Goal: Task Accomplishment & Management: Manage account settings

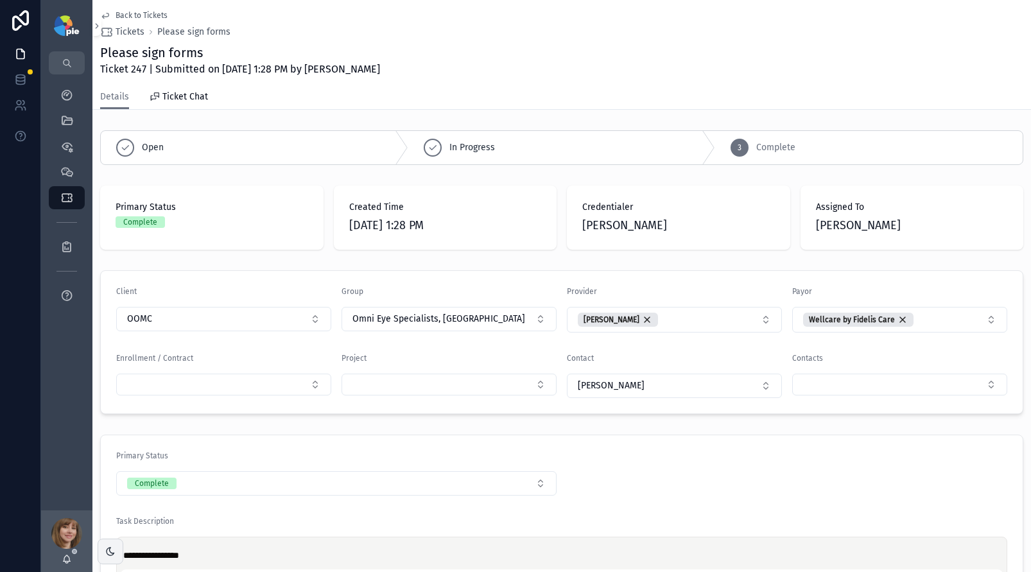
scroll to position [230, 0]
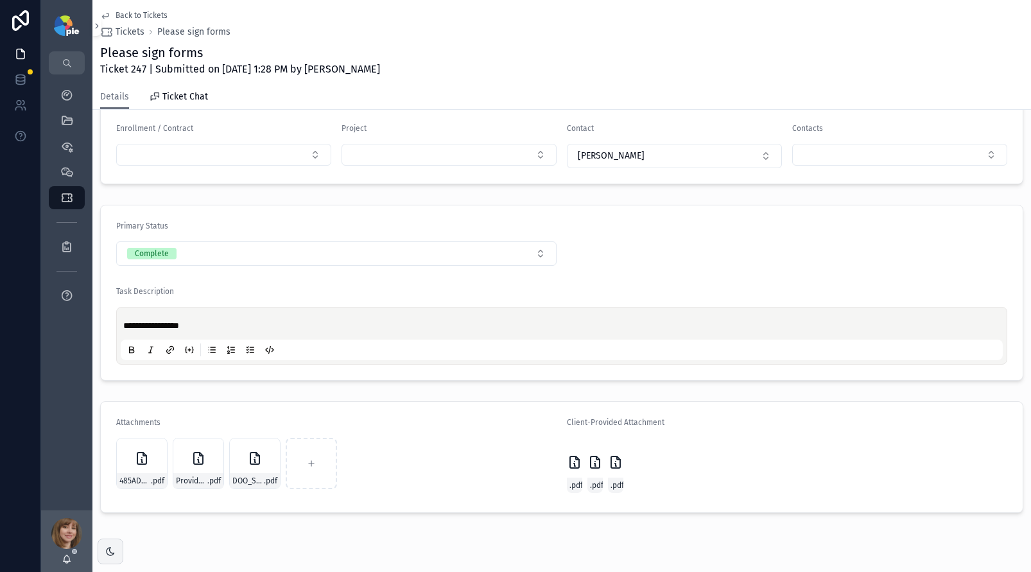
click at [126, 14] on span "Back to Tickets" at bounding box center [142, 15] width 52 height 10
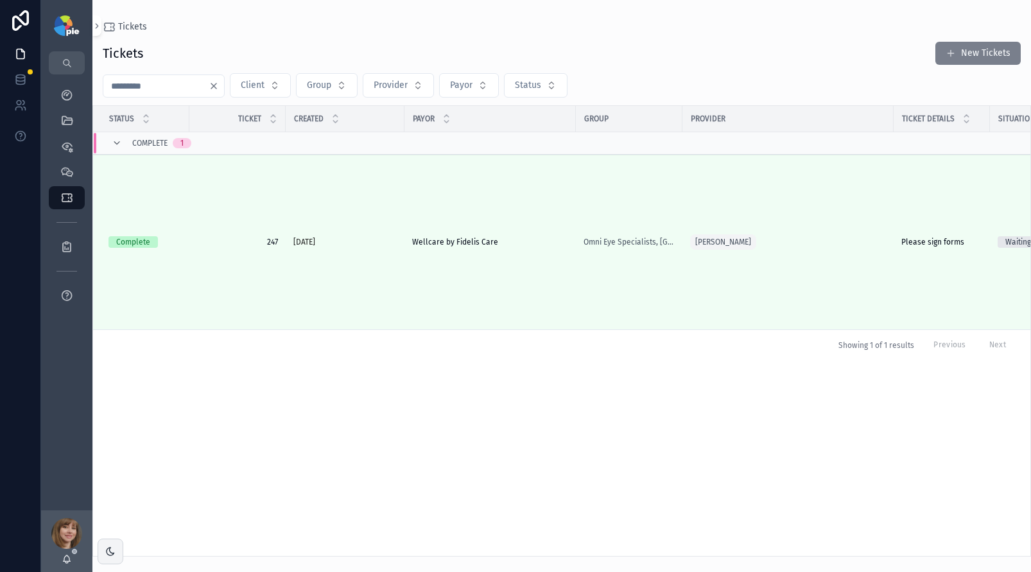
click at [964, 52] on button "New Tickets" at bounding box center [978, 53] width 85 height 23
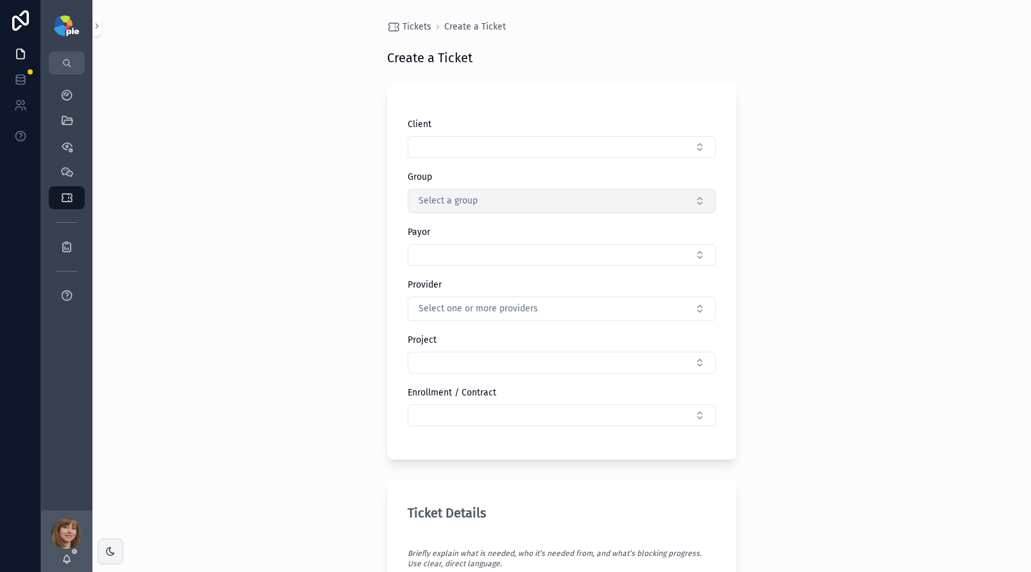
click at [453, 202] on span "Select a group" at bounding box center [448, 201] width 59 height 13
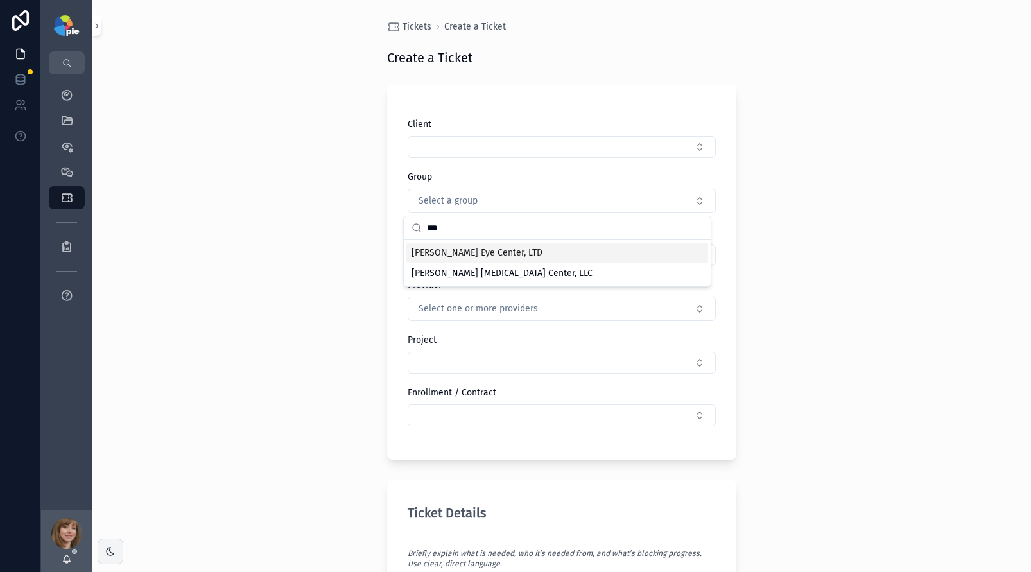
type input "***"
click at [453, 250] on span "[PERSON_NAME] Eye Center, LTD" at bounding box center [477, 253] width 131 height 13
click at [442, 253] on button "Select Button" at bounding box center [562, 255] width 308 height 22
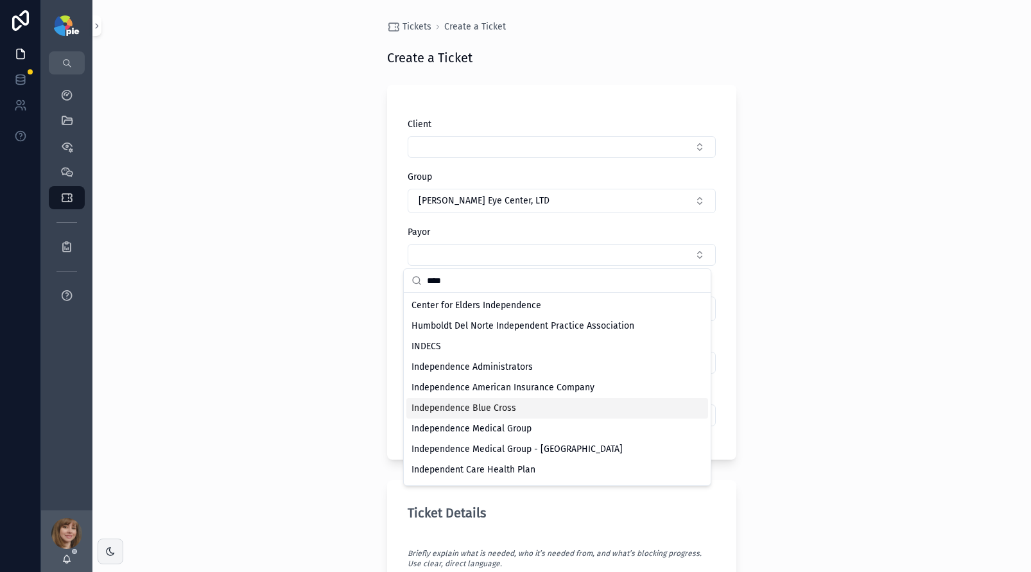
type input "****"
click at [439, 411] on span "Independence Blue Cross" at bounding box center [464, 408] width 105 height 13
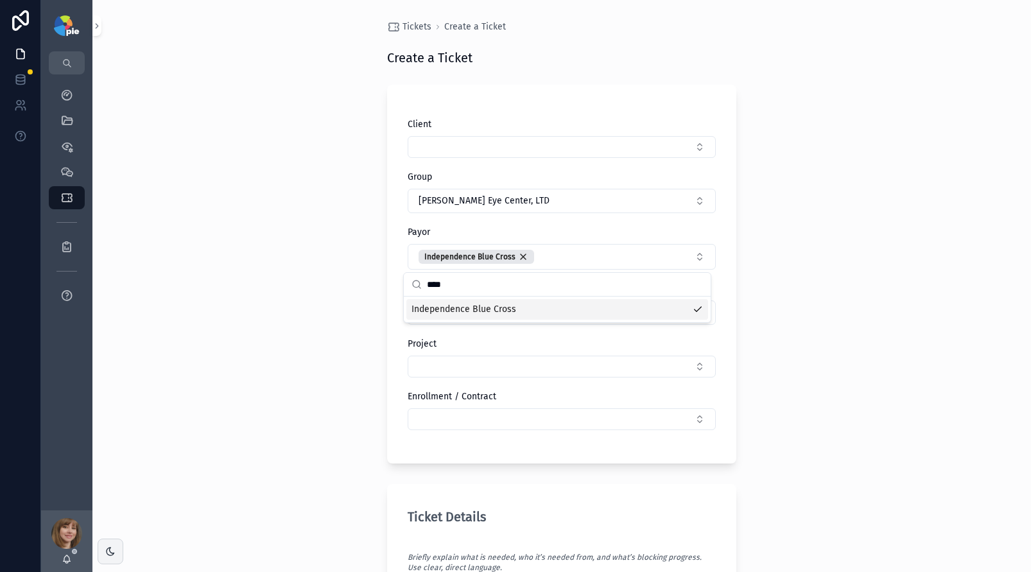
click at [238, 394] on div "Tickets Create a Ticket Create a Ticket Client Group Ludwick Eye Center, LTD Pa…" at bounding box center [561, 286] width 939 height 572
click at [446, 308] on span "Select one or more providers" at bounding box center [478, 312] width 119 height 13
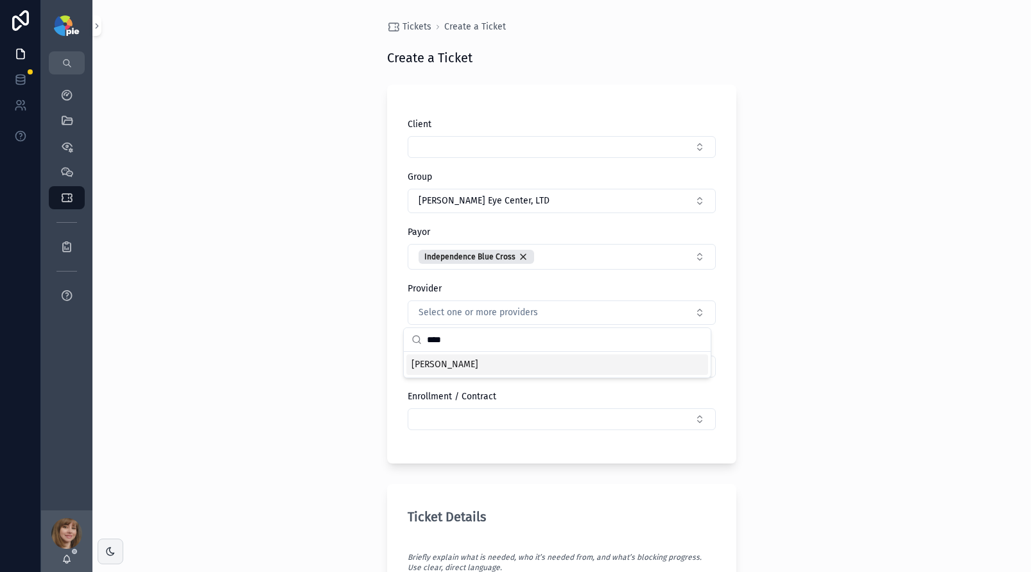
type input "****"
click at [428, 360] on span "[PERSON_NAME]" at bounding box center [445, 364] width 67 height 13
click at [285, 363] on div "Tickets Create a Ticket Create a Ticket Client Group Ludwick Eye Center, LTD Pa…" at bounding box center [561, 286] width 939 height 572
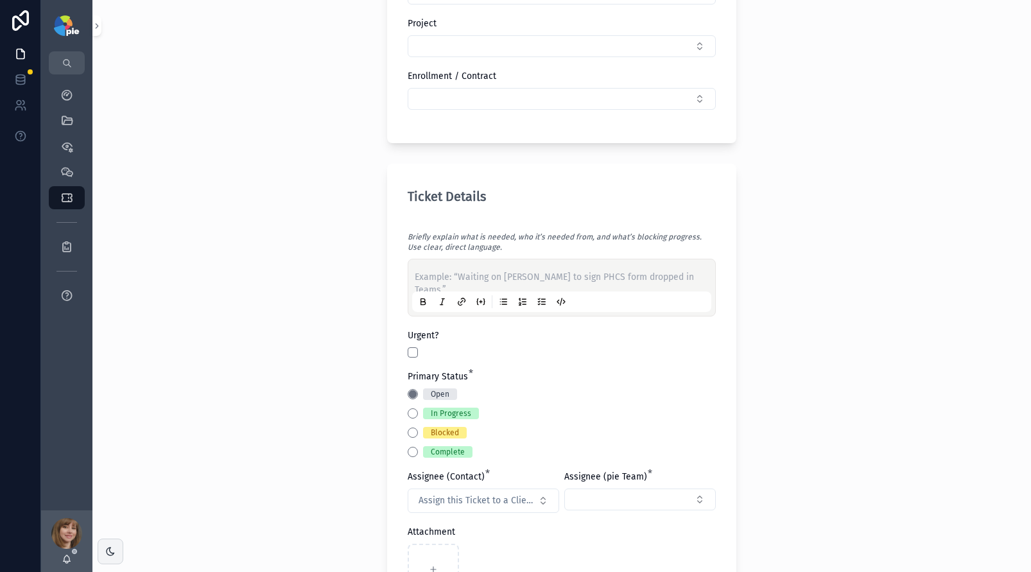
scroll to position [340, 0]
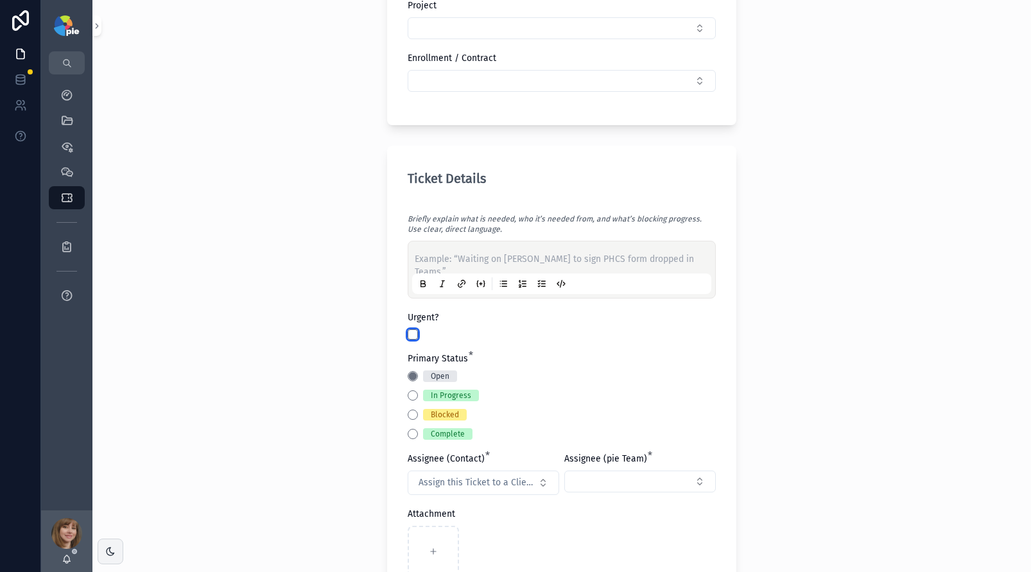
click at [408, 332] on button "scrollable content" at bounding box center [413, 334] width 10 height 10
click at [408, 414] on button "Blocked" at bounding box center [413, 415] width 10 height 10
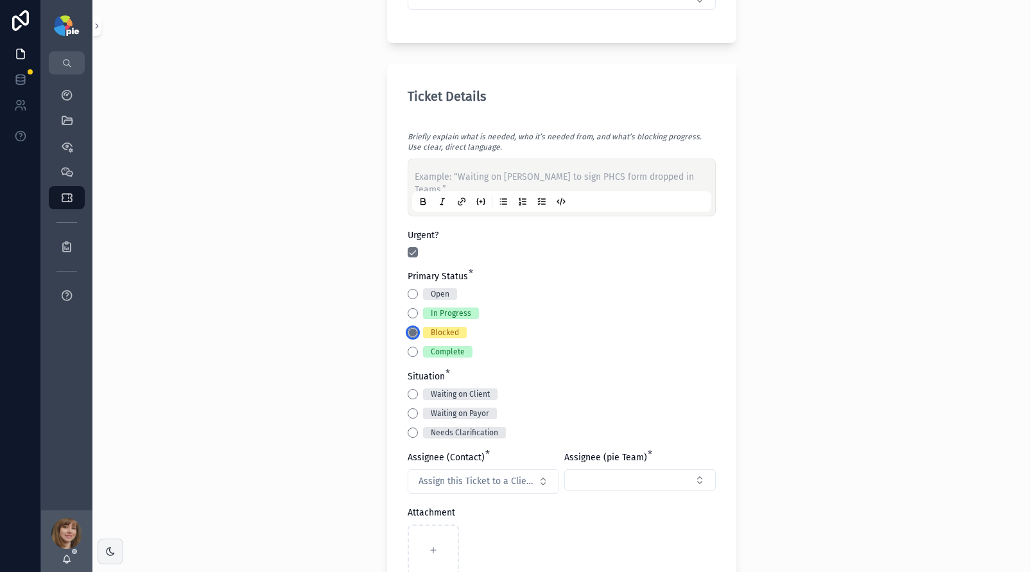
scroll to position [541, 0]
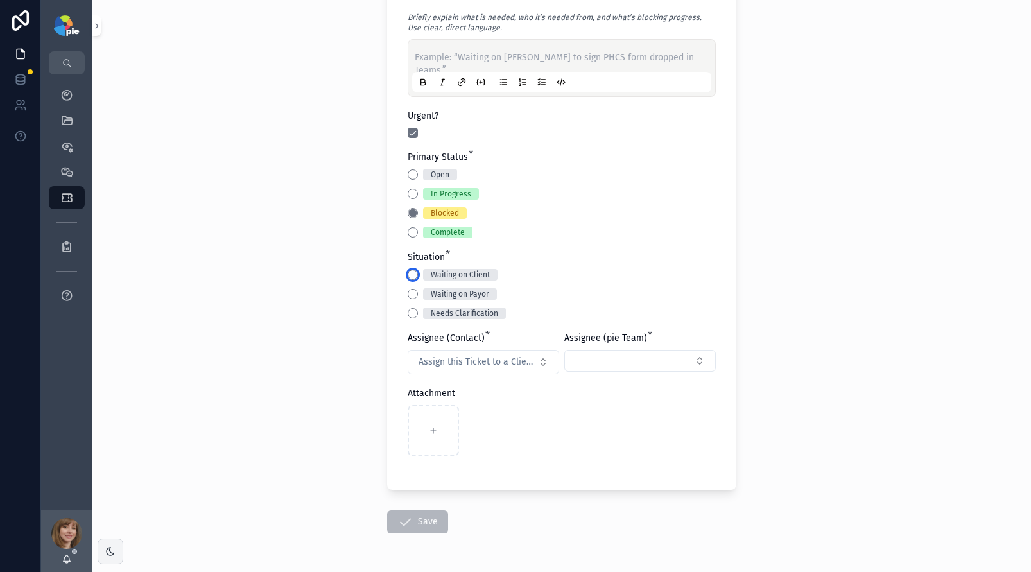
click at [408, 277] on button "Waiting on Client" at bounding box center [413, 275] width 10 height 10
click at [467, 356] on span "Assign this Ticket to a Client Contact" at bounding box center [476, 362] width 114 height 13
type input "***"
click at [477, 432] on div "Yesenia Ramos" at bounding box center [479, 434] width 154 height 21
click at [624, 360] on button "Select Button" at bounding box center [640, 361] width 152 height 22
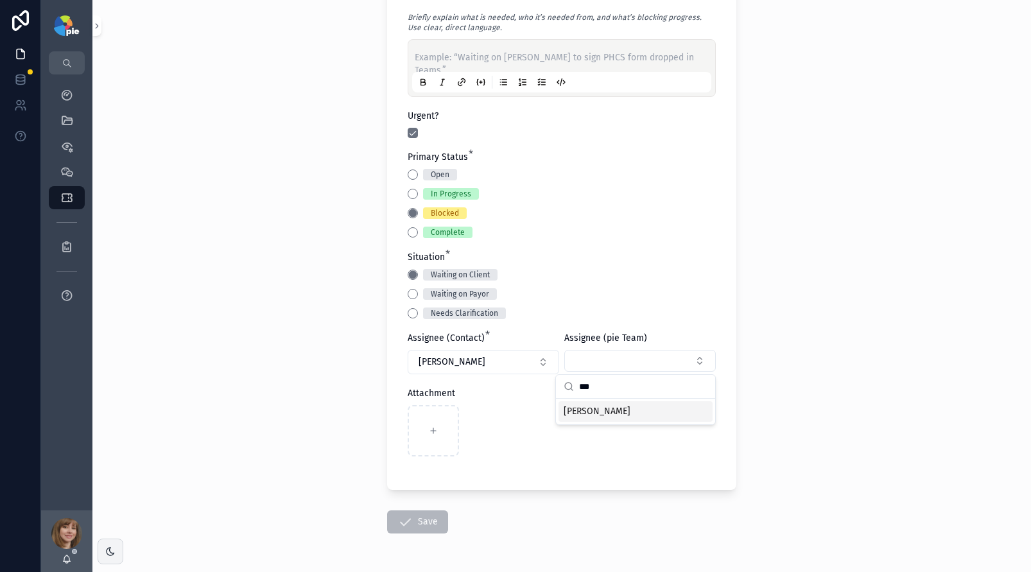
type input "***"
click at [598, 406] on span "[PERSON_NAME]" at bounding box center [597, 411] width 67 height 13
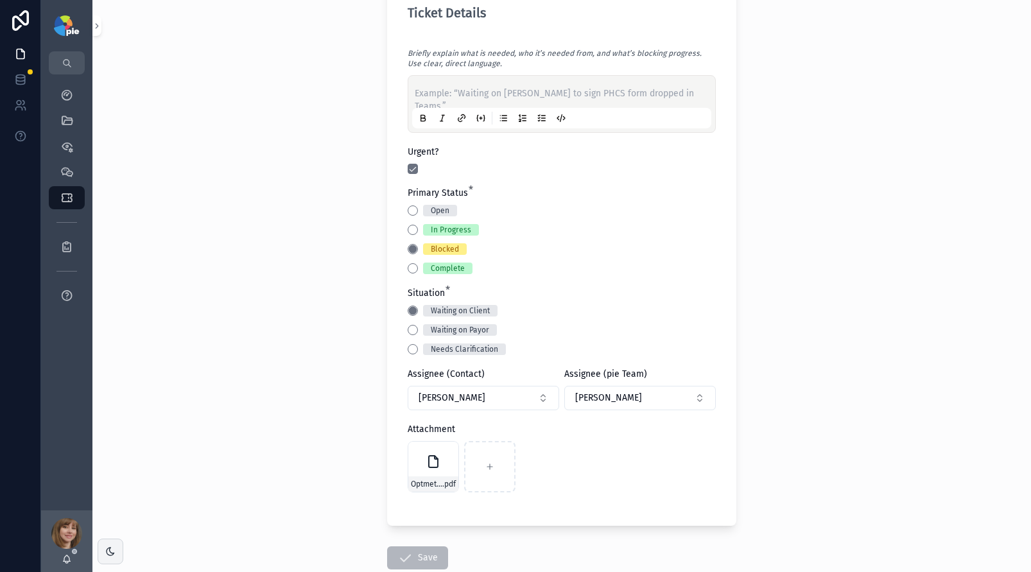
scroll to position [449, 0]
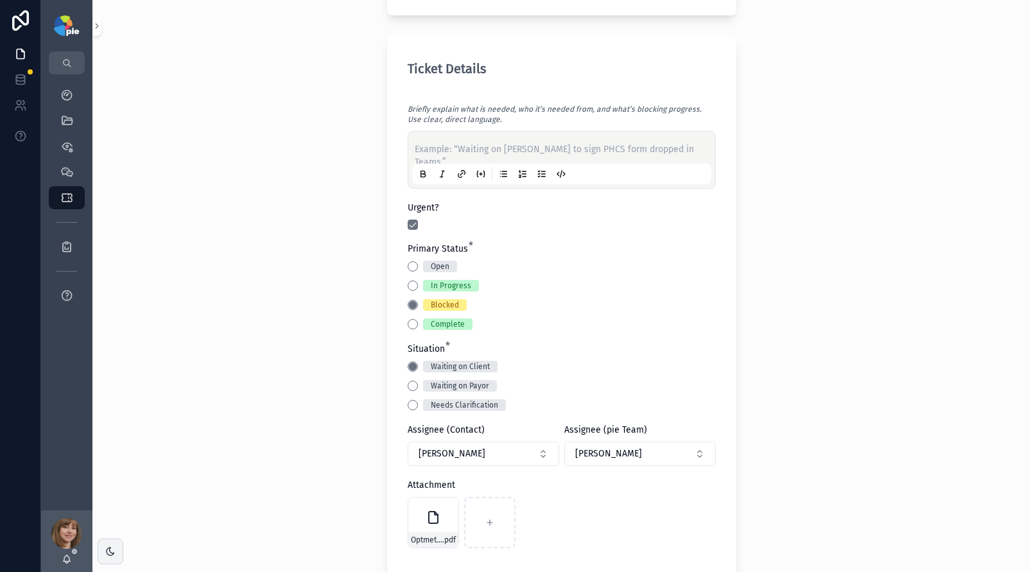
click at [464, 126] on div "Briefly explain what is needed, who it’s needed from, and what’s blocking progr…" at bounding box center [562, 146] width 308 height 86
click at [464, 139] on div "Example: “Waiting on Jessie to sign PHCS form dropped in Teams.”" at bounding box center [561, 159] width 299 height 49
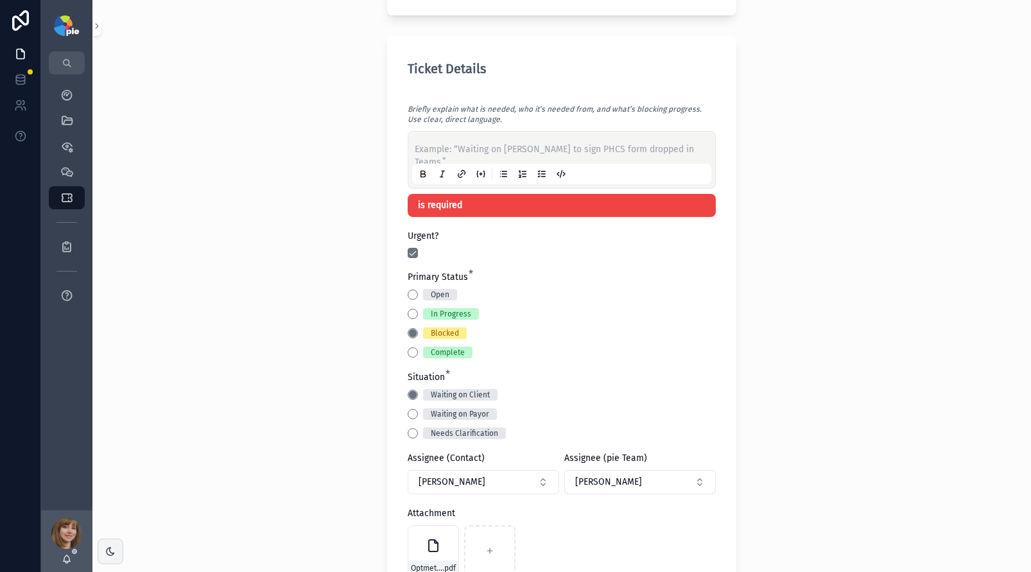
click at [464, 146] on p "scrollable content" at bounding box center [564, 149] width 299 height 13
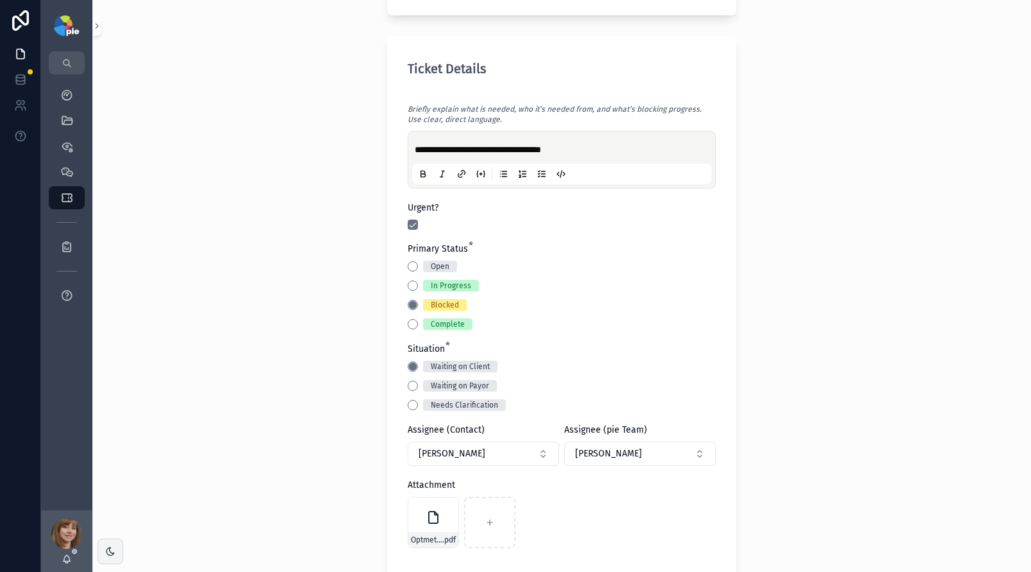
click at [232, 306] on div "**********" at bounding box center [561, 286] width 939 height 572
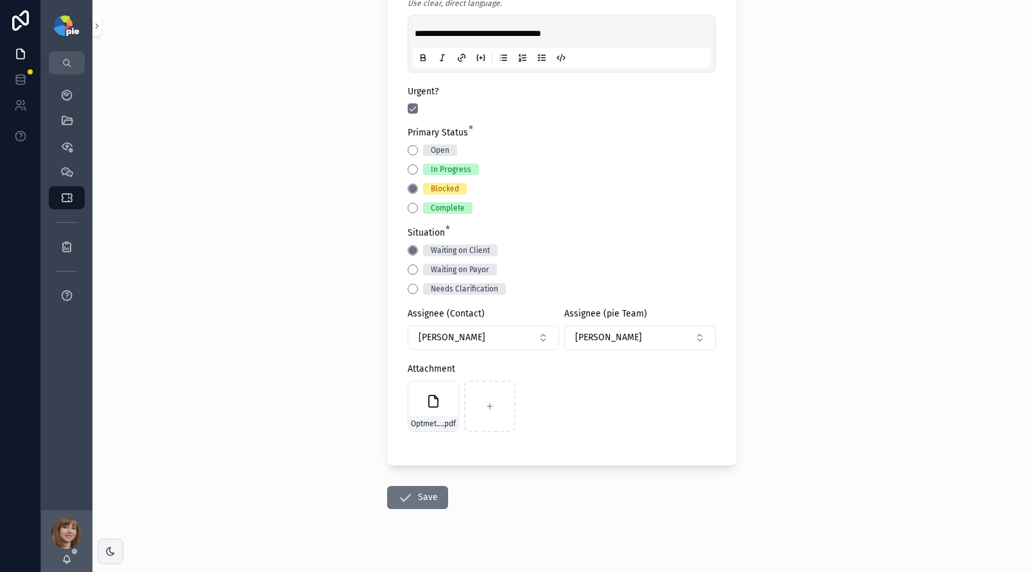
scroll to position [585, 0]
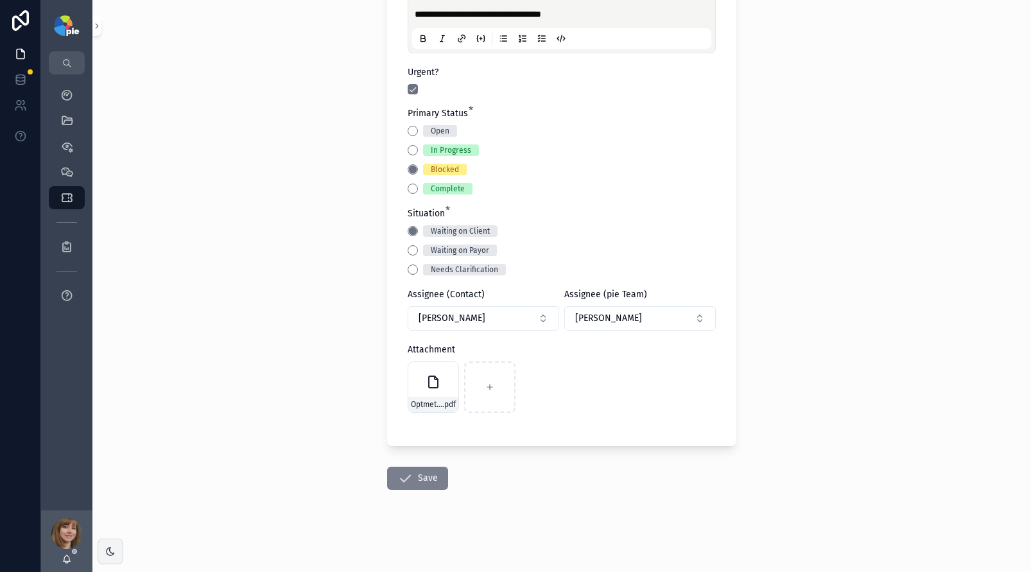
click at [411, 481] on button "Save" at bounding box center [417, 478] width 61 height 23
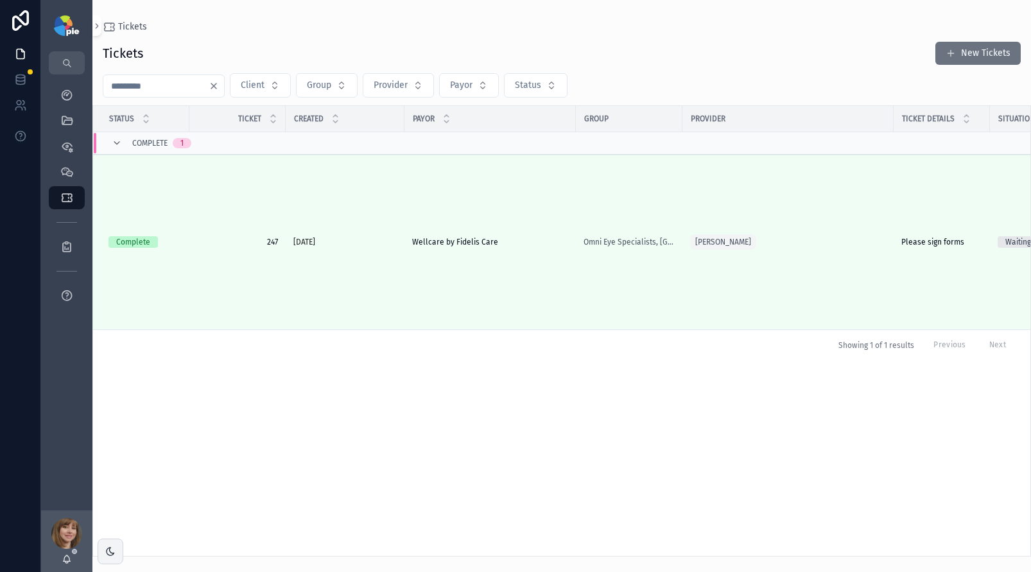
click at [153, 86] on input "***" at bounding box center [155, 86] width 105 height 18
click at [164, 84] on input "***" at bounding box center [155, 86] width 105 height 18
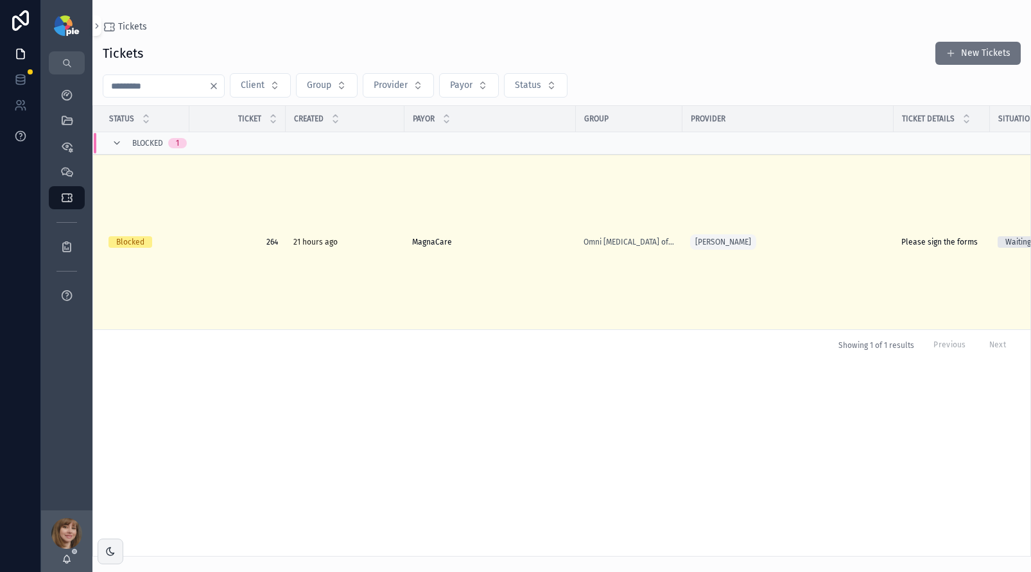
type input "***"
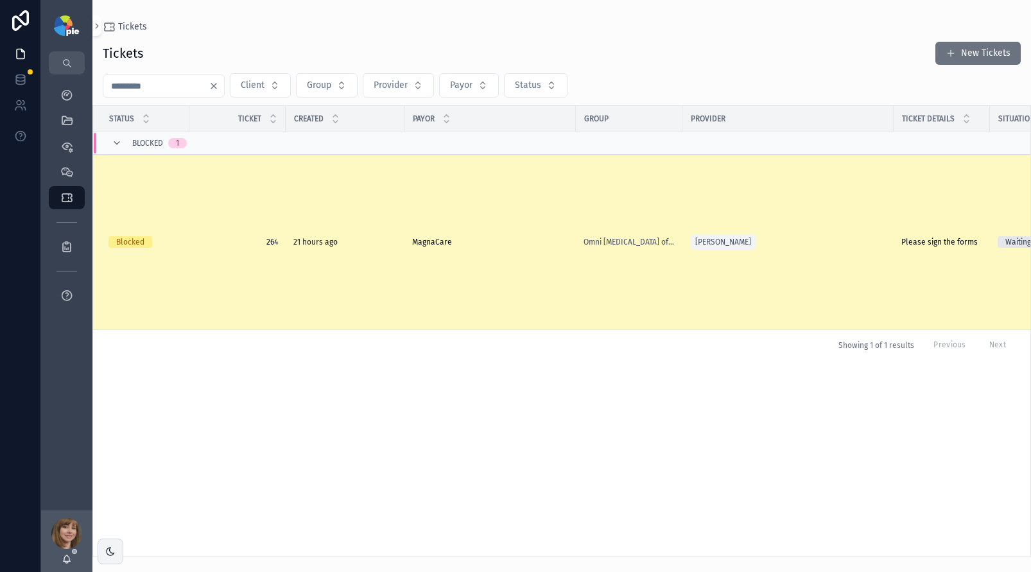
click at [930, 241] on span "Please sign the forms" at bounding box center [940, 242] width 76 height 10
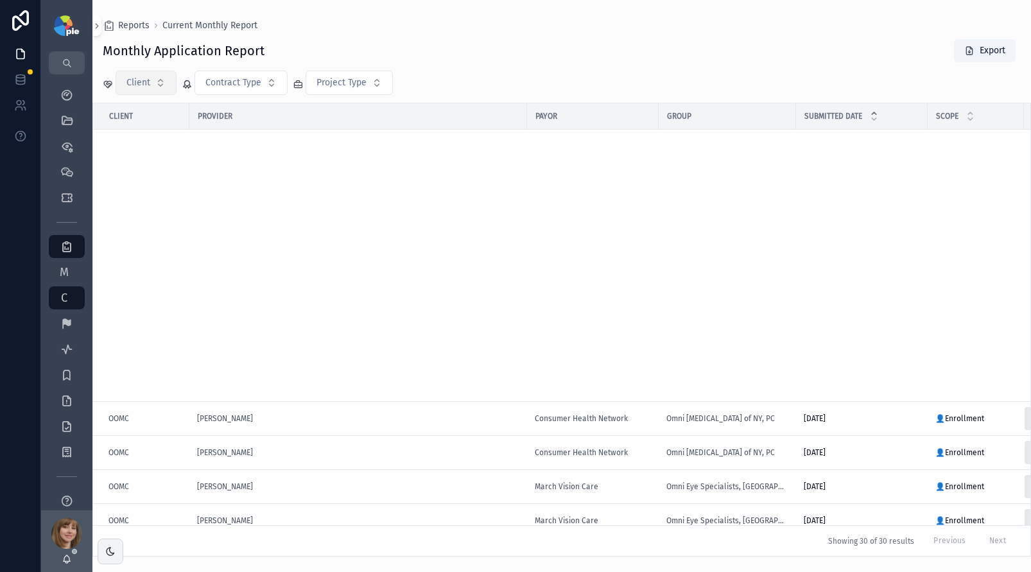
scroll to position [634, 0]
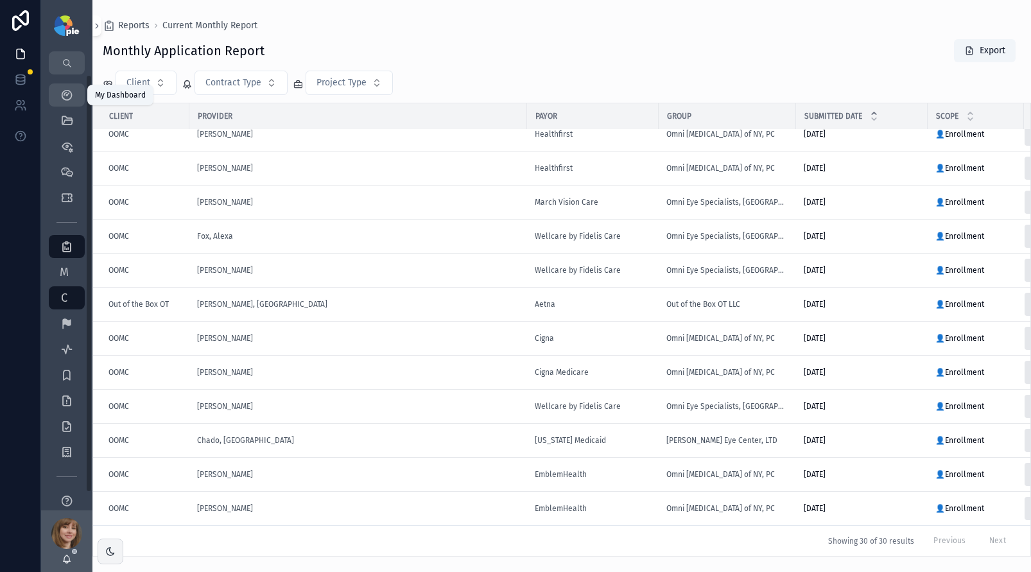
click at [65, 85] on div "My Dashboard" at bounding box center [67, 95] width 21 height 21
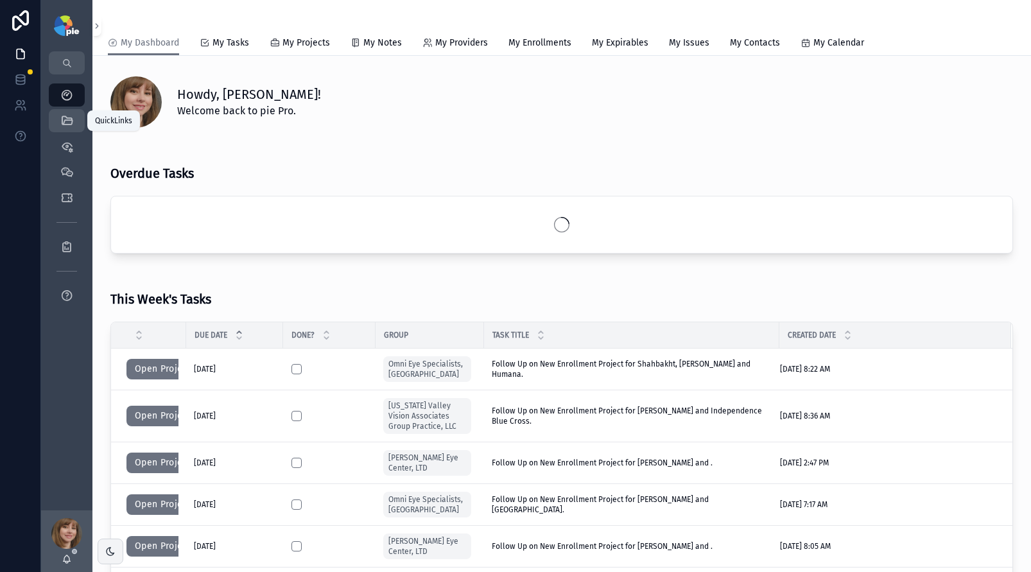
click at [69, 121] on icon "scrollable content" at bounding box center [66, 120] width 13 height 13
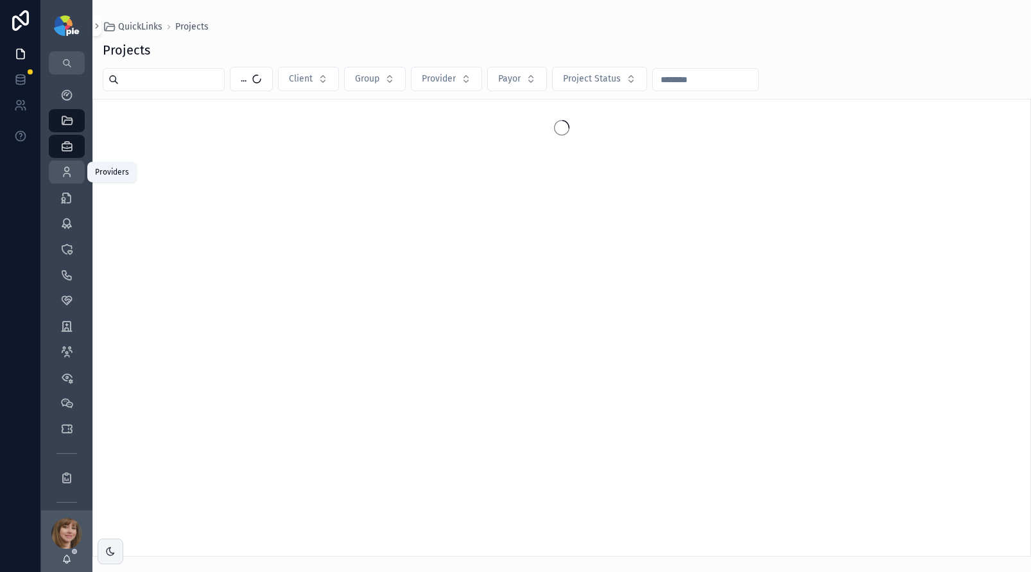
click at [66, 180] on div "Providers 298" at bounding box center [67, 172] width 21 height 21
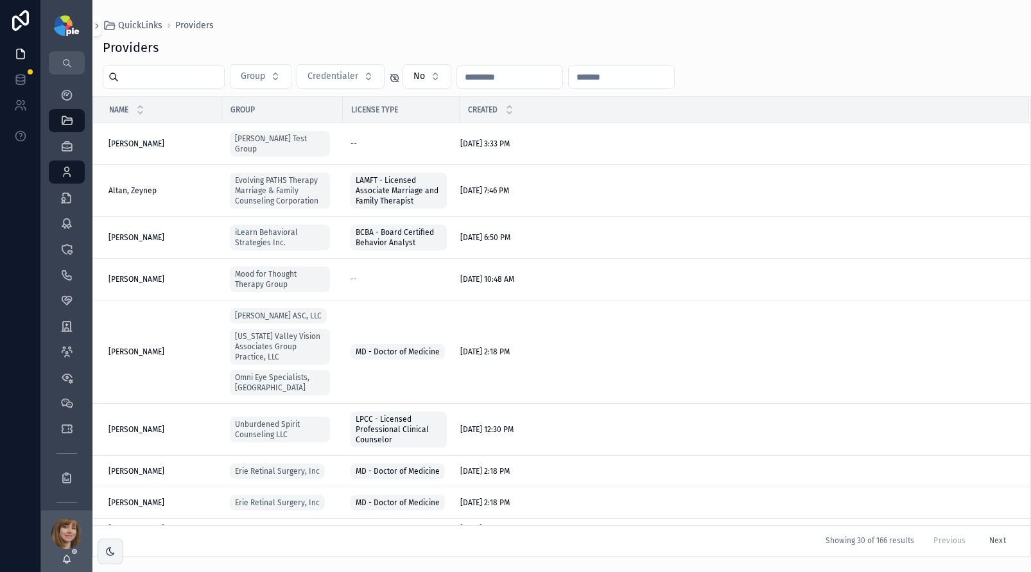
click at [150, 83] on input "scrollable content" at bounding box center [171, 77] width 105 height 18
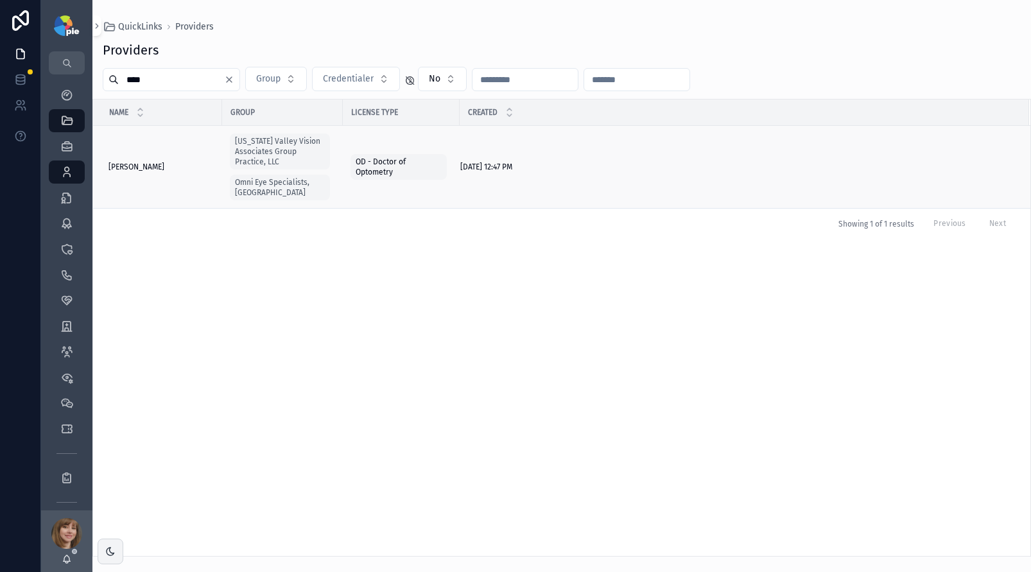
type input "****"
click at [118, 162] on span "[PERSON_NAME]" at bounding box center [137, 167] width 56 height 10
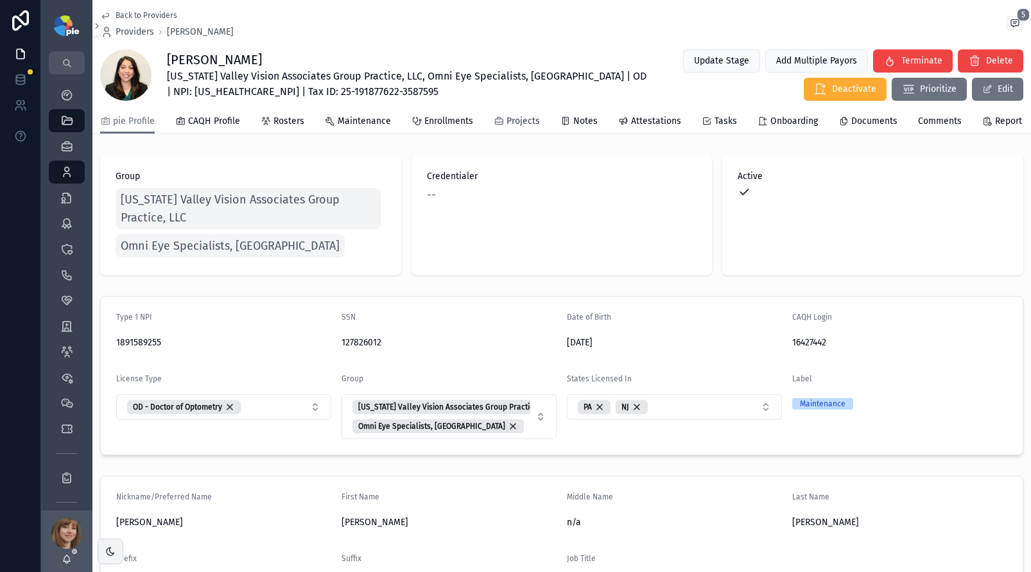
click at [507, 126] on span "Projects" at bounding box center [523, 121] width 33 height 13
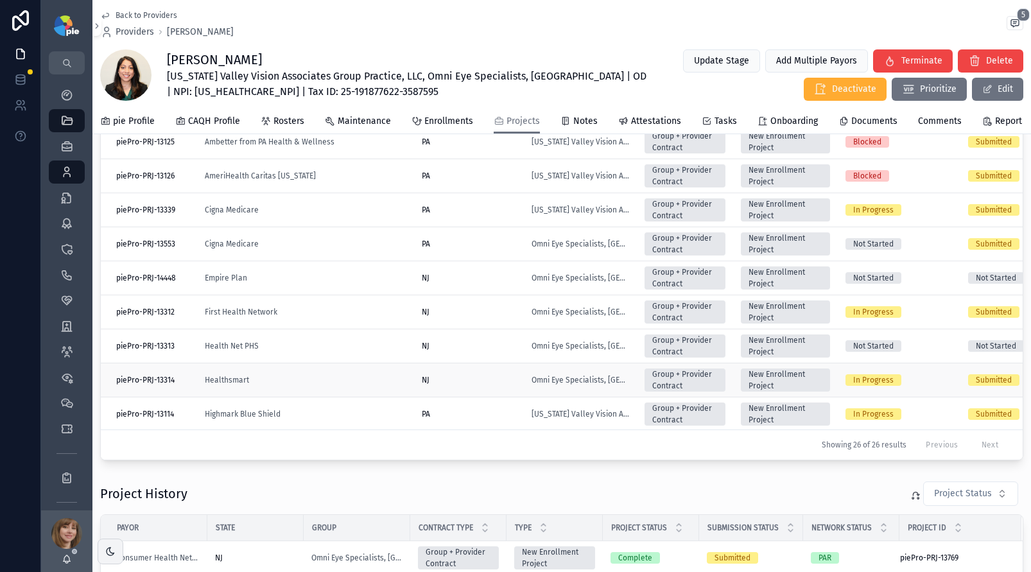
click at [367, 385] on div "Healthsmart" at bounding box center [306, 380] width 202 height 10
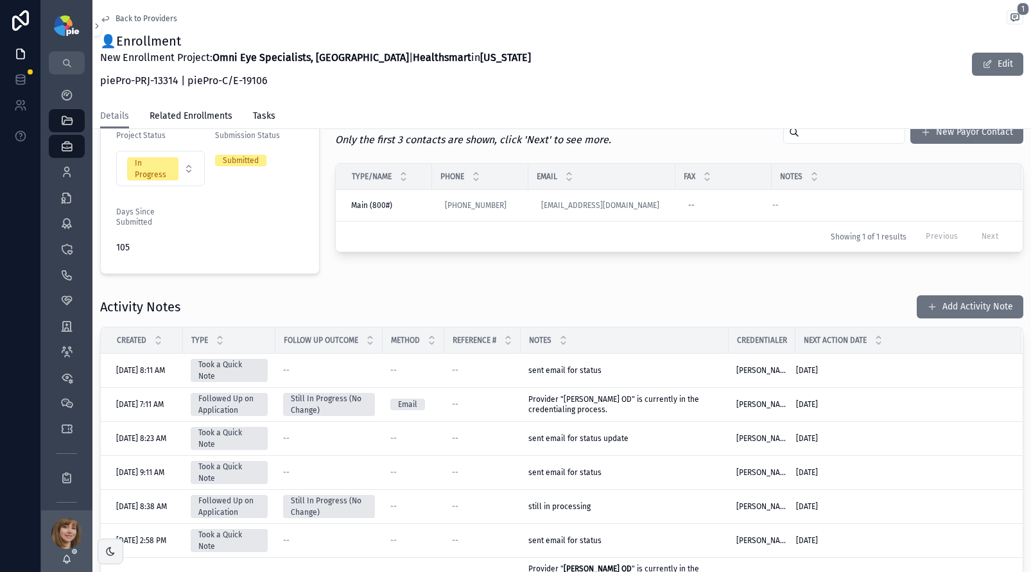
scroll to position [335, 0]
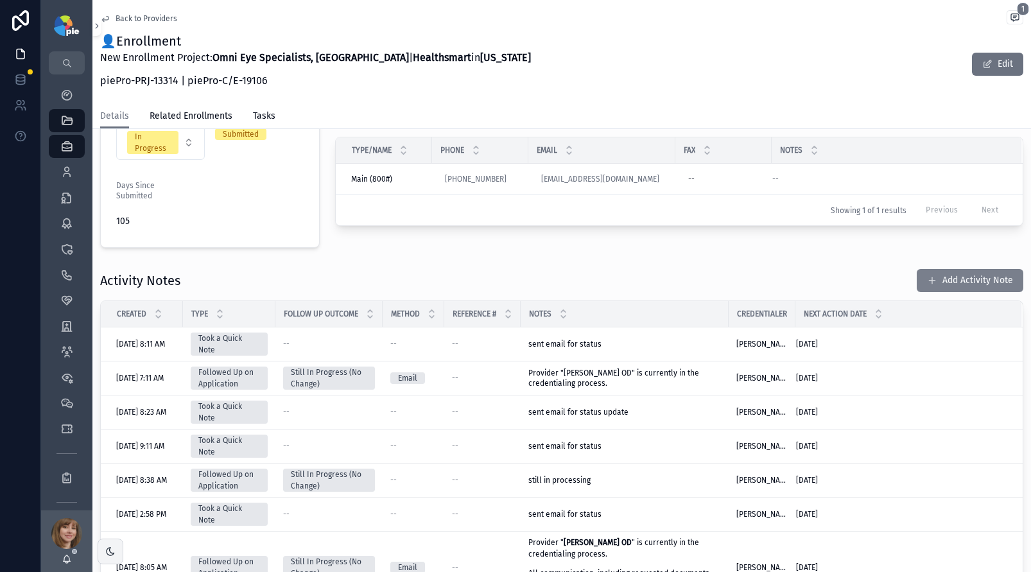
click at [945, 283] on button "Add Activity Note" at bounding box center [970, 280] width 107 height 23
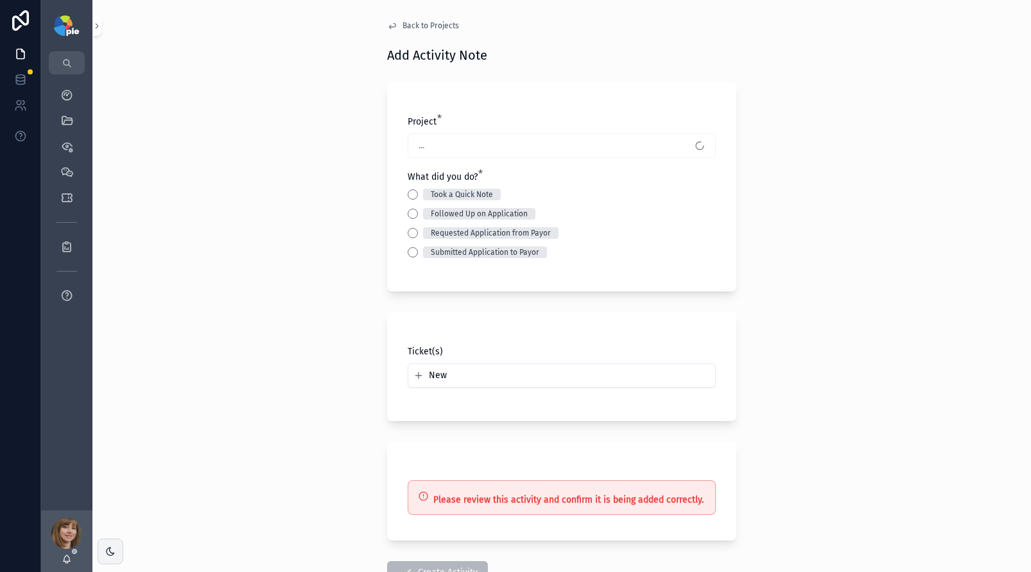
click at [408, 206] on div "Took a Quick Note Followed Up on Application Requested Application from Payor S…" at bounding box center [562, 223] width 308 height 69
click at [408, 211] on button "Followed Up on Application" at bounding box center [413, 214] width 10 height 10
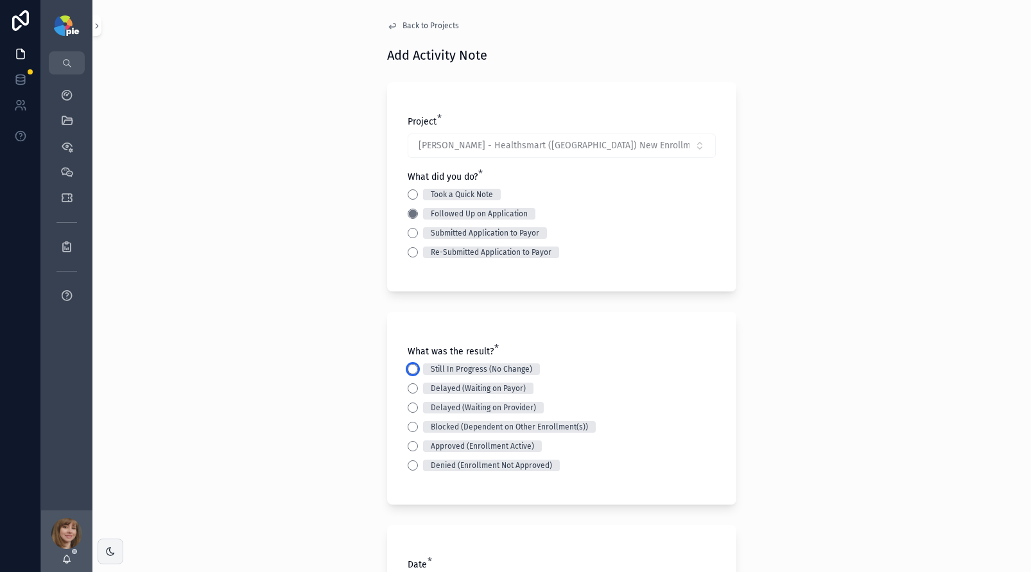
click at [410, 365] on button "Still In Progress (No Change)" at bounding box center [413, 369] width 10 height 10
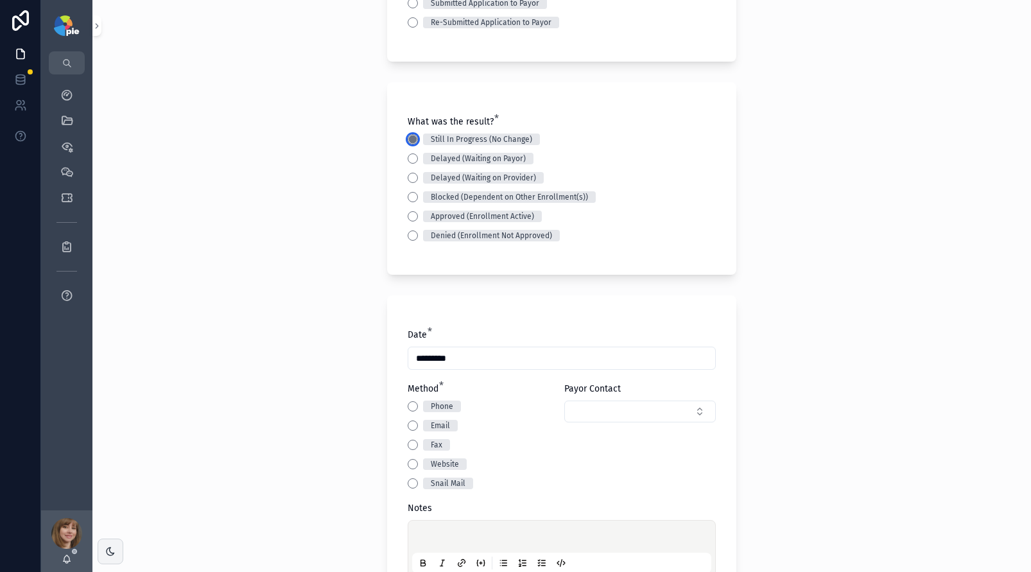
scroll to position [231, 0]
click at [413, 419] on div "Email" at bounding box center [484, 425] width 152 height 12
click at [412, 424] on button "Email" at bounding box center [413, 424] width 10 height 10
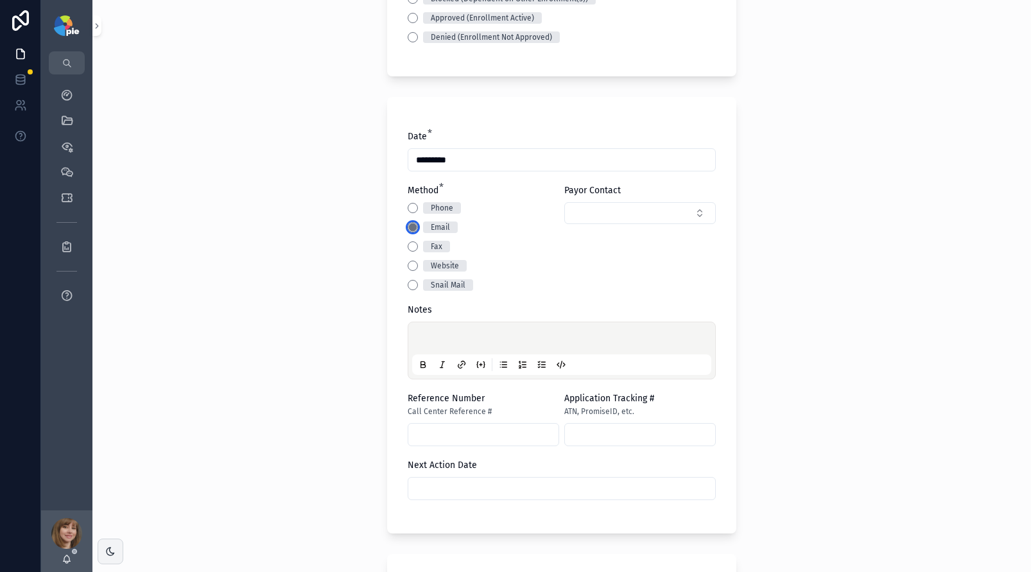
scroll to position [435, 0]
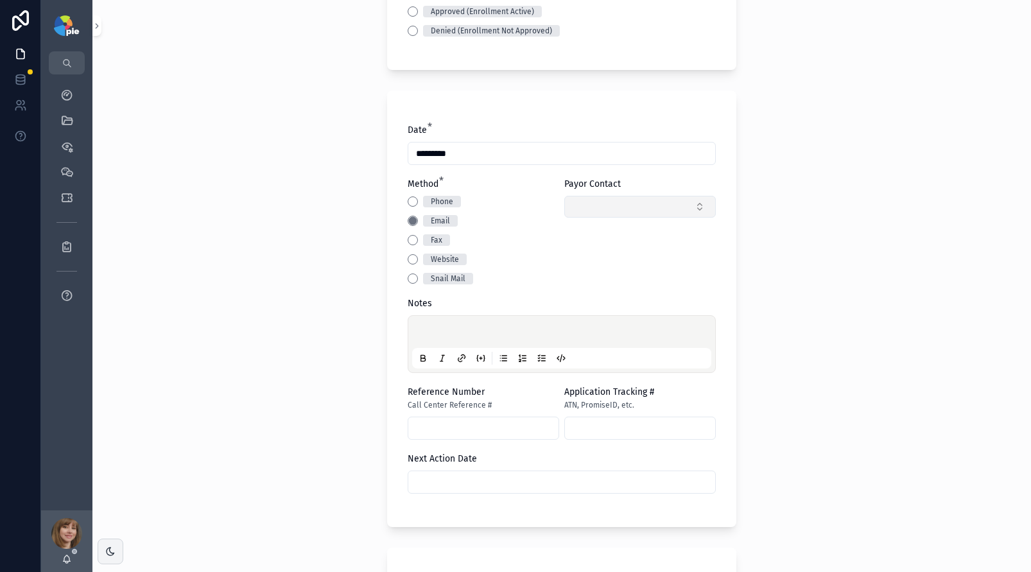
click at [625, 211] on button "Select Button" at bounding box center [640, 207] width 152 height 22
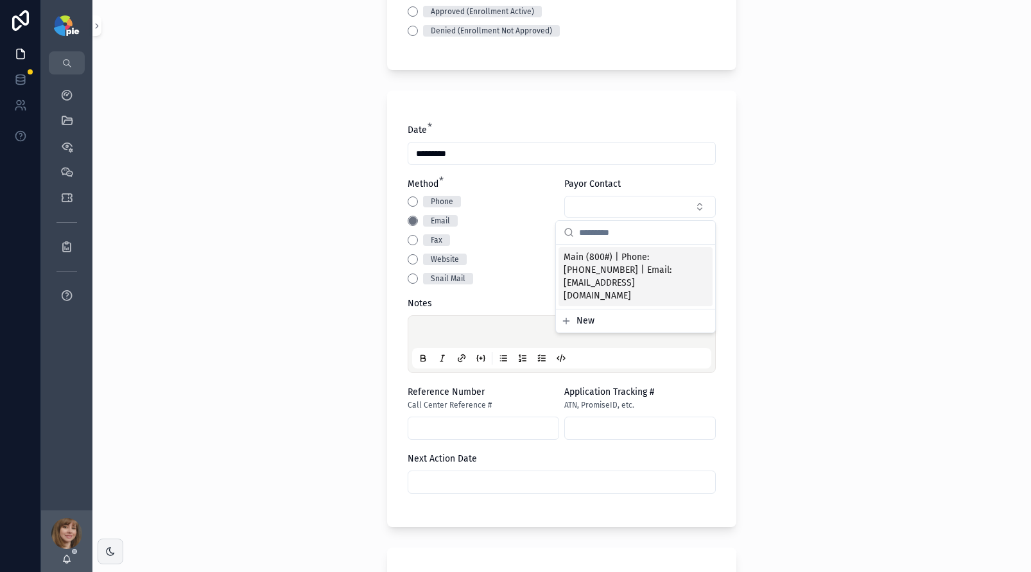
click at [612, 273] on span "Main (800#) | Phone: (800) 687-0500 | Email: pr.east@healthsmart.com" at bounding box center [628, 276] width 128 height 51
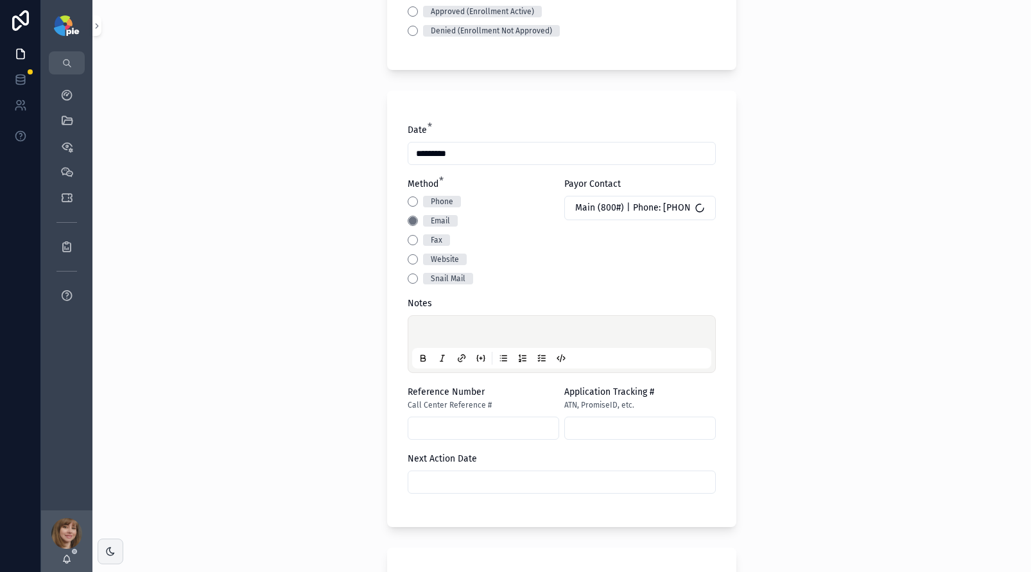
click at [494, 334] on p "scrollable content" at bounding box center [564, 333] width 299 height 13
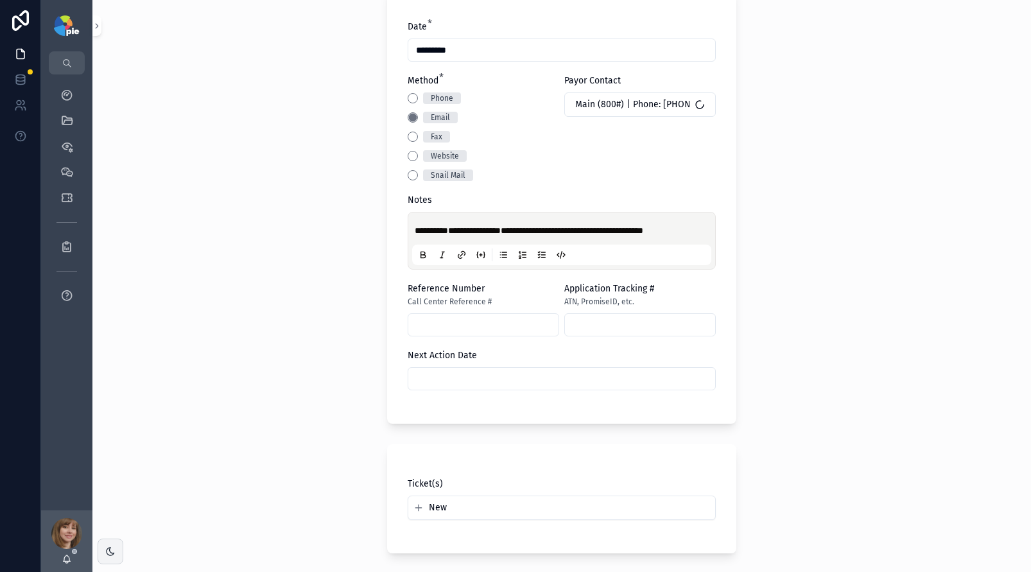
scroll to position [539, 0]
click at [482, 375] on input "scrollable content" at bounding box center [561, 378] width 307 height 18
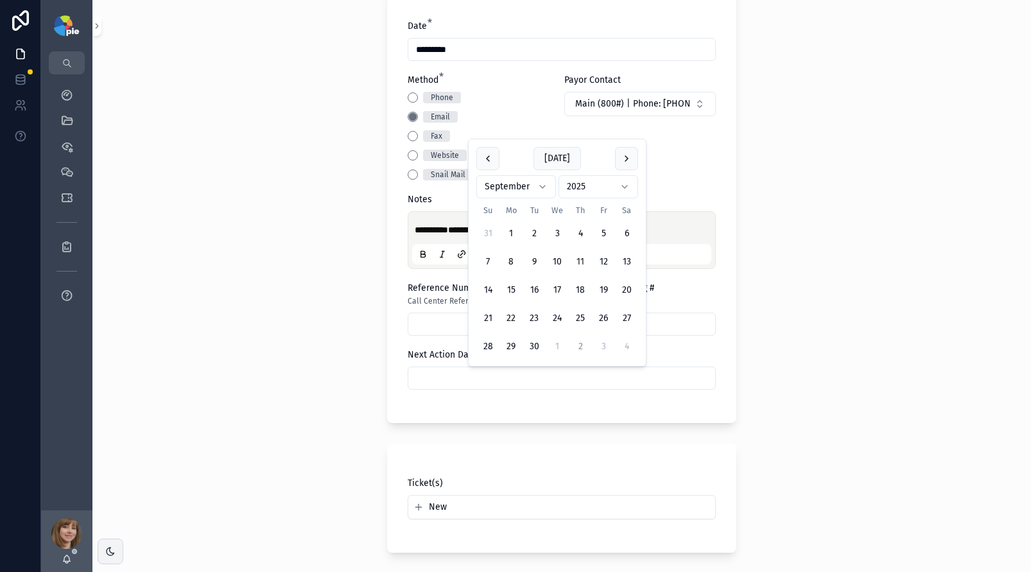
click at [575, 347] on button "2" at bounding box center [580, 346] width 23 height 23
type input "*********"
click at [245, 372] on div "**********" at bounding box center [561, 286] width 939 height 572
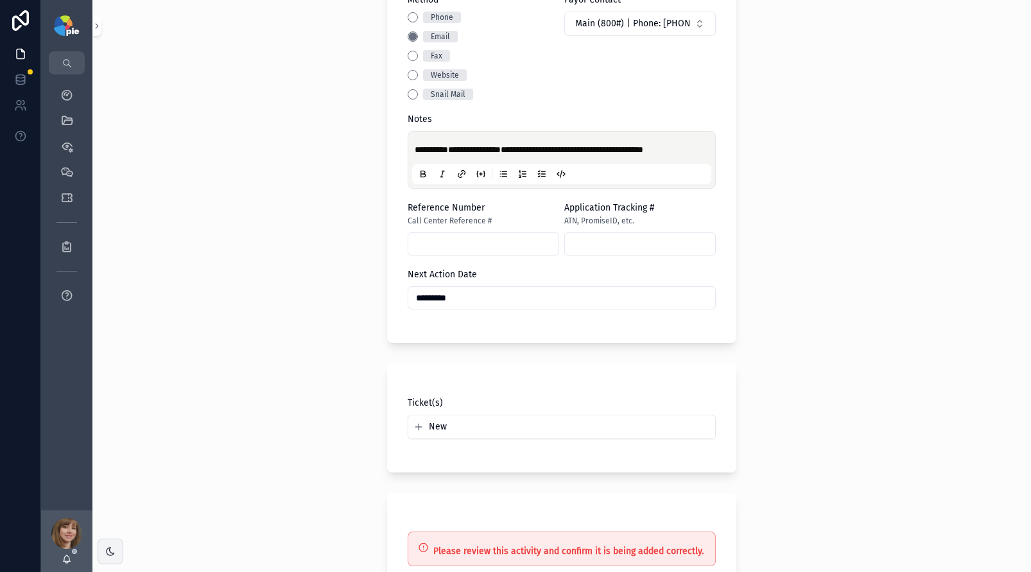
scroll to position [740, 0]
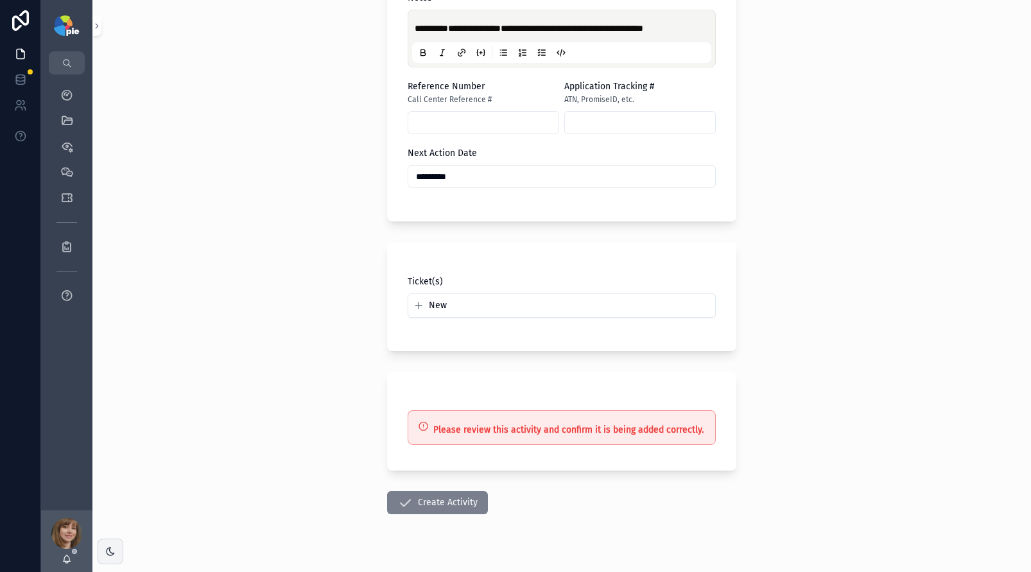
click at [418, 506] on button "Create Activity" at bounding box center [437, 502] width 101 height 23
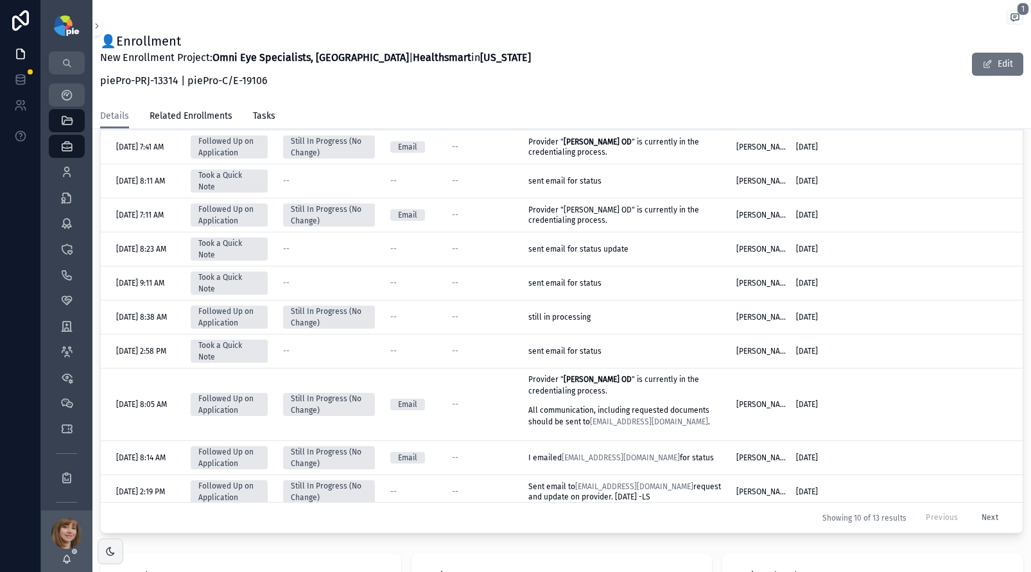
scroll to position [530, 0]
click at [70, 100] on icon "scrollable content" at bounding box center [66, 95] width 13 height 13
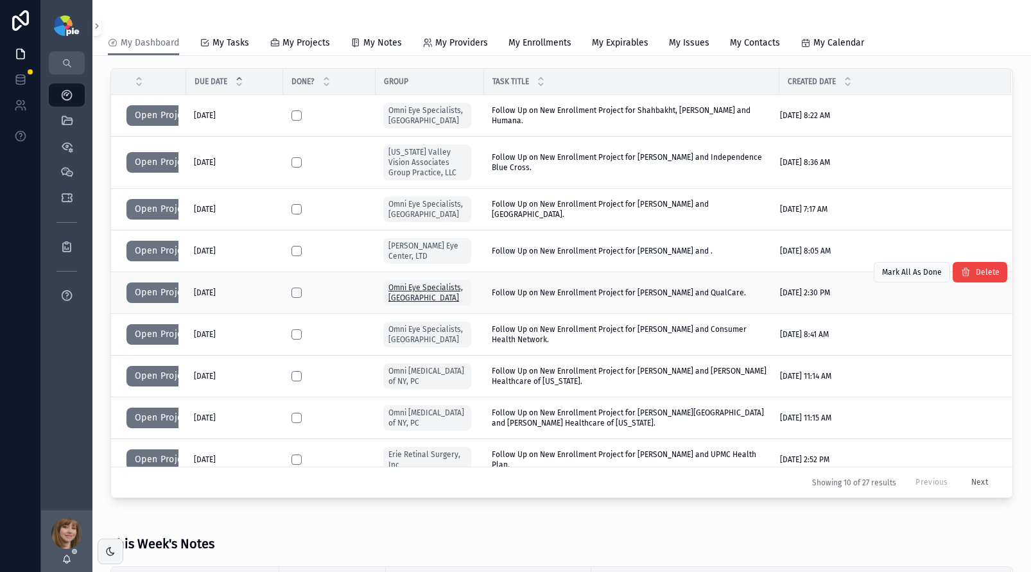
scroll to position [3, 0]
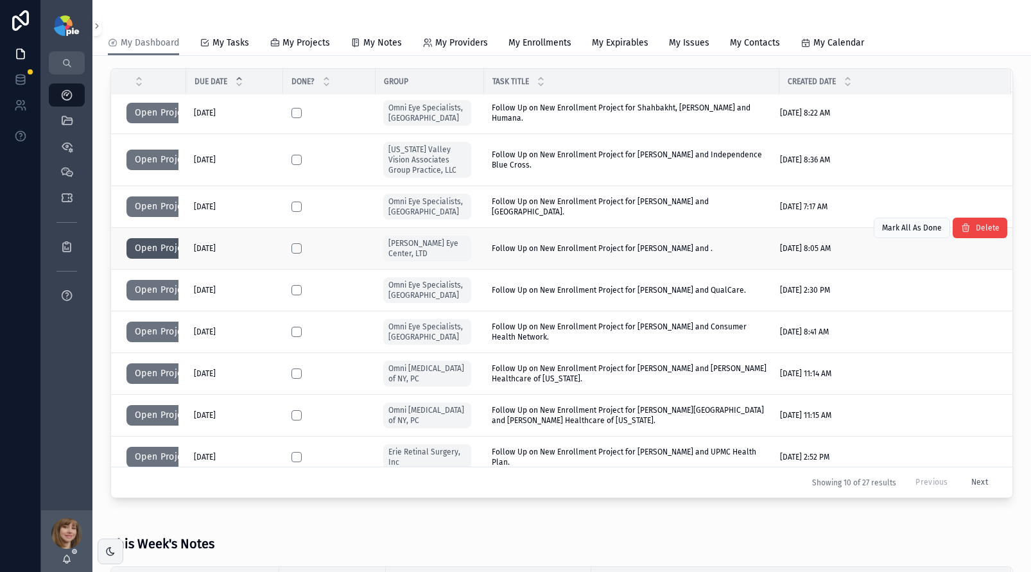
click at [134, 248] on button "Open Project" at bounding box center [162, 248] width 73 height 21
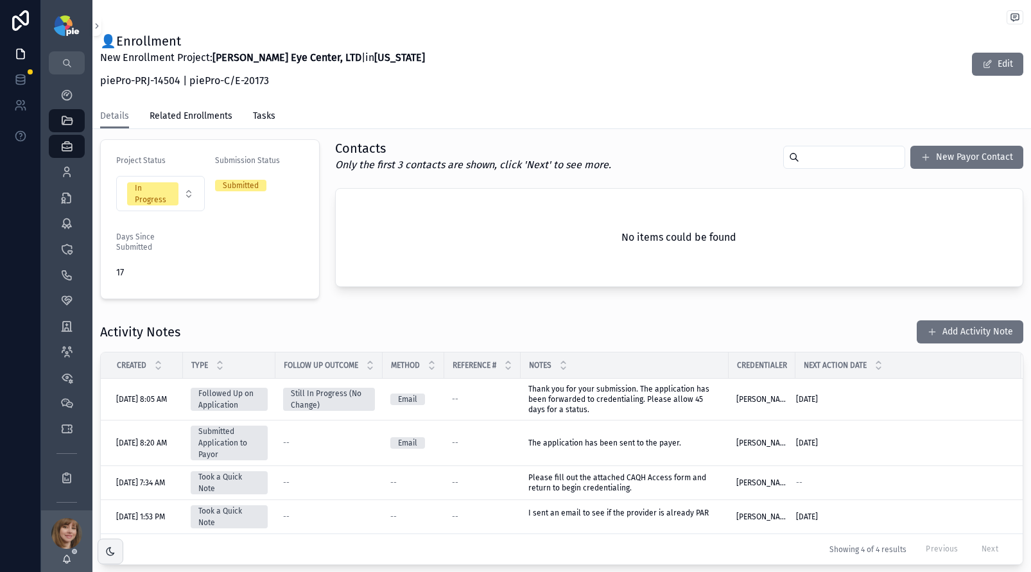
scroll to position [284, 0]
click at [927, 327] on span "scrollable content" at bounding box center [932, 331] width 10 height 10
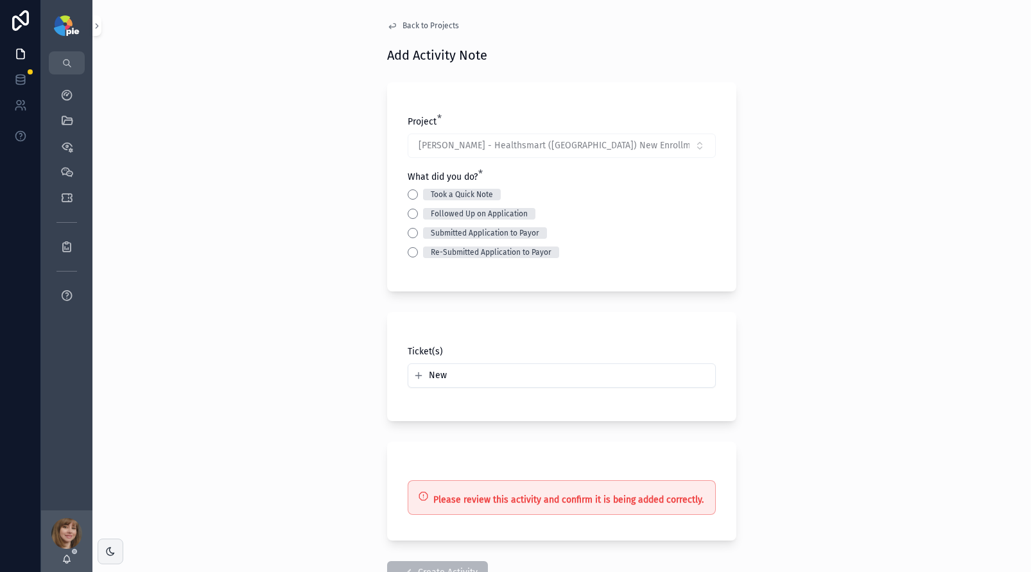
click at [414, 193] on div "Took a Quick Note" at bounding box center [562, 195] width 308 height 12
click at [410, 195] on button "Took a Quick Note" at bounding box center [413, 194] width 10 height 10
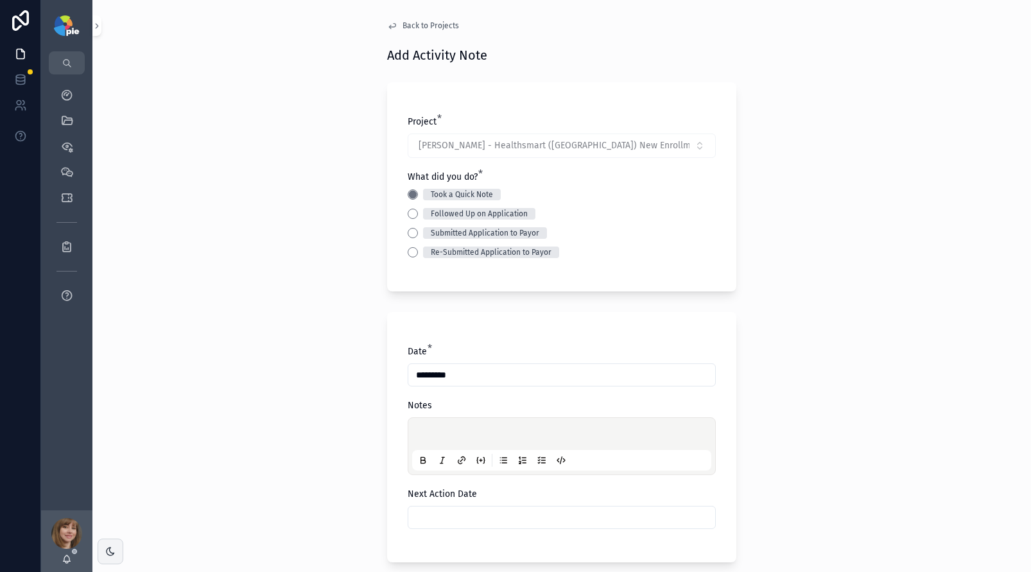
click at [433, 437] on p "scrollable content" at bounding box center [564, 436] width 299 height 13
click at [488, 522] on input "scrollable content" at bounding box center [561, 518] width 307 height 18
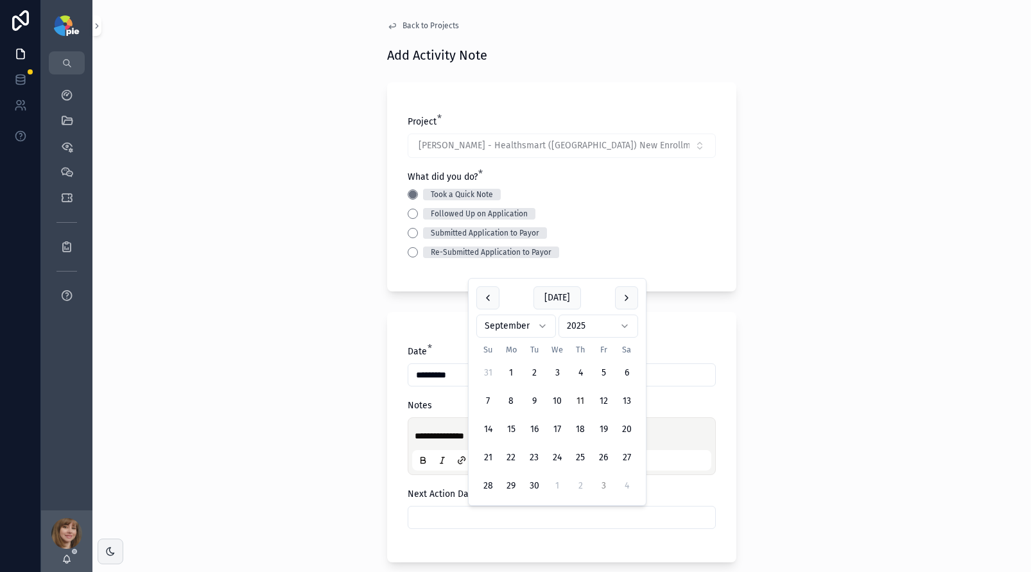
click at [602, 483] on button "3" at bounding box center [603, 486] width 23 height 23
type input "*********"
click at [317, 461] on div "**********" at bounding box center [561, 286] width 939 height 572
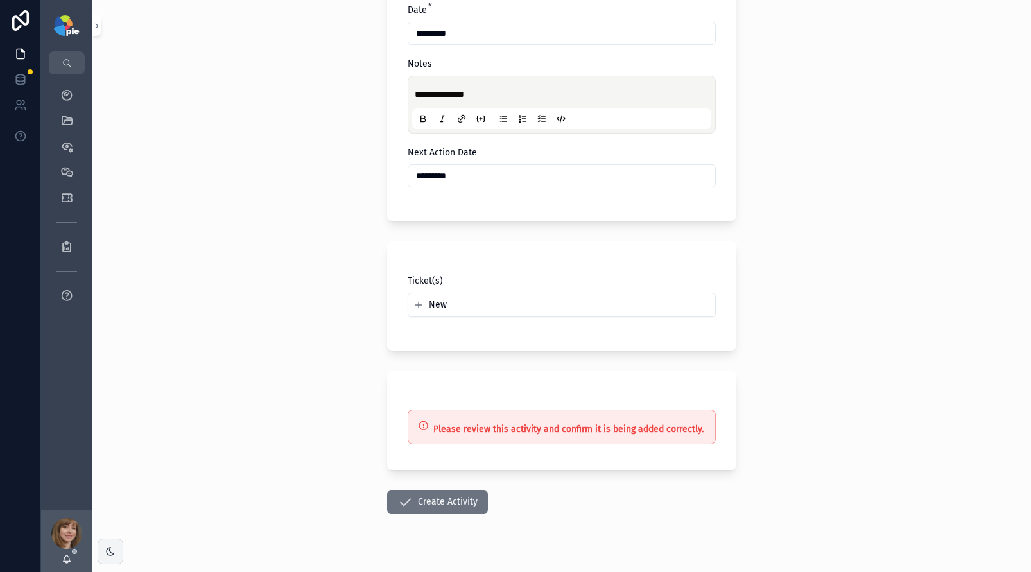
scroll to position [344, 0]
click at [425, 500] on button "Create Activity" at bounding box center [437, 499] width 101 height 23
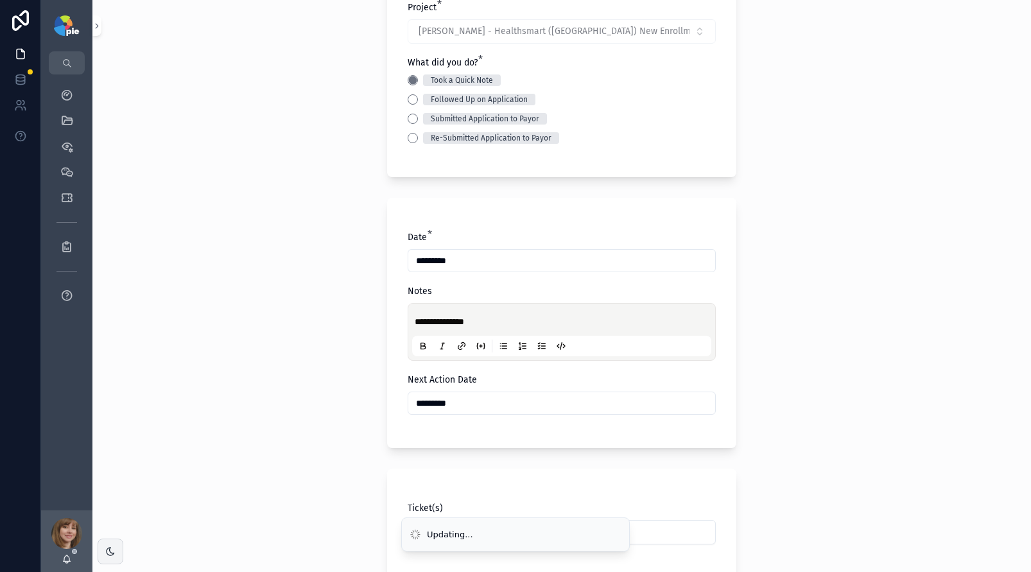
scroll to position [365, 0]
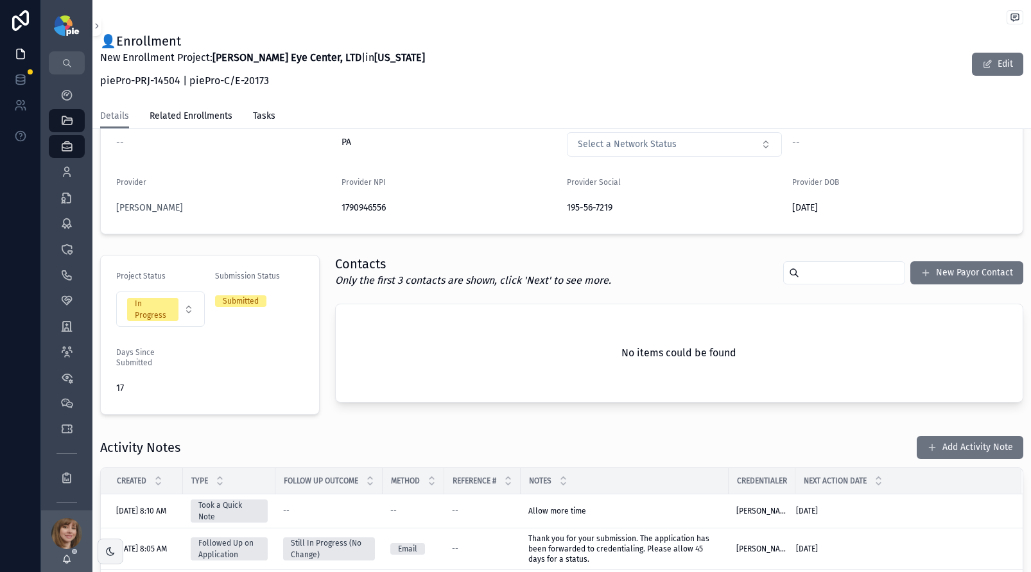
scroll to position [135, 0]
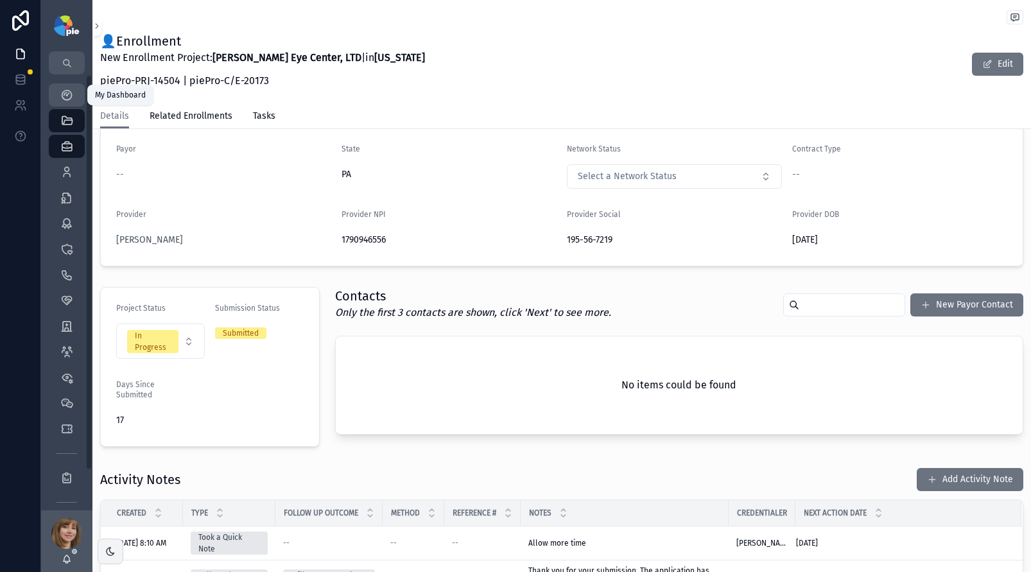
click at [65, 92] on icon "scrollable content" at bounding box center [66, 95] width 13 height 13
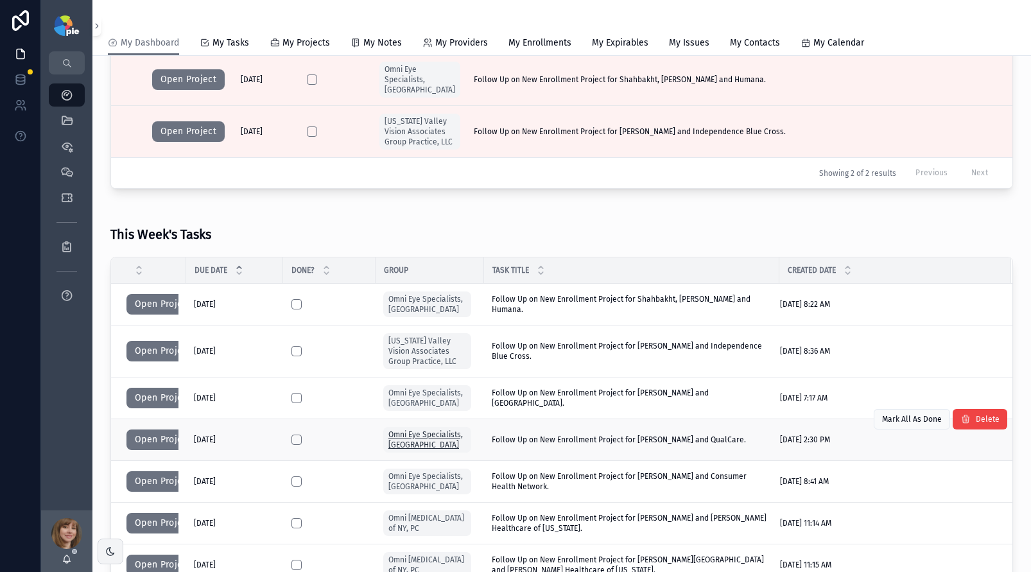
scroll to position [55, 0]
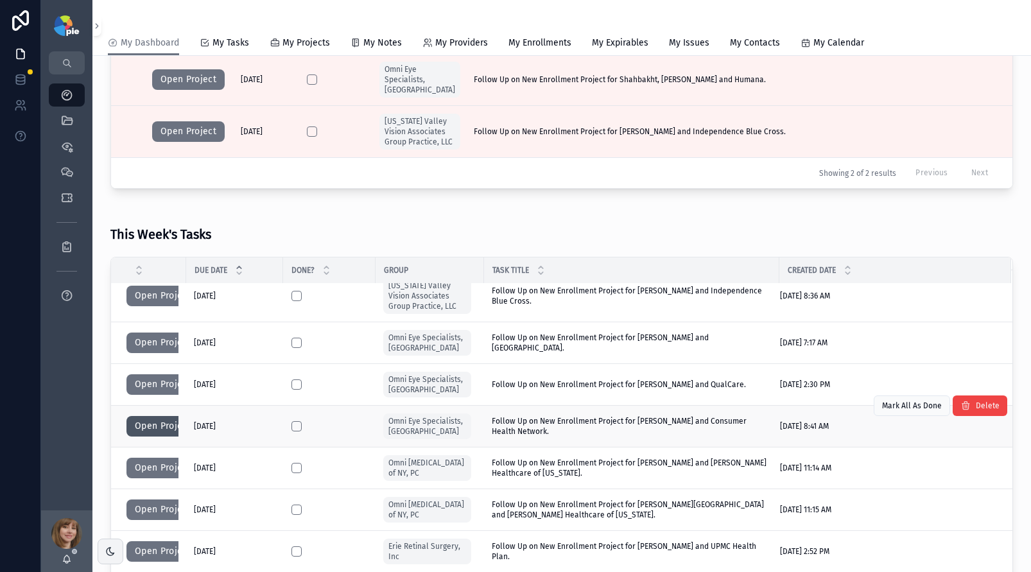
click at [155, 429] on button "Open Project" at bounding box center [162, 426] width 73 height 21
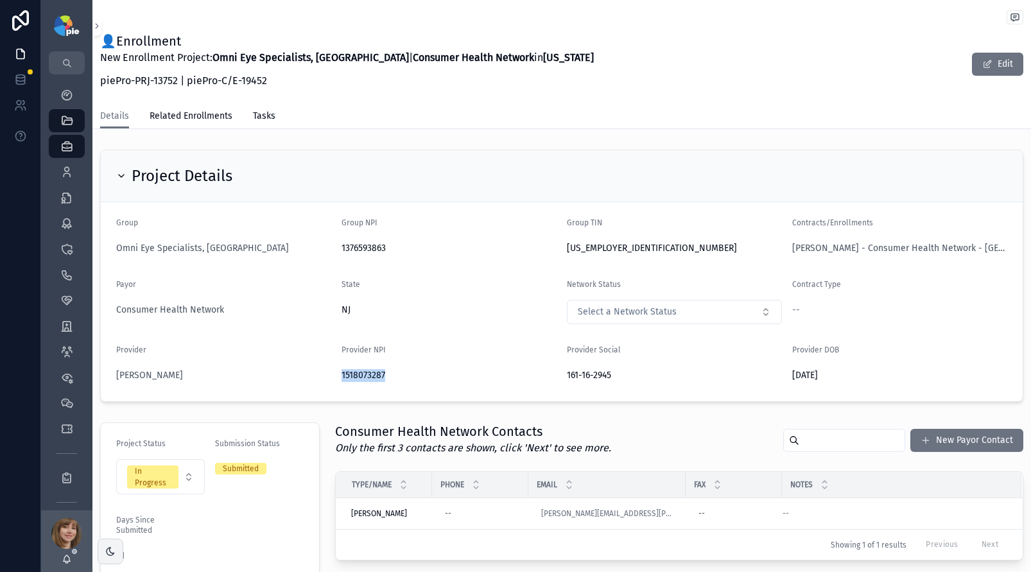
drag, startPoint x: 392, startPoint y: 374, endPoint x: 339, endPoint y: 372, distance: 52.7
click at [342, 372] on span "1518073287" at bounding box center [449, 375] width 215 height 13
copy span "1518073287"
drag, startPoint x: 225, startPoint y: 245, endPoint x: 114, endPoint y: 250, distance: 110.6
click at [114, 250] on form "Group Omni Eye Specialists, PA Group NPI 1376593863 Group TIN 22-3587595 Contra…" at bounding box center [562, 301] width 922 height 199
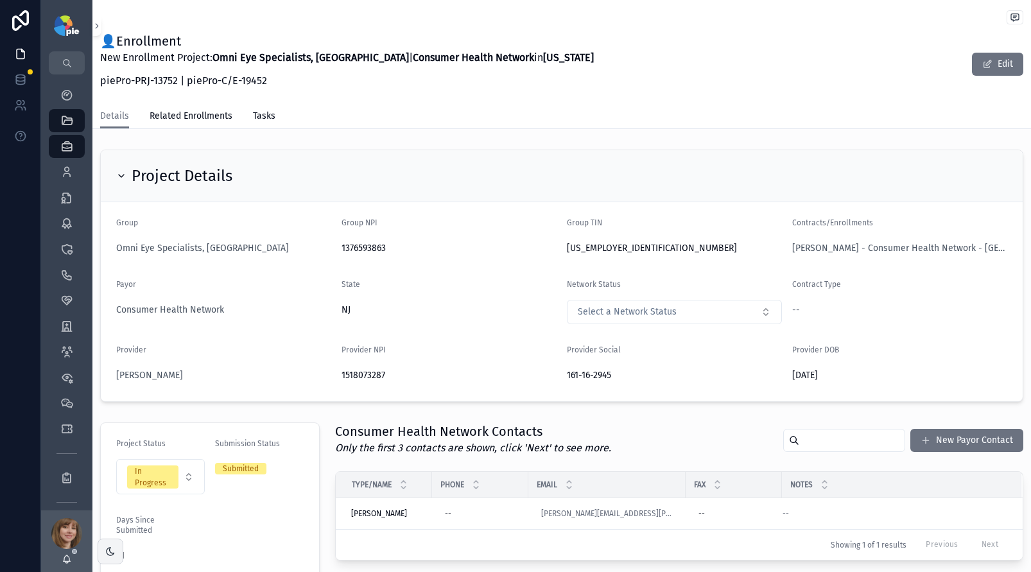
click at [234, 276] on form "Group Omni Eye Specialists, PA Group NPI 1376593863 Group TIN 22-3587595 Contra…" at bounding box center [562, 301] width 922 height 199
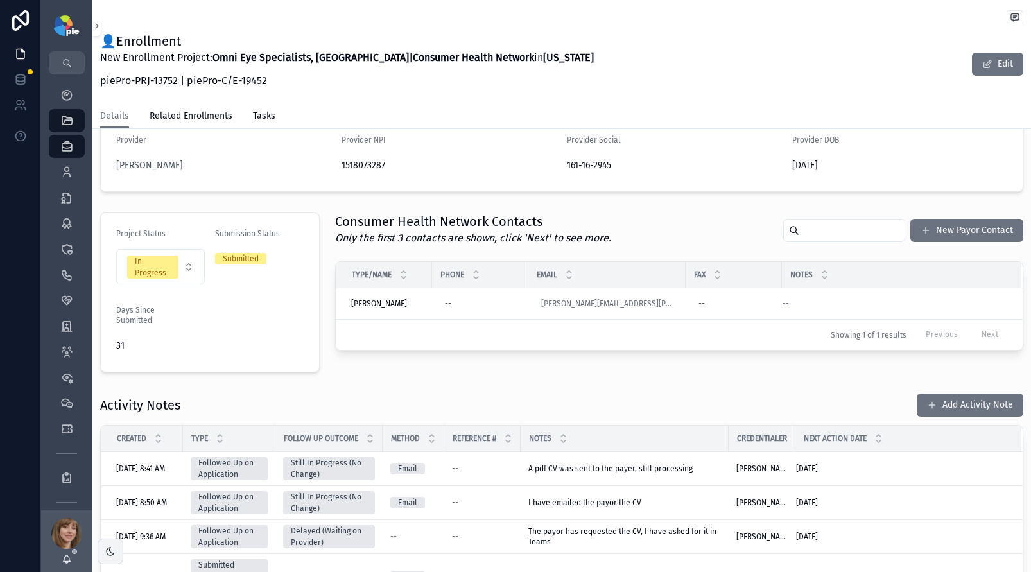
scroll to position [259, 0]
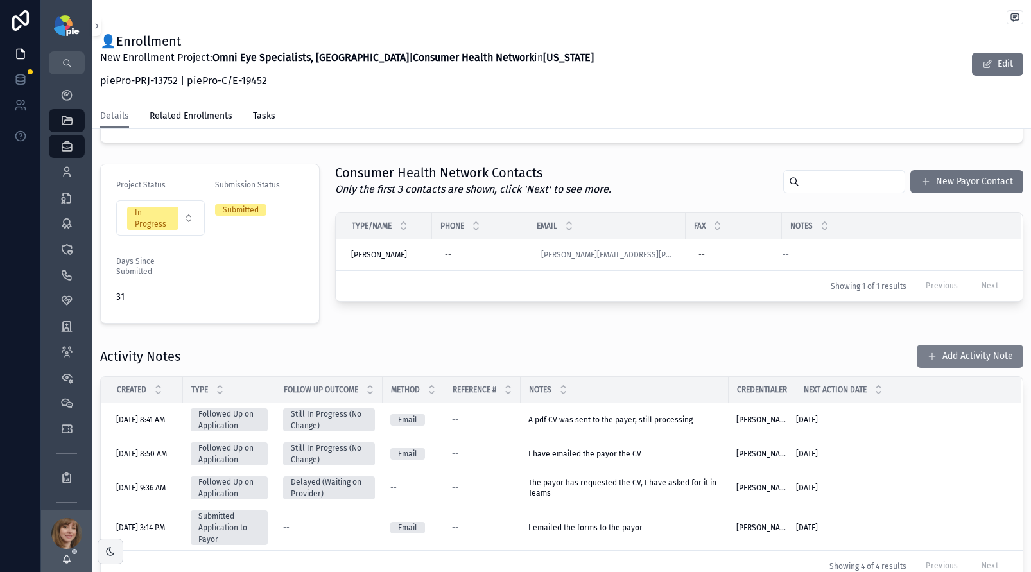
click at [985, 354] on button "Add Activity Note" at bounding box center [970, 356] width 107 height 23
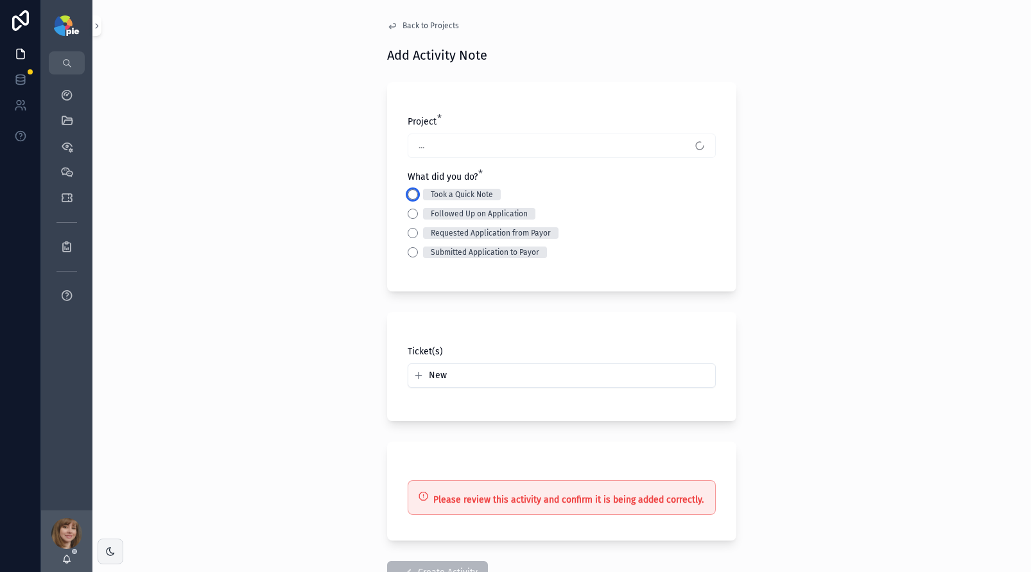
click at [408, 197] on button "Took a Quick Note" at bounding box center [413, 194] width 10 height 10
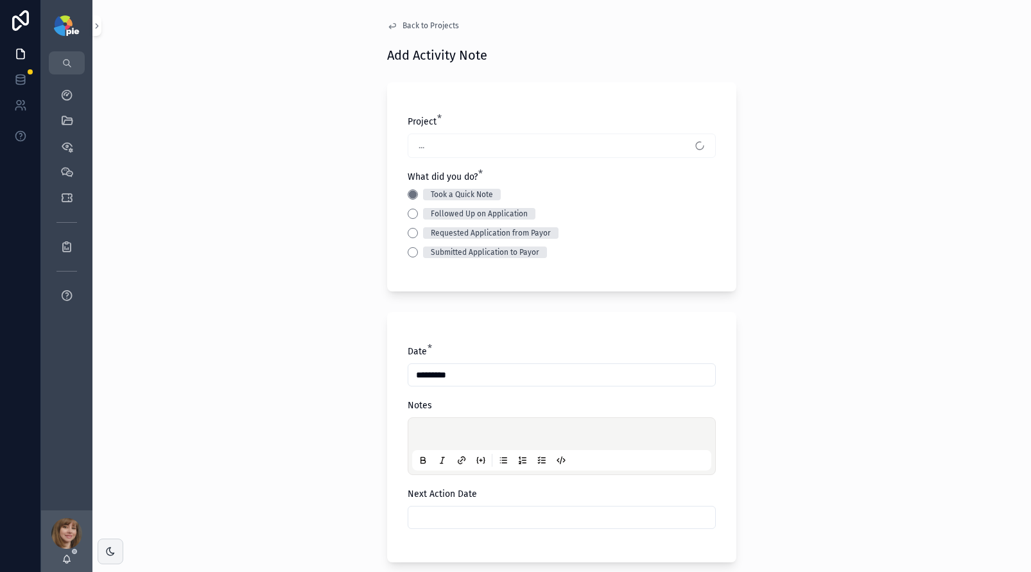
click at [426, 426] on div "scrollable content" at bounding box center [561, 446] width 299 height 49
click at [427, 437] on p "scrollable content" at bounding box center [564, 436] width 299 height 13
click at [510, 526] on input "scrollable content" at bounding box center [561, 518] width 307 height 18
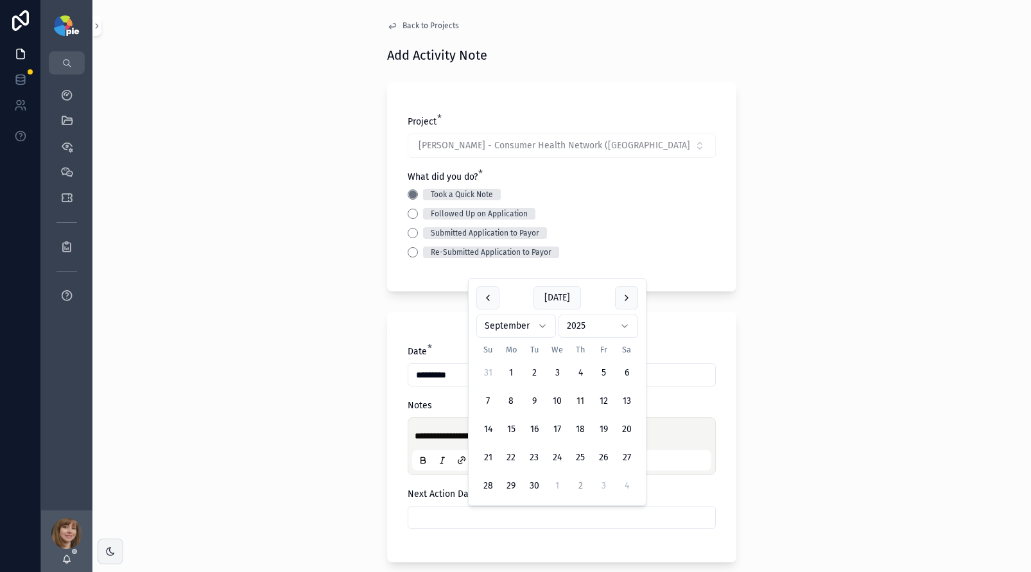
click at [582, 475] on button "2" at bounding box center [580, 486] width 23 height 23
type input "*********"
click at [270, 424] on div "**********" at bounding box center [561, 286] width 939 height 572
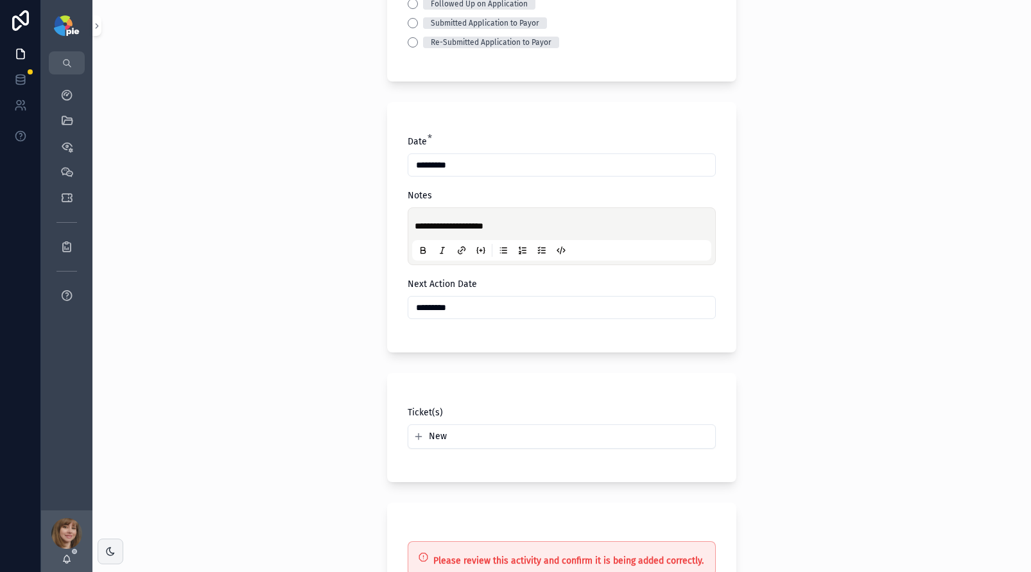
scroll to position [365, 0]
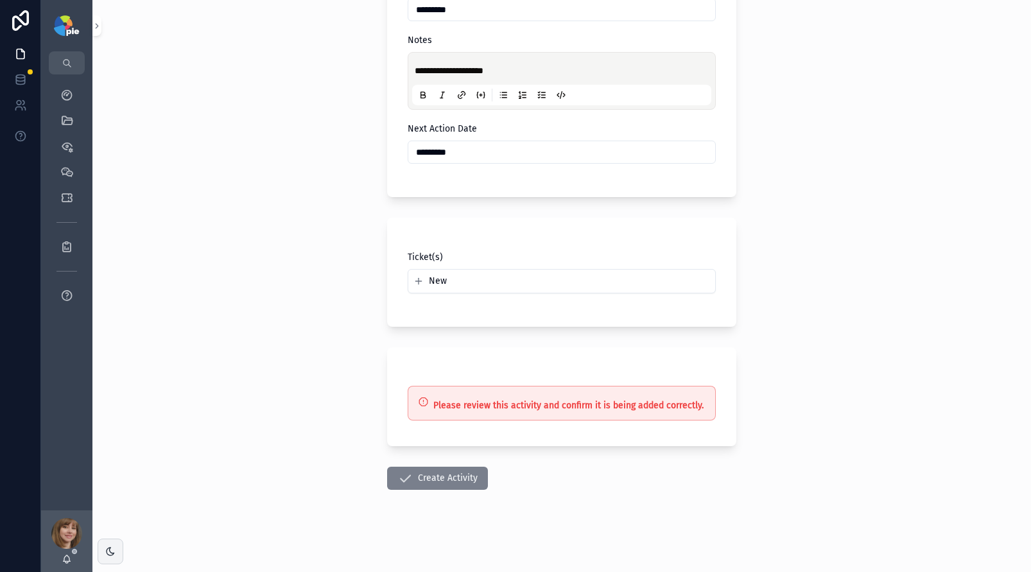
click at [443, 471] on button "Create Activity" at bounding box center [437, 478] width 101 height 23
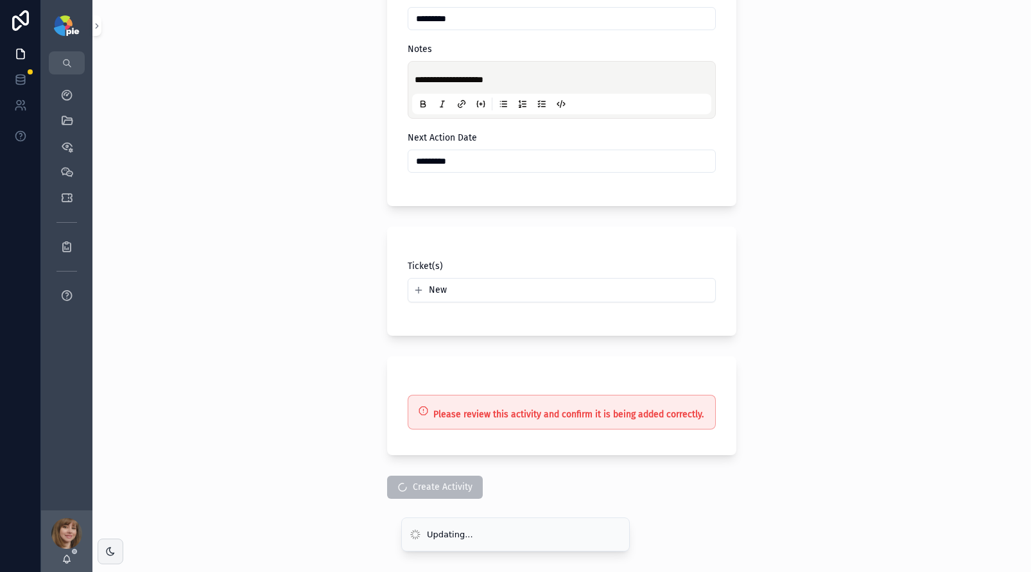
scroll to position [353, 0]
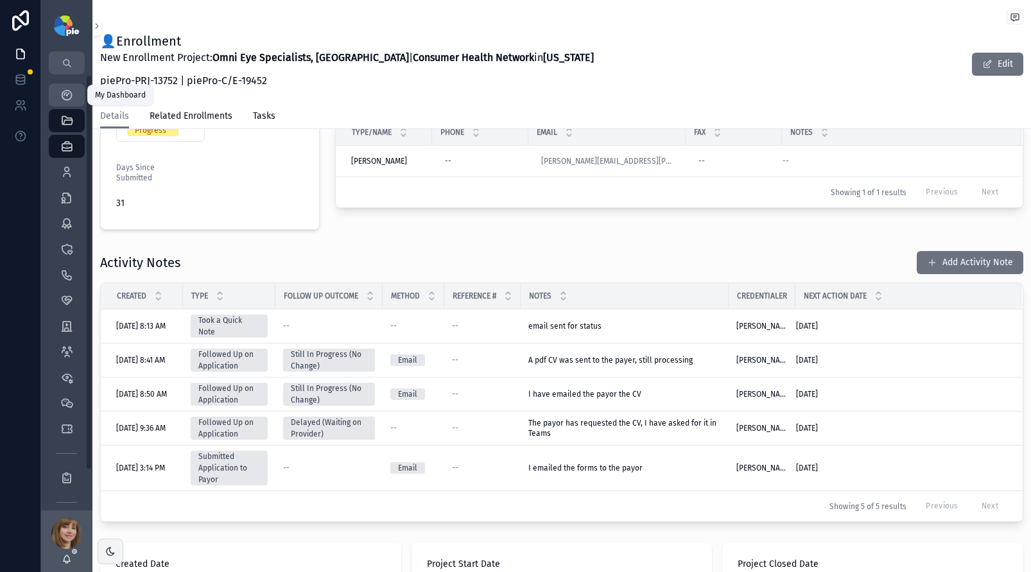
click at [58, 86] on div "My Dashboard" at bounding box center [67, 95] width 21 height 21
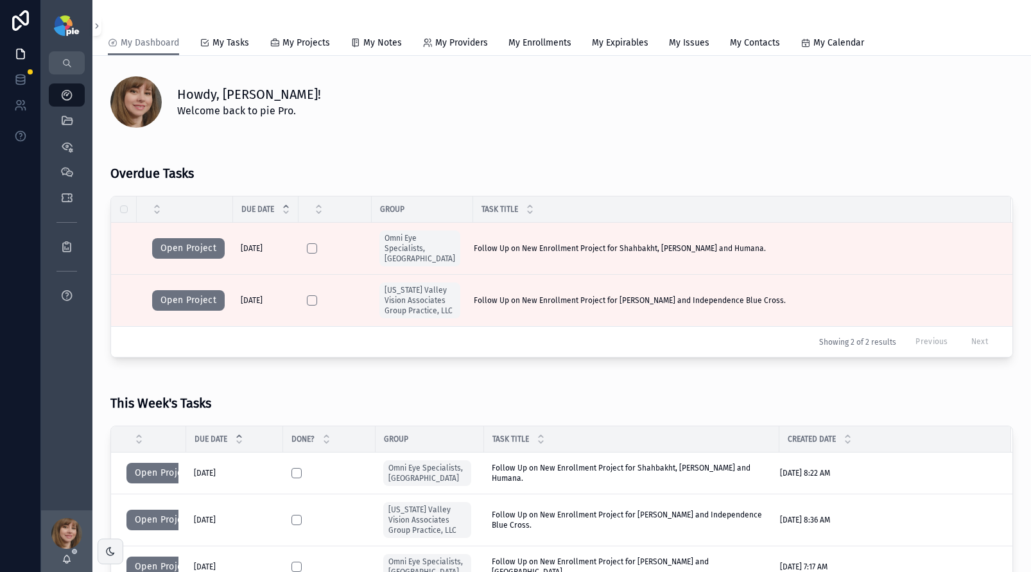
scroll to position [317, 0]
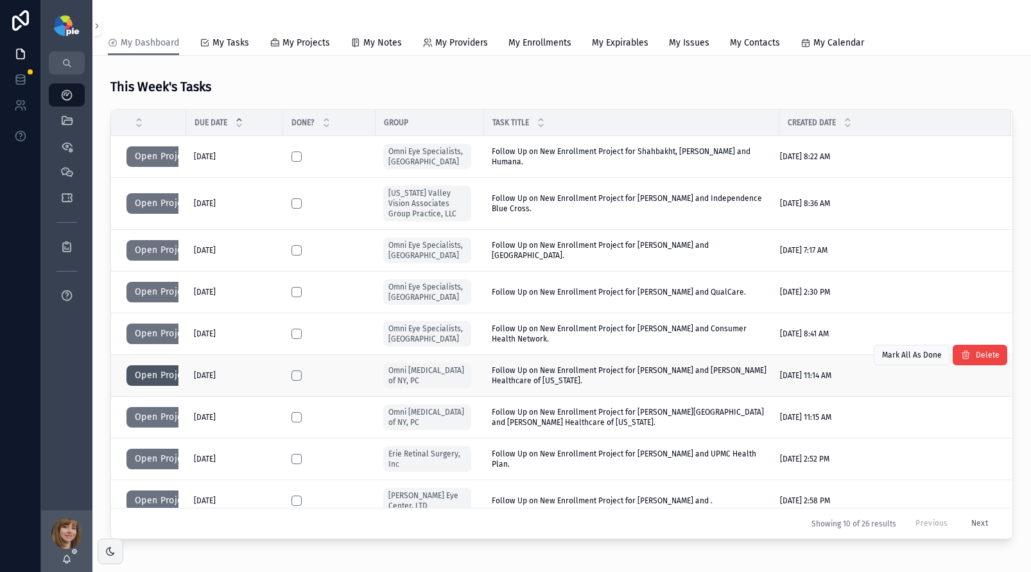
click at [153, 375] on button "Open Project" at bounding box center [162, 375] width 73 height 21
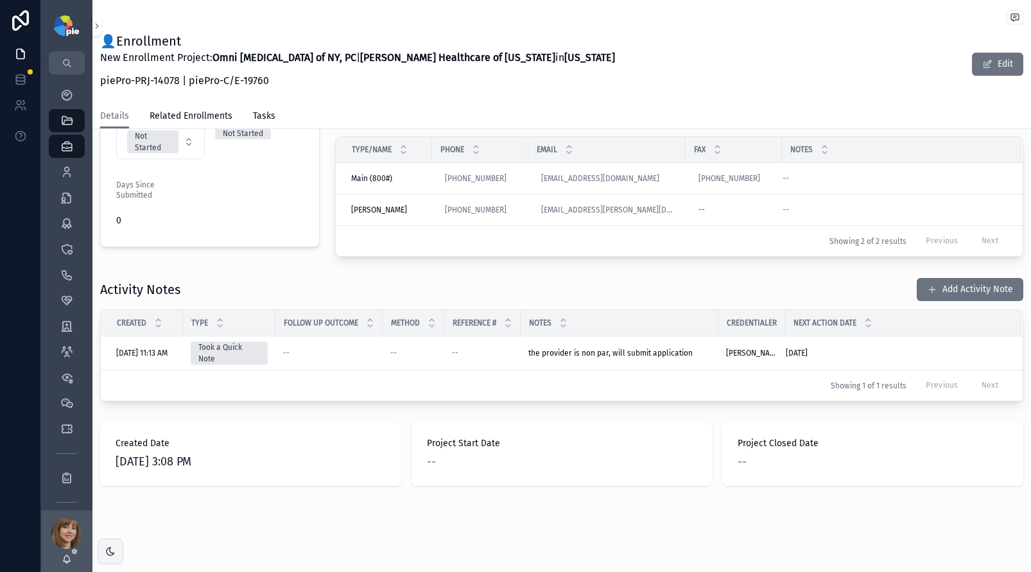
scroll to position [336, 0]
click at [189, 143] on button "Not Started" at bounding box center [160, 140] width 89 height 35
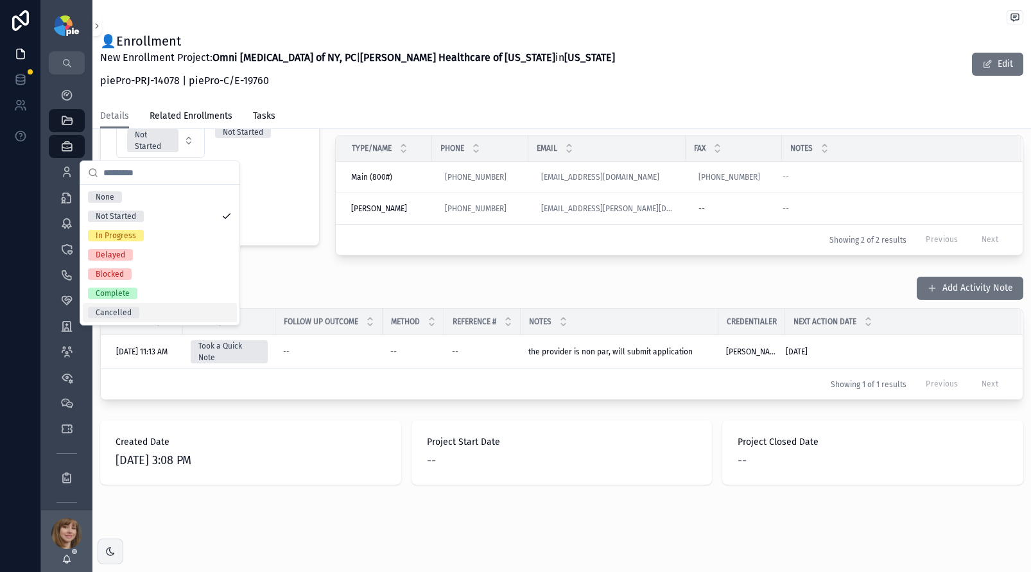
click at [139, 309] on div "Cancelled" at bounding box center [160, 312] width 154 height 19
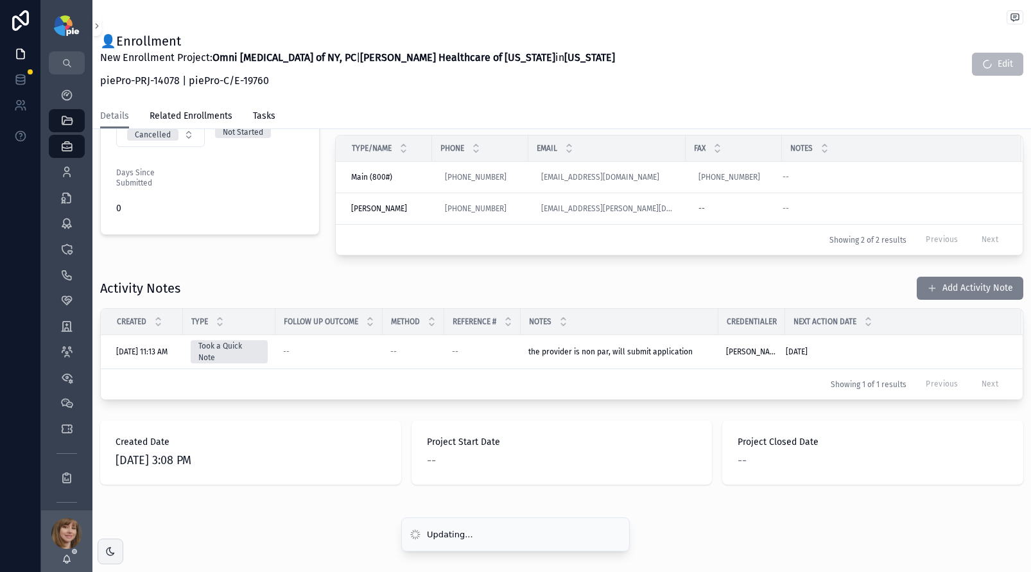
click at [968, 286] on button "Add Activity Note" at bounding box center [970, 288] width 107 height 23
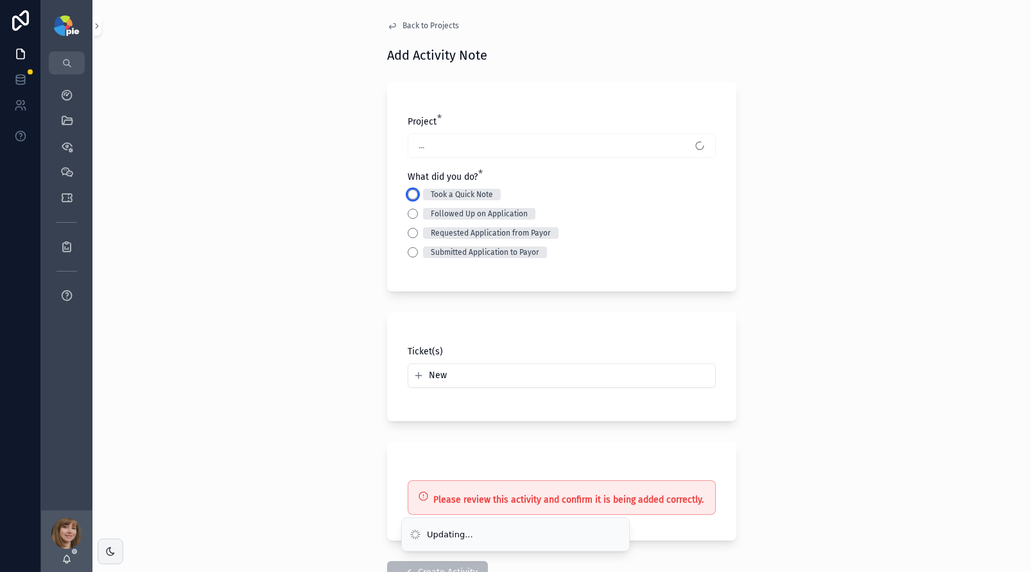
click at [411, 193] on button "Took a Quick Note" at bounding box center [413, 194] width 10 height 10
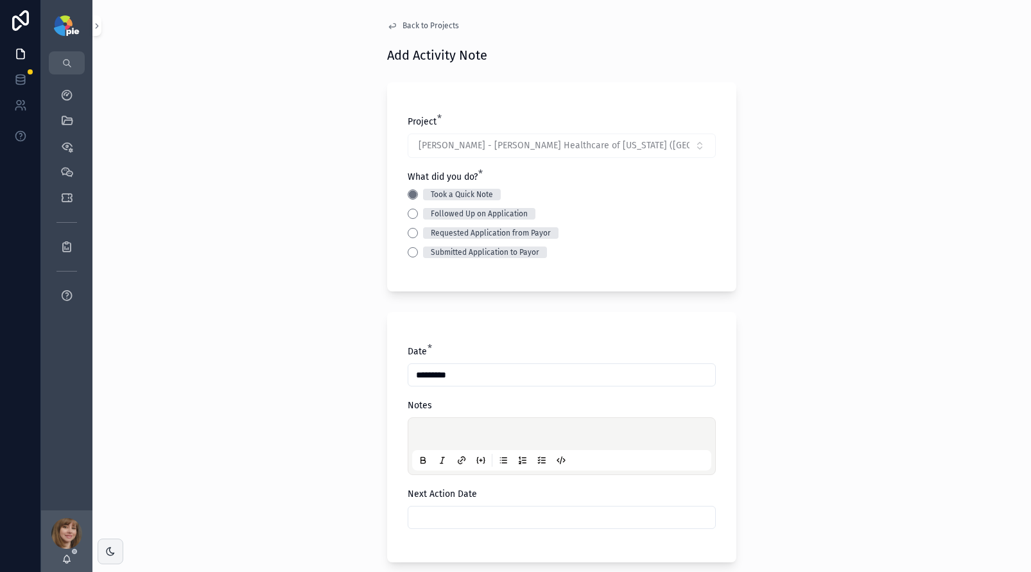
drag, startPoint x: 429, startPoint y: 422, endPoint x: 427, endPoint y: 429, distance: 7.3
click at [428, 424] on div "scrollable content" at bounding box center [561, 446] width 299 height 49
click at [426, 431] on p "scrollable content" at bounding box center [564, 436] width 299 height 13
click at [440, 510] on input "scrollable content" at bounding box center [561, 518] width 307 height 18
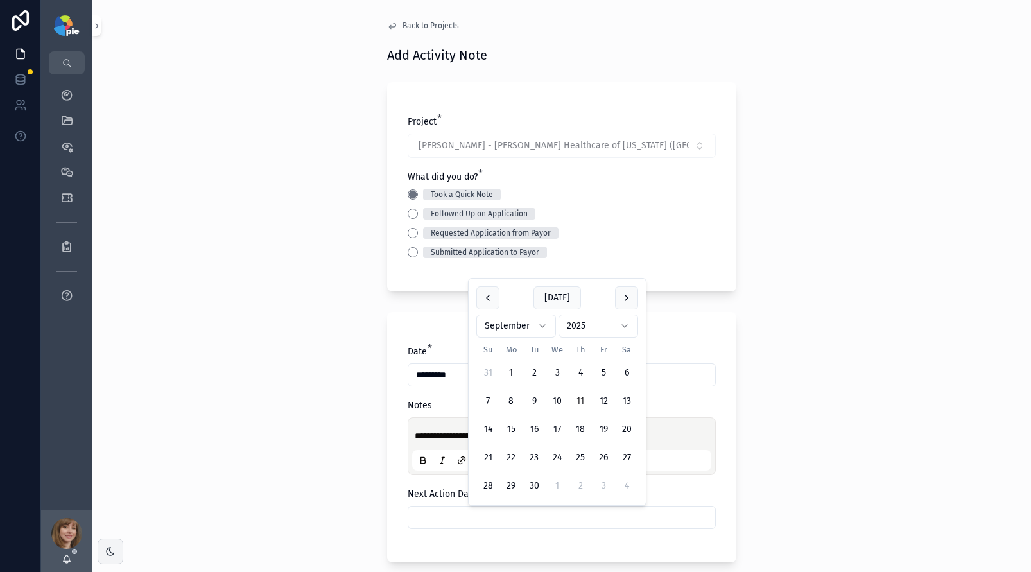
click at [175, 340] on div "**********" at bounding box center [561, 286] width 939 height 572
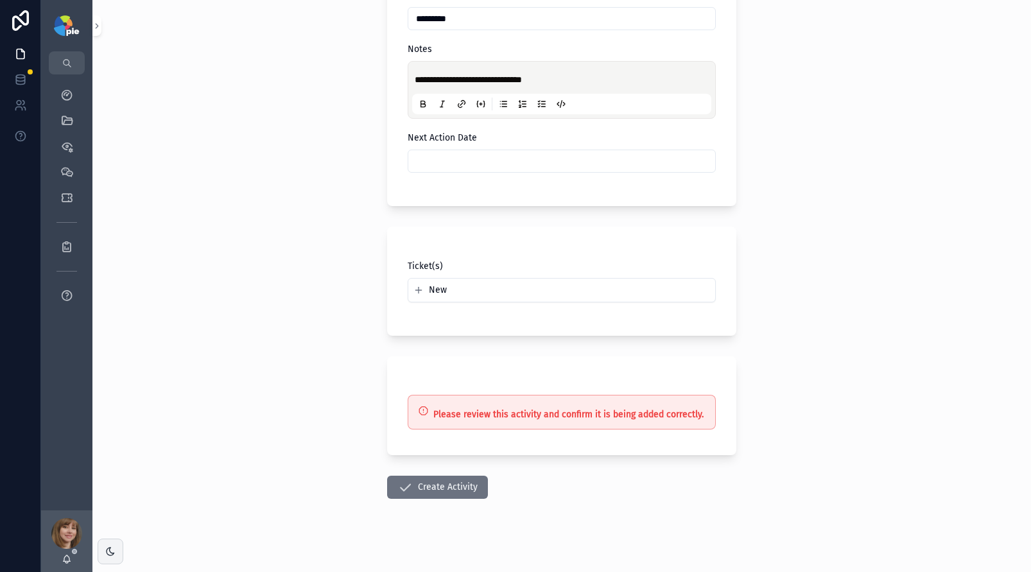
scroll to position [365, 0]
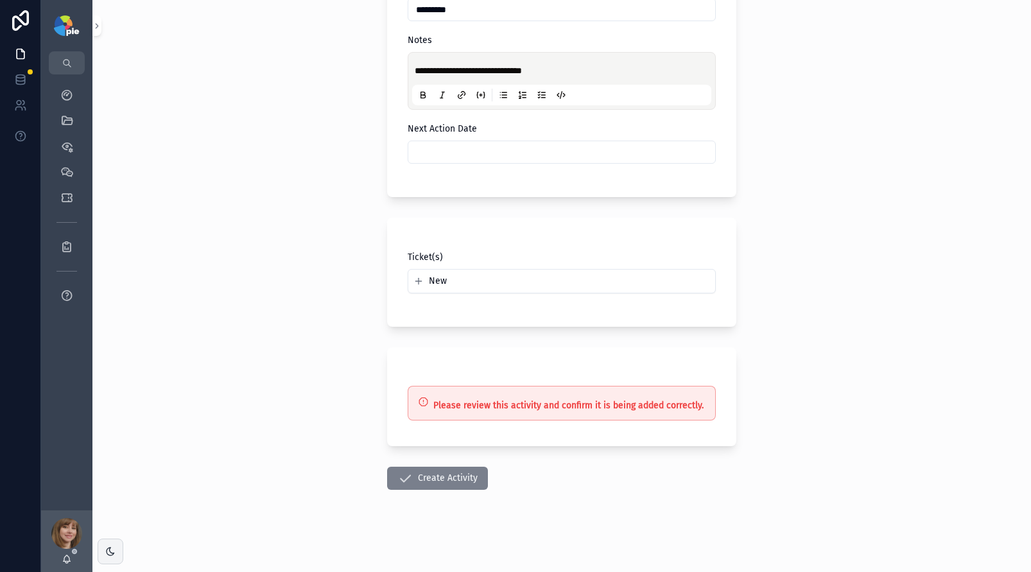
click at [449, 480] on button "Create Activity" at bounding box center [437, 478] width 101 height 23
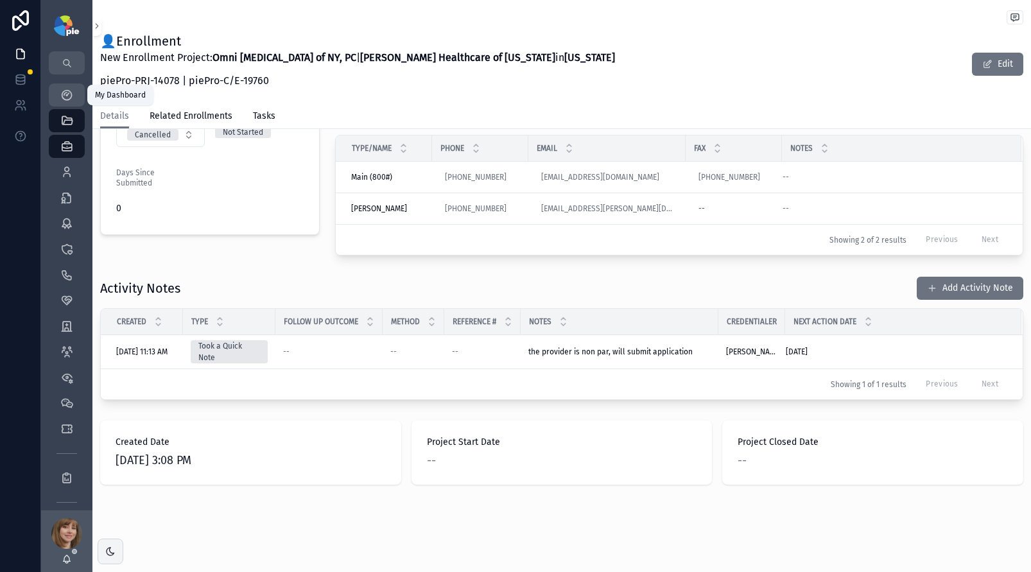
click at [63, 100] on icon "scrollable content" at bounding box center [66, 95] width 13 height 13
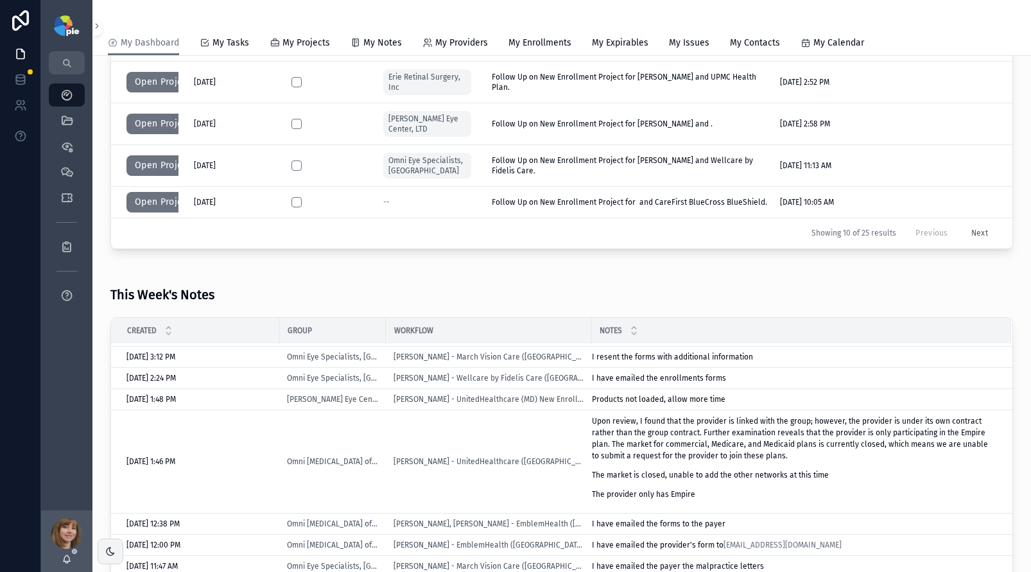
scroll to position [128, 0]
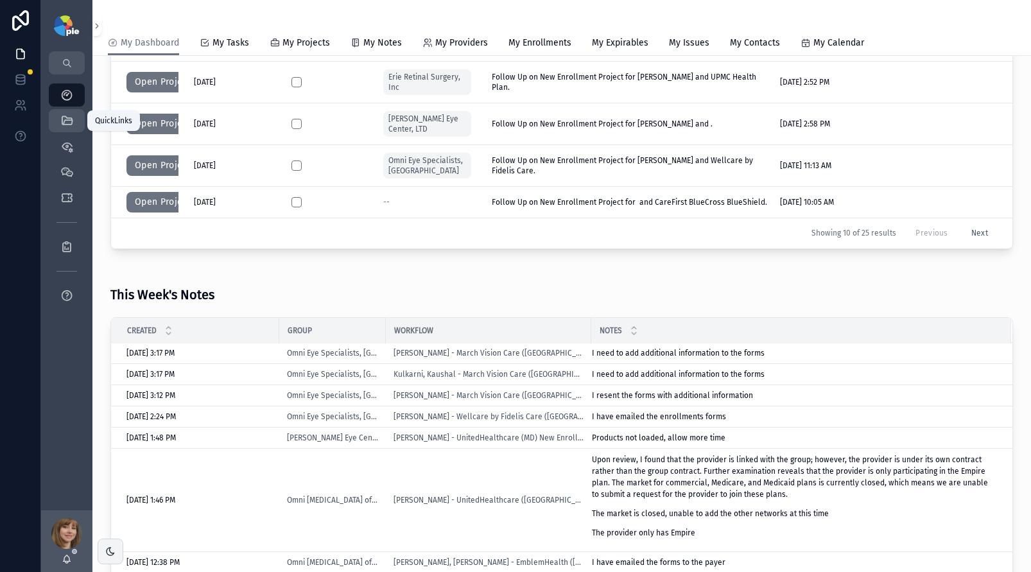
click at [69, 125] on icon "scrollable content" at bounding box center [66, 120] width 13 height 13
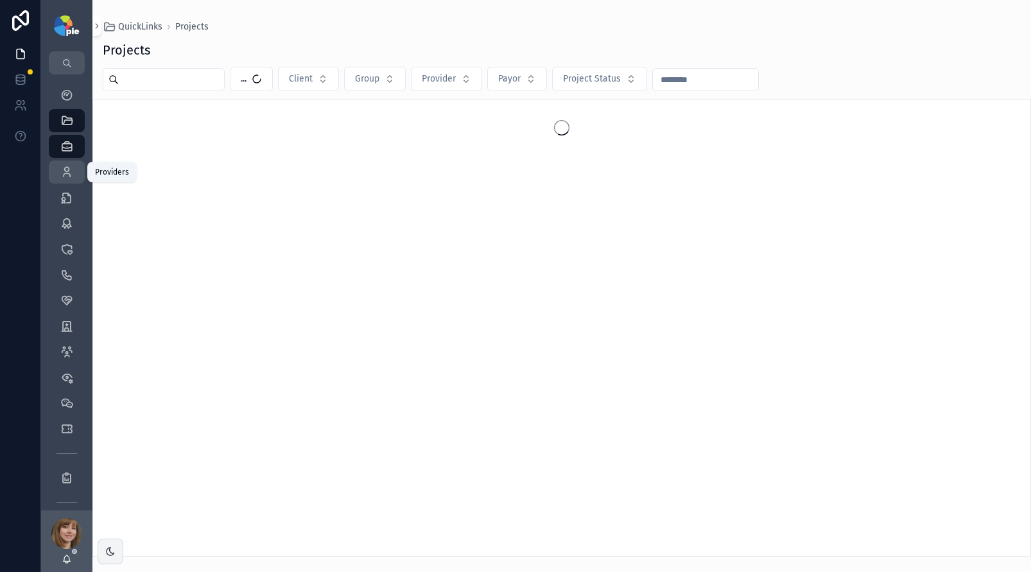
click at [67, 166] on icon "scrollable content" at bounding box center [66, 172] width 13 height 13
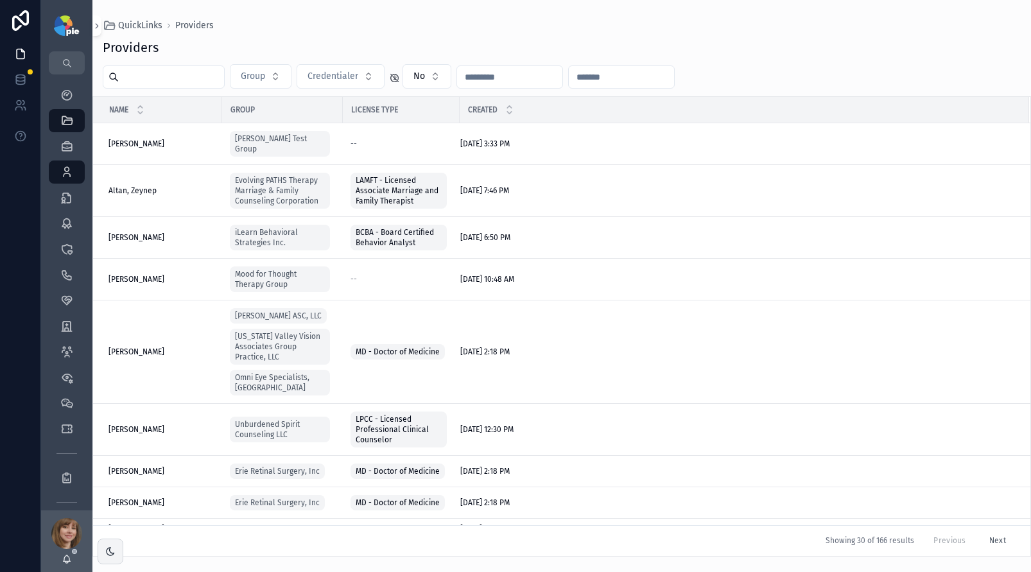
click at [148, 75] on input "scrollable content" at bounding box center [171, 77] width 105 height 18
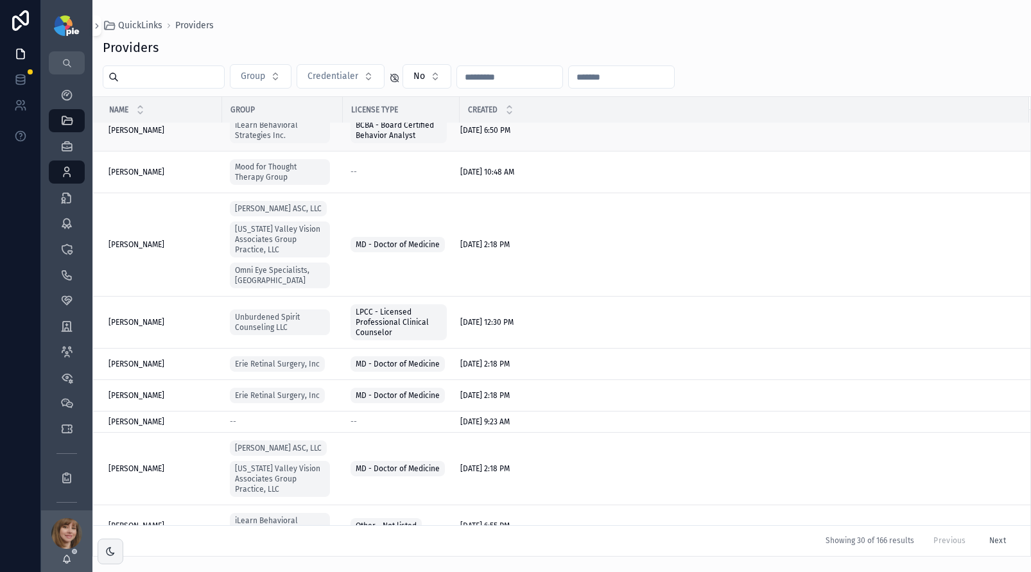
scroll to position [106, 0]
click at [144, 73] on input "scrollable content" at bounding box center [171, 77] width 105 height 18
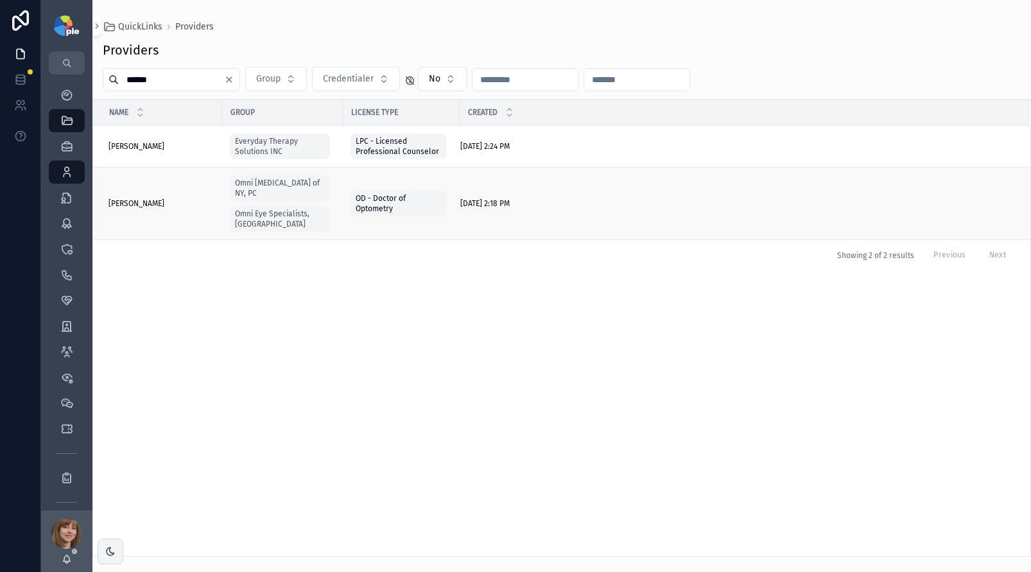
type input "******"
click at [144, 198] on span "Miskewicz-Zastrow, Amanda" at bounding box center [137, 203] width 56 height 10
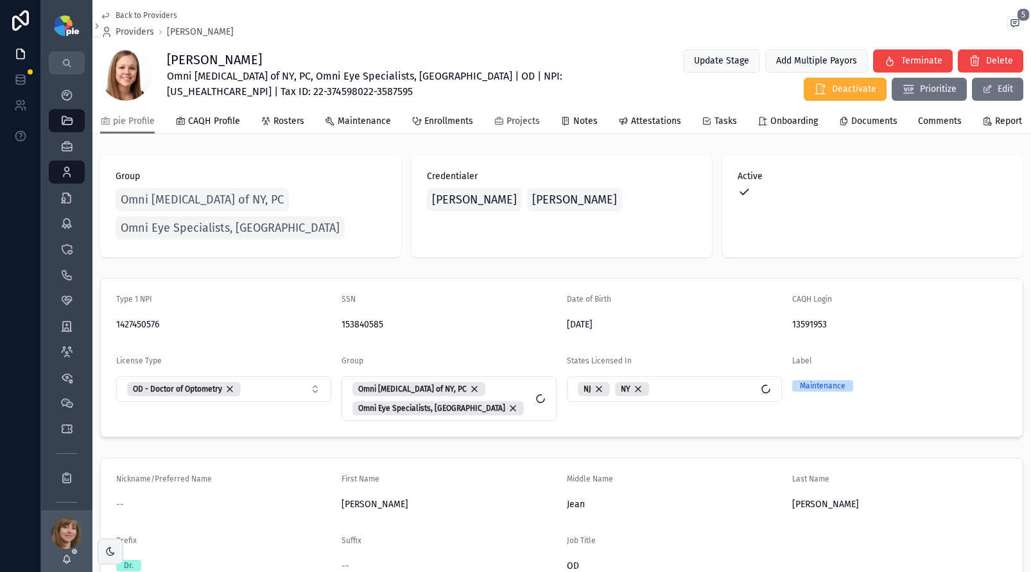
click at [495, 126] on icon "scrollable content" at bounding box center [499, 121] width 10 height 10
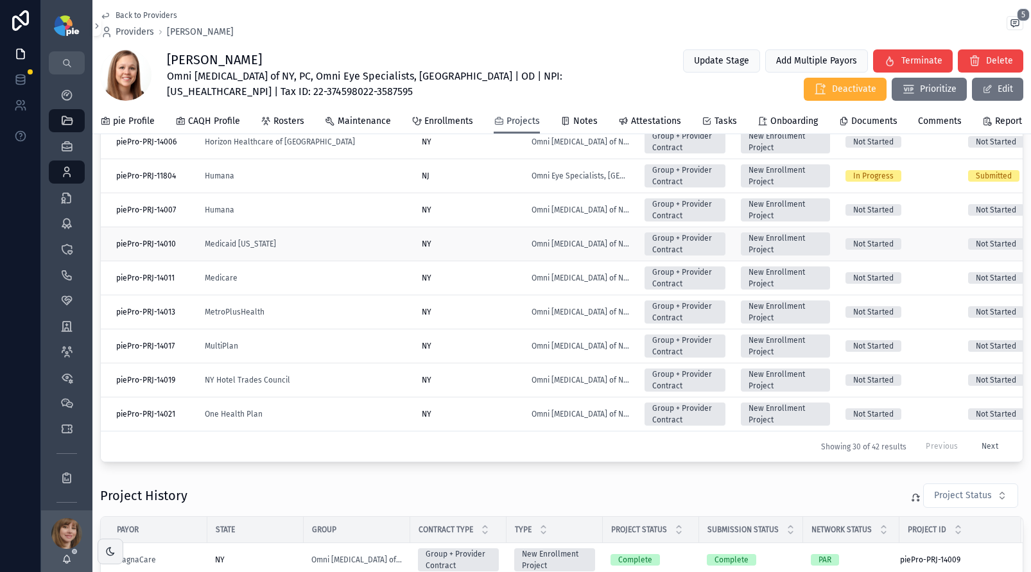
scroll to position [302, 0]
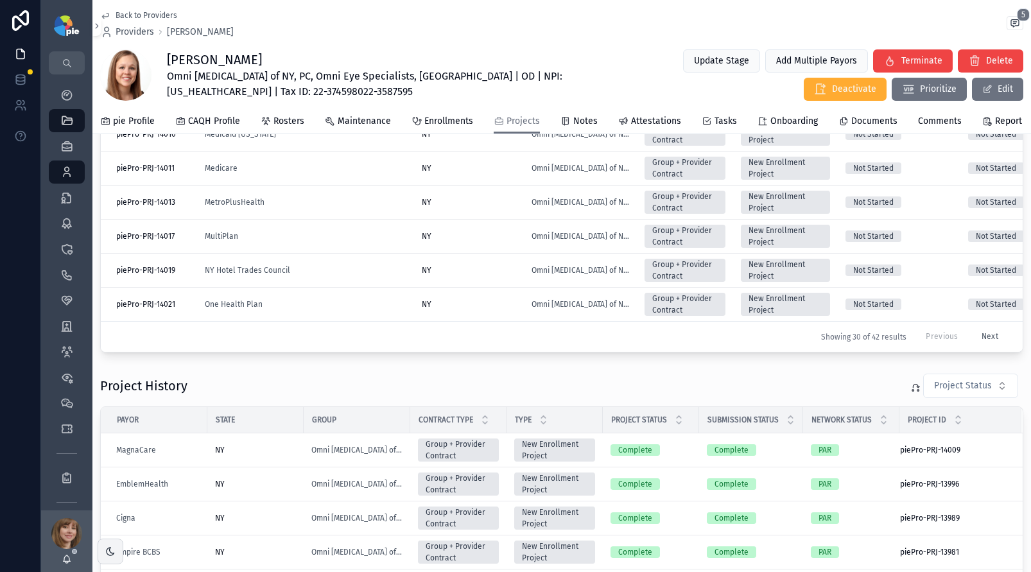
click at [973, 333] on button "Next" at bounding box center [990, 337] width 35 height 20
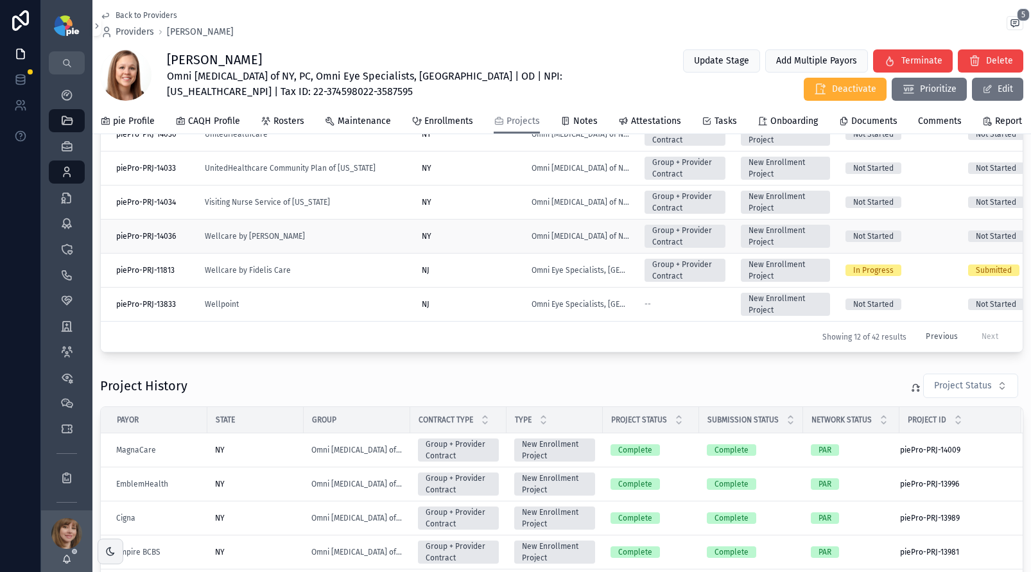
scroll to position [46, 0]
click at [330, 274] on div "Wellcare by Fidelis Care" at bounding box center [306, 270] width 202 height 10
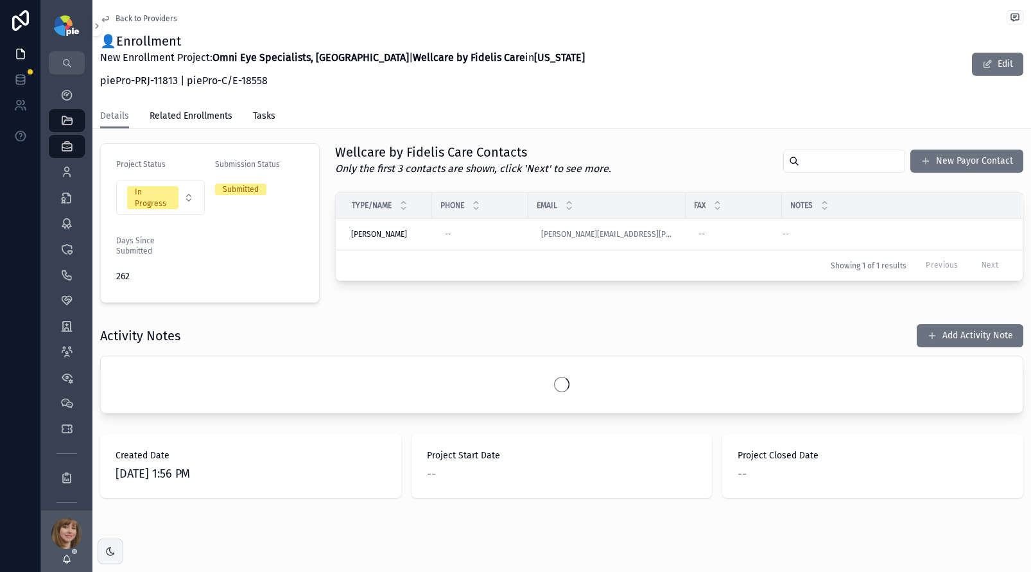
scroll to position [293, 0]
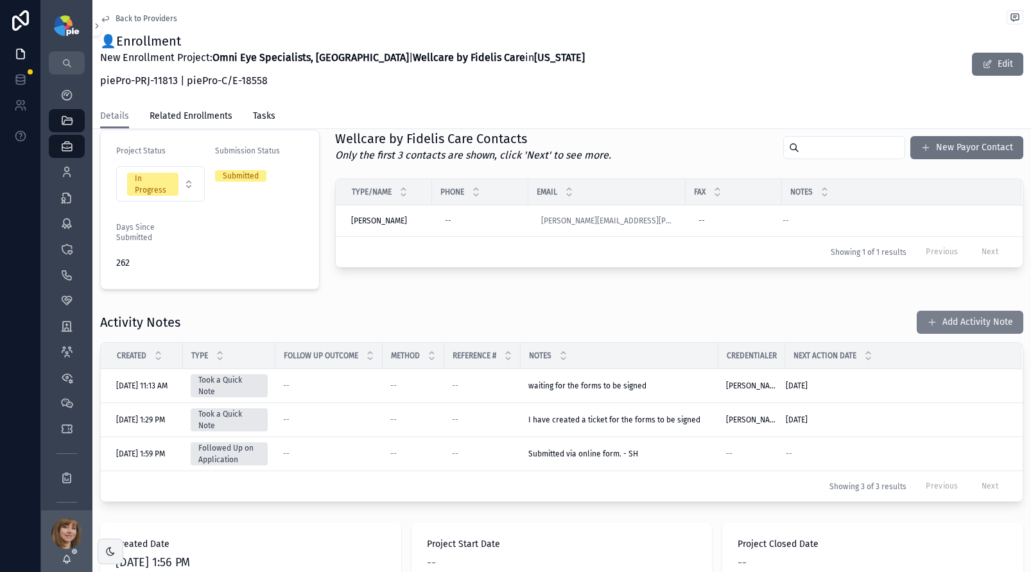
click at [936, 319] on button "Add Activity Note" at bounding box center [970, 322] width 107 height 23
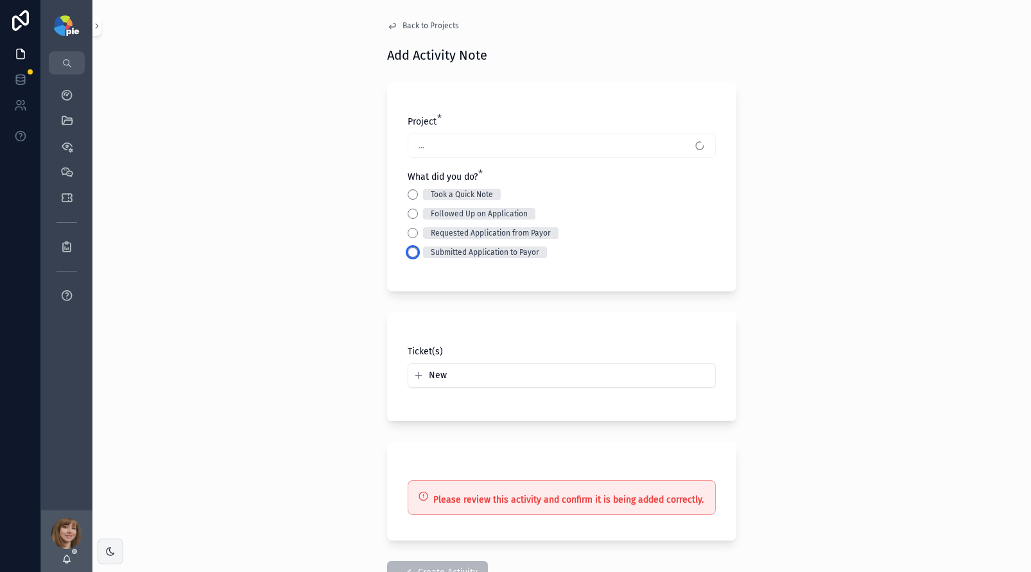
click at [408, 252] on button "Submitted Application to Payor" at bounding box center [413, 252] width 10 height 10
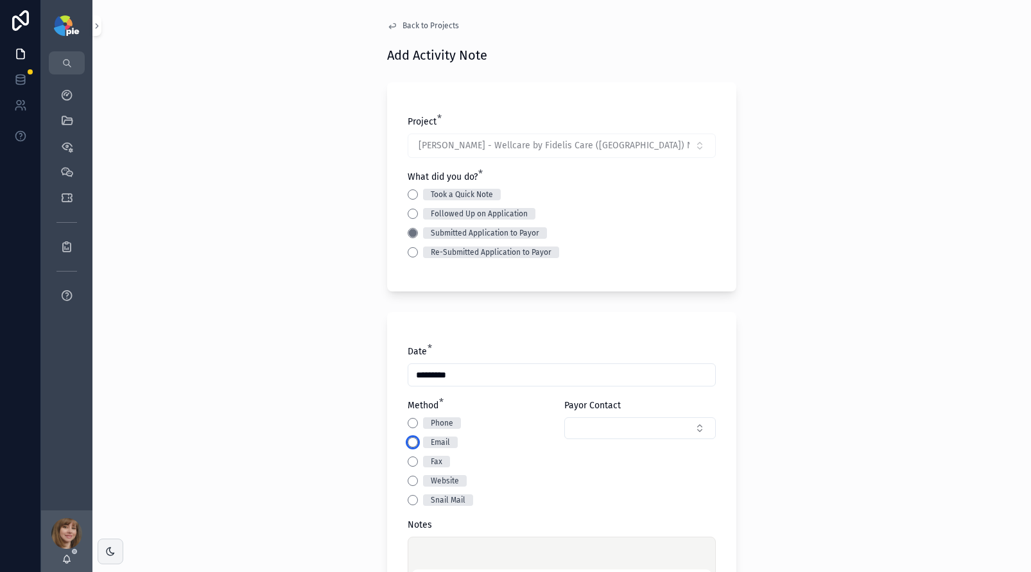
click at [408, 438] on button "Email" at bounding box center [413, 442] width 10 height 10
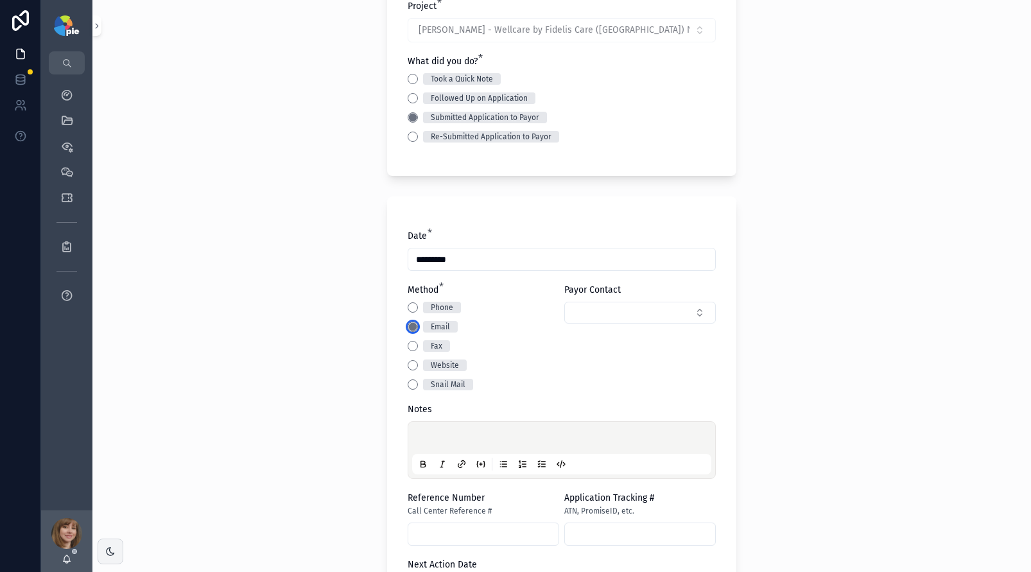
scroll to position [213, 0]
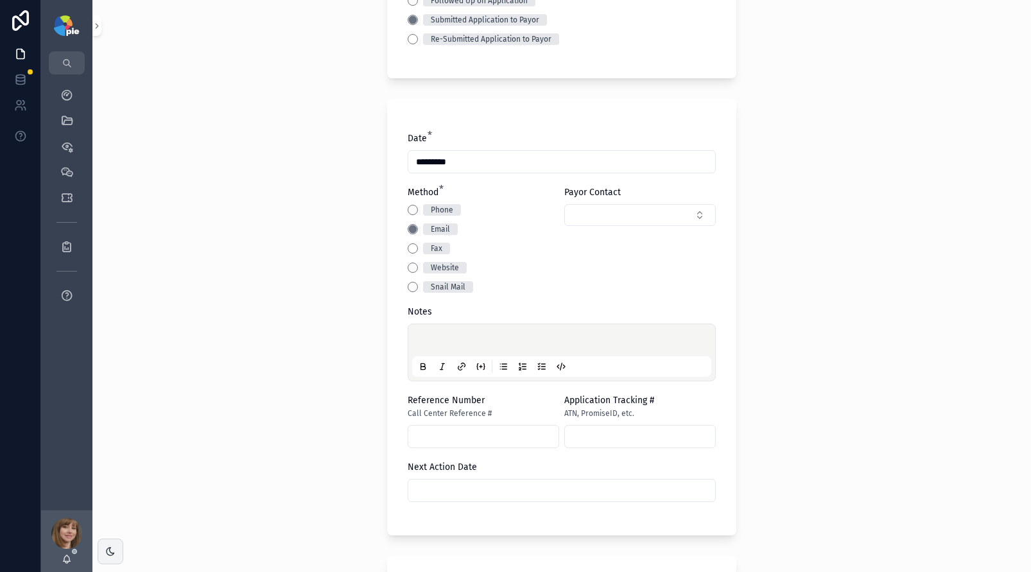
click at [438, 335] on div "scrollable content" at bounding box center [561, 352] width 299 height 49
click at [440, 342] on p "scrollable content" at bounding box center [564, 342] width 299 height 13
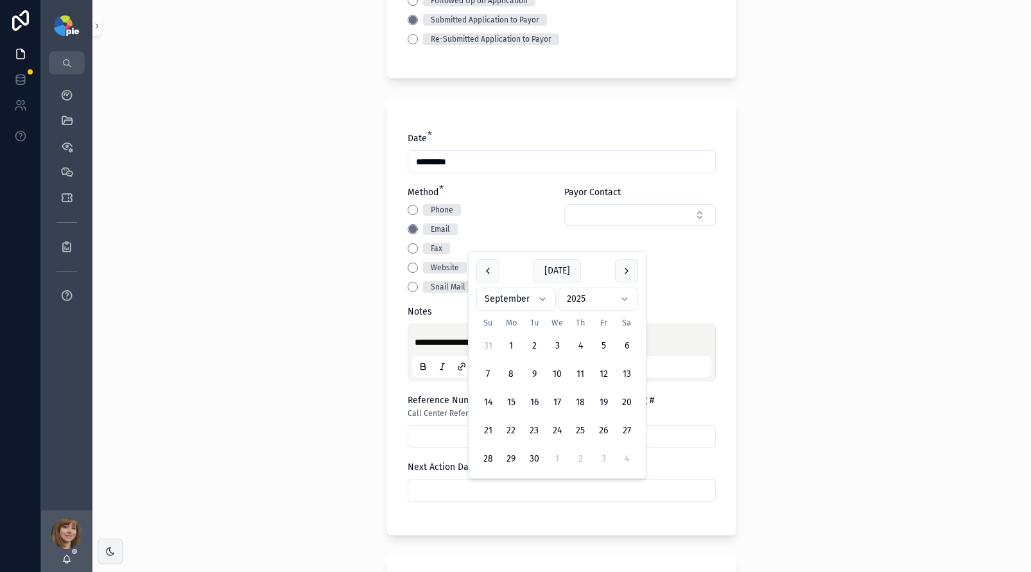
click at [425, 487] on input "scrollable content" at bounding box center [561, 491] width 307 height 18
click at [620, 268] on button "scrollable content" at bounding box center [626, 270] width 23 height 23
click at [507, 375] on button "6" at bounding box center [511, 374] width 23 height 23
type input "*********"
click at [273, 406] on div "**********" at bounding box center [561, 286] width 939 height 572
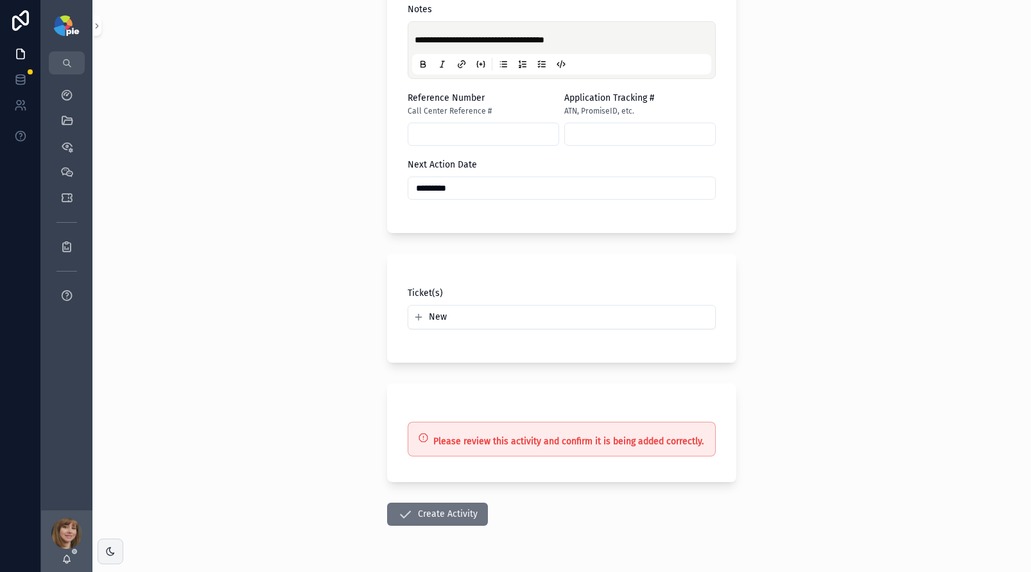
scroll to position [552, 0]
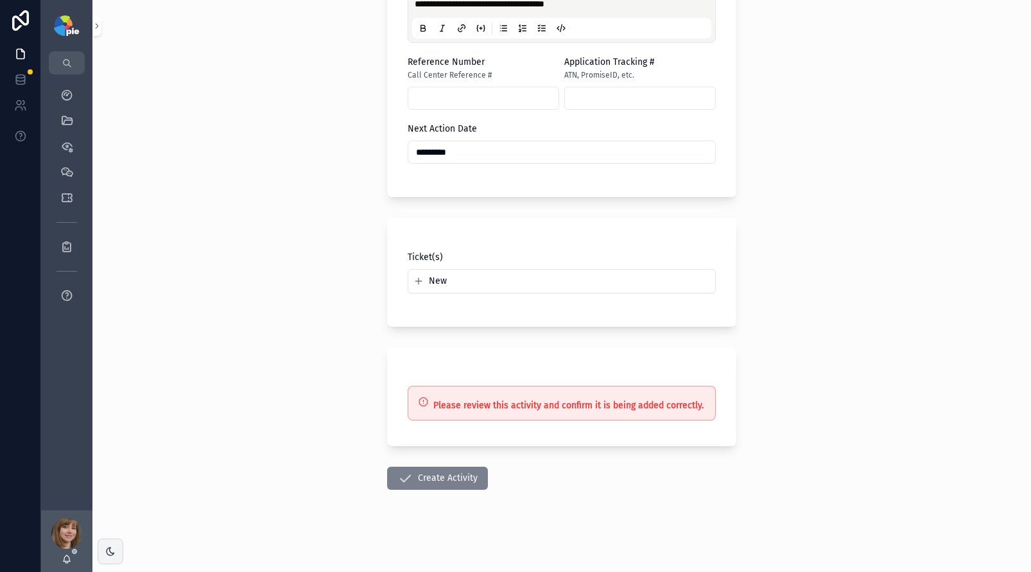
click at [417, 482] on button "Create Activity" at bounding box center [437, 478] width 101 height 23
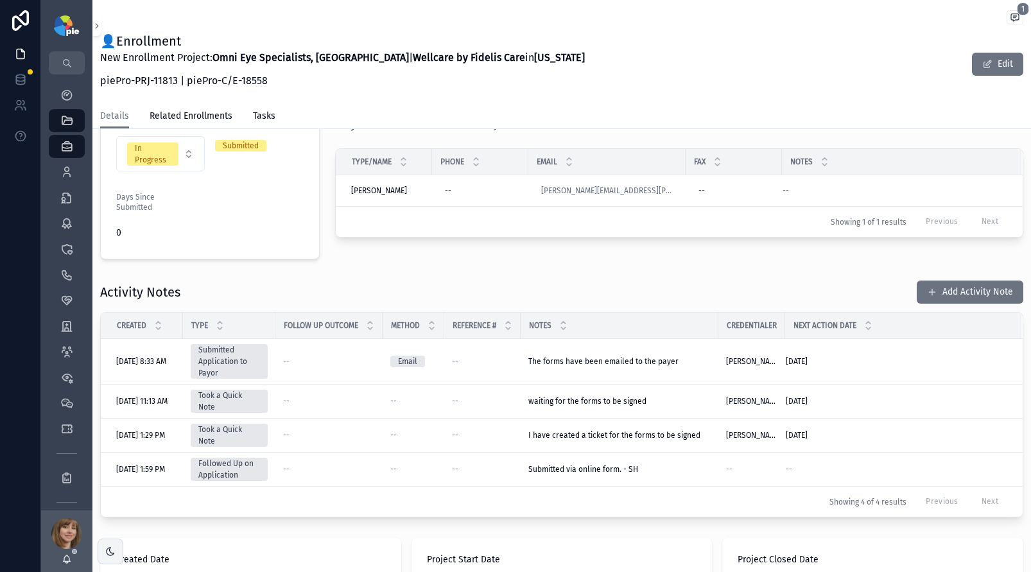
scroll to position [397, 0]
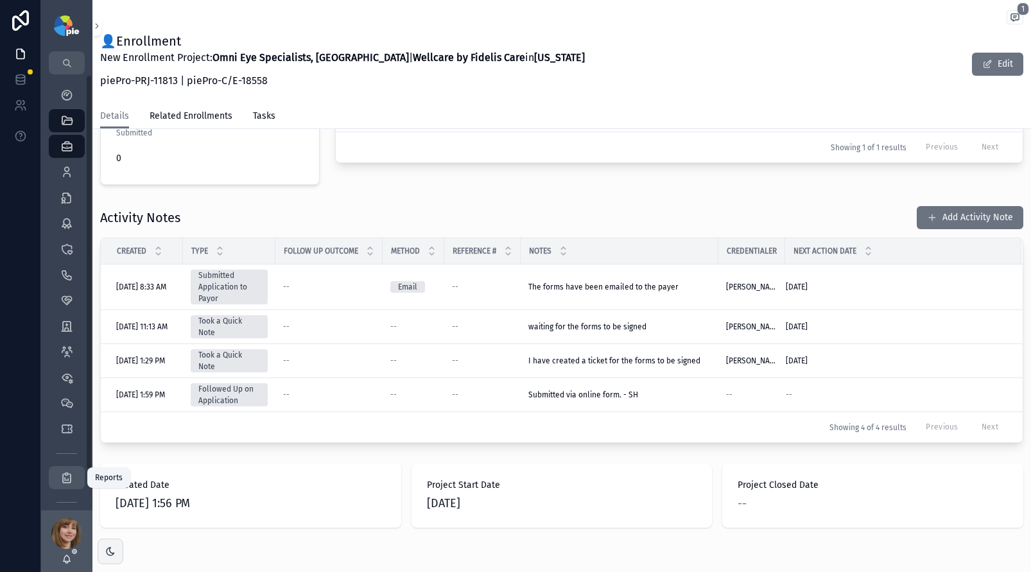
click at [68, 473] on icon "scrollable content" at bounding box center [66, 477] width 13 height 13
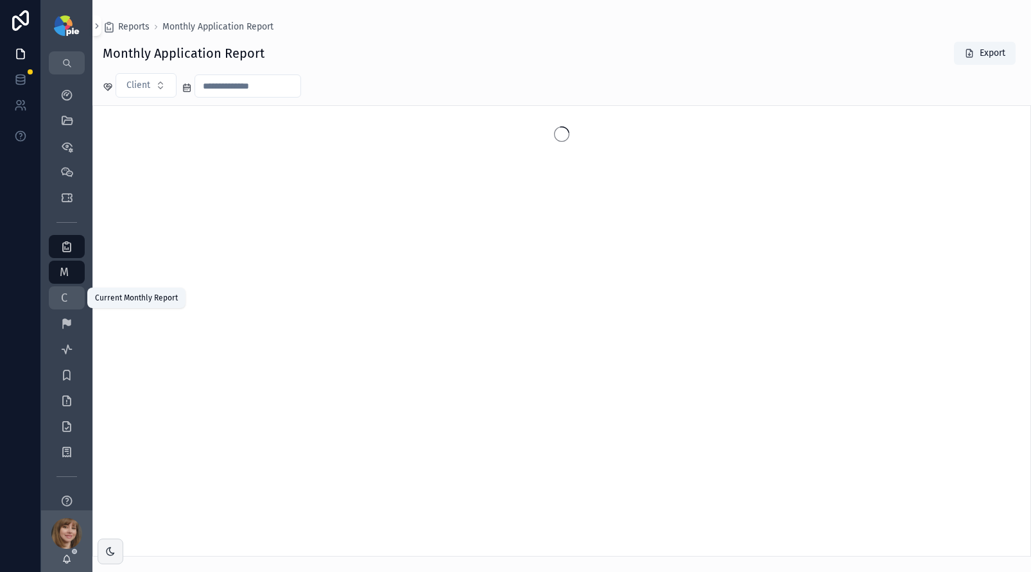
click at [64, 299] on span "C" at bounding box center [64, 298] width 13 height 13
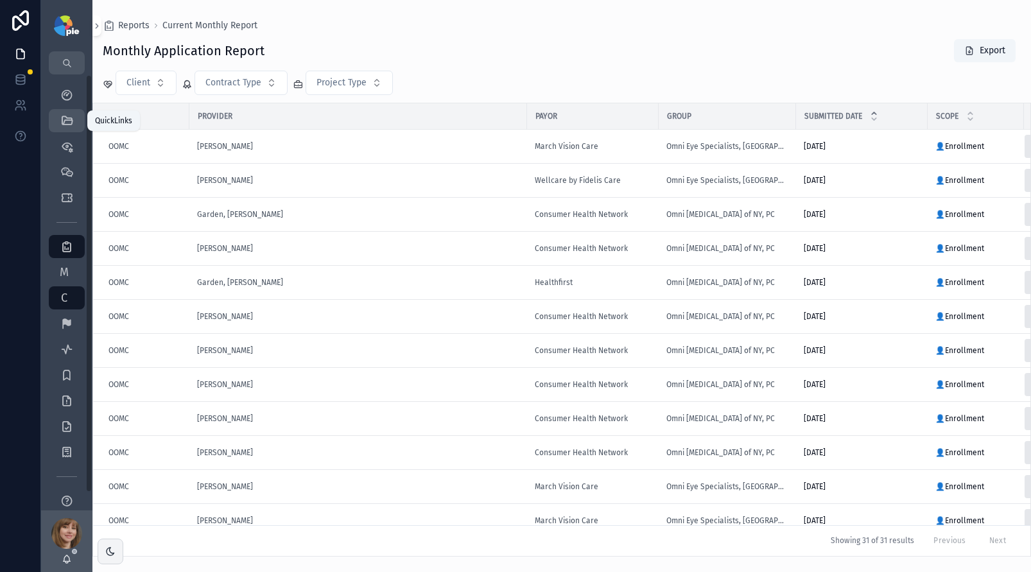
click at [73, 119] on div "QuickLinks" at bounding box center [67, 120] width 21 height 21
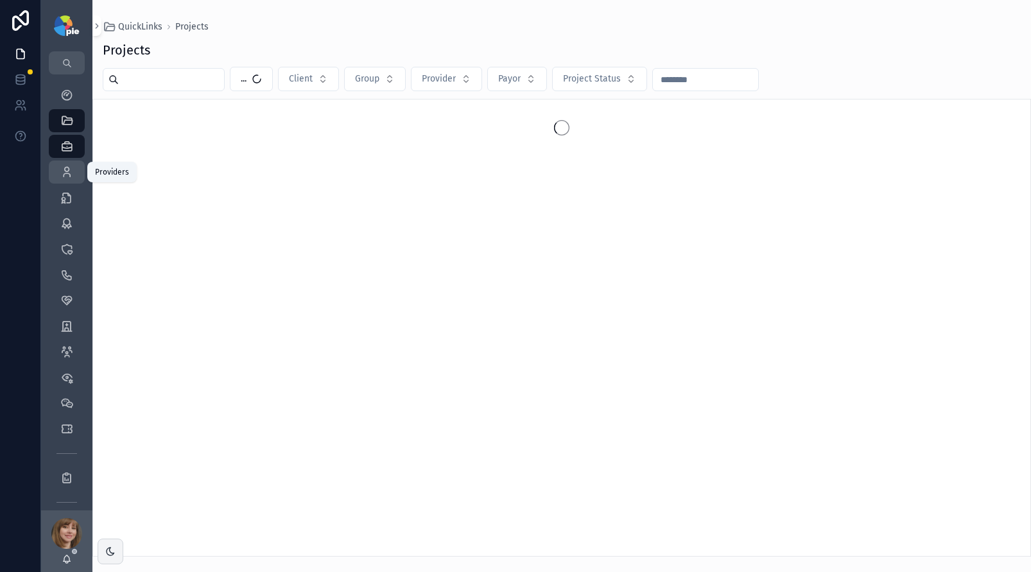
click at [71, 170] on icon "scrollable content" at bounding box center [66, 172] width 13 height 13
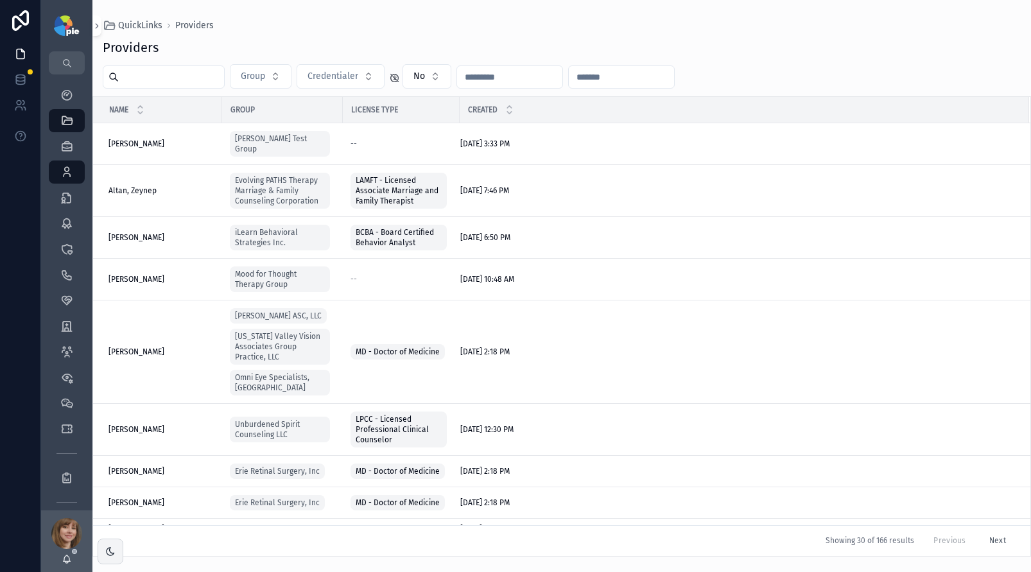
click at [161, 78] on input "scrollable content" at bounding box center [171, 77] width 105 height 18
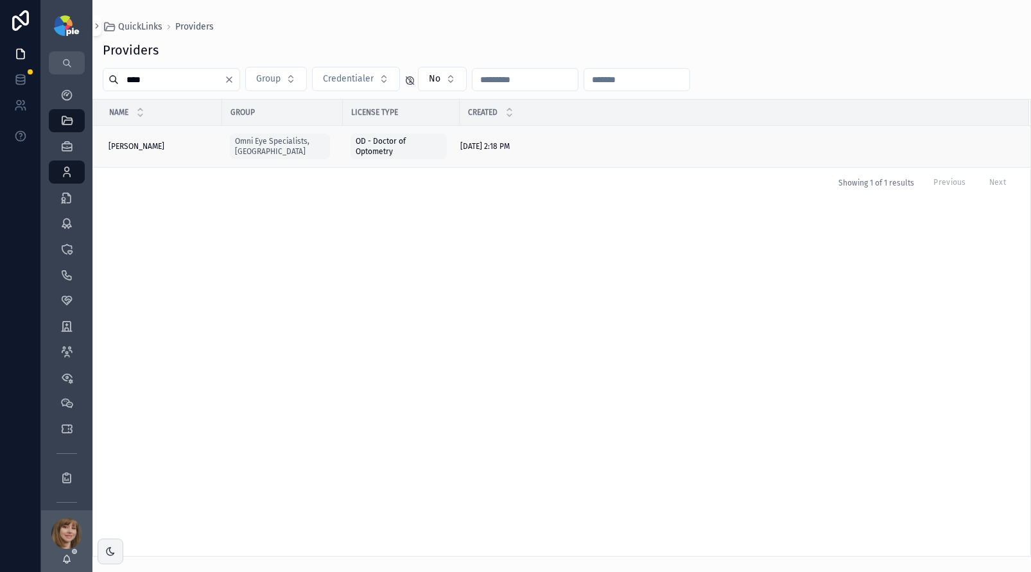
type input "****"
click at [170, 149] on div "Ning, Jason Ning, Jason" at bounding box center [162, 146] width 106 height 10
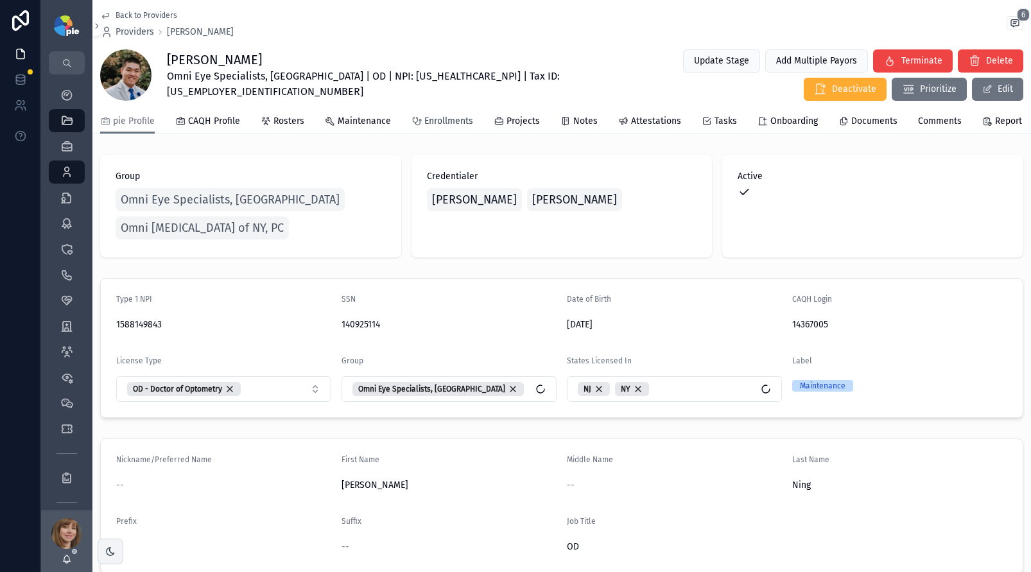
click at [457, 121] on span "Enrollments" at bounding box center [448, 121] width 49 height 13
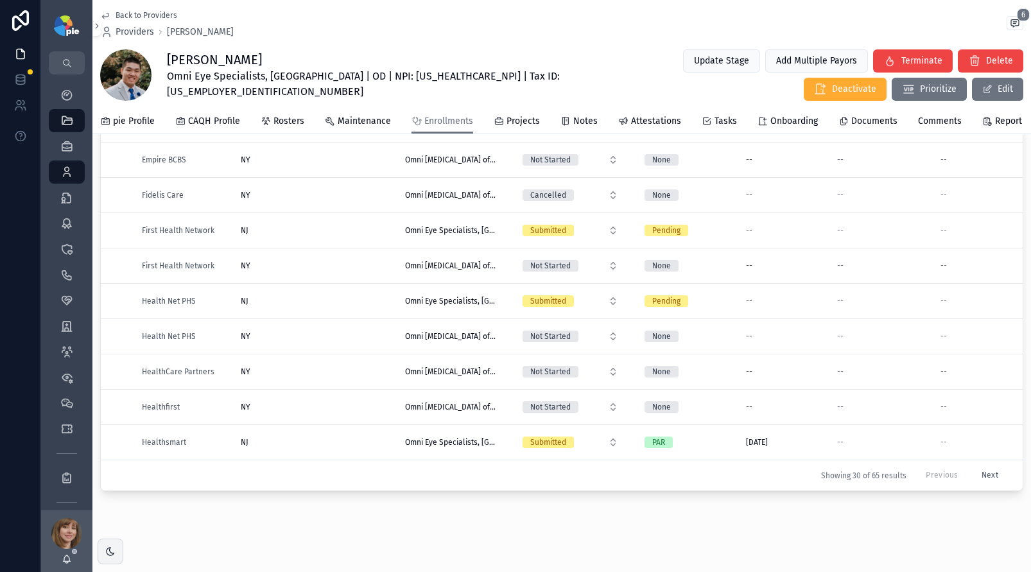
scroll to position [156, 0]
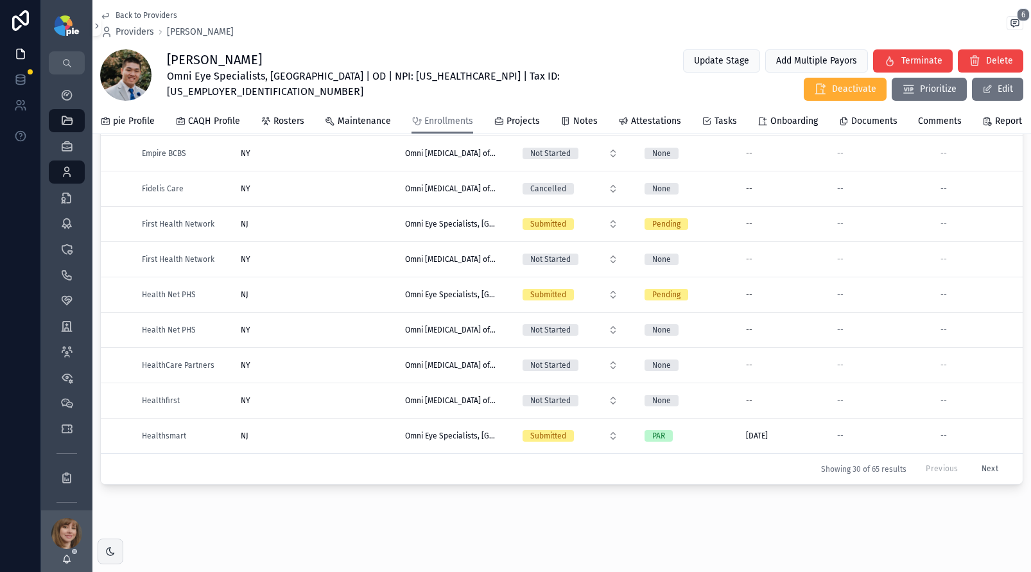
click at [973, 459] on button "Next" at bounding box center [990, 469] width 35 height 20
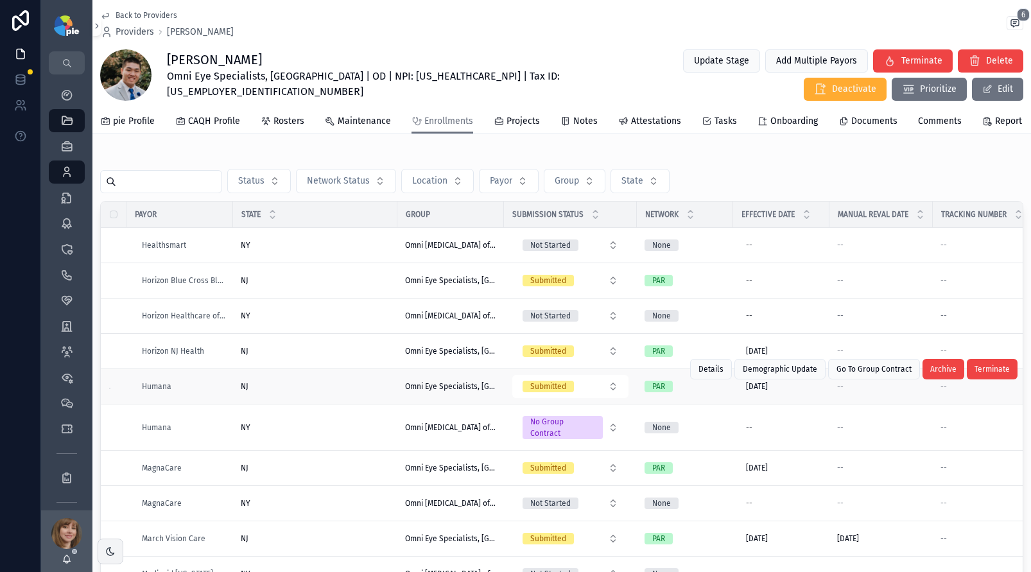
scroll to position [119, 0]
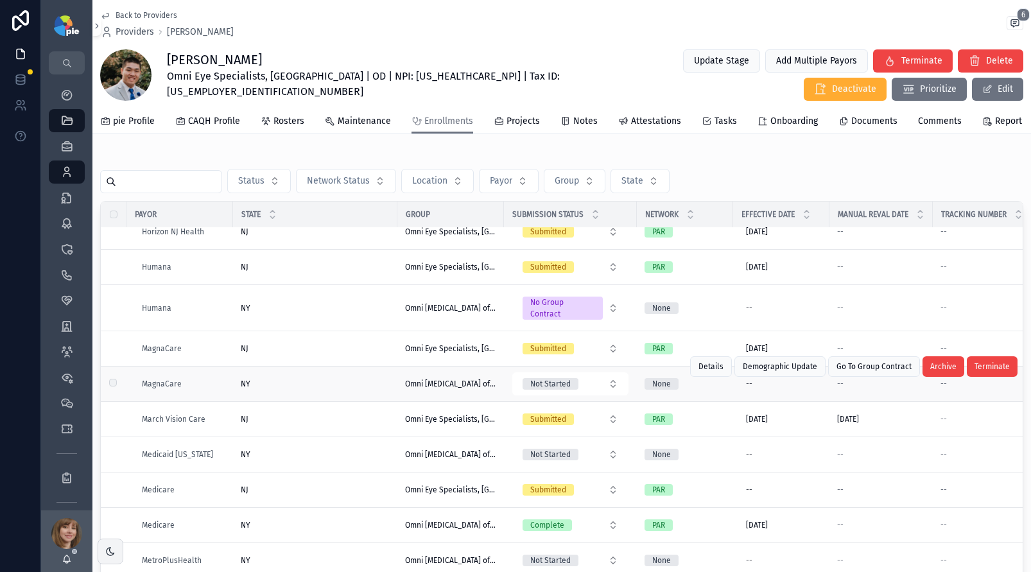
click at [326, 381] on div "NY NY" at bounding box center [315, 384] width 149 height 10
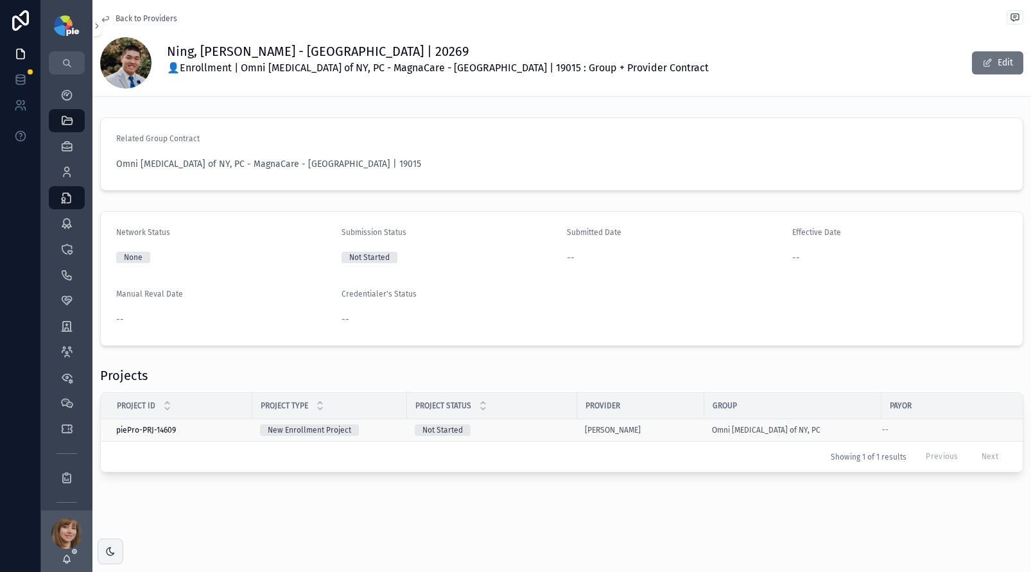
click at [555, 428] on div "Not Started" at bounding box center [492, 430] width 155 height 12
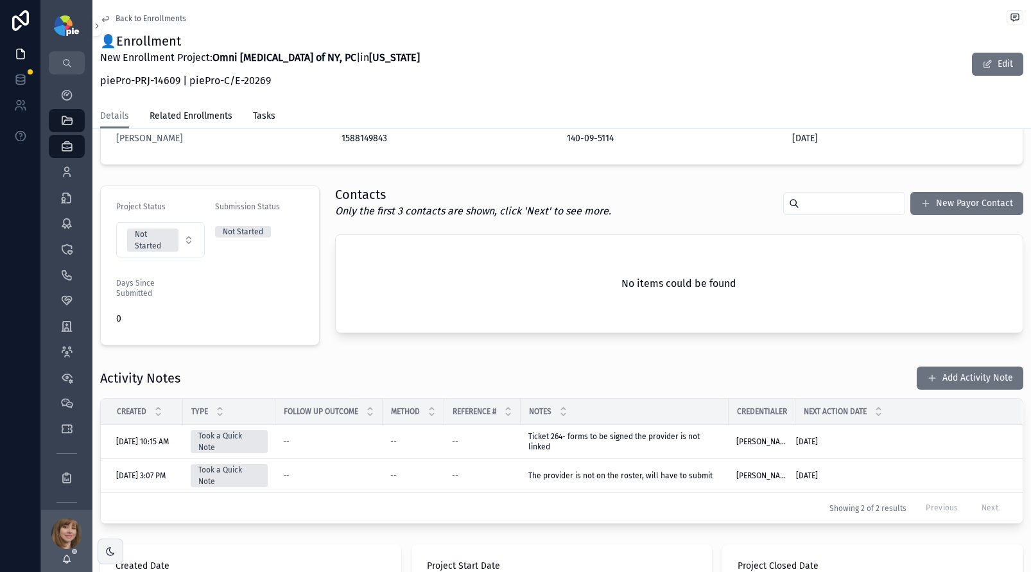
scroll to position [240, 0]
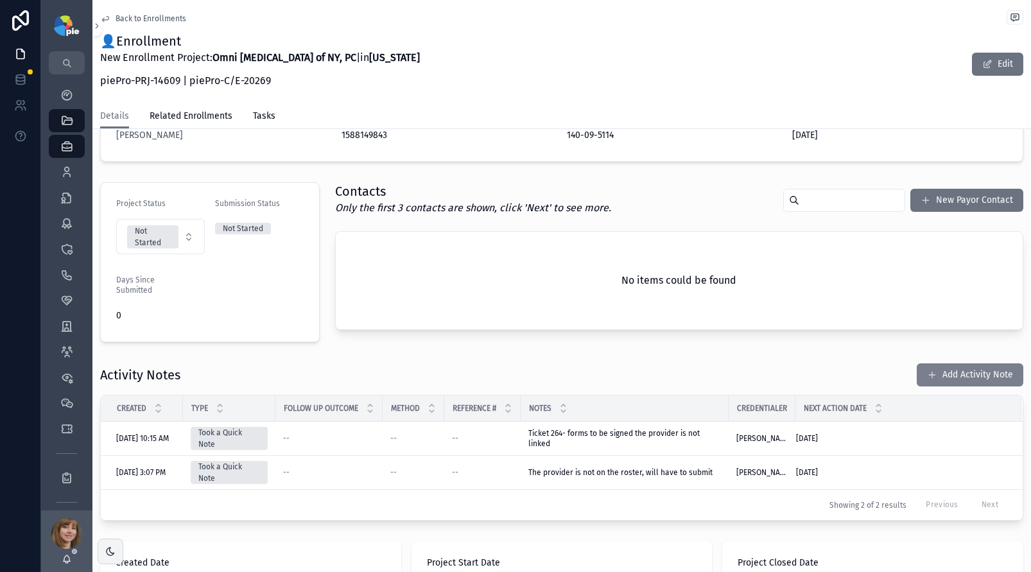
click at [932, 372] on button "Add Activity Note" at bounding box center [970, 374] width 107 height 23
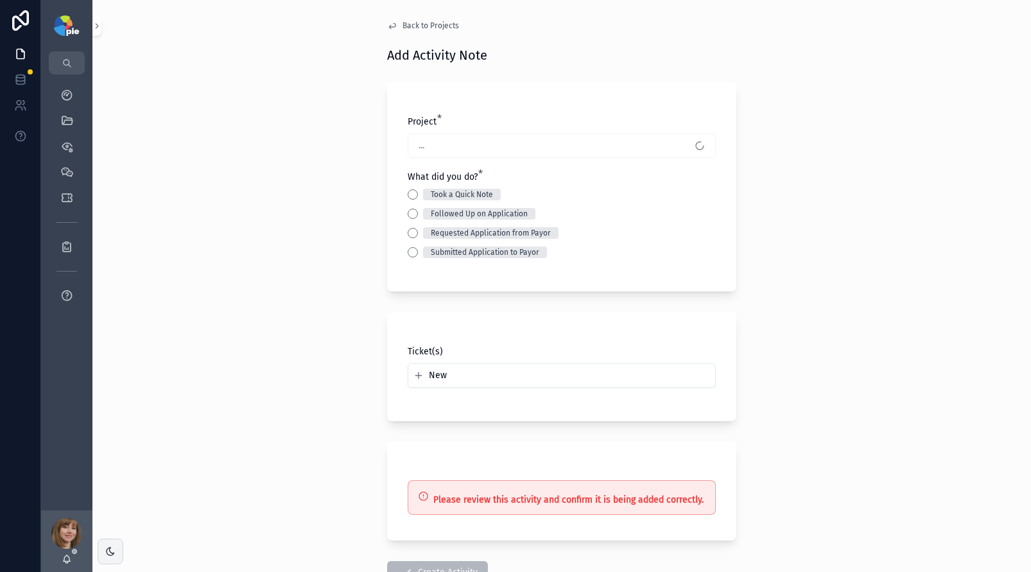
click at [415, 250] on div "Submitted Application to Payor" at bounding box center [562, 253] width 308 height 12
click at [411, 253] on button "Submitted Application to Payor" at bounding box center [413, 252] width 10 height 10
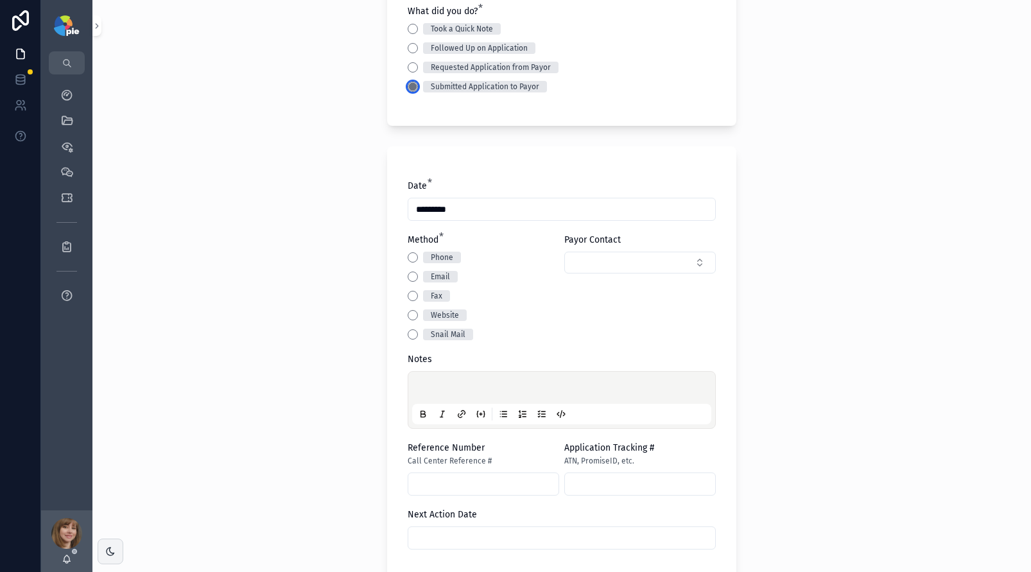
scroll to position [167, 0]
click at [408, 274] on button "Email" at bounding box center [413, 275] width 10 height 10
click at [419, 381] on div "scrollable content" at bounding box center [561, 398] width 299 height 49
click at [430, 387] on p "scrollable content" at bounding box center [564, 388] width 299 height 13
click at [618, 249] on div "Payor Contact" at bounding box center [640, 285] width 152 height 107
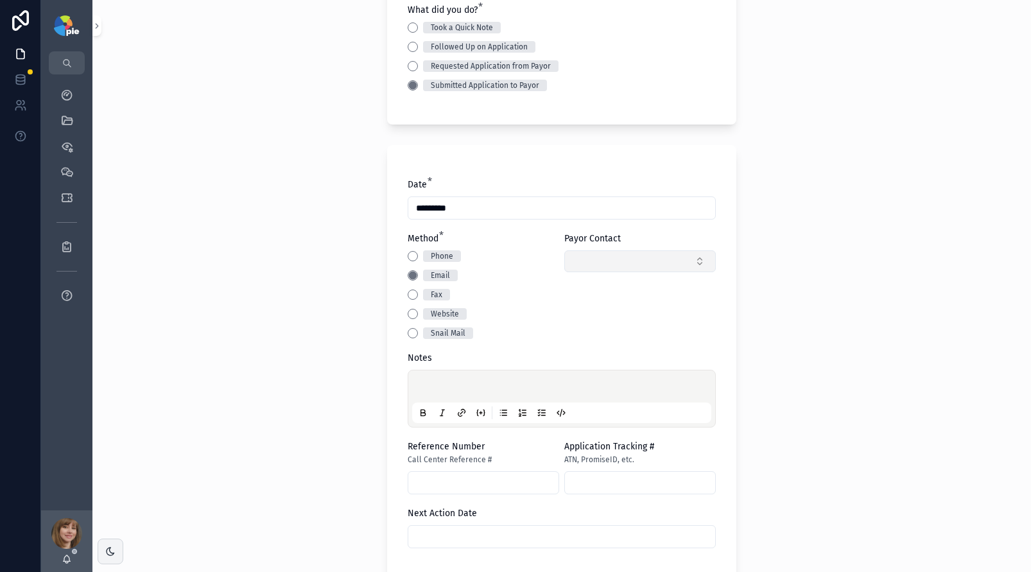
click at [619, 263] on button "Select Button" at bounding box center [640, 261] width 152 height 22
click at [591, 312] on span "New" at bounding box center [586, 311] width 18 height 13
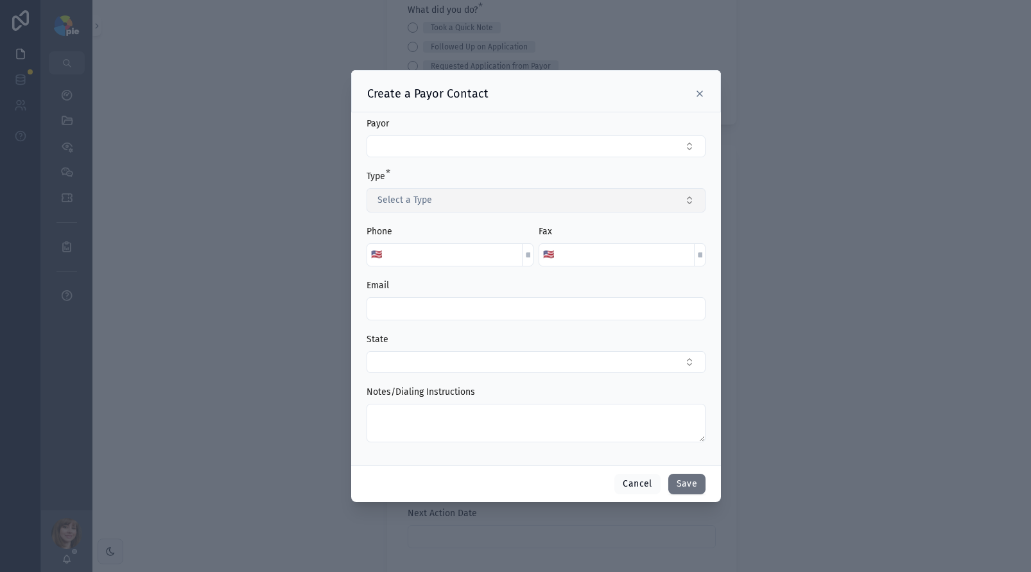
click at [423, 200] on span "Select a Type" at bounding box center [405, 200] width 55 height 13
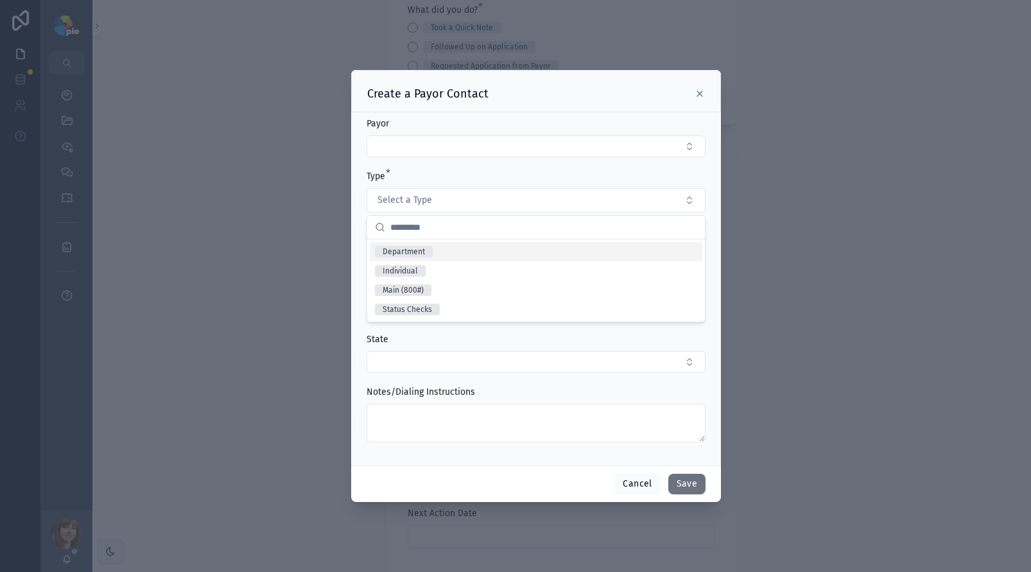
click at [424, 246] on span "Department" at bounding box center [404, 252] width 58 height 12
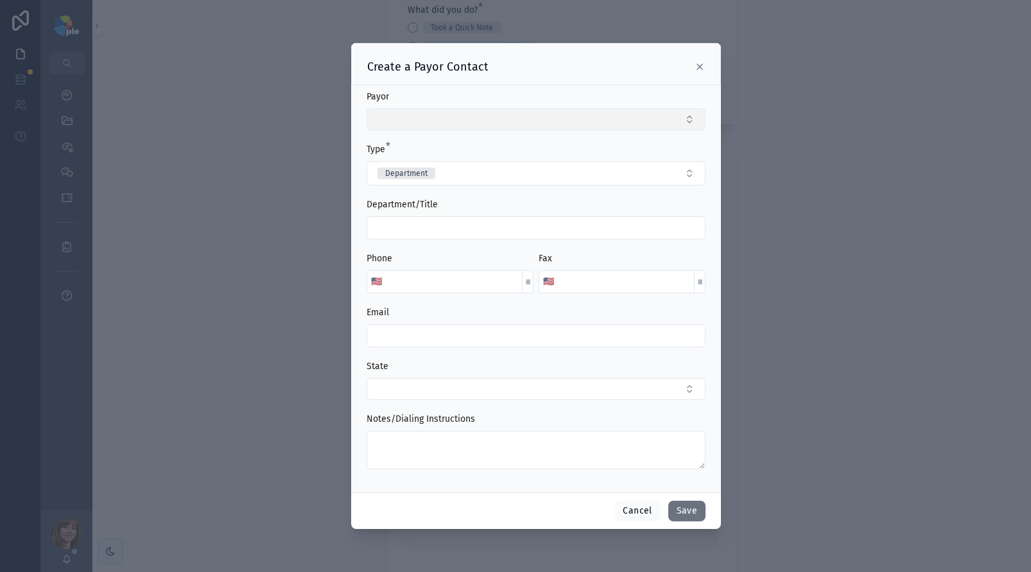
click at [393, 121] on button "Select Button" at bounding box center [536, 120] width 339 height 22
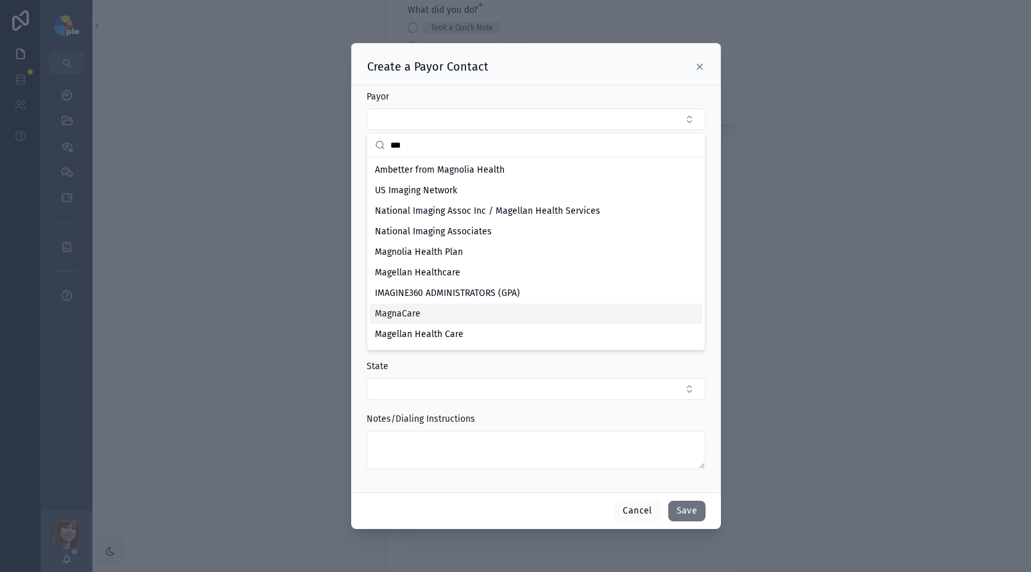
type input "***"
click at [410, 318] on span "MagnaCare" at bounding box center [398, 314] width 46 height 13
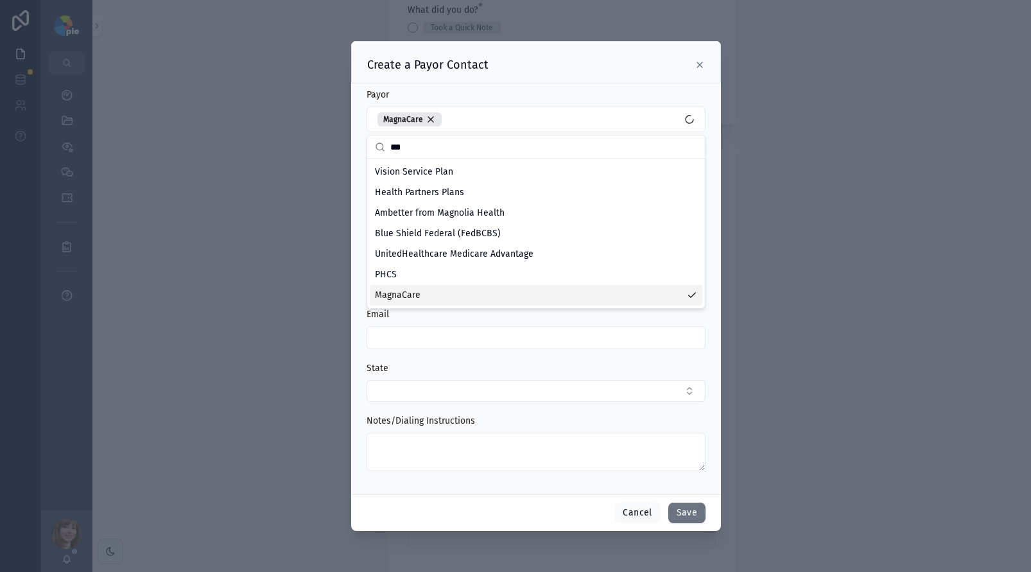
click at [420, 343] on input "scrollable content" at bounding box center [536, 338] width 338 height 18
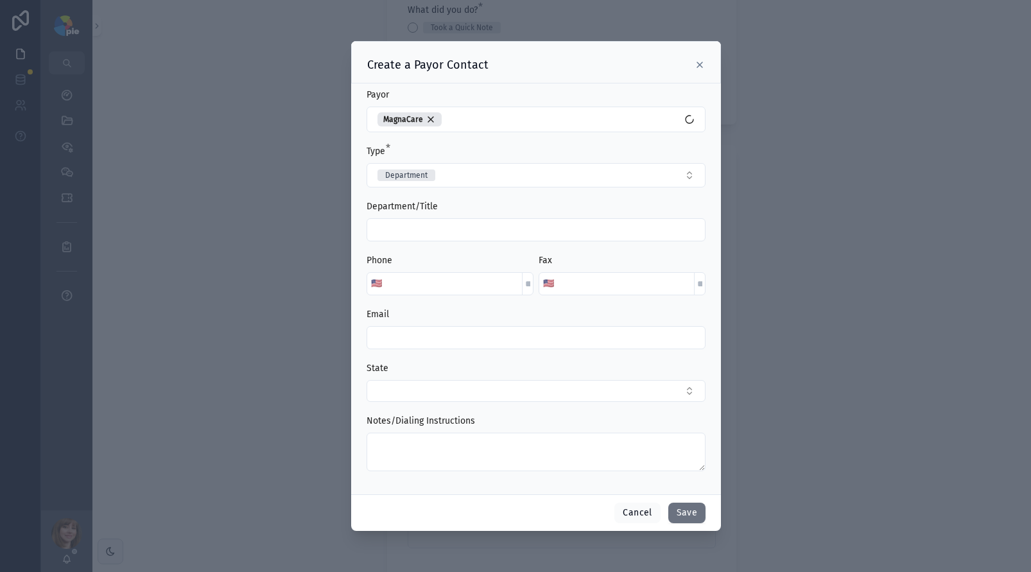
paste input "**********"
type input "**********"
click at [514, 383] on button "Select Button" at bounding box center [536, 391] width 339 height 22
type input "**"
click at [550, 514] on div "Cancel Save" at bounding box center [536, 512] width 370 height 37
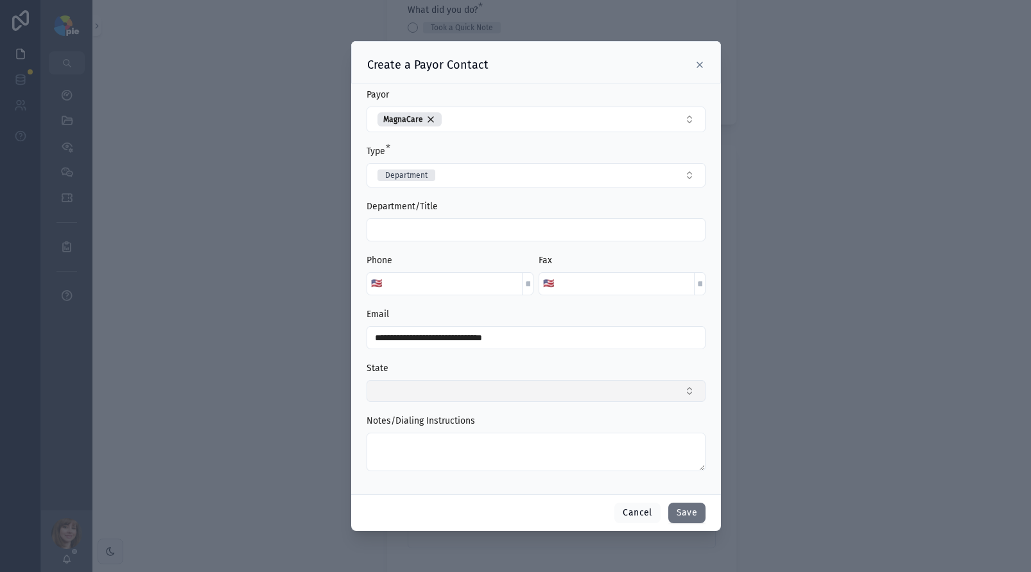
click at [493, 393] on button "Select Button" at bounding box center [536, 391] width 339 height 22
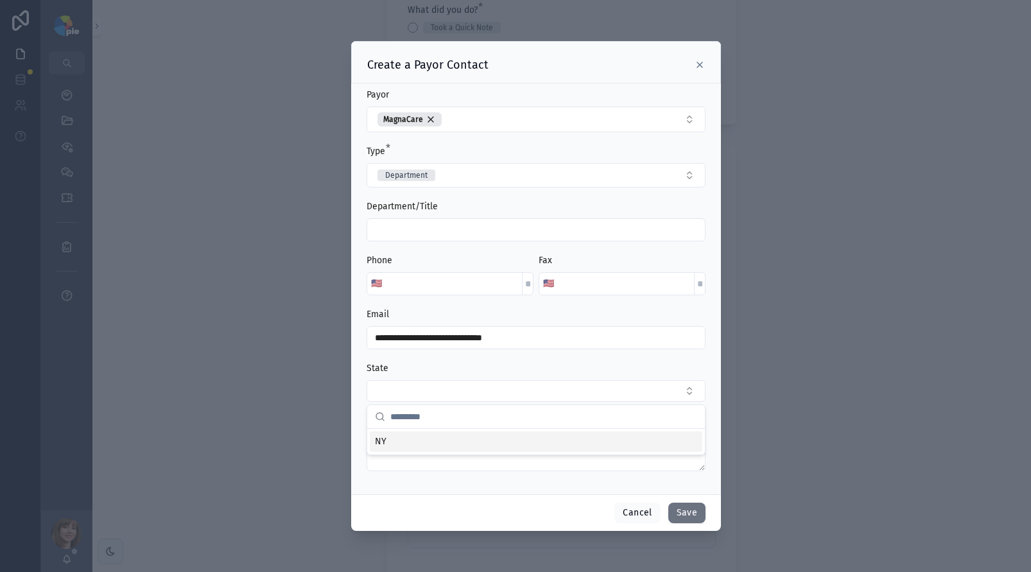
click at [449, 442] on div "NY" at bounding box center [536, 442] width 333 height 21
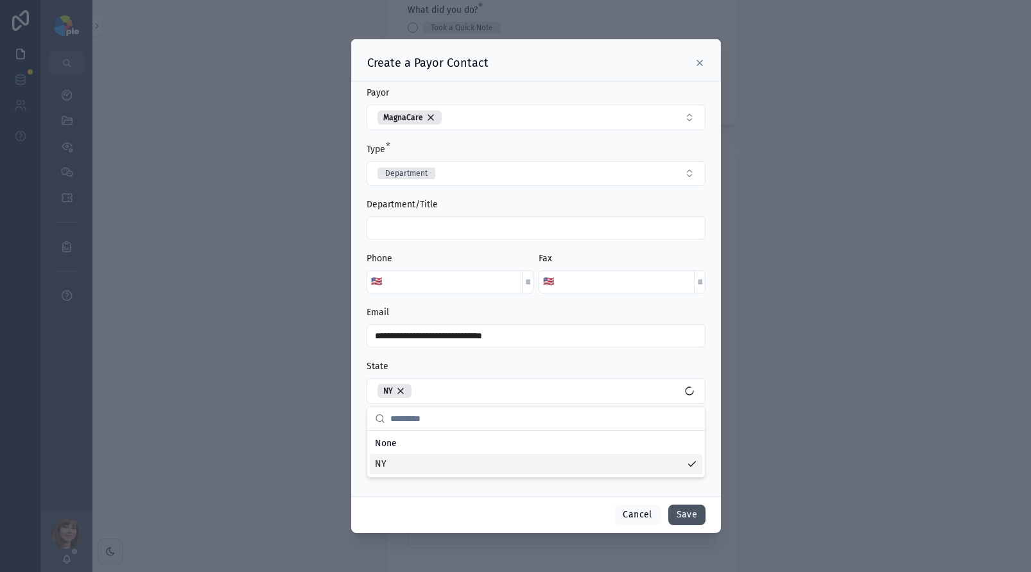
click at [681, 512] on button "Save" at bounding box center [686, 515] width 37 height 21
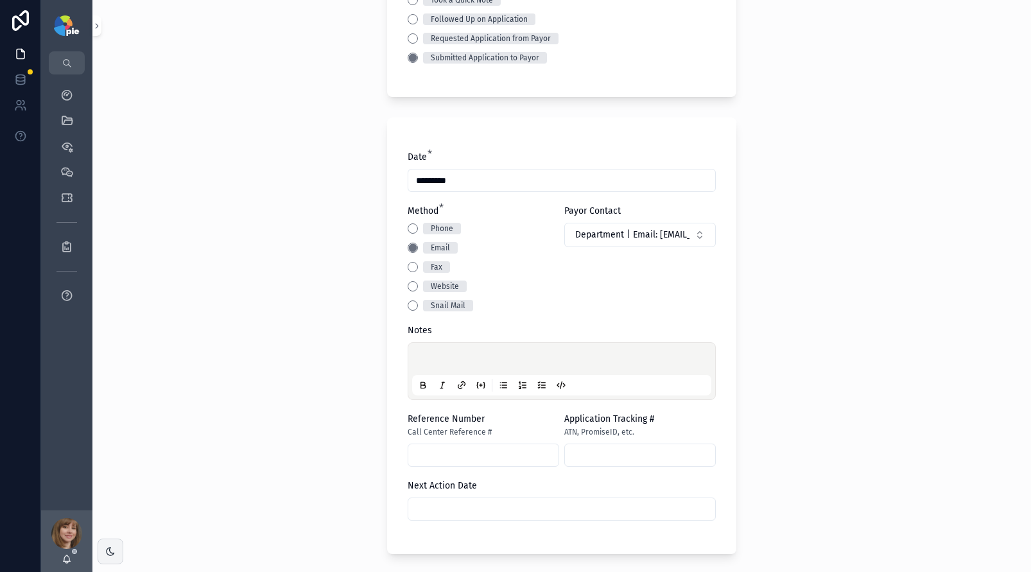
scroll to position [197, 0]
click at [473, 362] on p "scrollable content" at bounding box center [564, 358] width 299 height 13
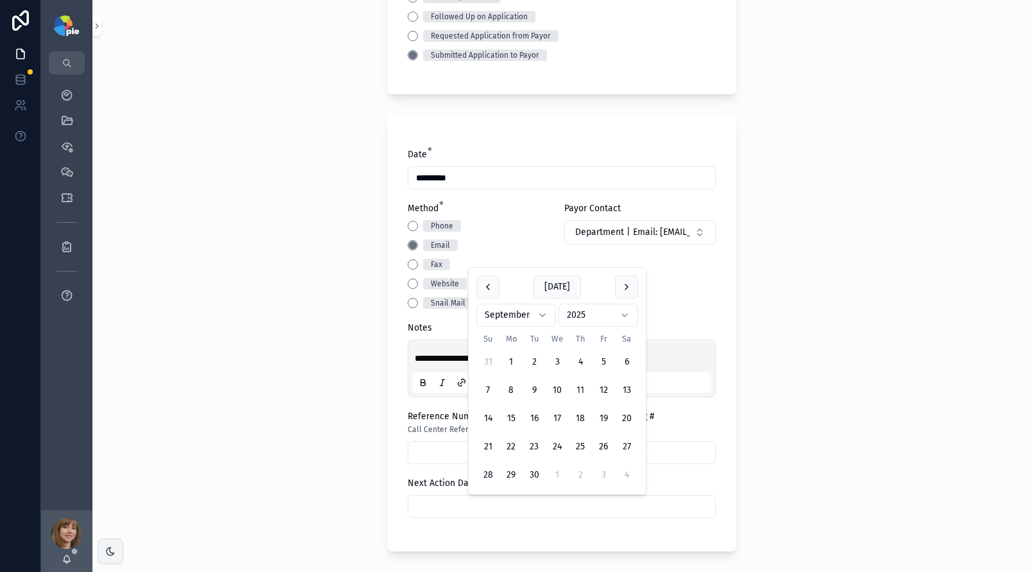
click at [474, 509] on input "scrollable content" at bounding box center [561, 507] width 307 height 18
click at [579, 472] on button "2" at bounding box center [580, 475] width 23 height 23
type input "*********"
click at [303, 448] on div "**********" at bounding box center [561, 286] width 939 height 572
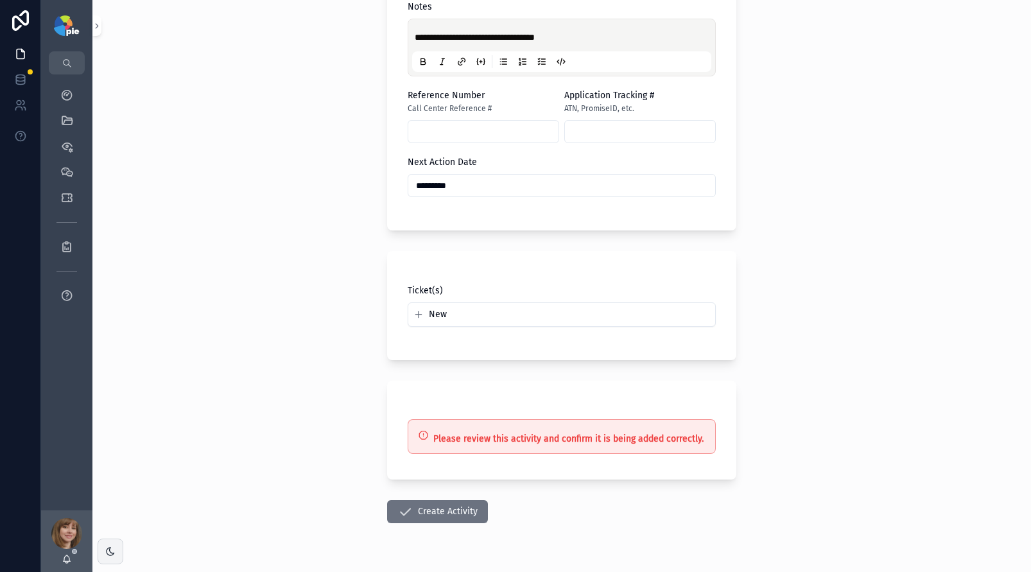
scroll to position [552, 0]
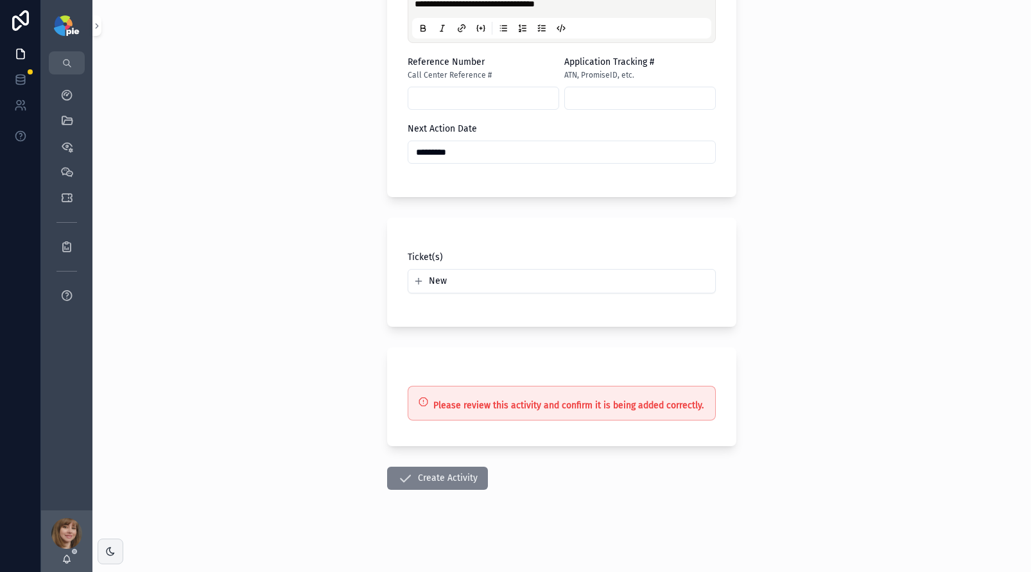
click at [406, 475] on icon "scrollable content" at bounding box center [404, 478] width 15 height 15
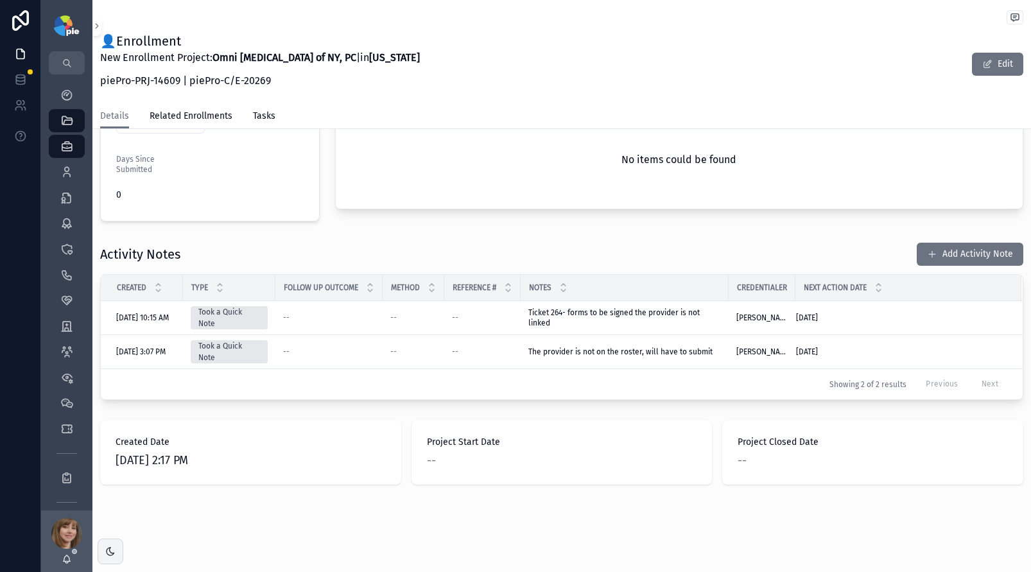
scroll to position [361, 0]
click at [71, 482] on icon "scrollable content" at bounding box center [66, 477] width 13 height 13
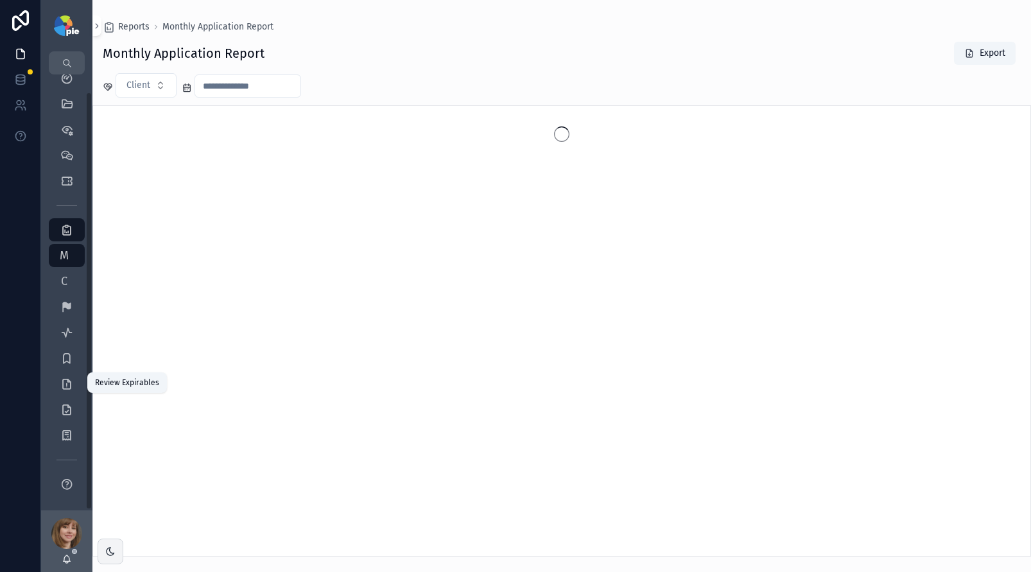
scroll to position [19, 0]
click at [58, 278] on span "C" at bounding box center [64, 279] width 13 height 13
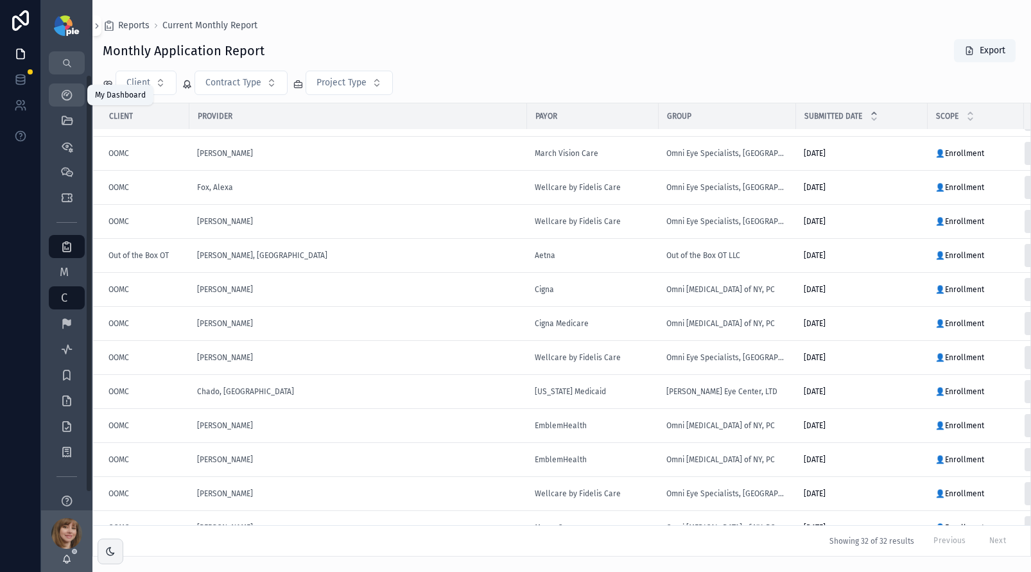
click at [69, 94] on icon "scrollable content" at bounding box center [66, 95] width 13 height 13
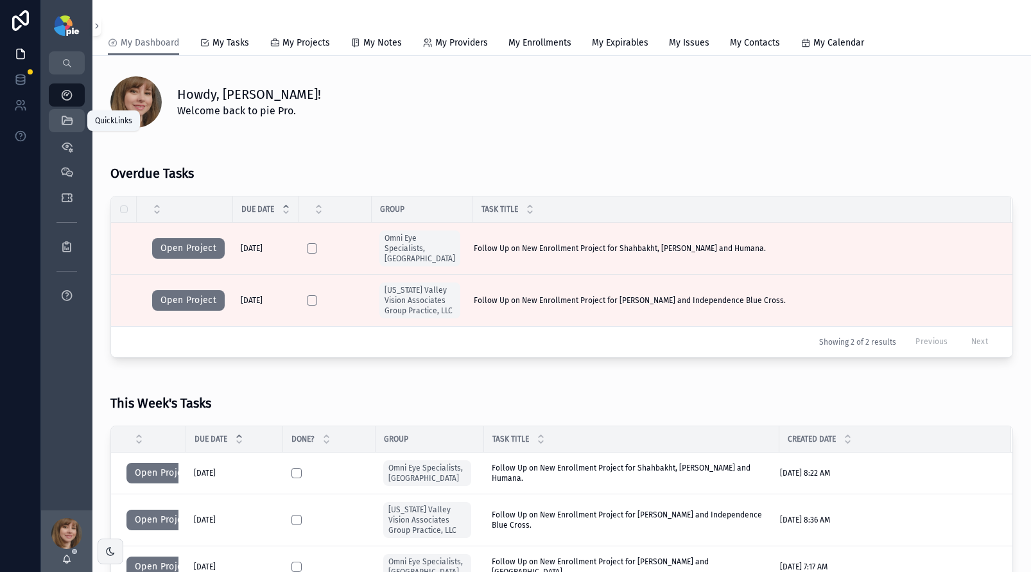
click at [71, 125] on icon "scrollable content" at bounding box center [66, 120] width 13 height 13
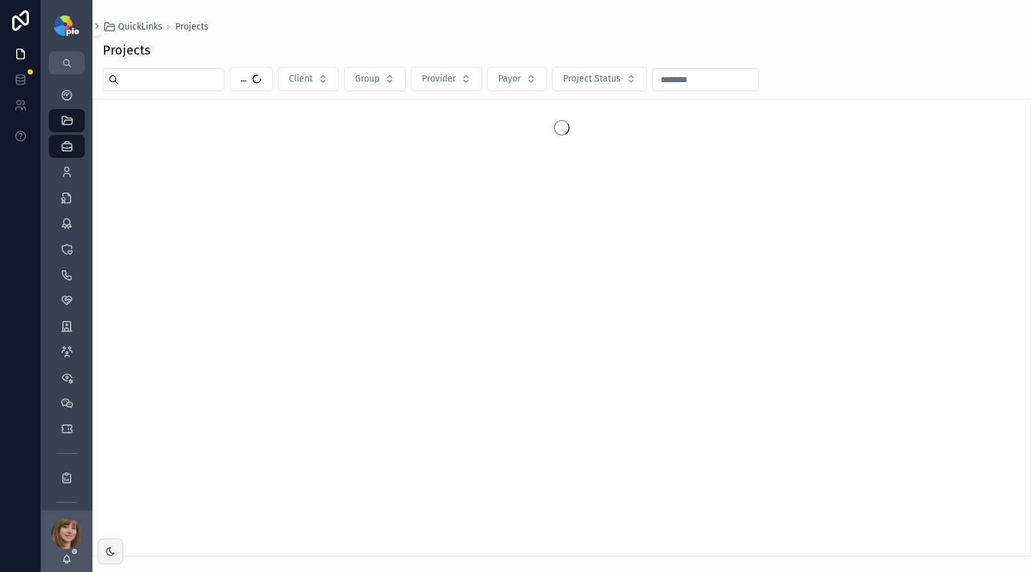
click at [177, 76] on input "scrollable content" at bounding box center [171, 80] width 105 height 18
type input "*"
type input "******"
click at [63, 176] on icon "scrollable content" at bounding box center [66, 172] width 13 height 13
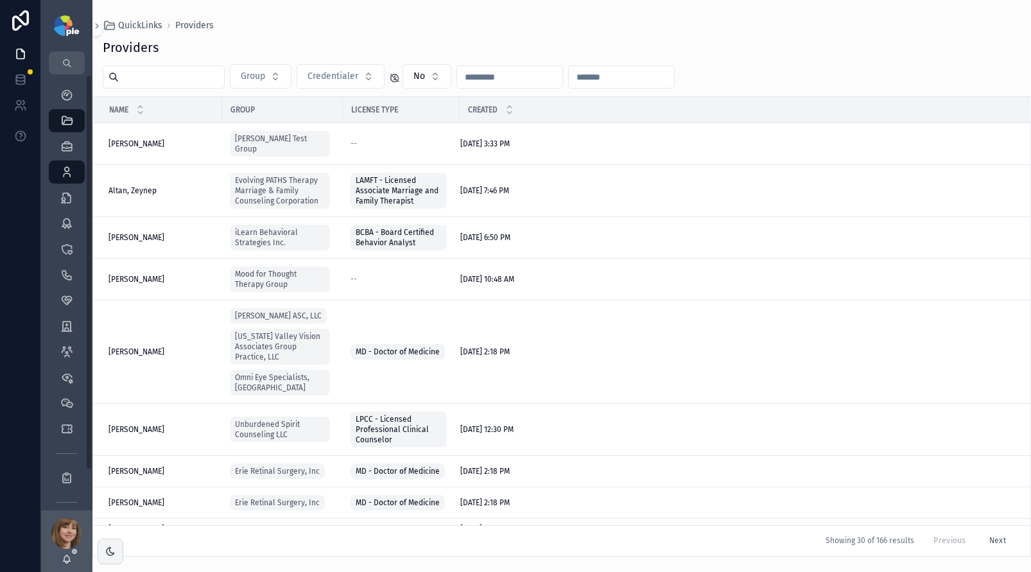
click at [150, 78] on input "scrollable content" at bounding box center [171, 77] width 105 height 18
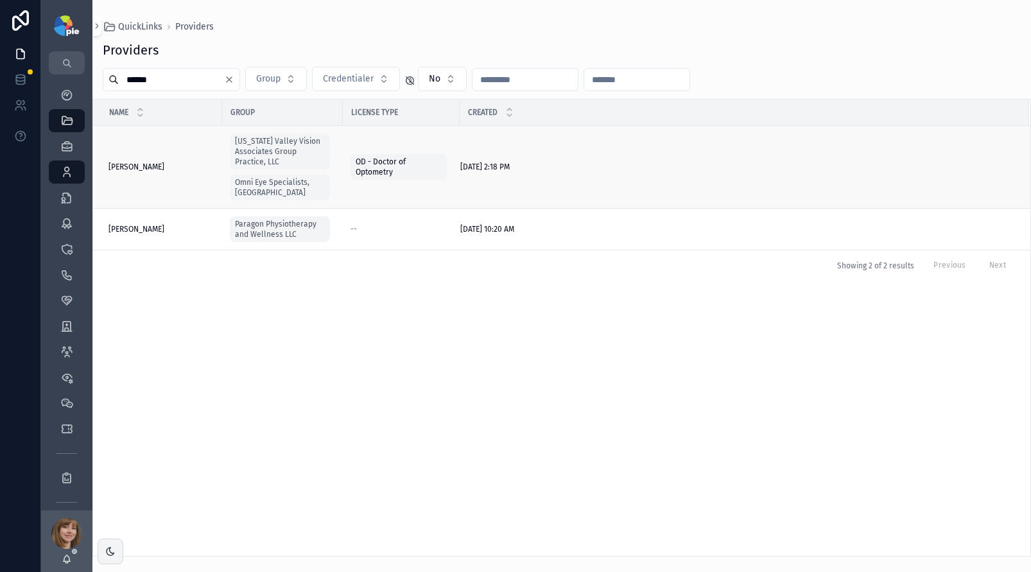
type input "******"
click at [143, 162] on span "[PERSON_NAME]" at bounding box center [137, 167] width 56 height 10
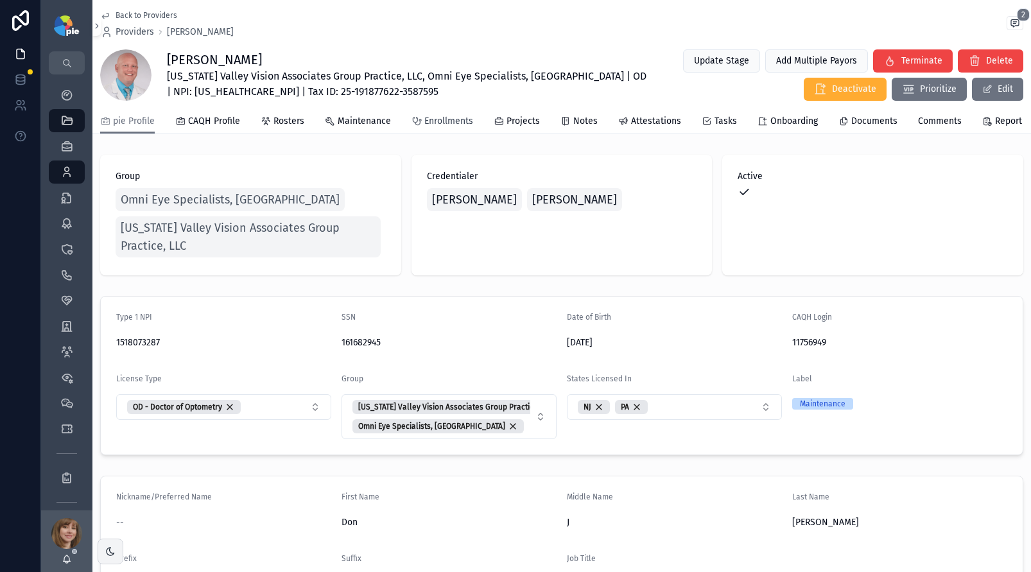
click at [432, 126] on span "Enrollments" at bounding box center [448, 121] width 49 height 13
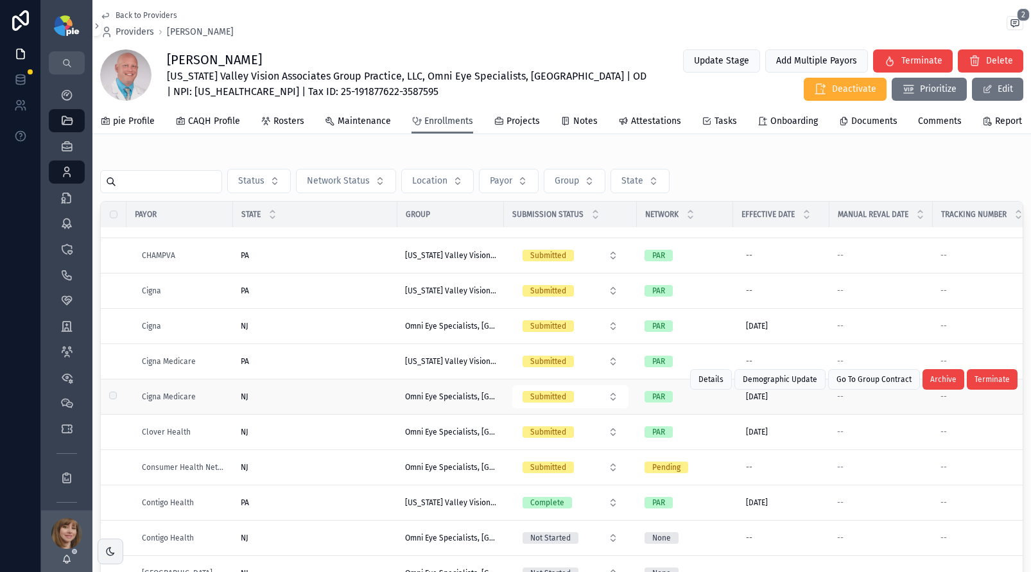
scroll to position [381, 0]
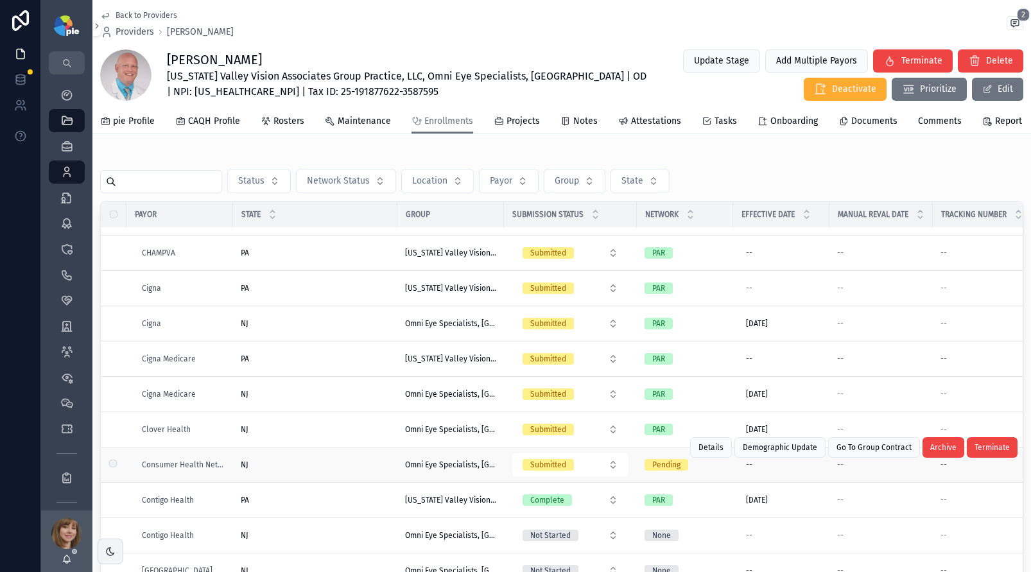
click at [306, 470] on div "NJ NJ" at bounding box center [315, 465] width 149 height 10
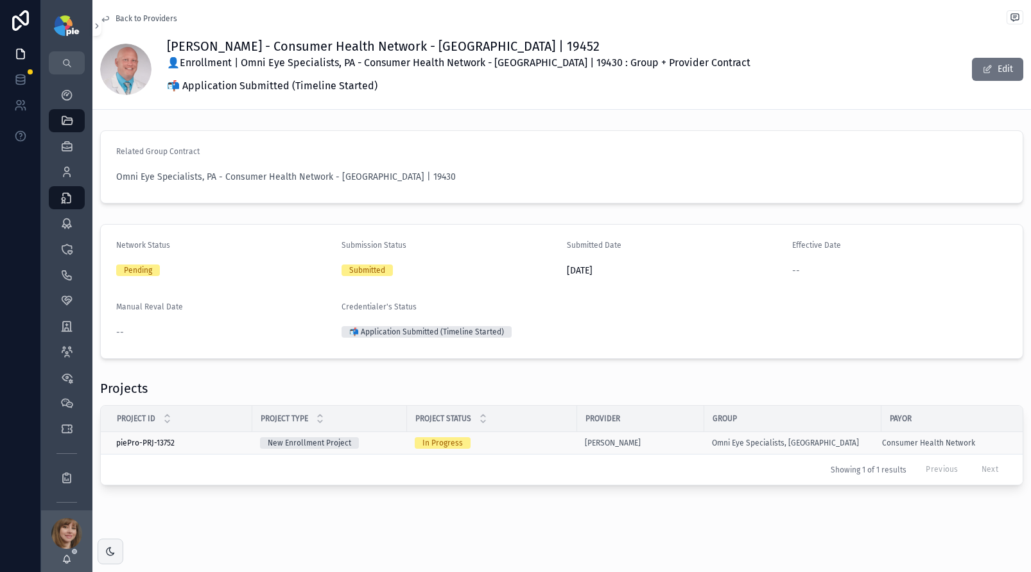
click at [670, 439] on div "[PERSON_NAME]" at bounding box center [641, 443] width 112 height 10
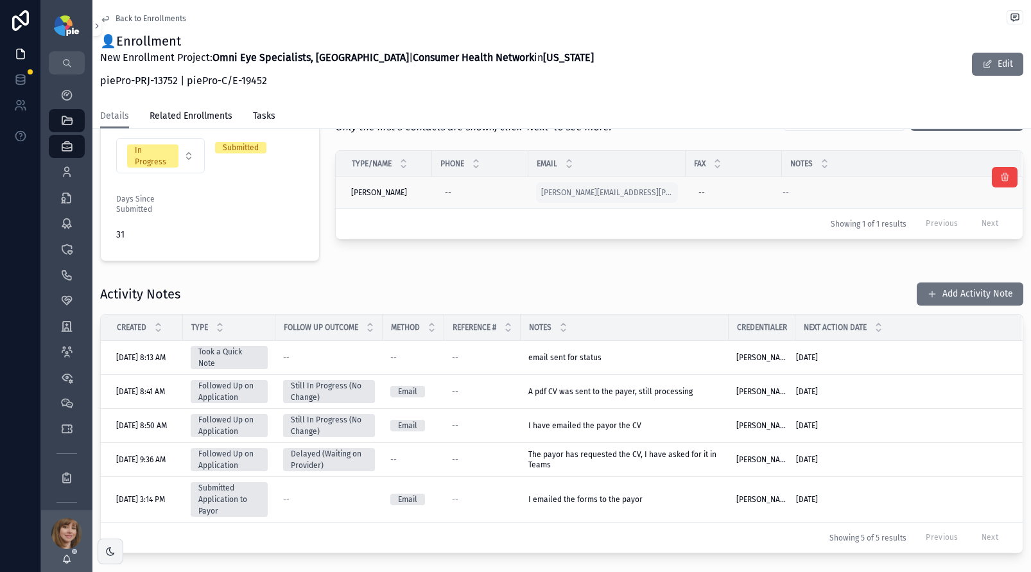
scroll to position [367, 0]
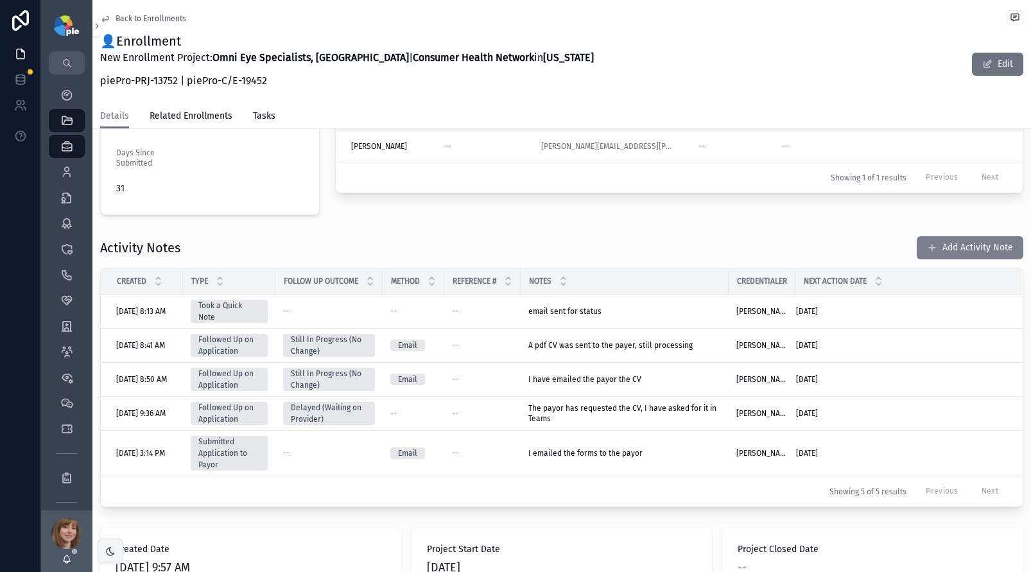
click at [941, 251] on button "Add Activity Note" at bounding box center [970, 247] width 107 height 23
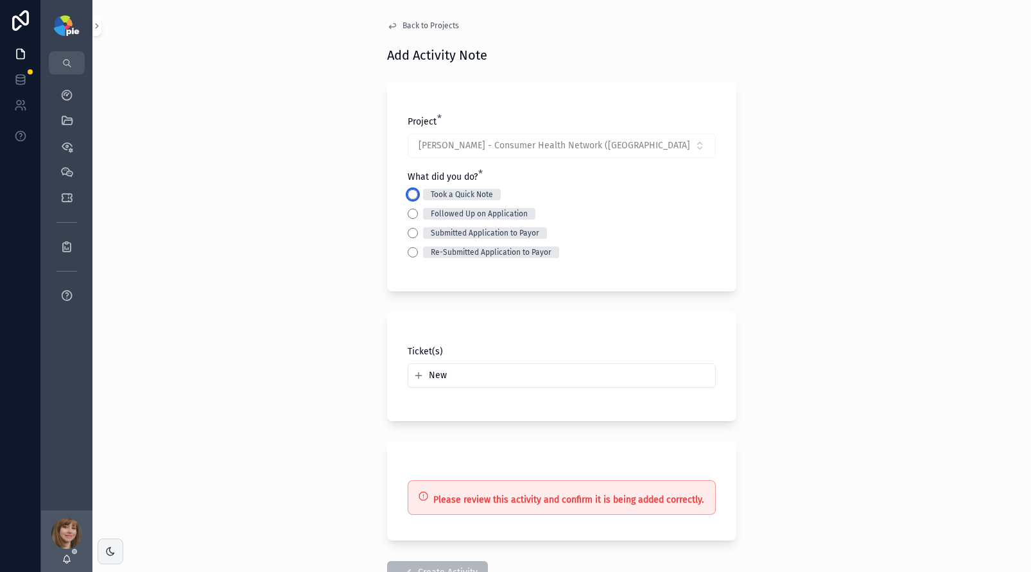
click at [411, 194] on button "Took a Quick Note" at bounding box center [413, 194] width 10 height 10
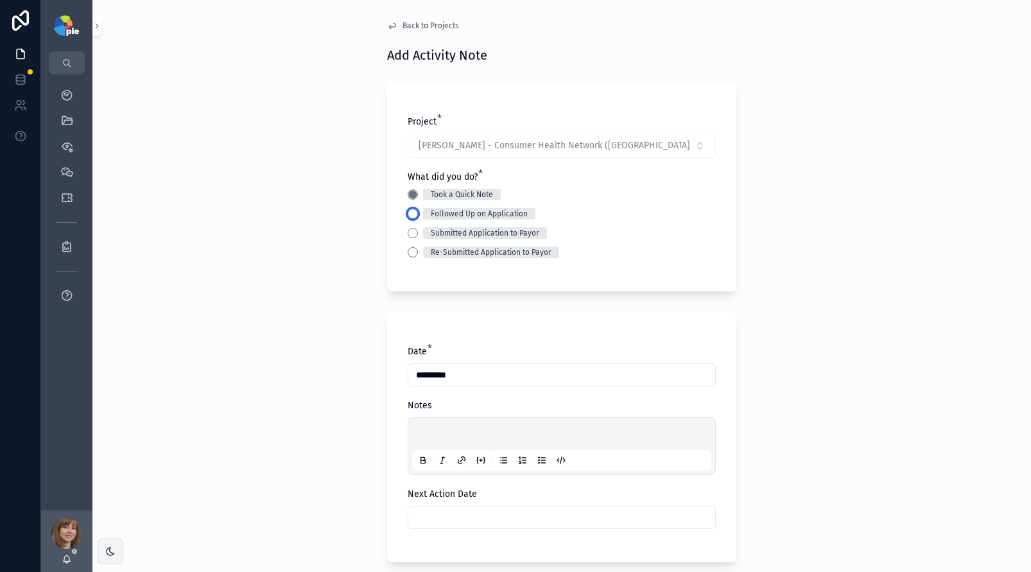
click at [408, 216] on button "Followed Up on Application" at bounding box center [413, 214] width 10 height 10
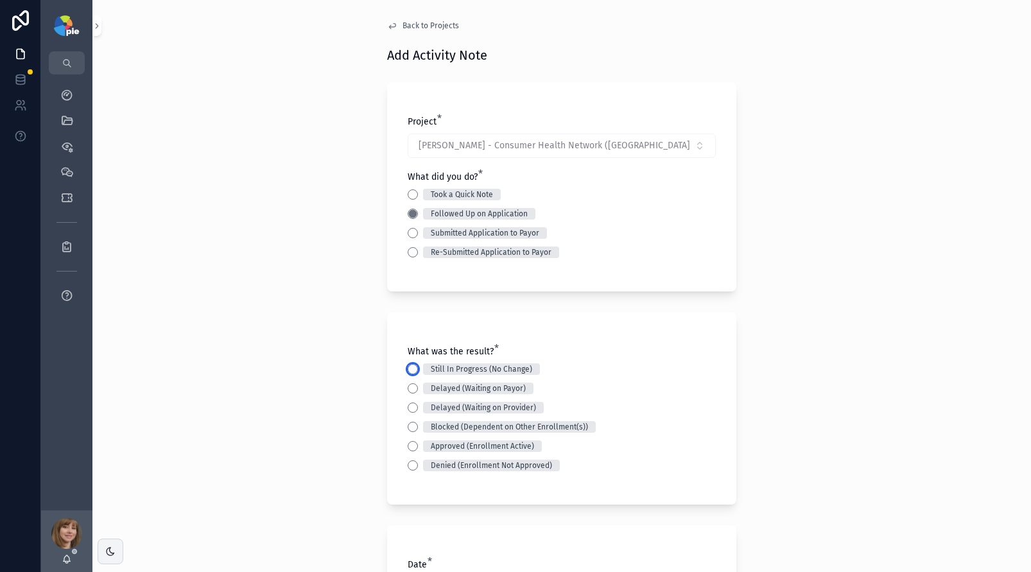
click at [408, 365] on button "Still In Progress (No Change)" at bounding box center [413, 369] width 10 height 10
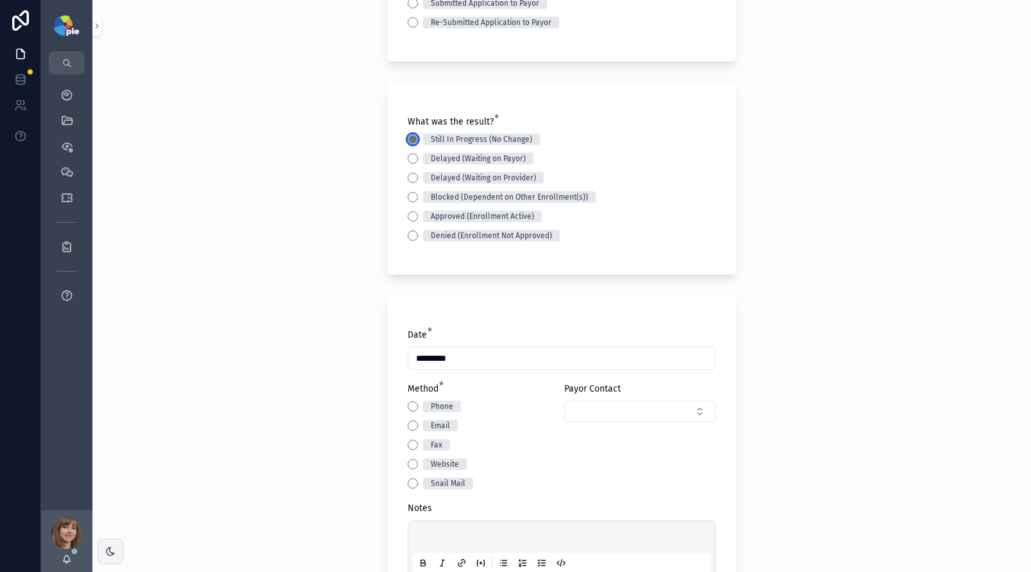
scroll to position [261, 0]
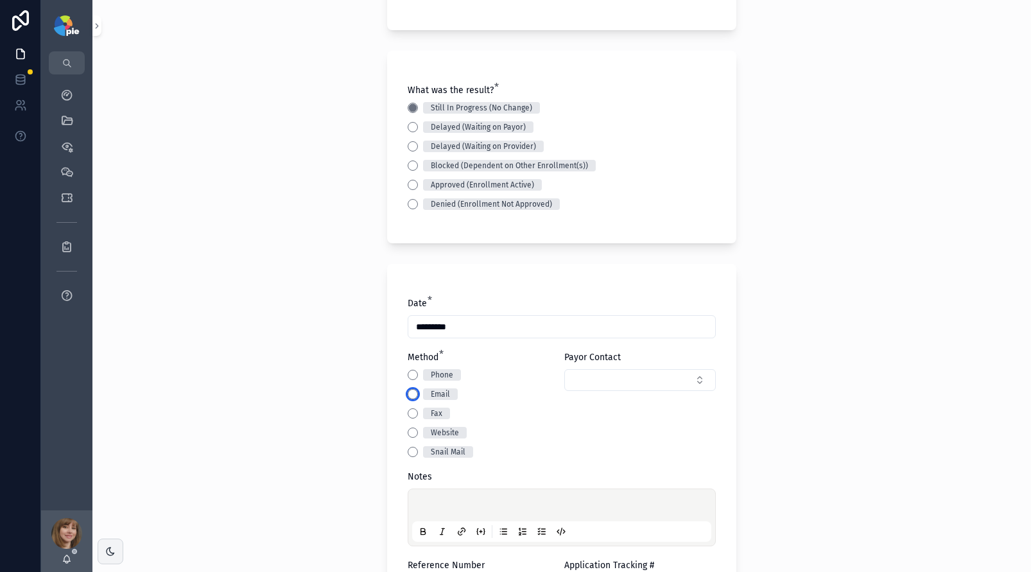
click at [408, 393] on button "Email" at bounding box center [413, 394] width 10 height 10
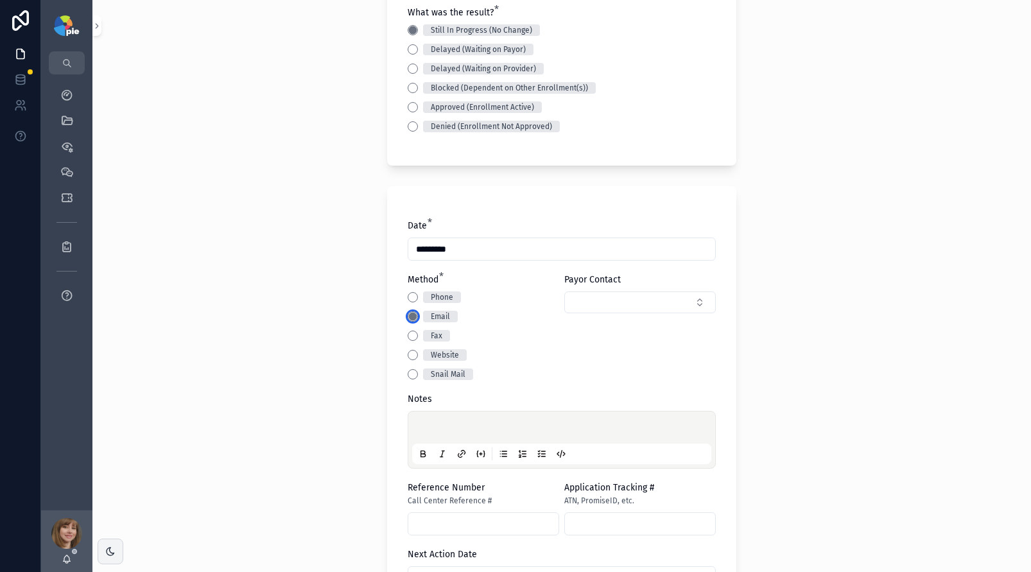
scroll to position [344, 0]
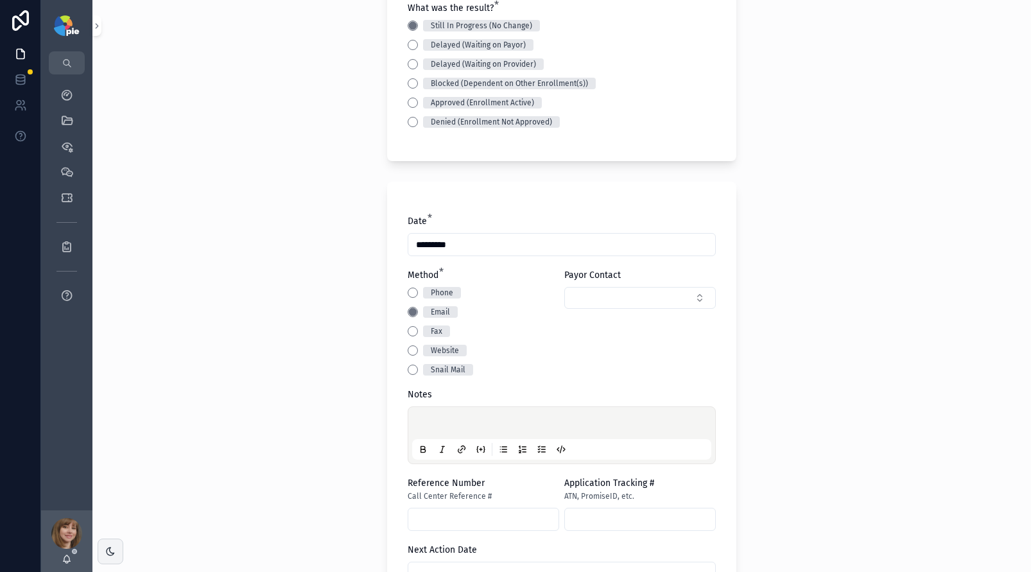
click at [426, 423] on p "scrollable content" at bounding box center [564, 425] width 299 height 13
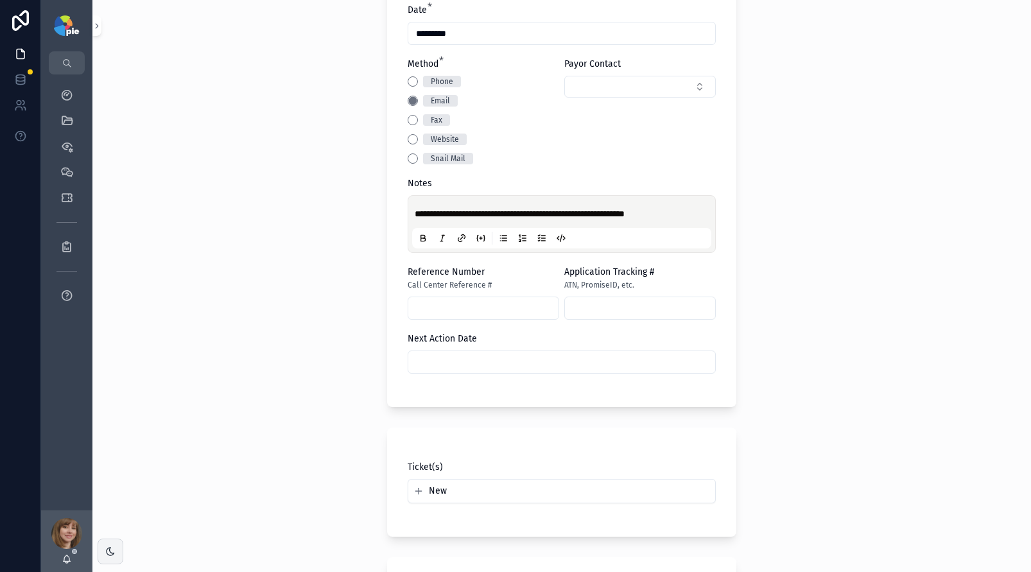
scroll to position [559, 0]
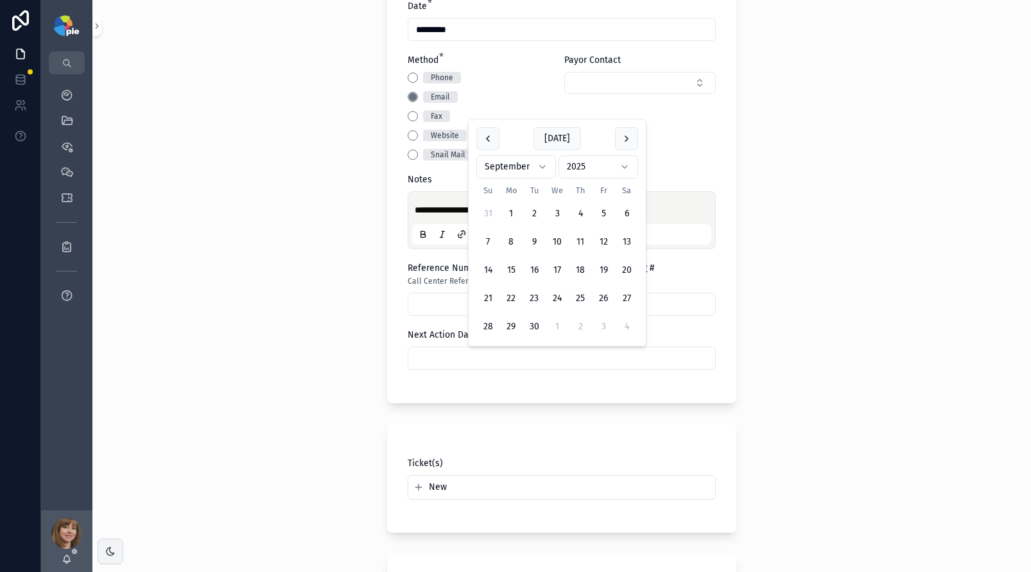
click at [478, 360] on input "scrollable content" at bounding box center [561, 358] width 307 height 18
click at [622, 135] on button "scrollable content" at bounding box center [626, 138] width 23 height 23
click at [833, 190] on div "**********" at bounding box center [561, 286] width 939 height 572
click at [481, 355] on input "scrollable content" at bounding box center [561, 358] width 307 height 18
click at [625, 137] on button "scrollable content" at bounding box center [626, 138] width 23 height 23
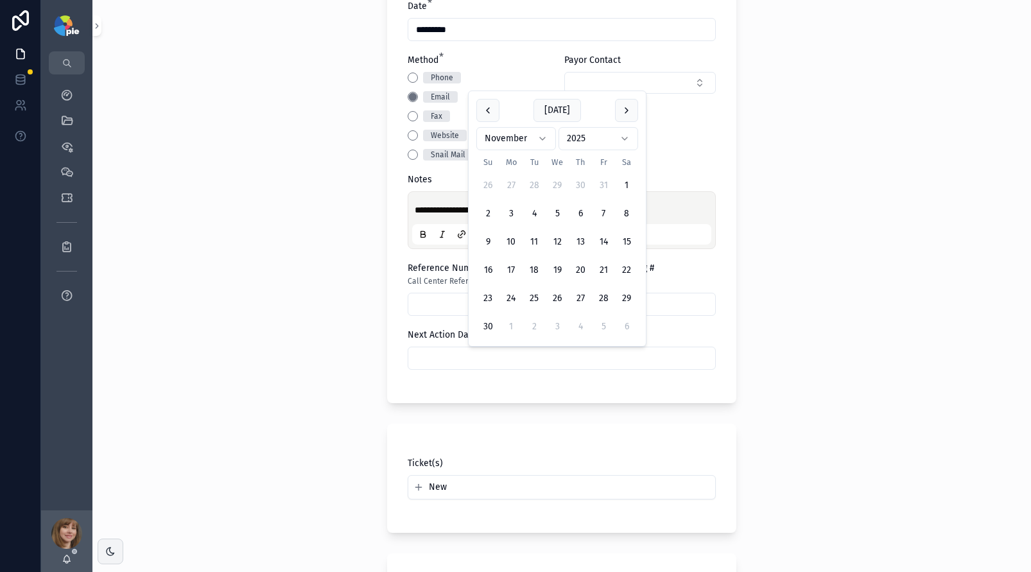
click at [792, 191] on div "**********" at bounding box center [561, 286] width 939 height 572
click at [475, 357] on input "scrollable content" at bounding box center [561, 358] width 307 height 18
click at [600, 211] on button "7" at bounding box center [603, 213] width 23 height 23
type input "*********"
click at [346, 254] on div "**********" at bounding box center [561, 286] width 939 height 572
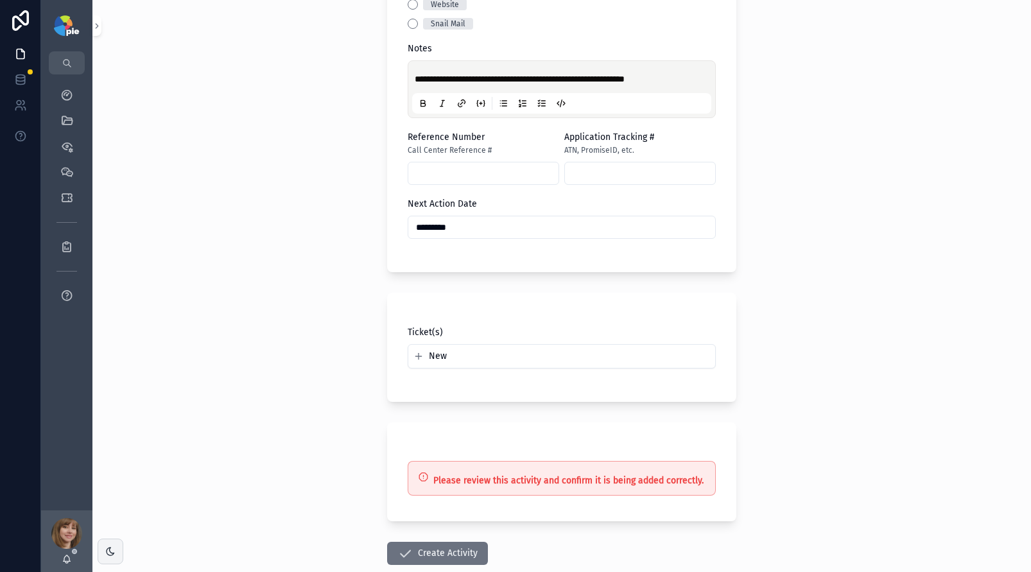
scroll to position [765, 0]
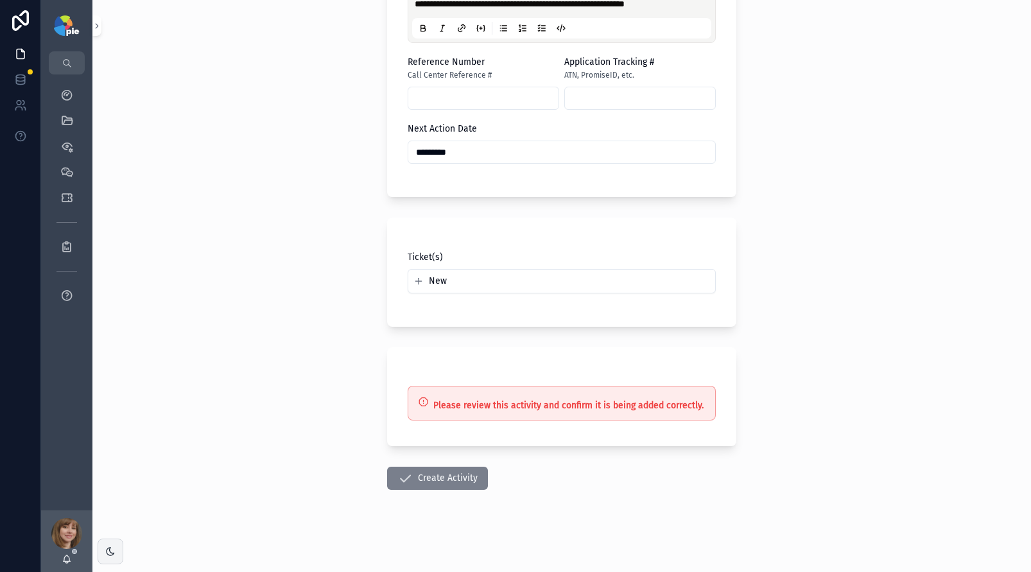
click at [445, 476] on button "Create Activity" at bounding box center [437, 478] width 101 height 23
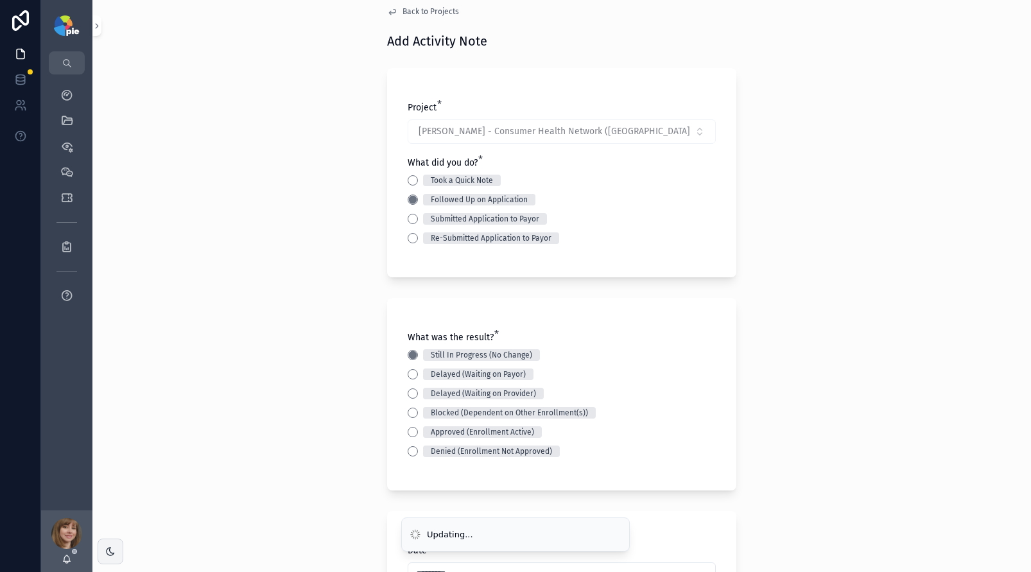
scroll to position [0, 0]
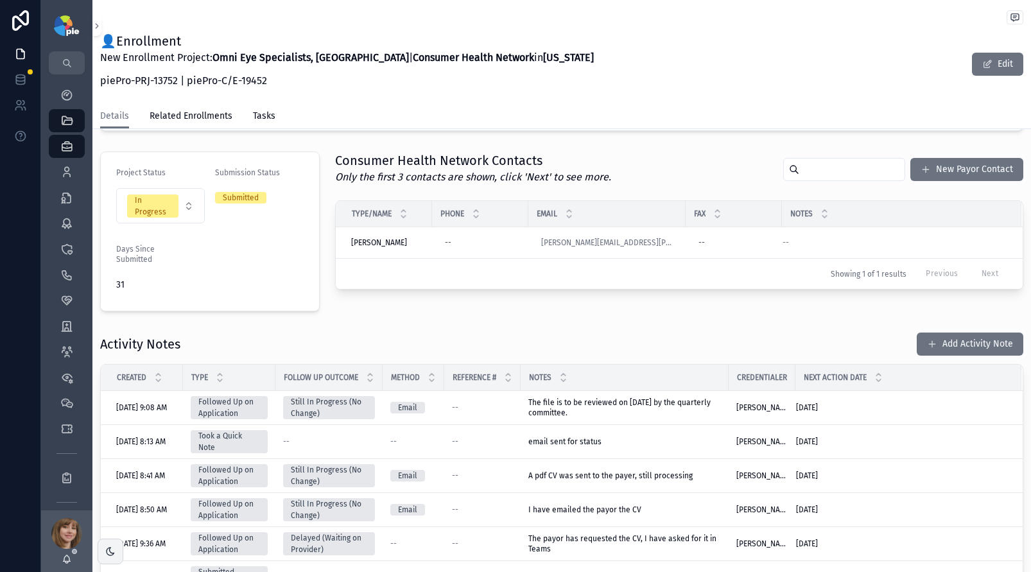
scroll to position [48, 0]
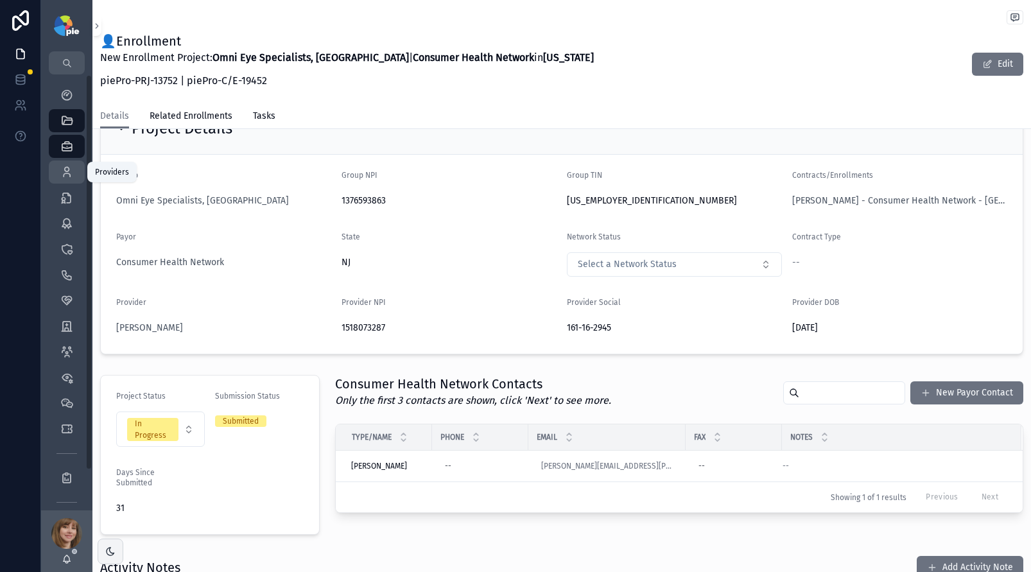
click at [67, 179] on div "Providers 298" at bounding box center [67, 172] width 21 height 21
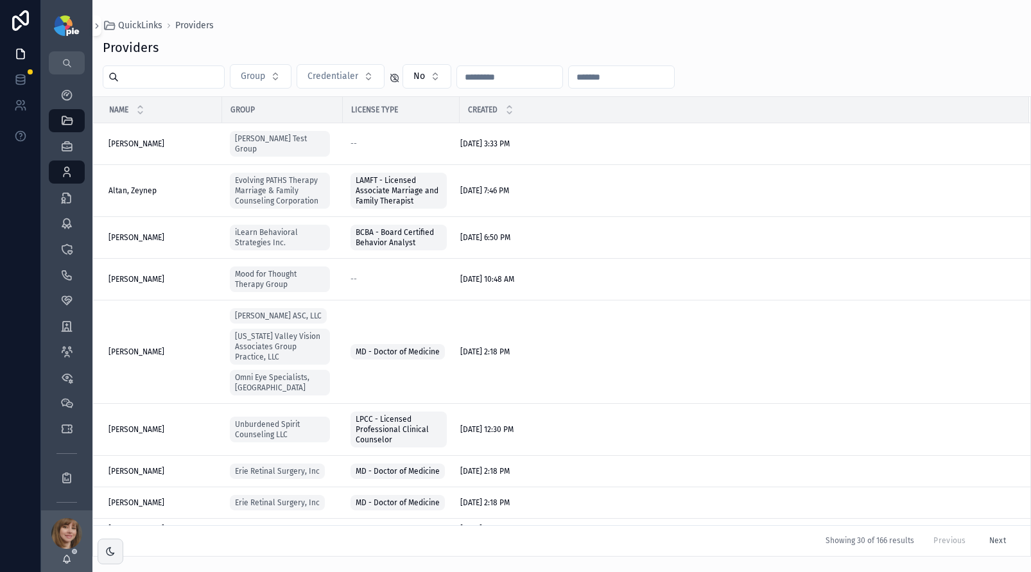
click at [209, 79] on input "scrollable content" at bounding box center [171, 77] width 105 height 18
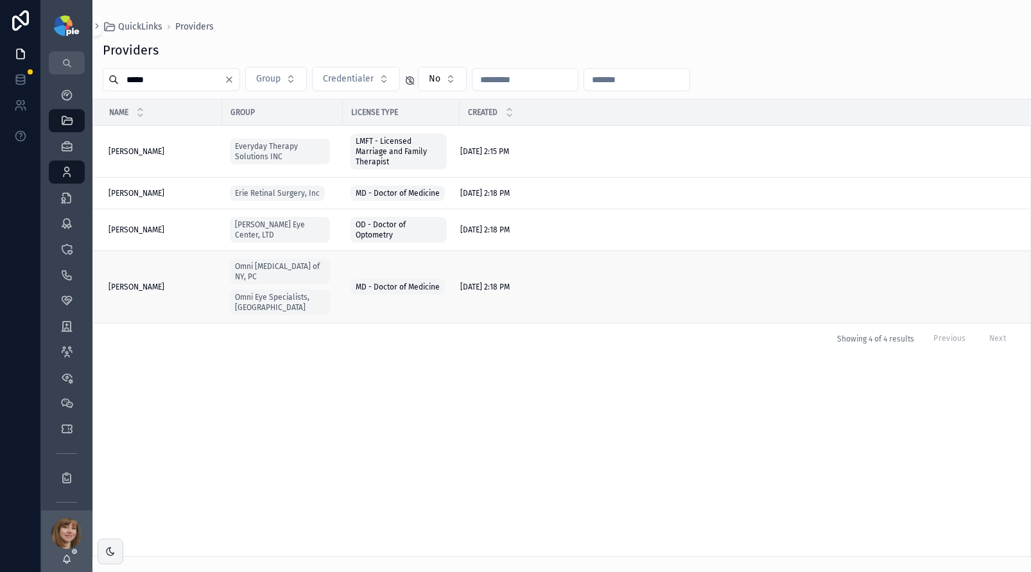
type input "*****"
click at [179, 283] on div "Milite, James Milite, James" at bounding box center [162, 287] width 106 height 10
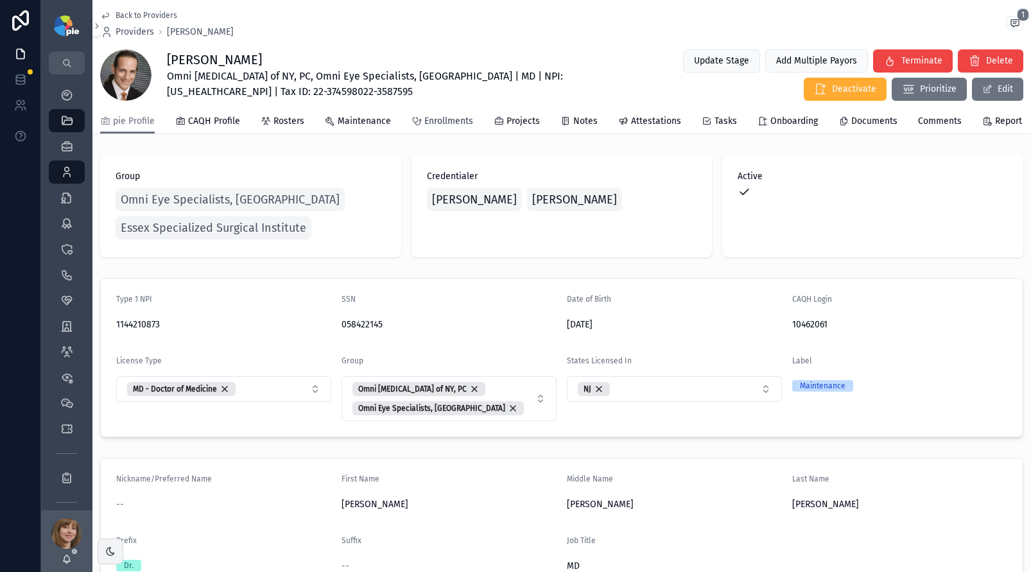
click at [455, 127] on span "Enrollments" at bounding box center [448, 121] width 49 height 13
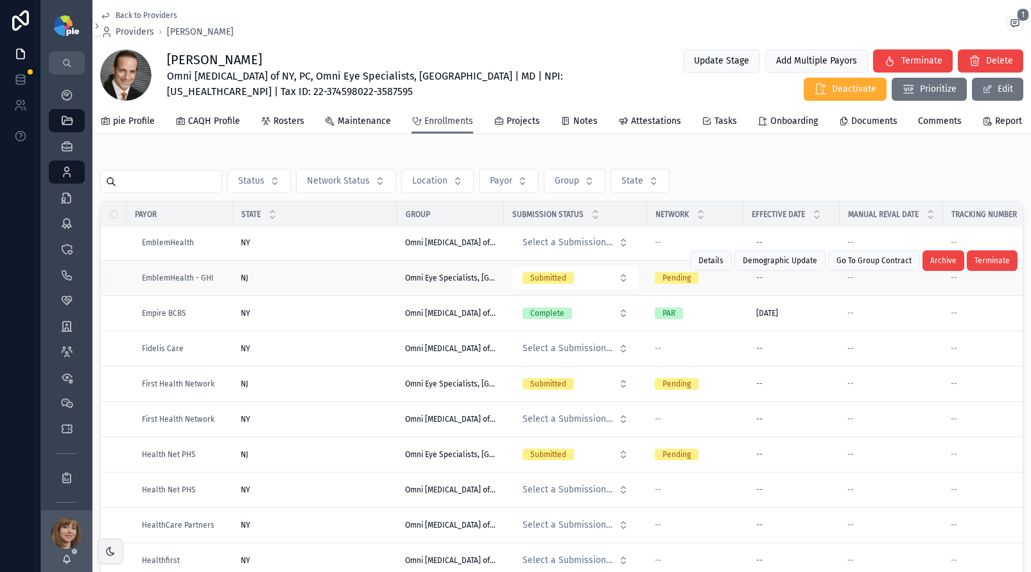
scroll to position [582, 0]
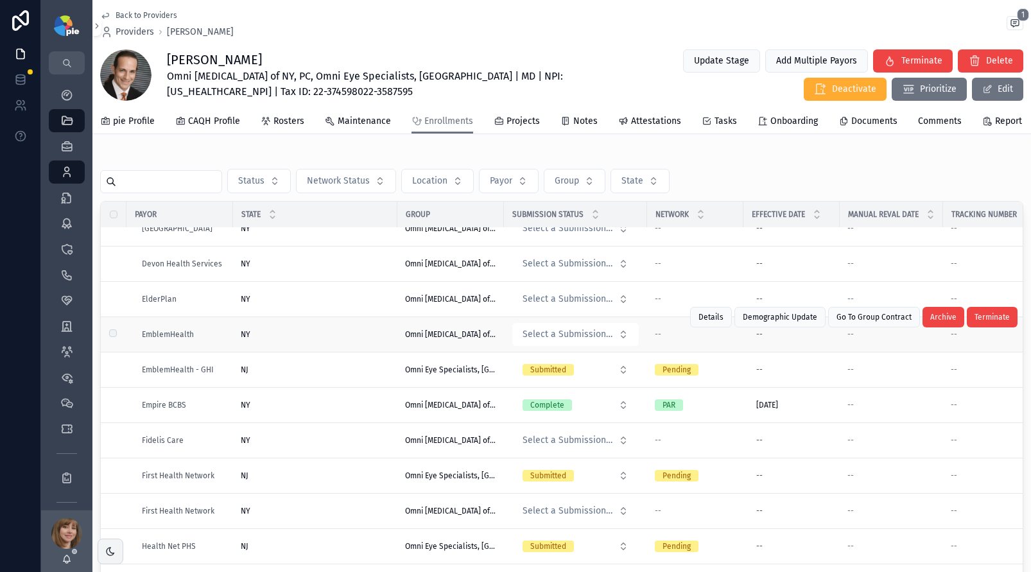
click at [321, 340] on div "NY NY" at bounding box center [315, 334] width 149 height 10
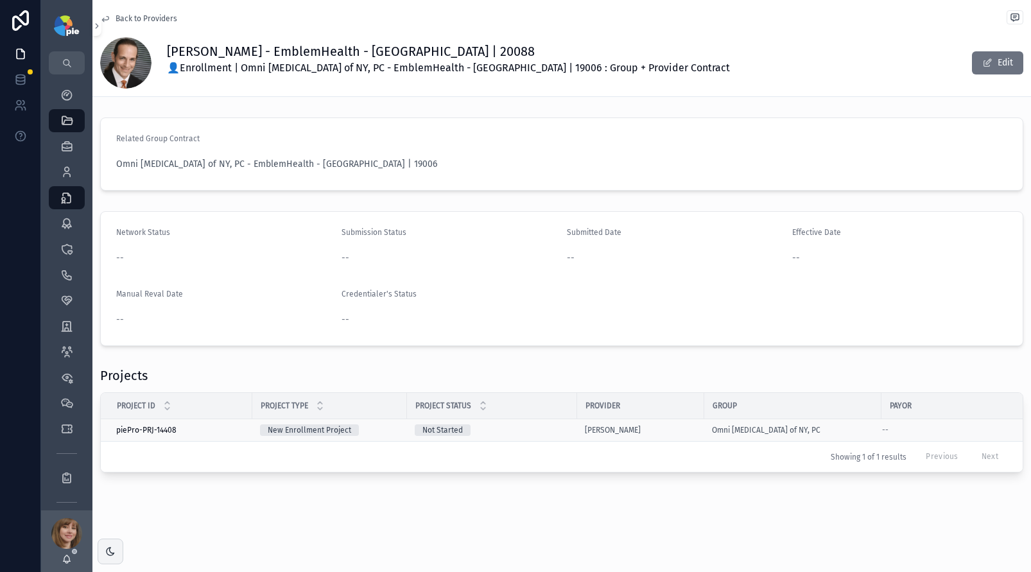
click at [548, 435] on div "Not Started" at bounding box center [492, 430] width 155 height 12
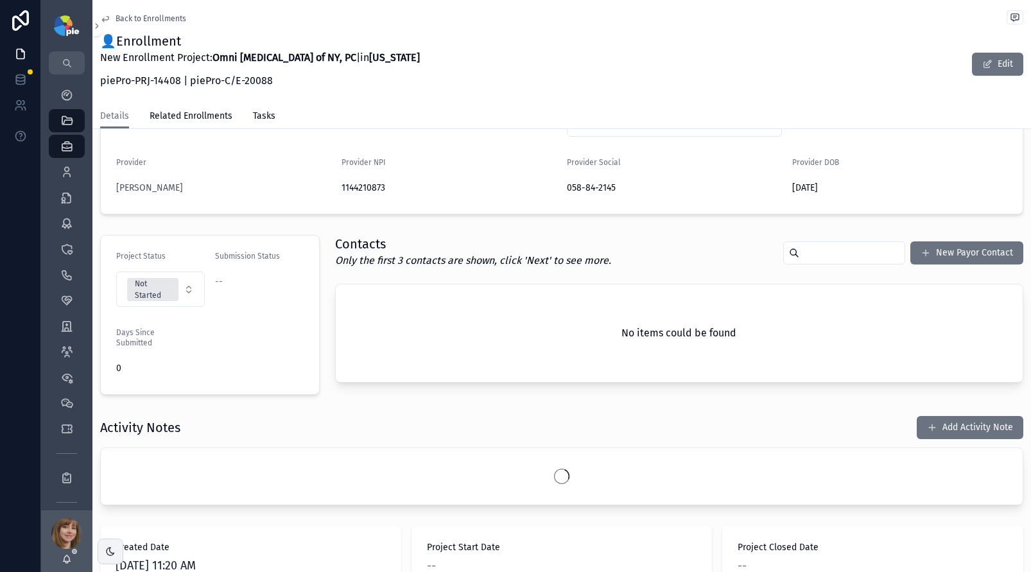
scroll to position [293, 0]
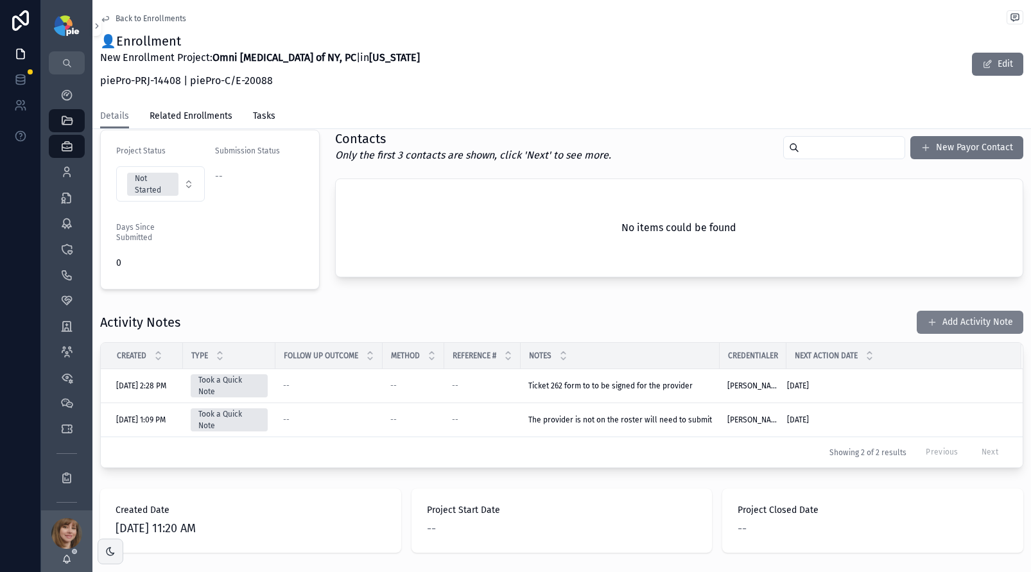
click at [939, 322] on button "Add Activity Note" at bounding box center [970, 322] width 107 height 23
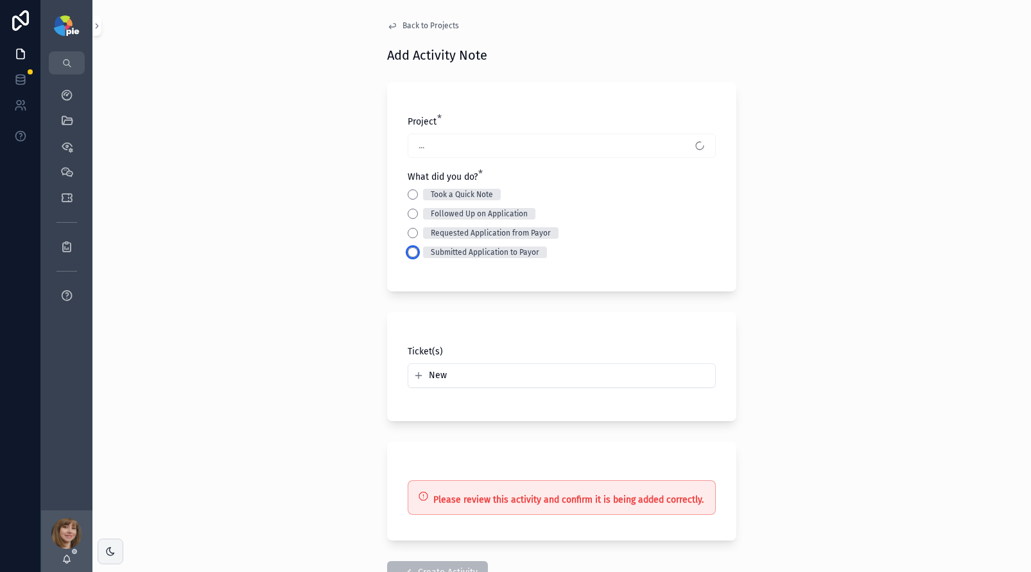
click at [411, 254] on button "Submitted Application to Payor" at bounding box center [413, 252] width 10 height 10
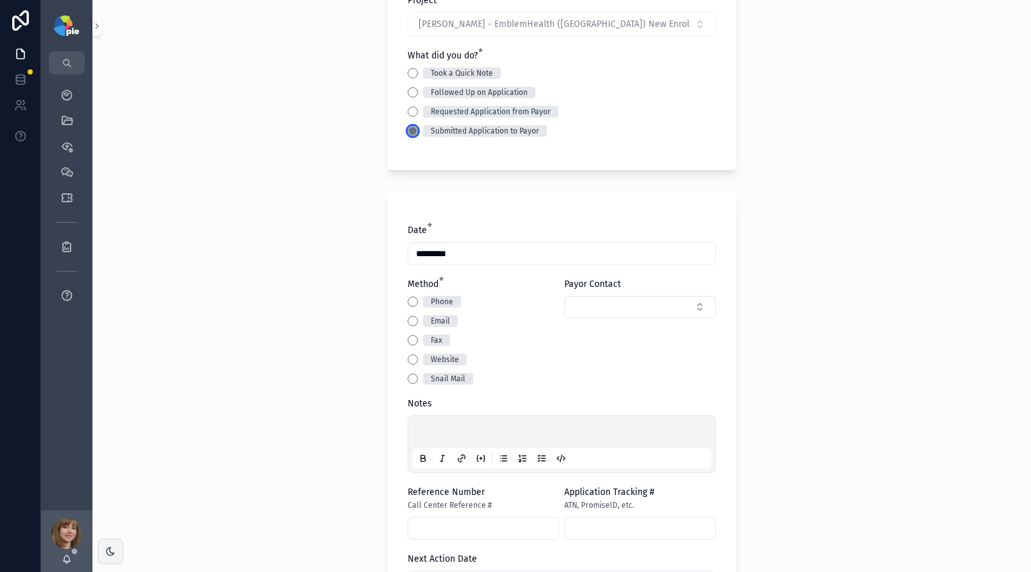
scroll to position [128, 0]
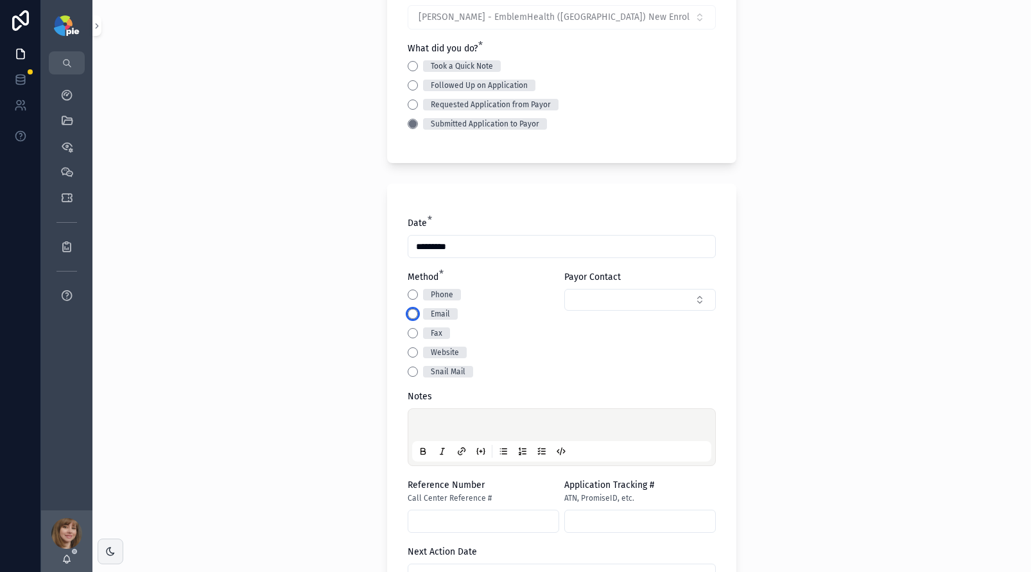
click at [408, 316] on button "Email" at bounding box center [413, 314] width 10 height 10
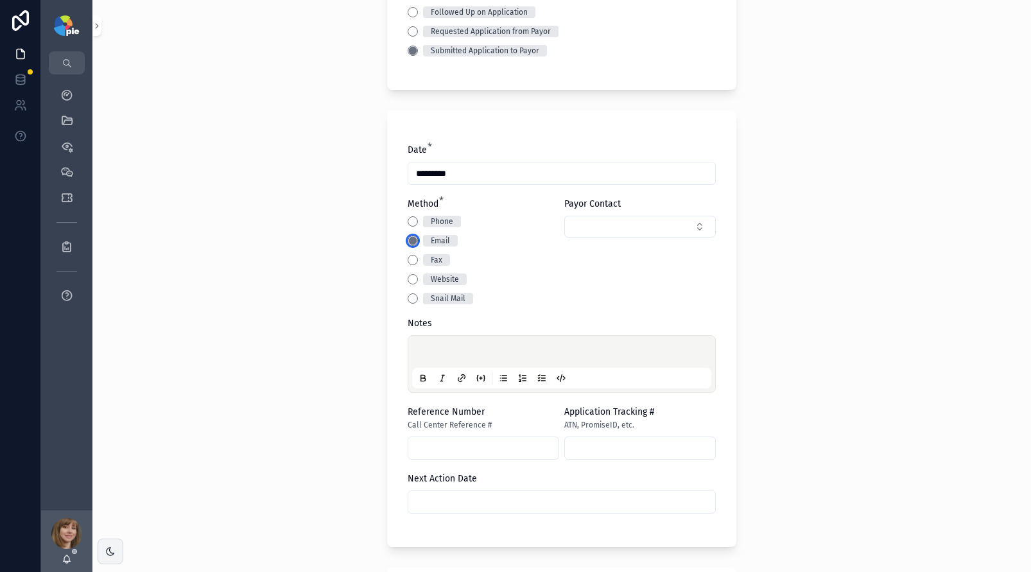
scroll to position [234, 0]
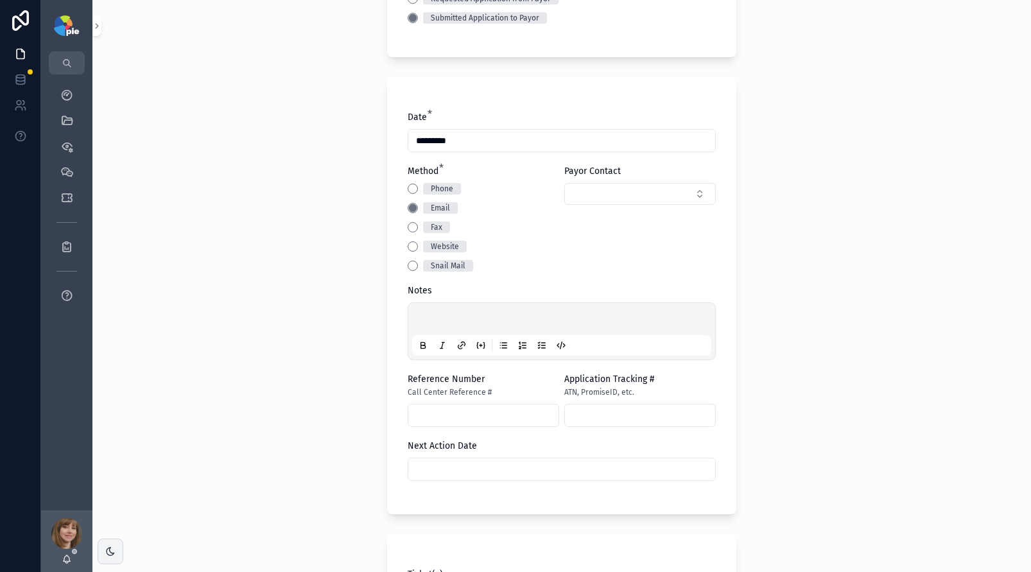
click at [425, 319] on p "scrollable content" at bounding box center [564, 321] width 299 height 13
click at [446, 461] on input "scrollable content" at bounding box center [561, 469] width 307 height 18
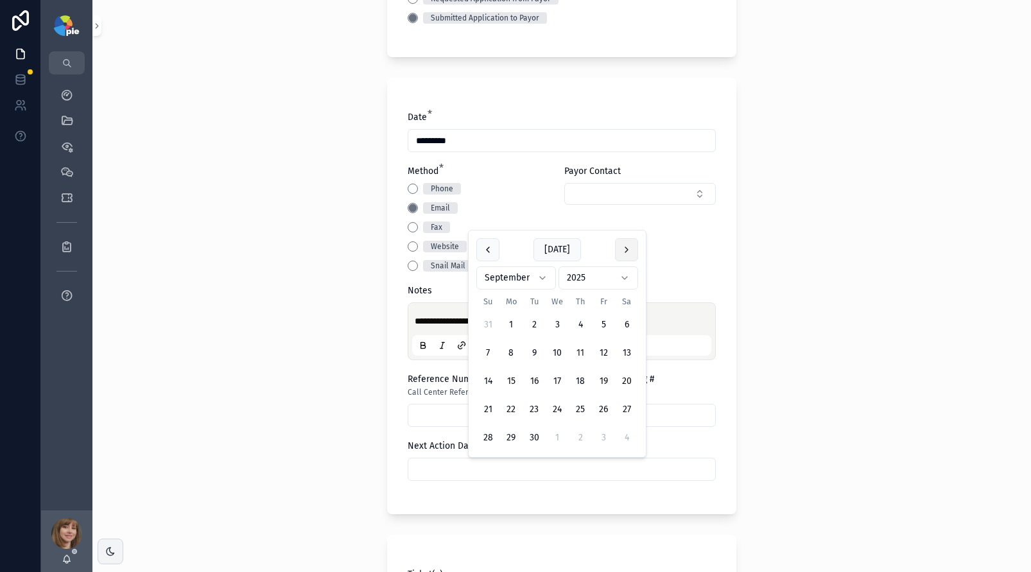
click at [629, 244] on button "scrollable content" at bounding box center [626, 249] width 23 height 23
click at [510, 351] on button "6" at bounding box center [511, 353] width 23 height 23
type input "*********"
click at [241, 357] on div "**********" at bounding box center [561, 286] width 939 height 572
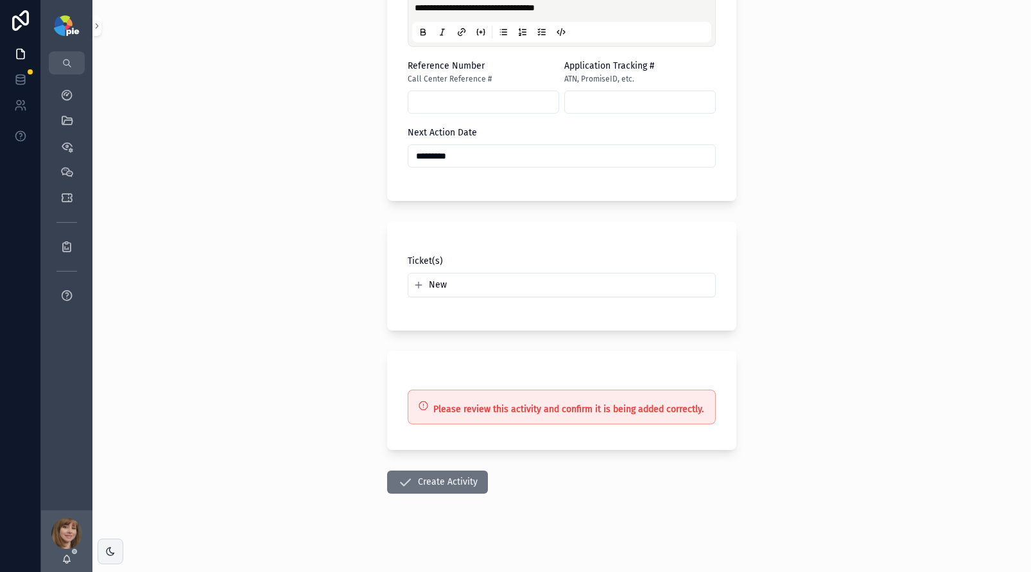
scroll to position [552, 0]
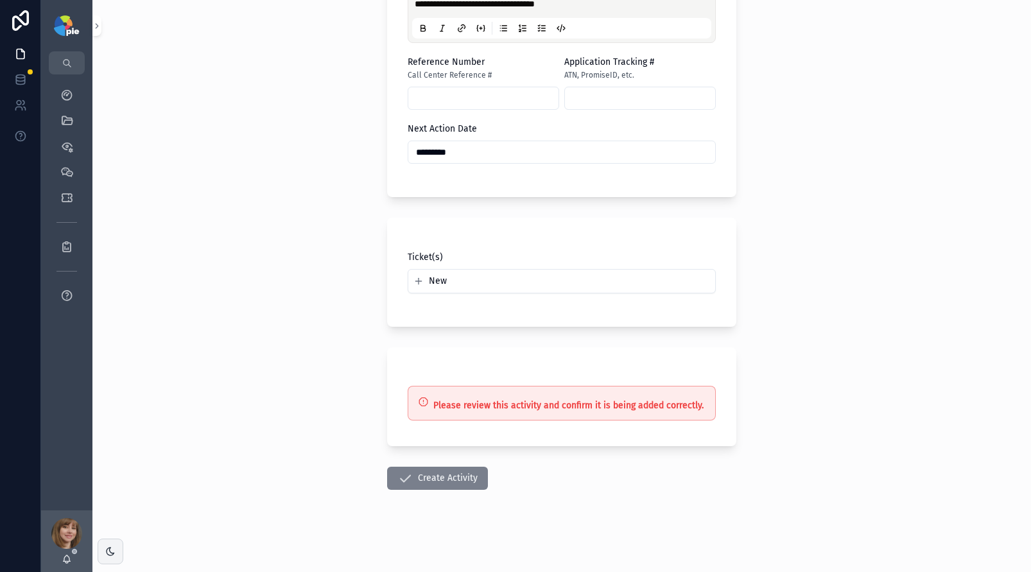
click at [409, 476] on button "Create Activity" at bounding box center [437, 478] width 101 height 23
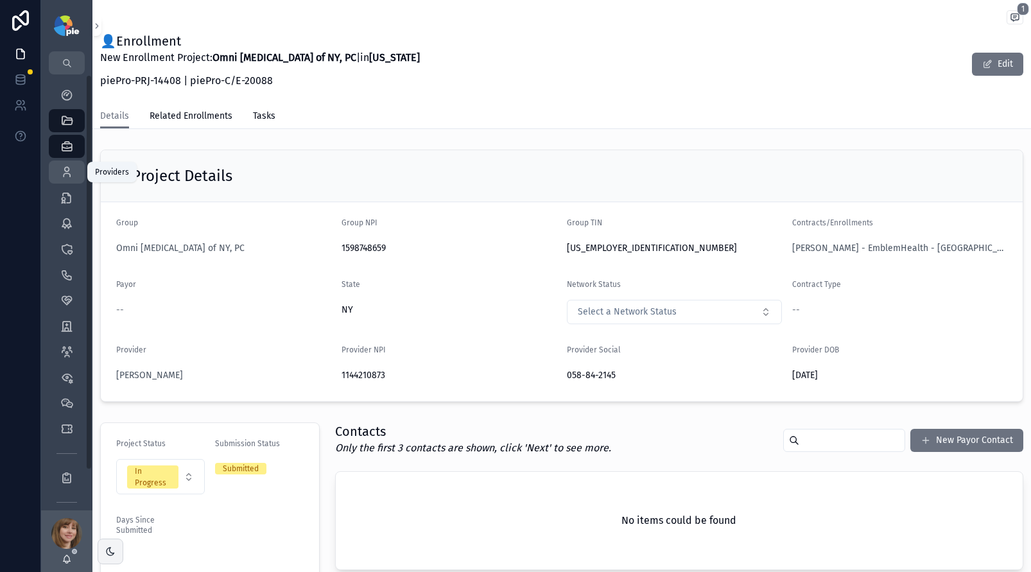
click at [69, 176] on icon "scrollable content" at bounding box center [66, 172] width 13 height 13
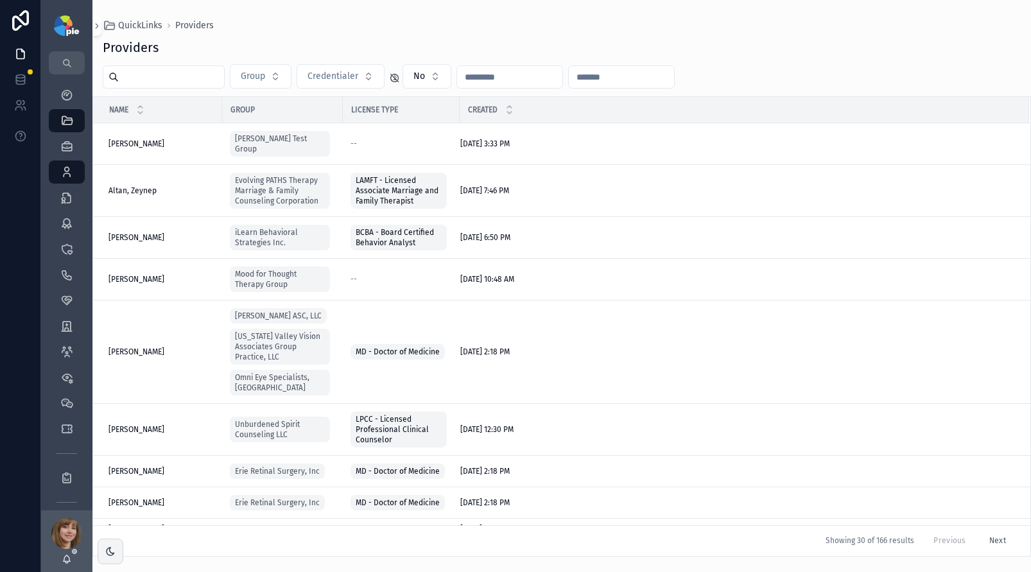
click at [199, 81] on input "scrollable content" at bounding box center [171, 77] width 105 height 18
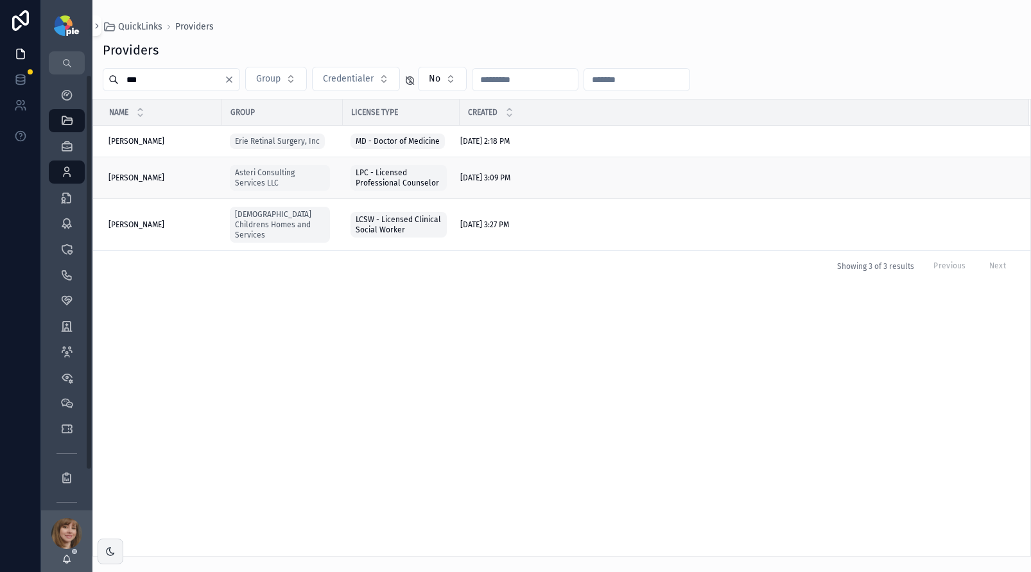
type input "***"
click at [205, 179] on div "Belaire, Kirsten Belaire, Kirsten" at bounding box center [162, 178] width 106 height 10
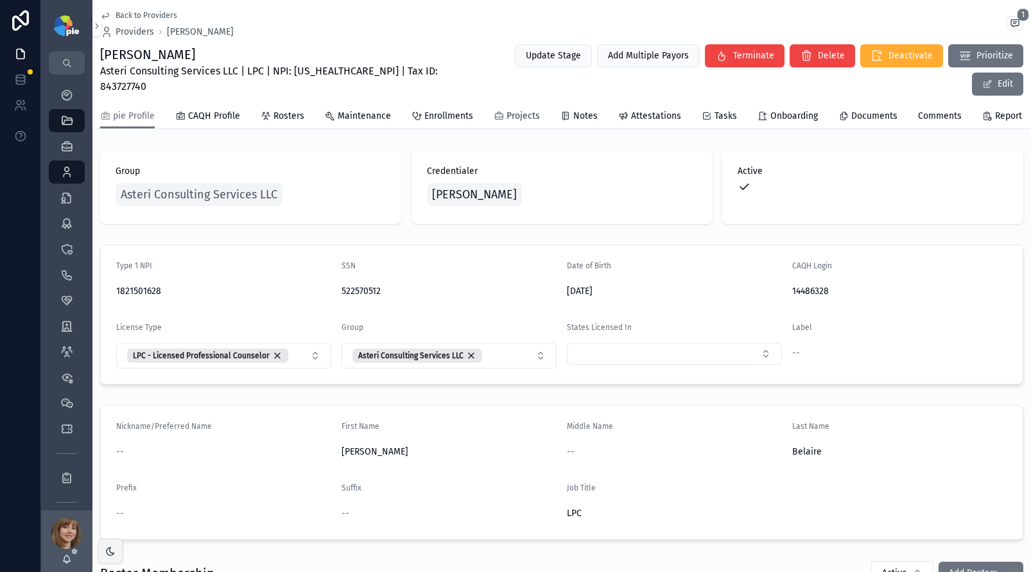
click at [498, 111] on icon "scrollable content" at bounding box center [499, 116] width 10 height 10
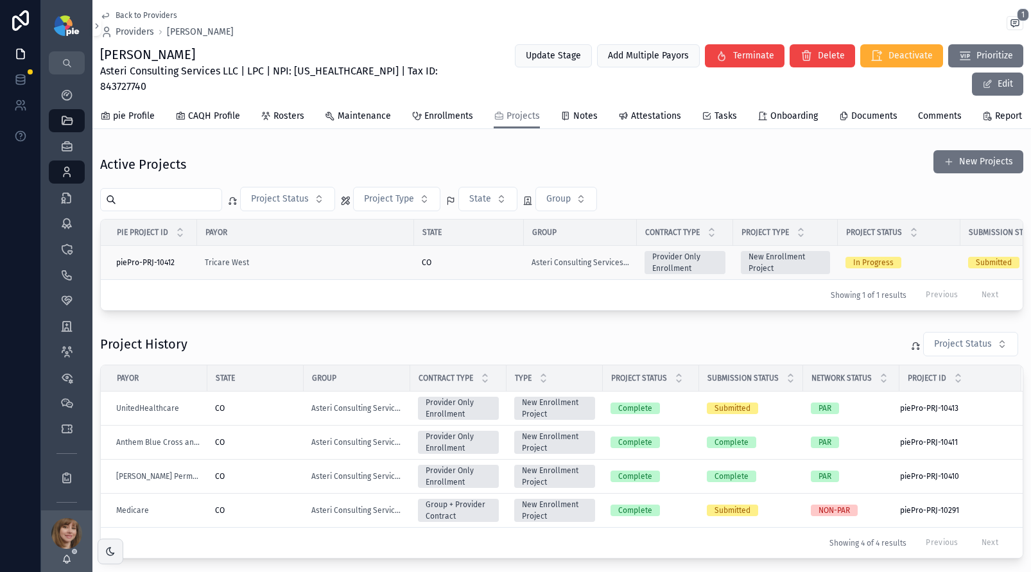
click at [358, 257] on div "Tricare West" at bounding box center [306, 262] width 202 height 10
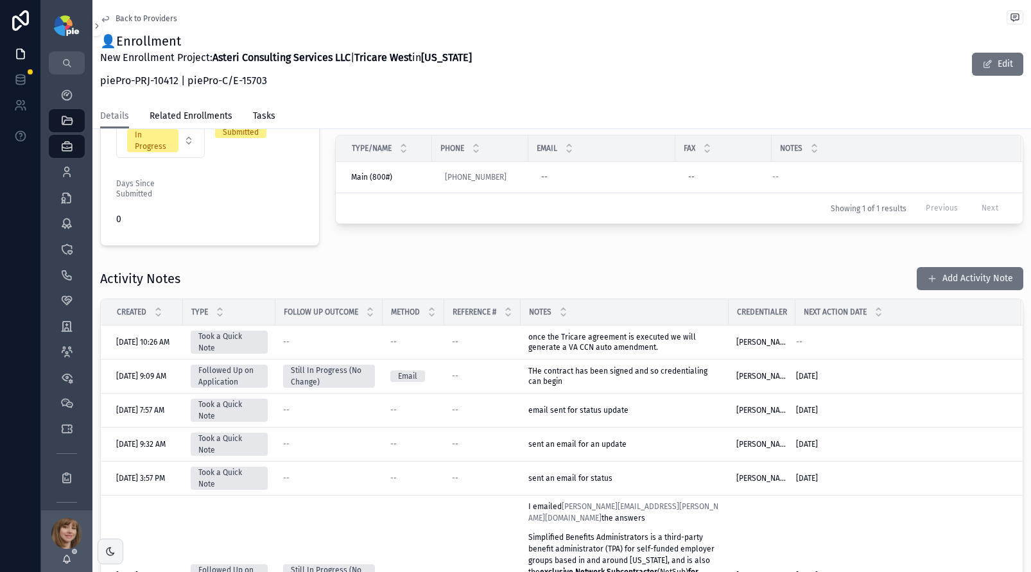
scroll to position [367, 0]
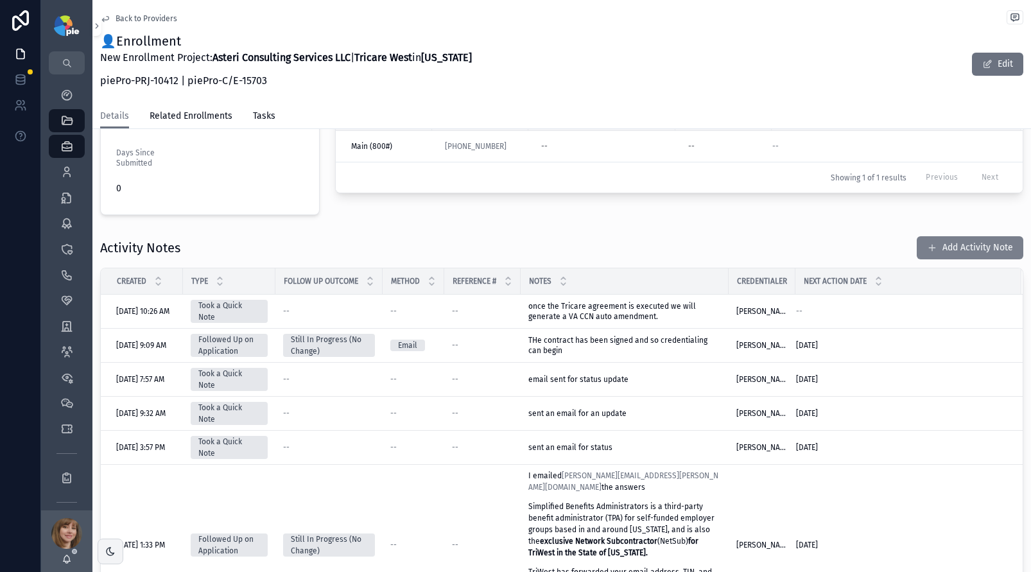
click at [959, 247] on button "Add Activity Note" at bounding box center [970, 247] width 107 height 23
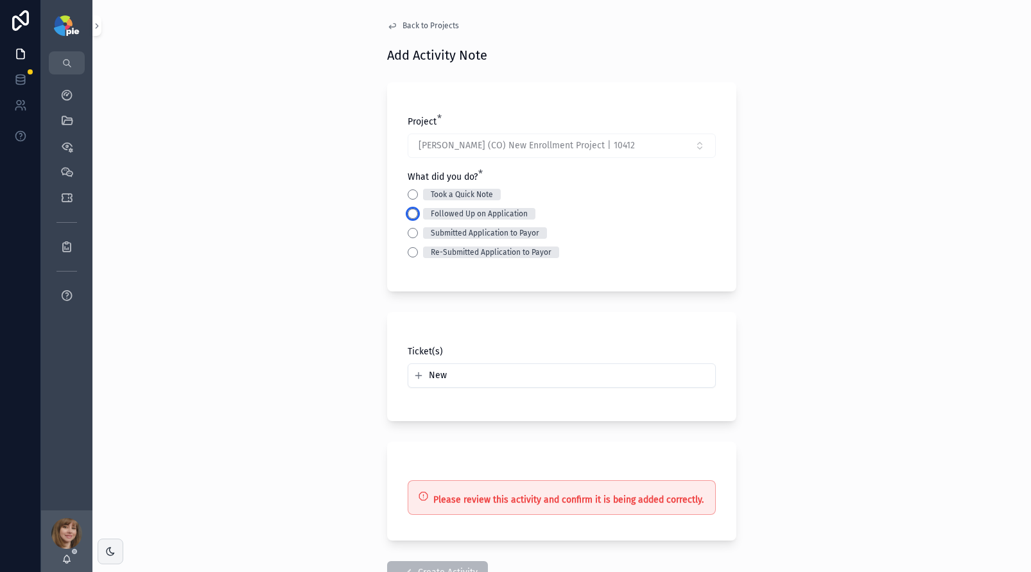
click at [411, 213] on button "Followed Up on Application" at bounding box center [413, 214] width 10 height 10
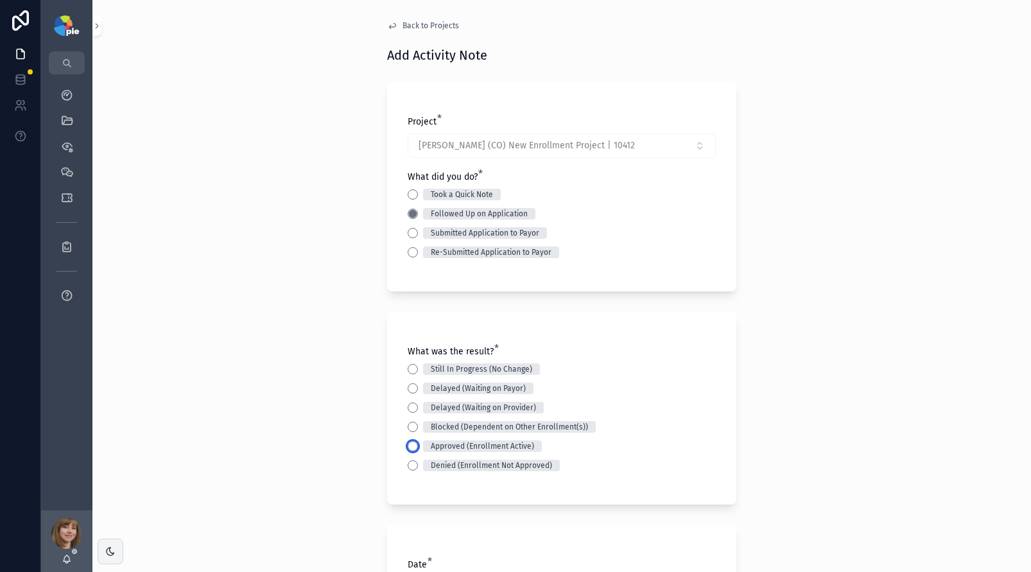
click at [409, 448] on button "Approved (Enrollment Active)" at bounding box center [413, 446] width 10 height 10
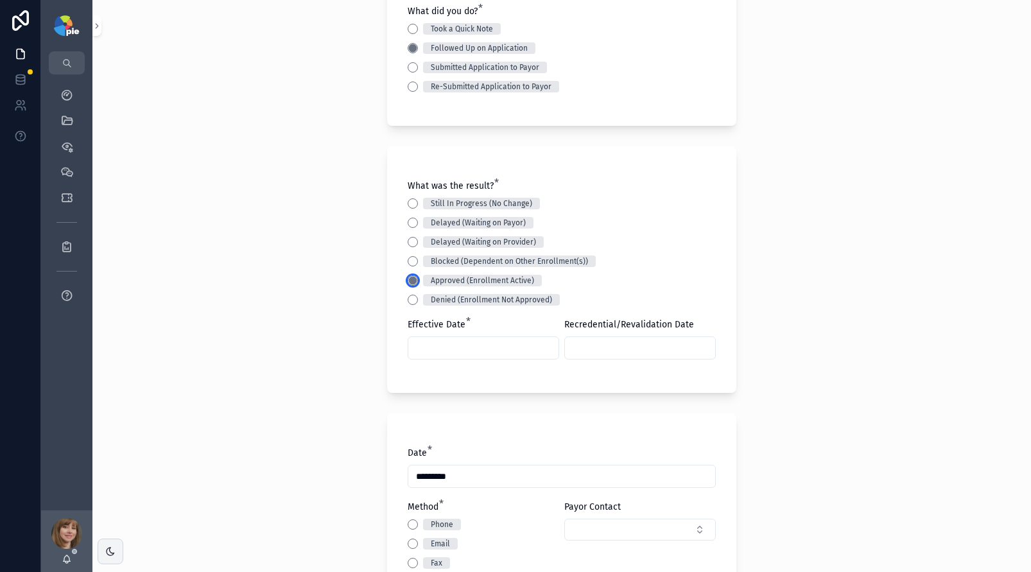
scroll to position [175, 0]
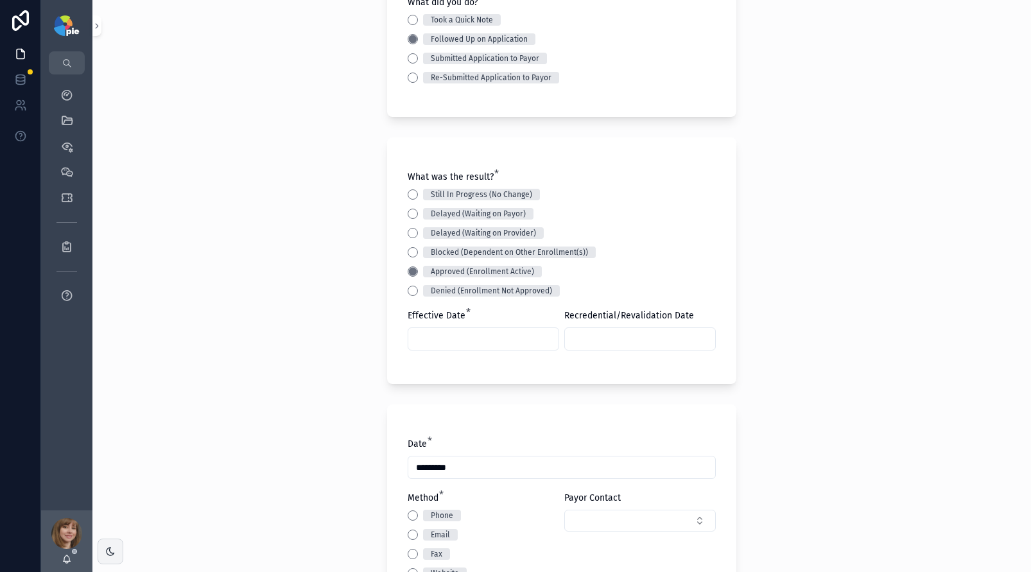
click at [454, 341] on input "scrollable content" at bounding box center [483, 339] width 150 height 18
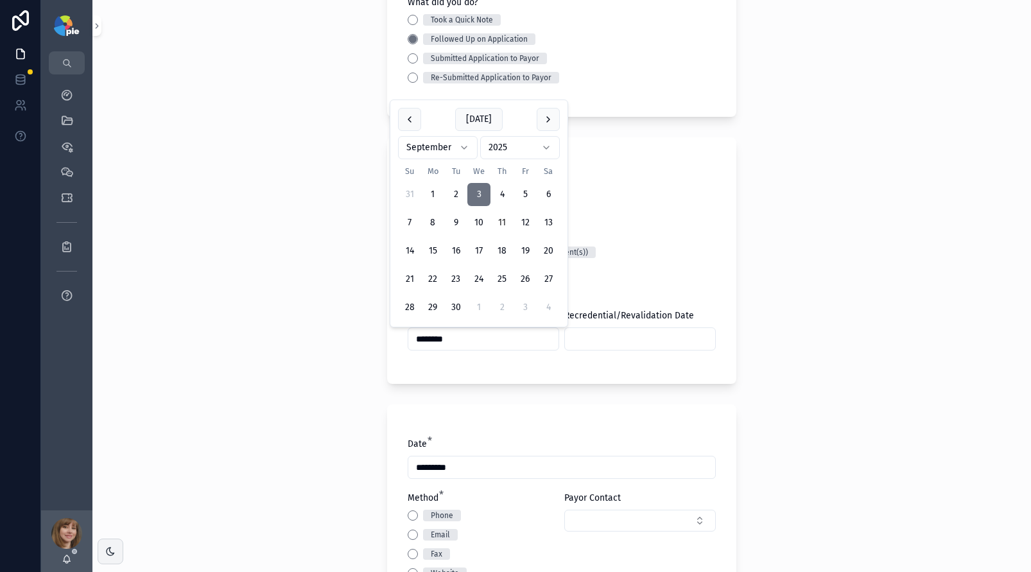
type input "********"
click at [256, 369] on div "Back to Projects Add Activity Note Project * Belaire, Kirsten - Tricare West (C…" at bounding box center [561, 111] width 939 height 572
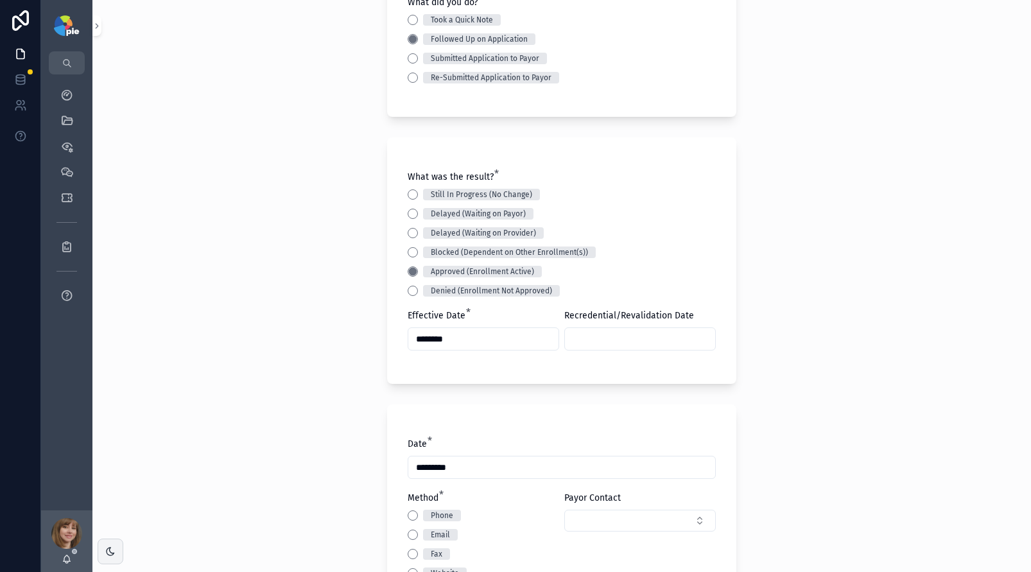
click at [583, 340] on input "scrollable content" at bounding box center [640, 339] width 150 height 18
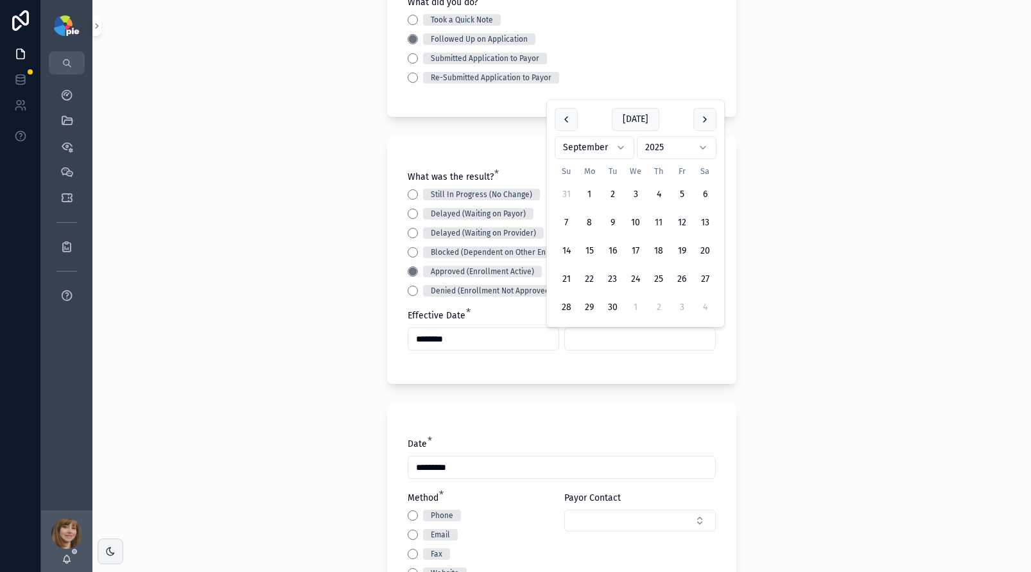
click at [583, 340] on input "scrollable content" at bounding box center [640, 339] width 150 height 18
type input "********"
click at [293, 381] on div "Back to Projects Add Activity Note Project * Belaire, Kirsten - Tricare West (C…" at bounding box center [561, 111] width 939 height 572
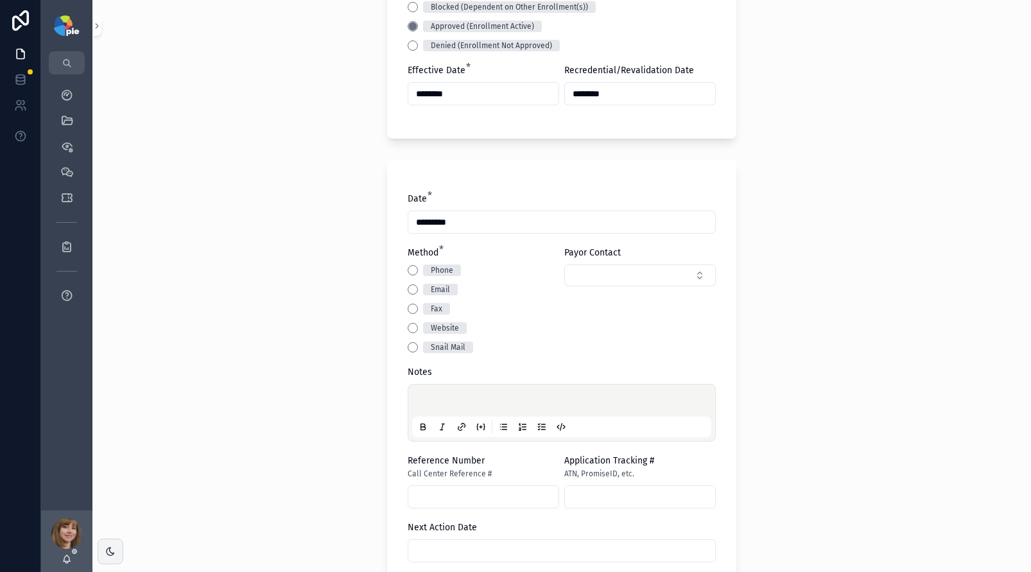
scroll to position [447, 0]
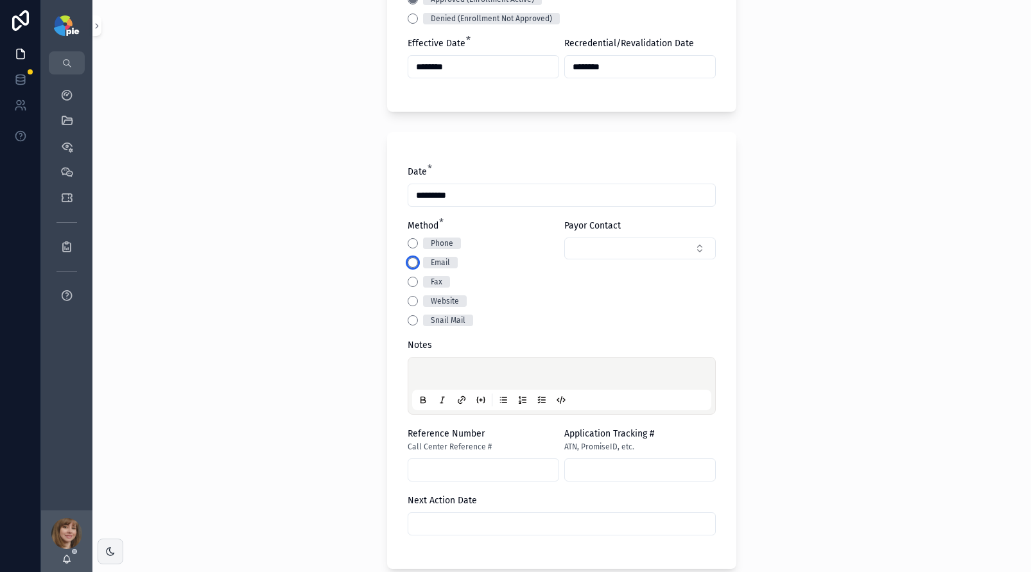
click at [410, 263] on button "Email" at bounding box center [413, 262] width 10 height 10
click at [417, 372] on p "scrollable content" at bounding box center [564, 375] width 299 height 13
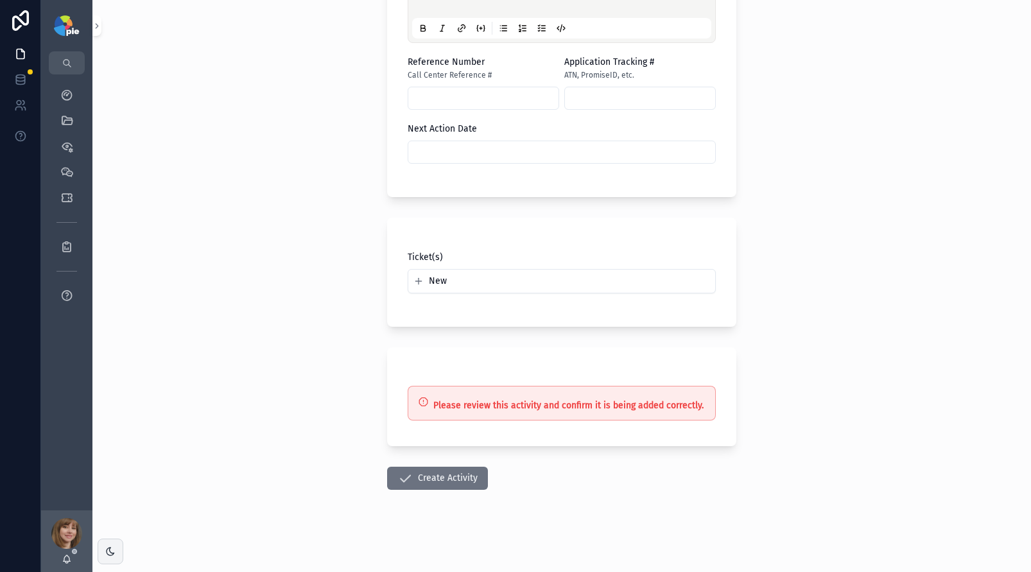
scroll to position [844, 0]
click at [442, 485] on button "Create Activity" at bounding box center [437, 478] width 101 height 23
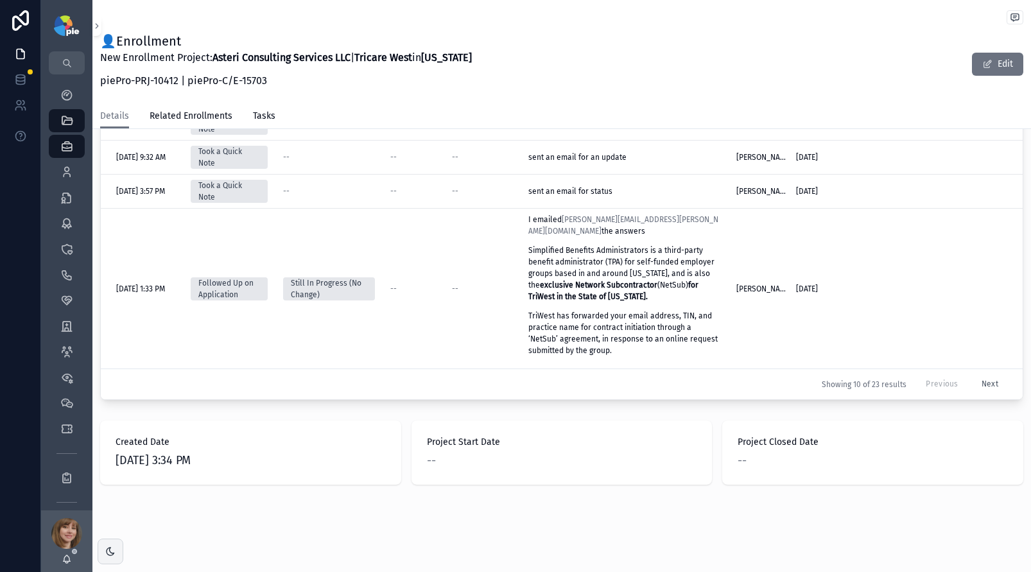
scroll to position [707, 0]
click at [65, 329] on icon "scrollable content" at bounding box center [66, 326] width 13 height 13
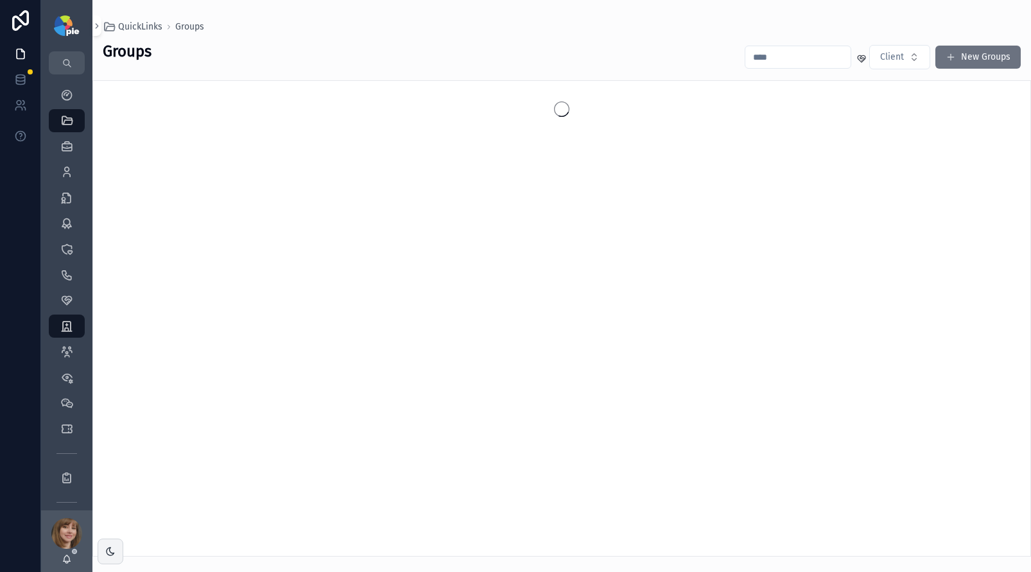
click at [805, 64] on input "scrollable content" at bounding box center [797, 57] width 105 height 18
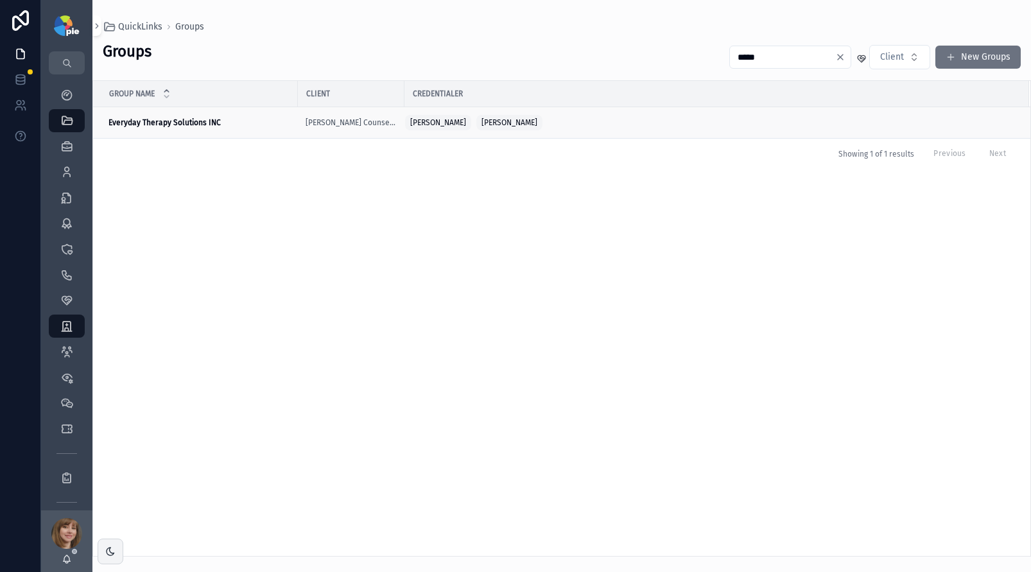
type input "*****"
click at [199, 120] on strong "Everyday Therapy Solutions INC" at bounding box center [165, 122] width 112 height 9
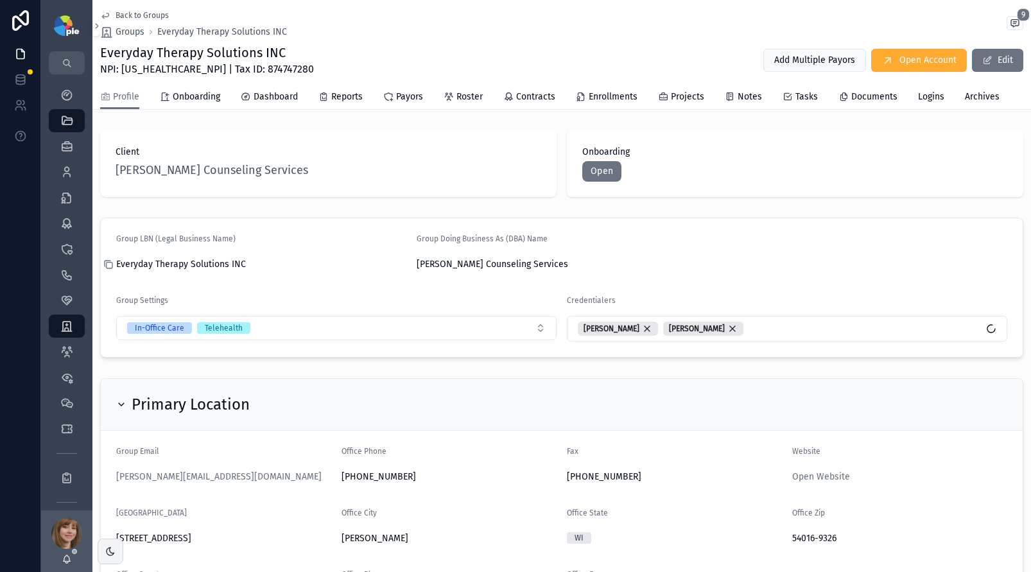
click at [110, 264] on icon "scrollable content" at bounding box center [108, 264] width 10 height 10
click at [245, 70] on span "NPI: 1063801355 | Tax ID: 874747280" at bounding box center [207, 69] width 214 height 15
copy span "874747280"
click at [145, 69] on span "NPI: 1063801355 | Tax ID: 874747280" at bounding box center [207, 69] width 214 height 15
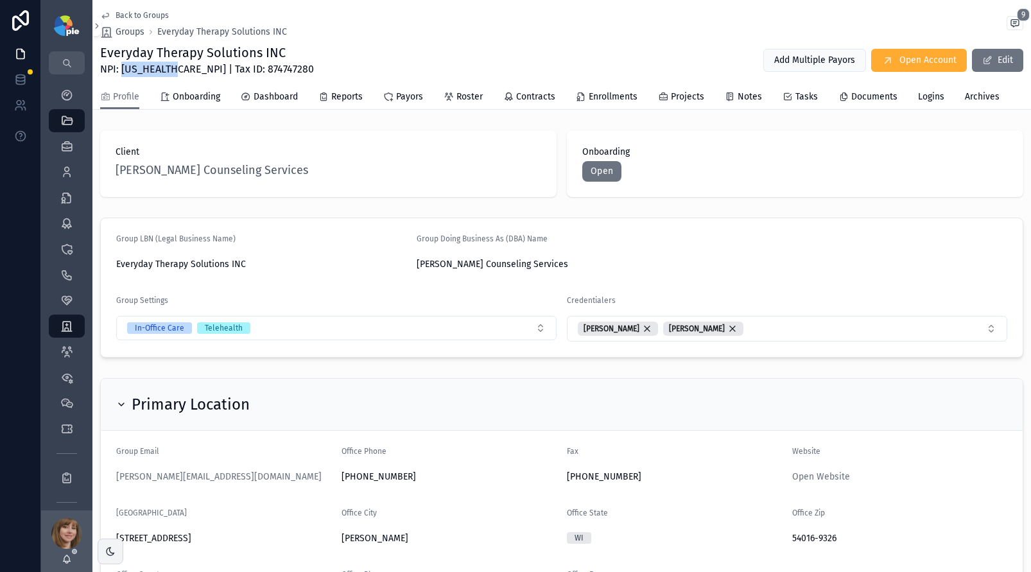
click at [145, 69] on span "NPI: 1063801355 | Tax ID: 874747280" at bounding box center [207, 69] width 214 height 15
copy span "1063801355"
drag, startPoint x: 286, startPoint y: 54, endPoint x: 101, endPoint y: 57, distance: 184.3
click at [102, 57] on div "Everyday Therapy Solutions INC NPI: 1063801355 | Tax ID: 874747280 Add Multiple…" at bounding box center [561, 60] width 923 height 33
copy h1 "Everyday Therapy Solutions INC"
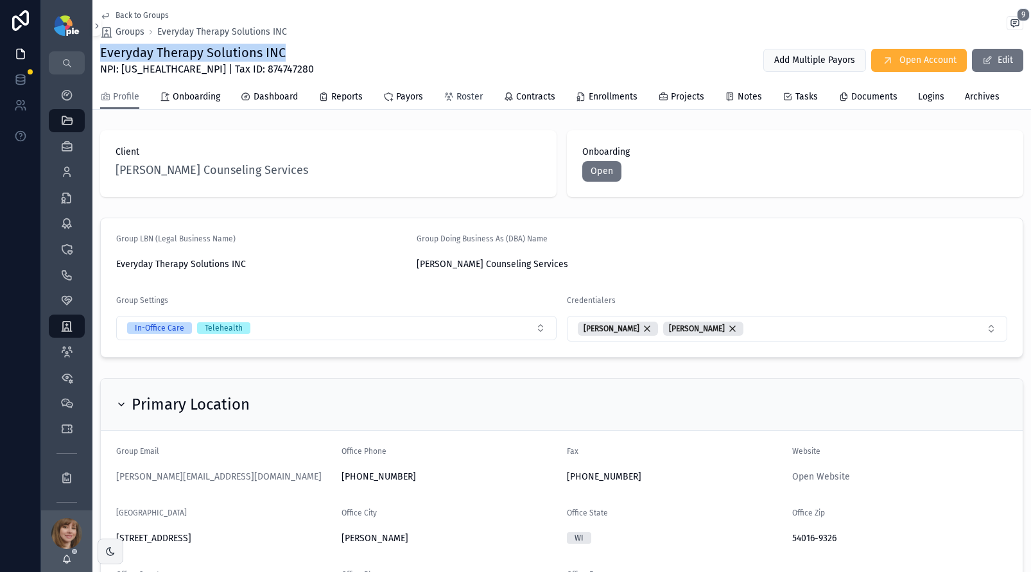
click at [459, 101] on span "Roster" at bounding box center [470, 97] width 26 height 13
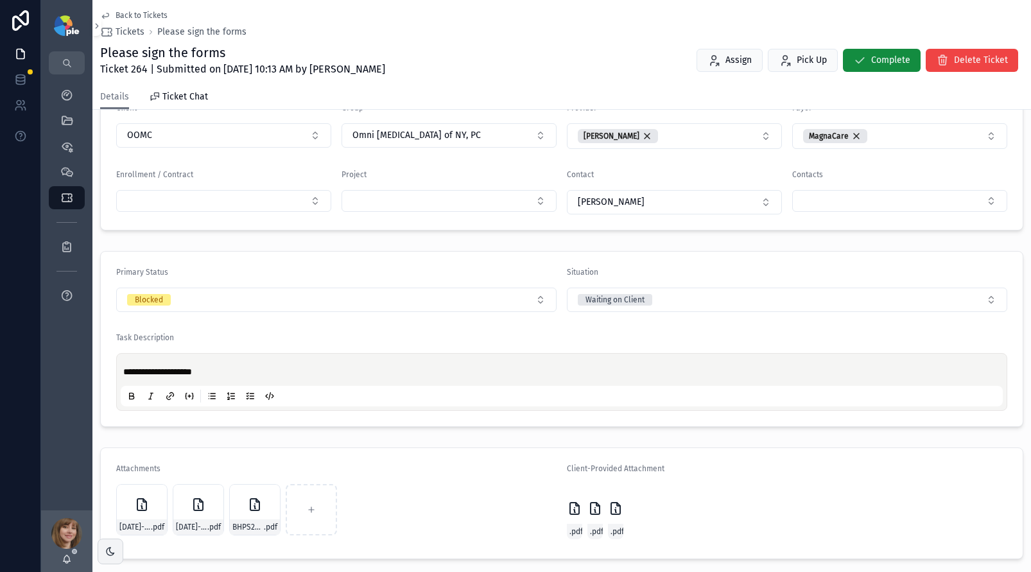
scroll to position [258, 0]
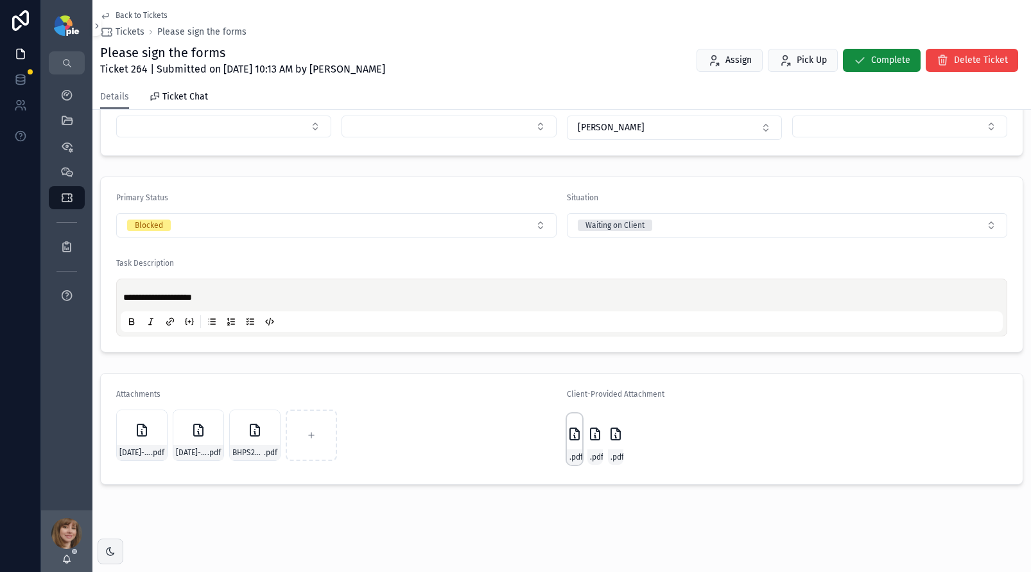
click at [570, 429] on icon "scrollable content" at bounding box center [574, 434] width 9 height 12
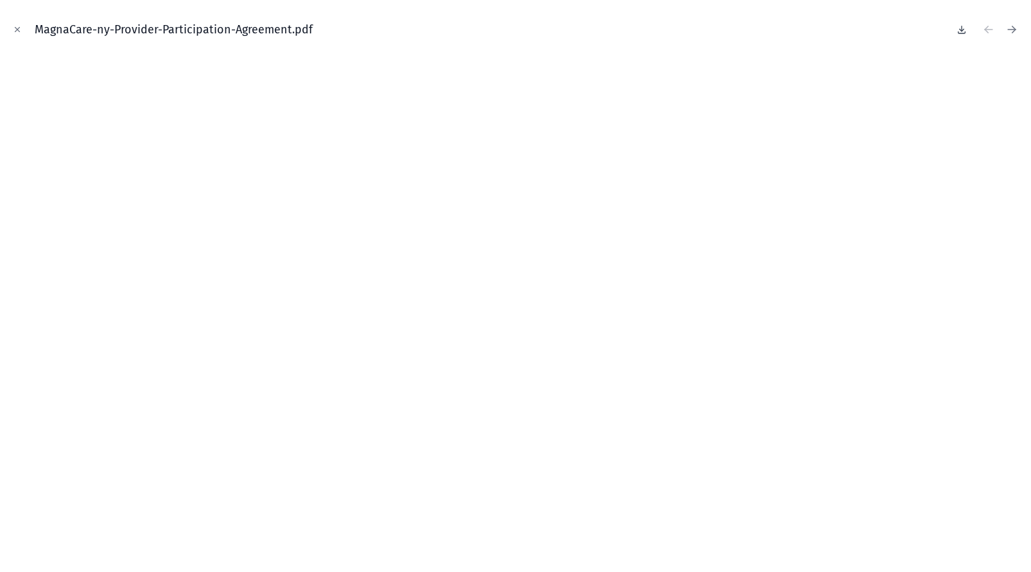
click at [959, 28] on icon at bounding box center [962, 29] width 10 height 10
click at [21, 25] on icon "Close modal" at bounding box center [17, 29] width 9 height 9
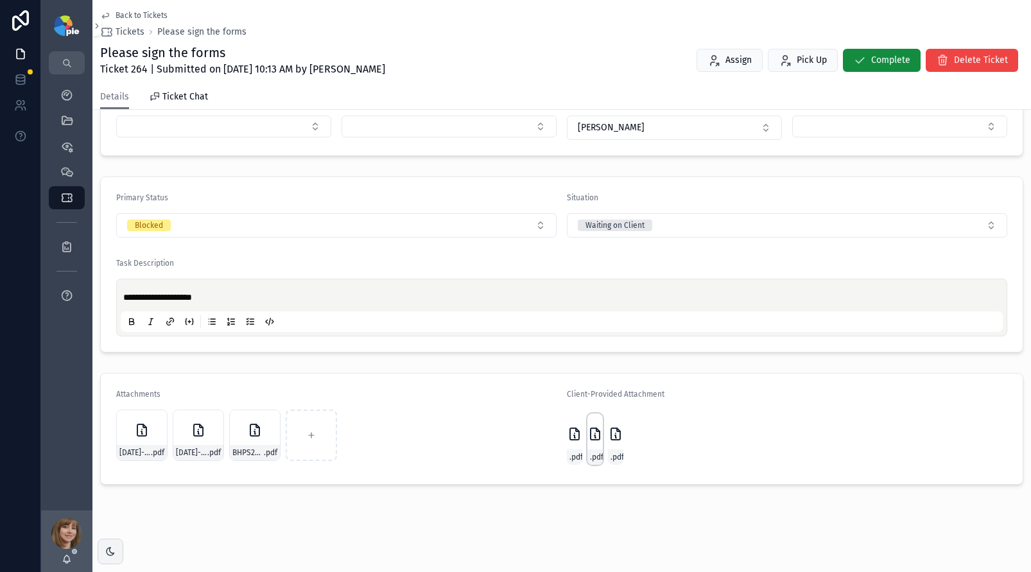
click at [595, 437] on icon "scrollable content" at bounding box center [595, 436] width 1 height 3
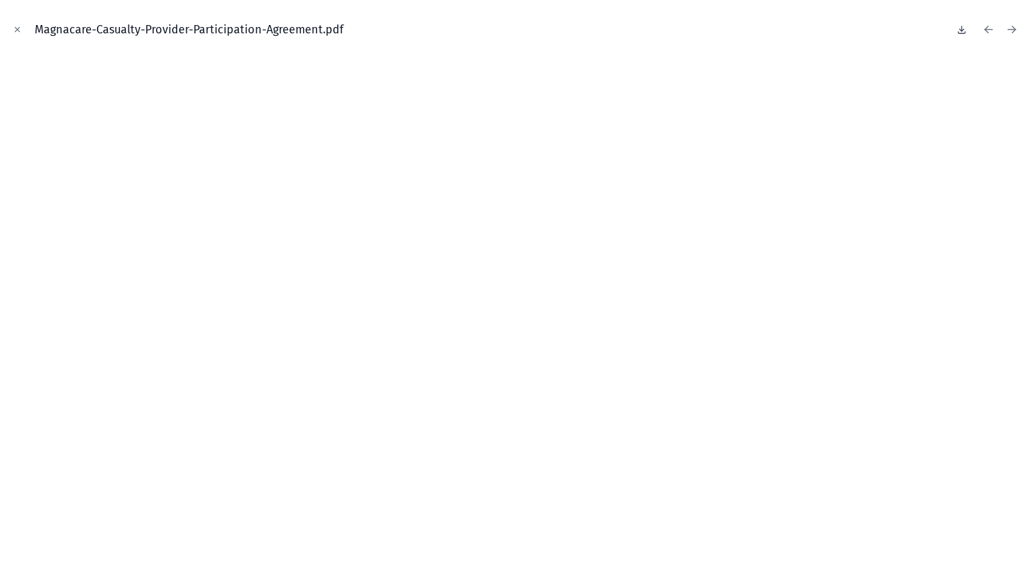
click at [962, 33] on icon at bounding box center [962, 32] width 7 height 2
click at [22, 28] on button "Close modal" at bounding box center [17, 29] width 14 height 14
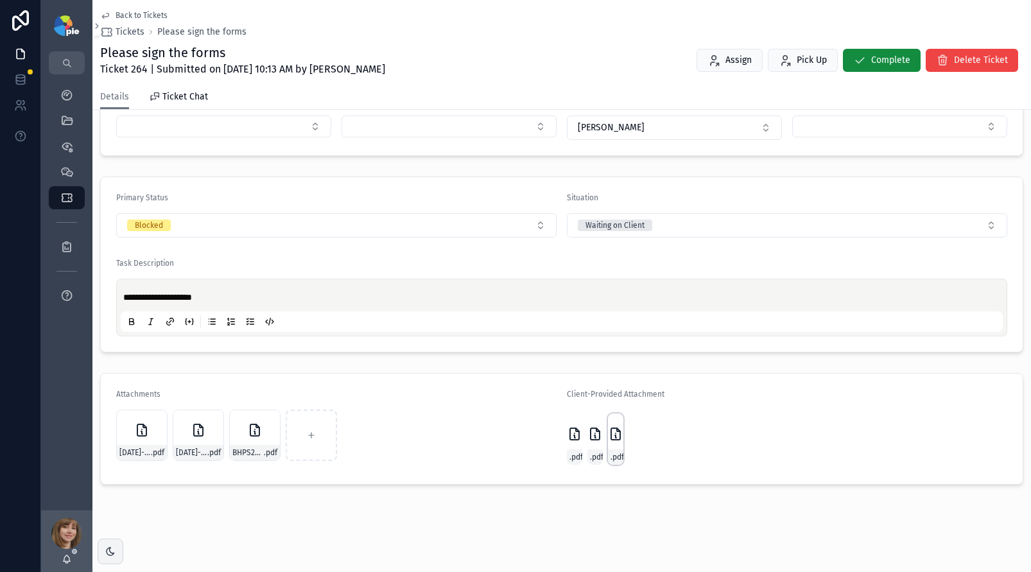
click at [614, 438] on icon "scrollable content" at bounding box center [615, 433] width 15 height 15
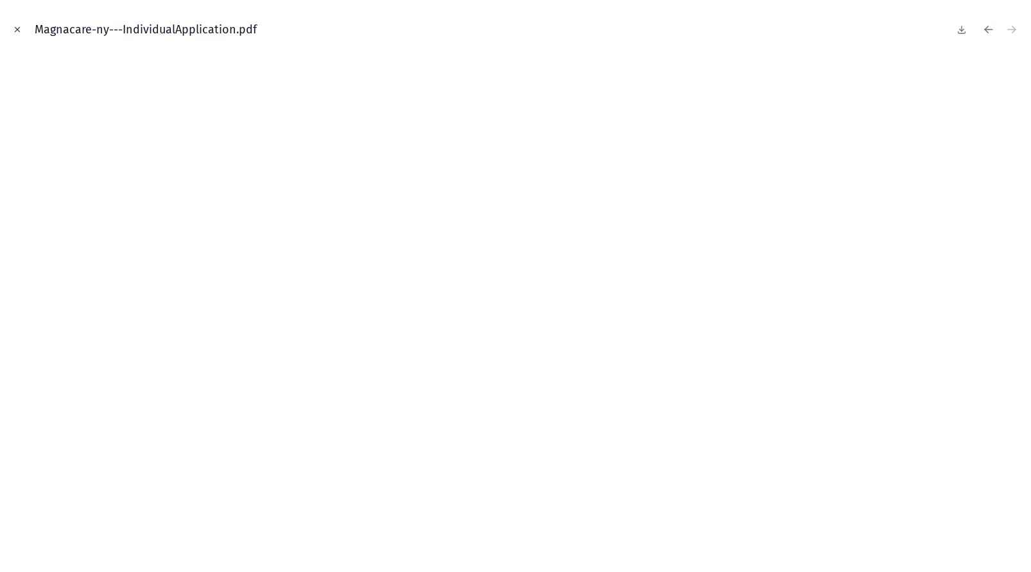
click at [17, 30] on icon "Close modal" at bounding box center [17, 29] width 9 height 9
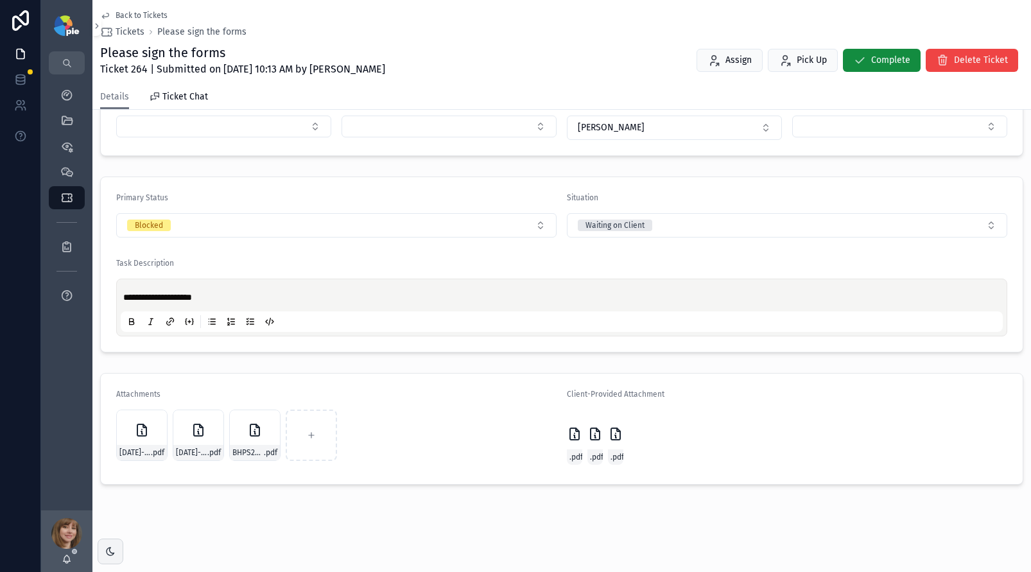
click at [856, 362] on div "**********" at bounding box center [561, 178] width 939 height 623
click at [351, 221] on button "Blocked" at bounding box center [336, 225] width 440 height 24
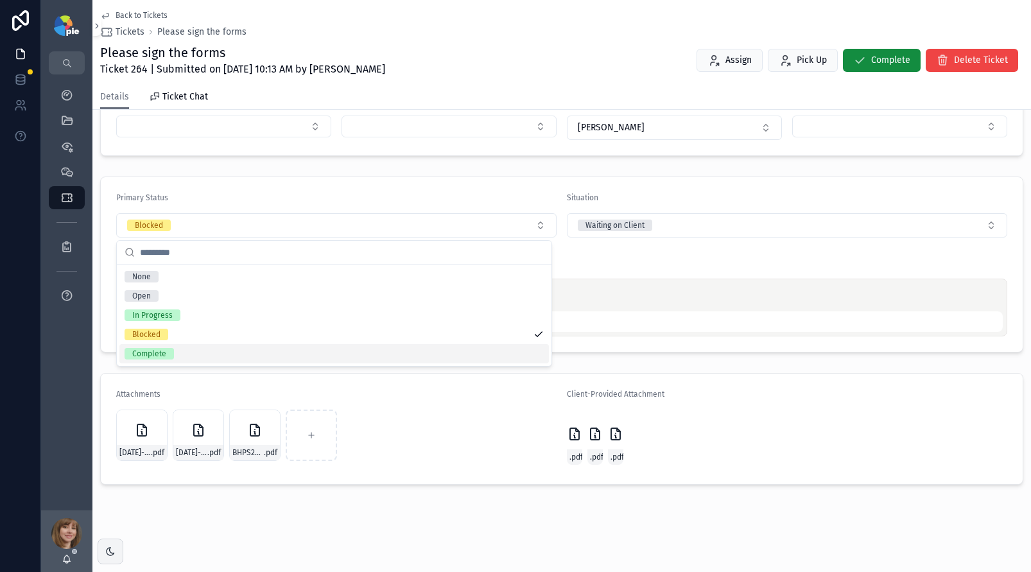
click at [193, 353] on div "Complete" at bounding box center [334, 353] width 430 height 19
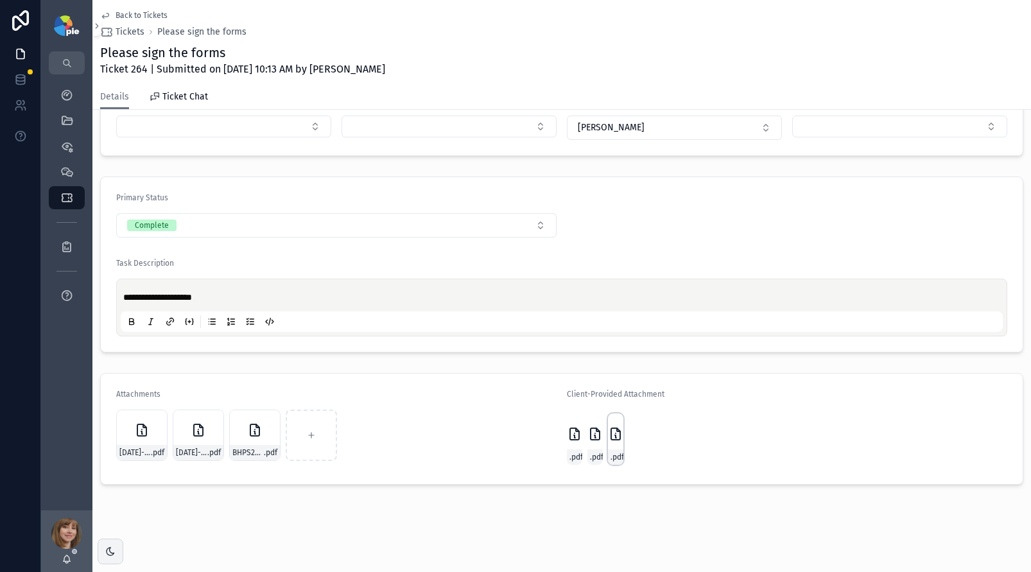
click at [609, 433] on icon "scrollable content" at bounding box center [615, 433] width 15 height 15
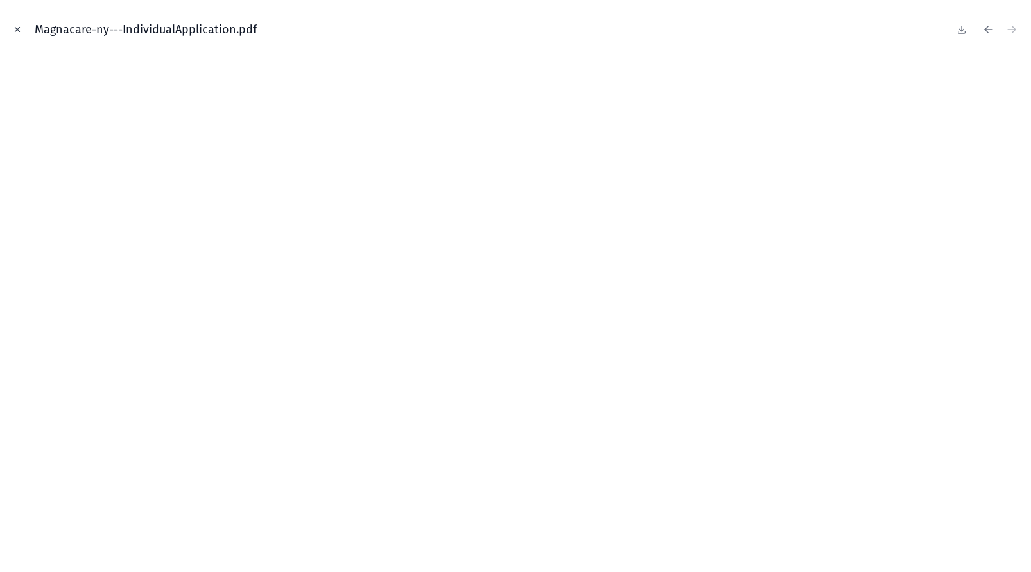
click at [13, 29] on icon "Close modal" at bounding box center [17, 29] width 9 height 9
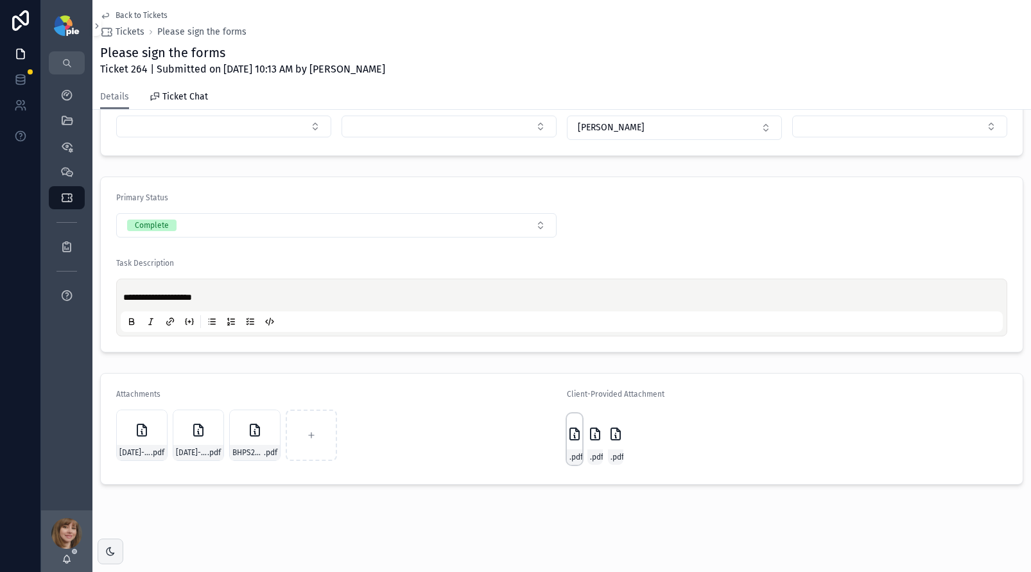
click at [567, 426] on icon "scrollable content" at bounding box center [574, 433] width 15 height 15
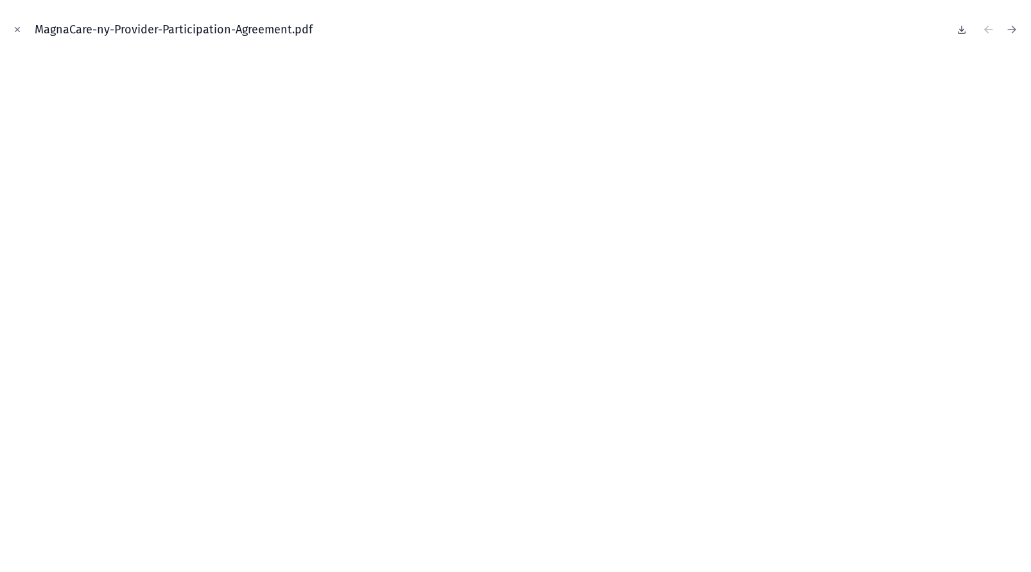
click at [959, 24] on icon at bounding box center [962, 29] width 10 height 10
click at [19, 29] on icon "Close modal" at bounding box center [17, 29] width 9 height 9
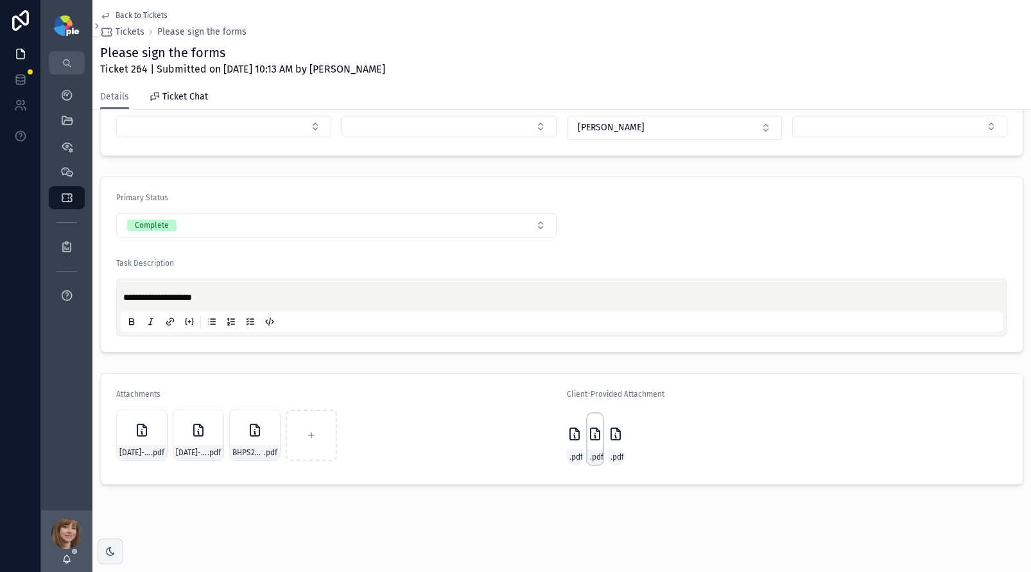
click at [595, 445] on div "Magnacare-Casualty-Provider-Participation-Agreement .pdf" at bounding box center [595, 439] width 15 height 51
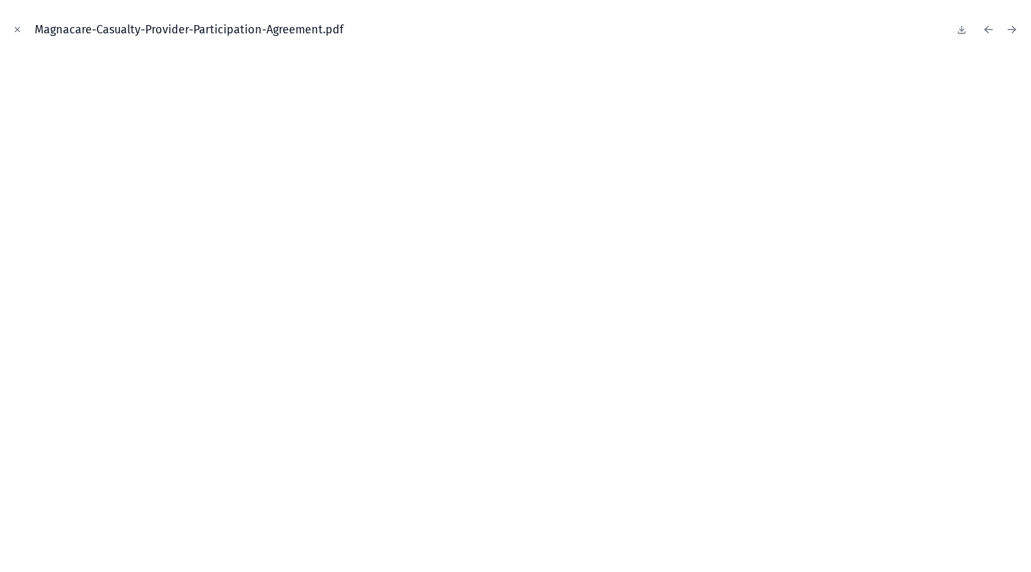
click at [977, 31] on div at bounding box center [987, 30] width 67 height 18
click at [967, 29] on button at bounding box center [961, 30] width 15 height 18
click at [14, 26] on icon "Close modal" at bounding box center [17, 29] width 9 height 9
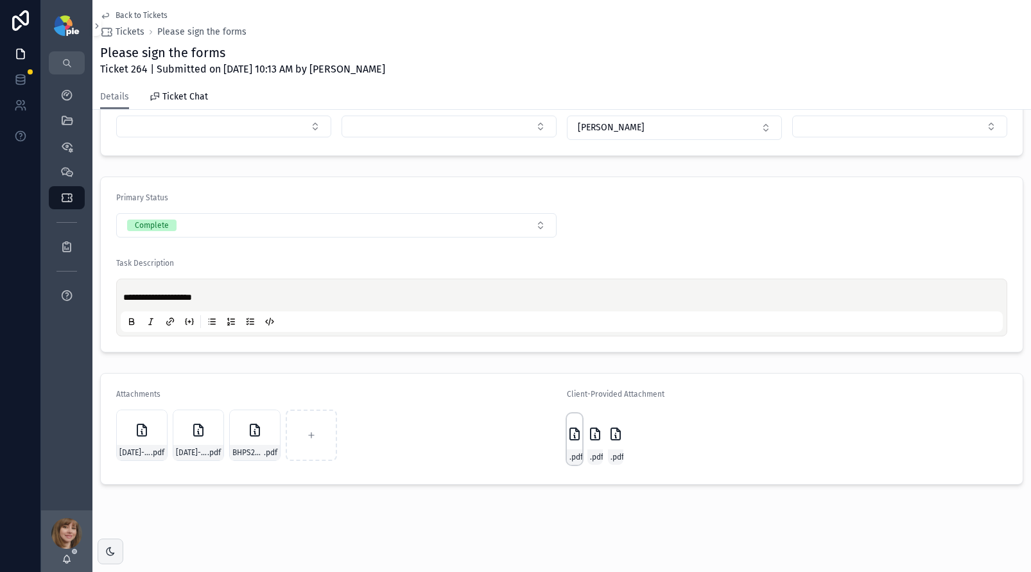
click at [567, 446] on div "MagnaCare-ny-Provider-Participation-Agreement .pdf" at bounding box center [574, 439] width 15 height 51
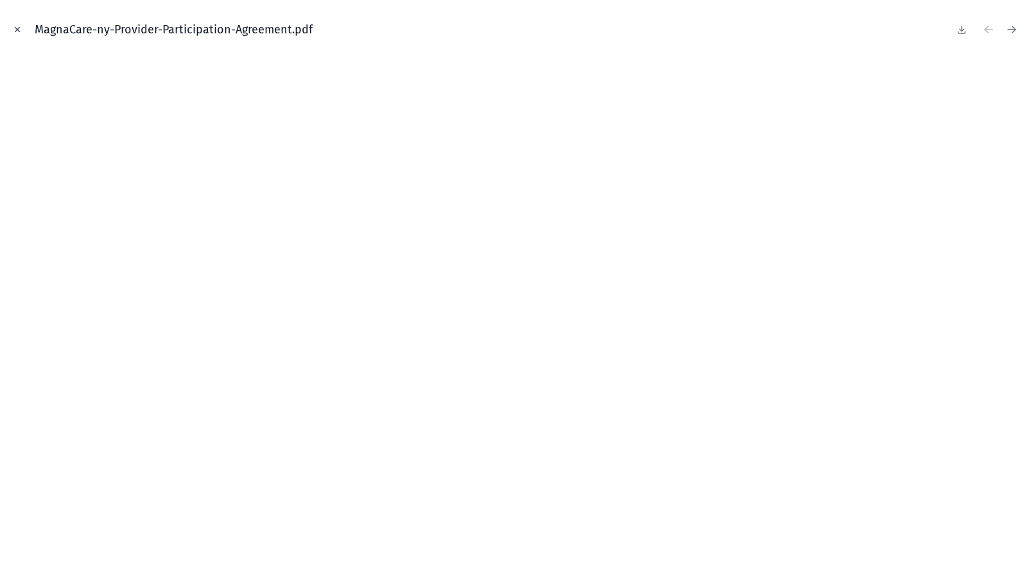
click at [14, 28] on icon "Close modal" at bounding box center [17, 29] width 9 height 9
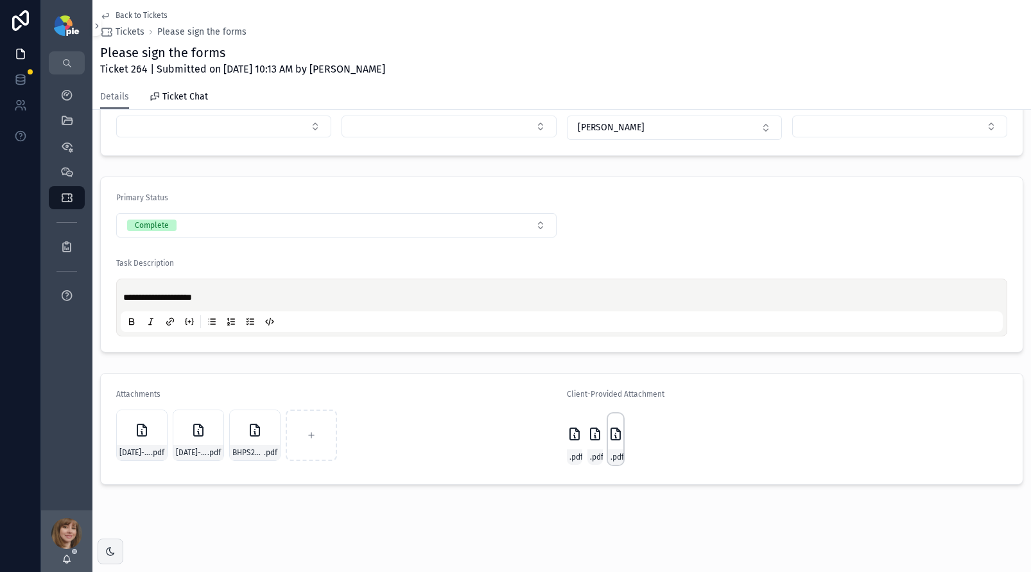
click at [608, 445] on div "Magnacare-ny---IndividualApplication .pdf" at bounding box center [615, 439] width 15 height 51
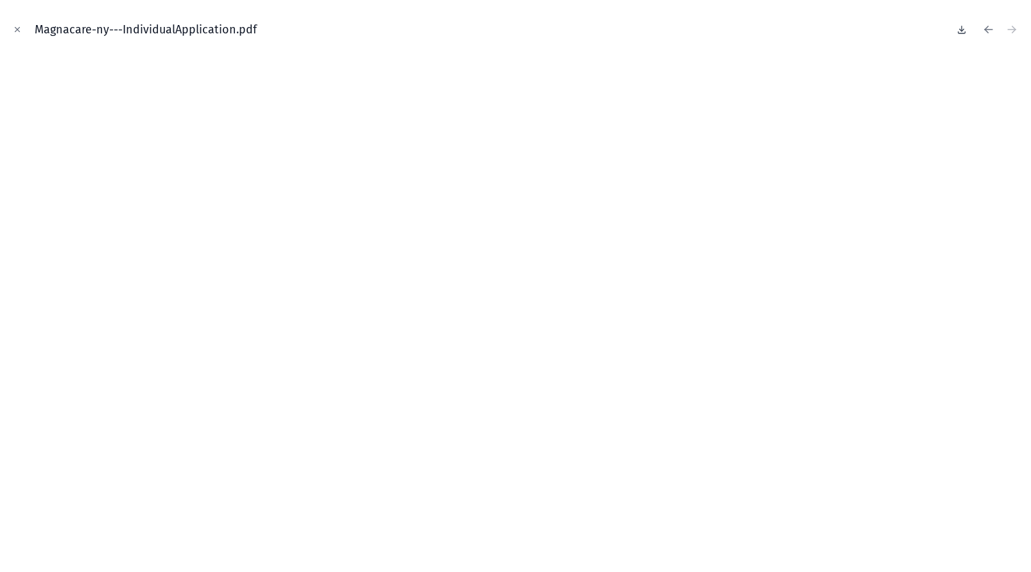
click at [964, 30] on icon at bounding box center [962, 29] width 10 height 10
click at [17, 30] on icon "Close modal" at bounding box center [17, 30] width 4 height 4
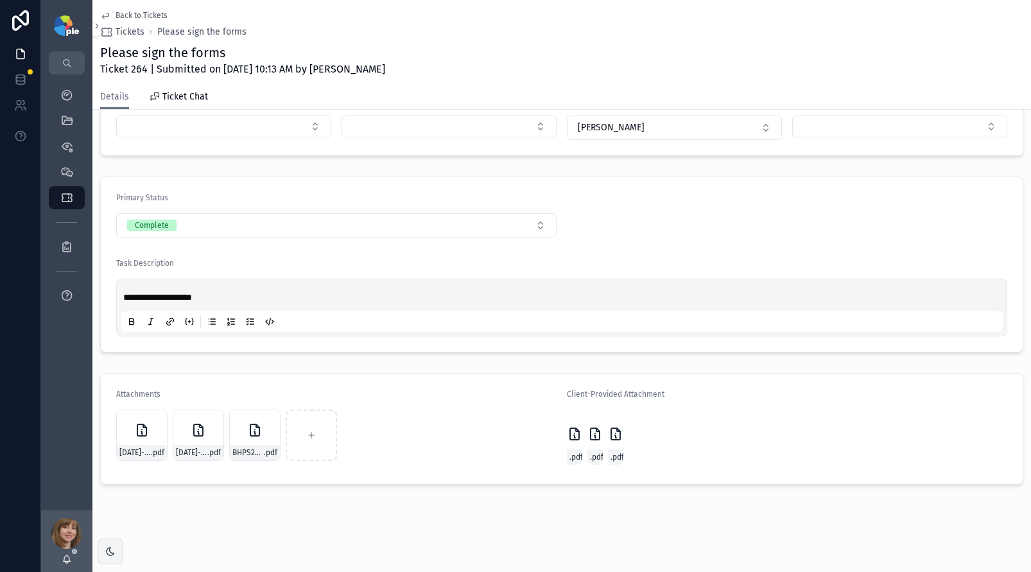
click at [134, 12] on span "Back to Tickets" at bounding box center [142, 15] width 52 height 10
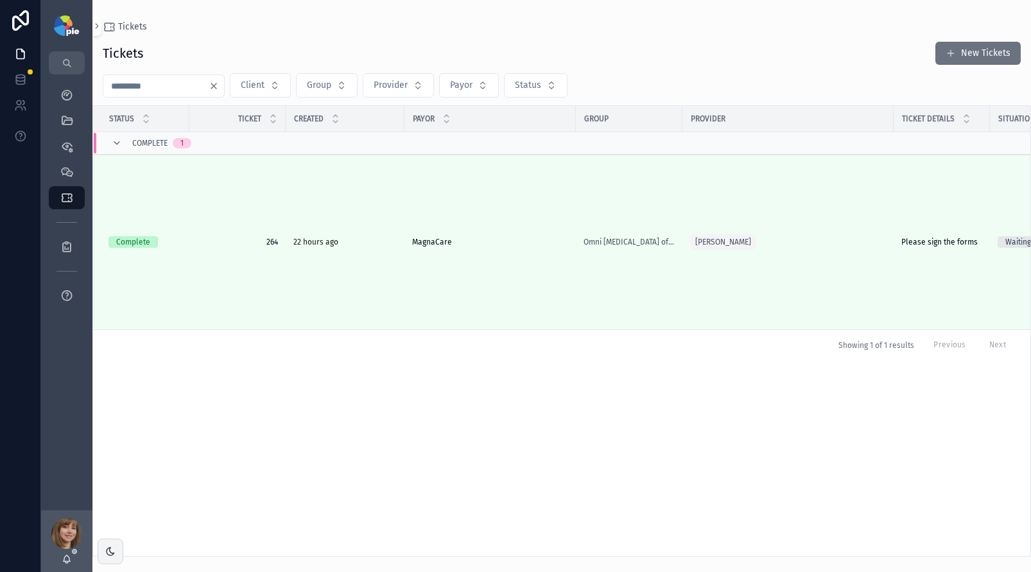
click at [147, 78] on input "***" at bounding box center [155, 86] width 105 height 18
click at [144, 88] on input "***" at bounding box center [155, 86] width 105 height 18
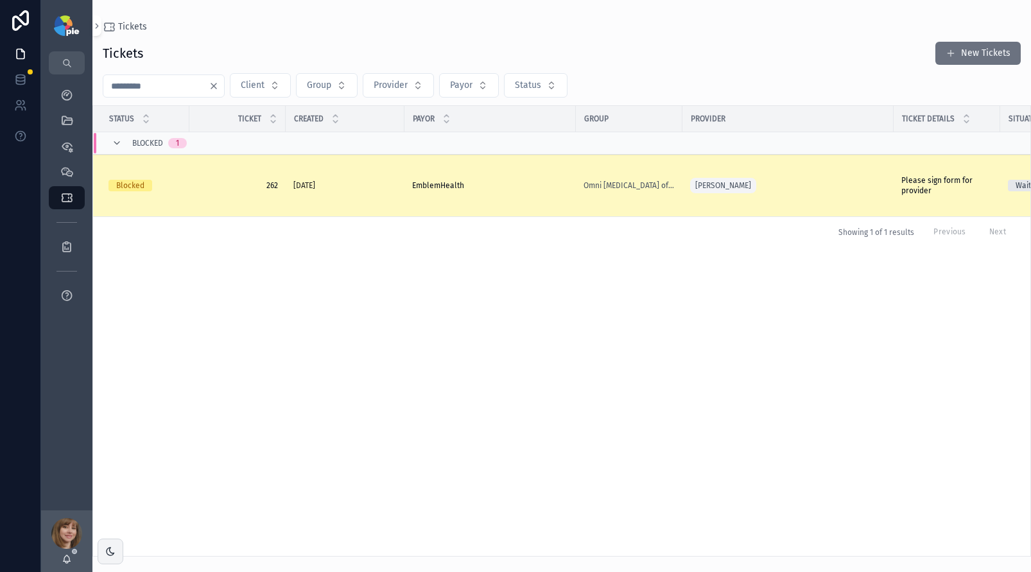
type input "***"
click at [485, 183] on div "EmblemHealth EmblemHealth" at bounding box center [490, 185] width 156 height 10
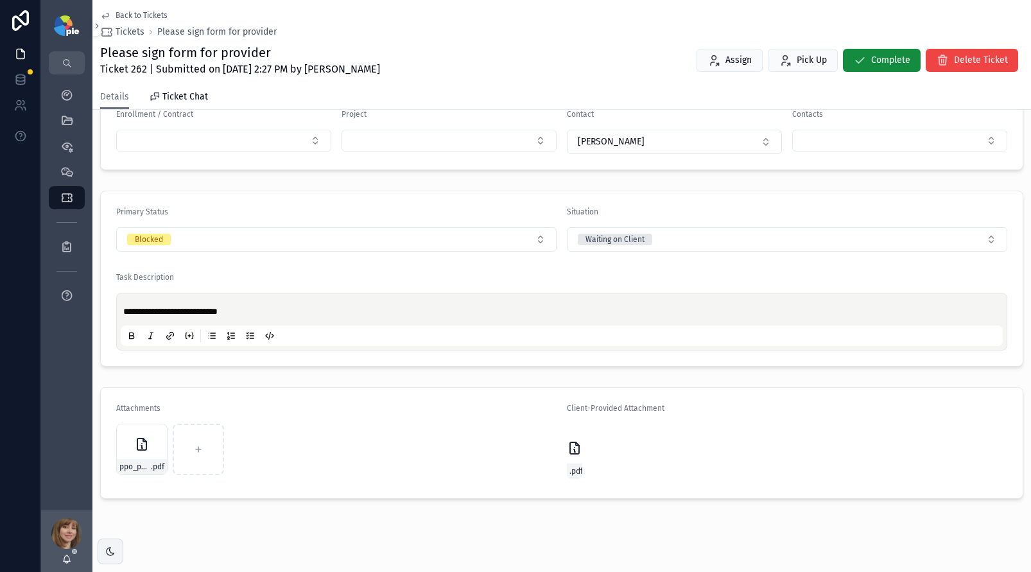
scroll to position [258, 0]
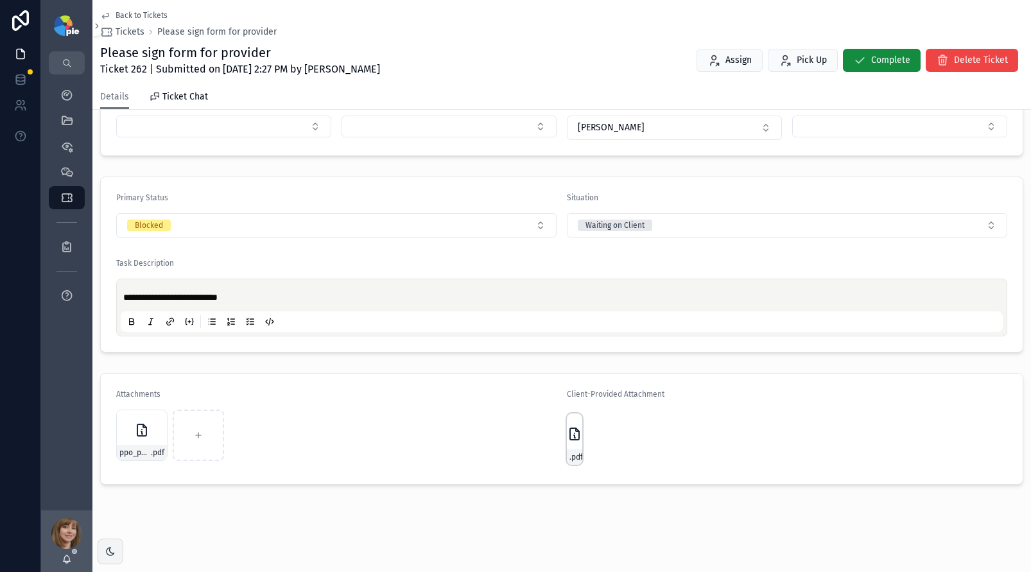
click at [570, 440] on icon "scrollable content" at bounding box center [574, 434] width 9 height 12
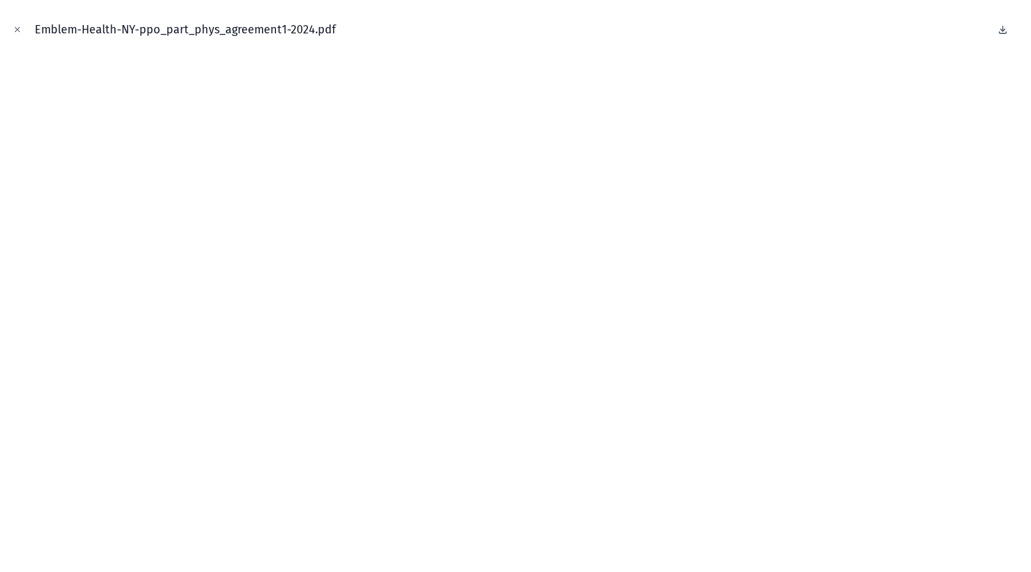
click at [1006, 25] on icon at bounding box center [1003, 29] width 10 height 10
click at [18, 29] on icon "Close modal" at bounding box center [17, 29] width 9 height 9
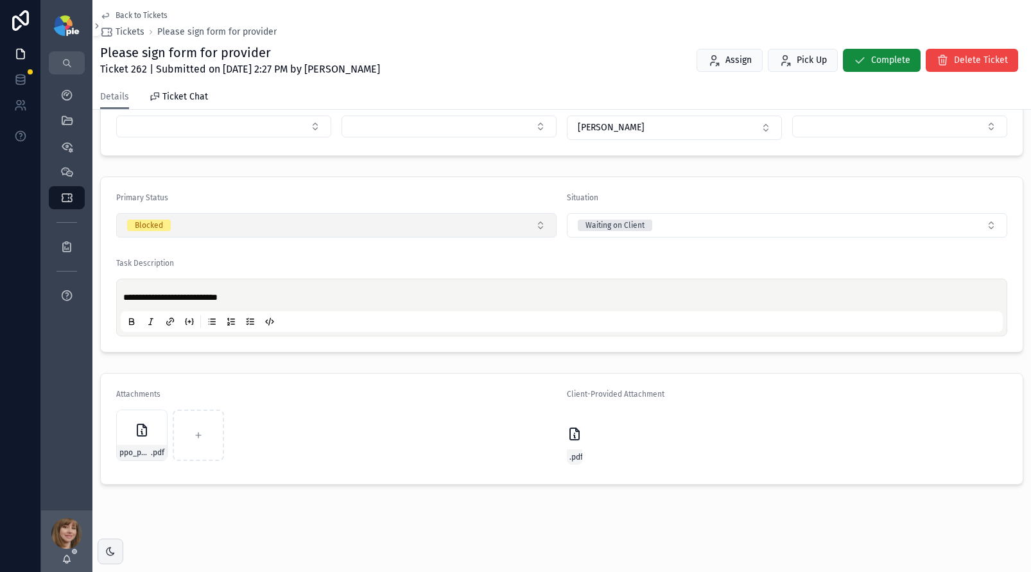
click at [247, 232] on button "Blocked" at bounding box center [336, 225] width 440 height 24
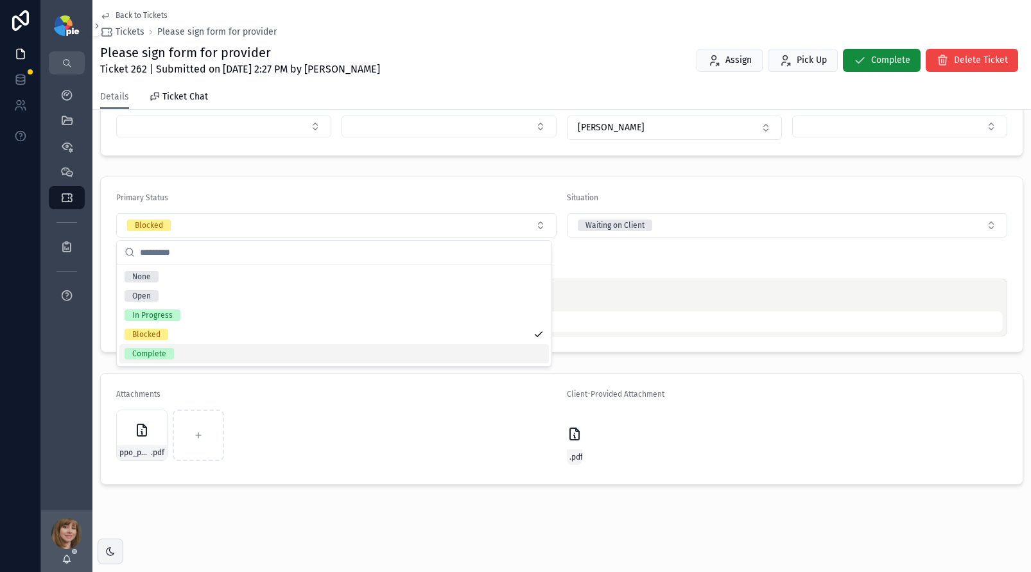
click at [192, 353] on div "Complete" at bounding box center [334, 353] width 430 height 19
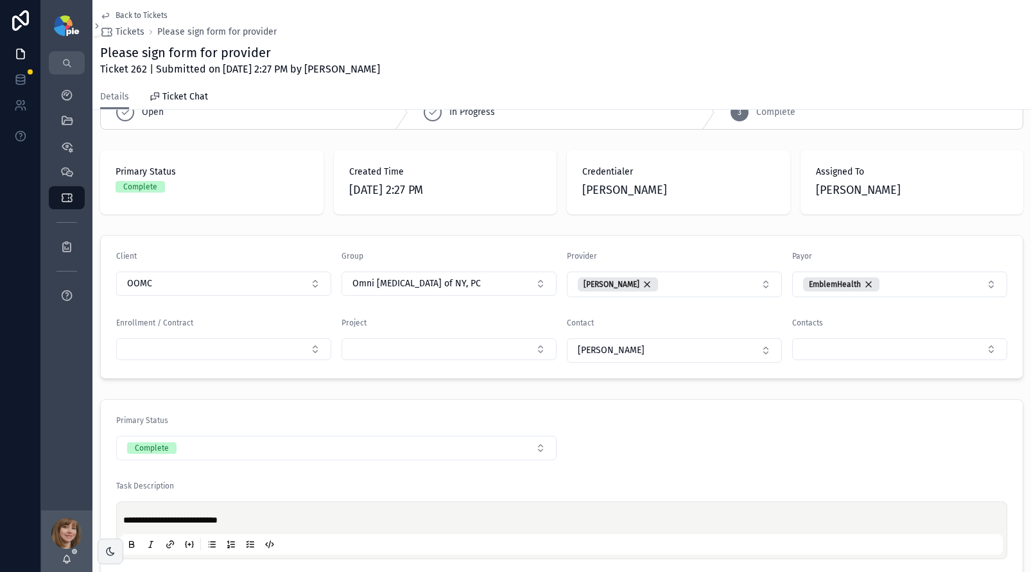
scroll to position [38, 0]
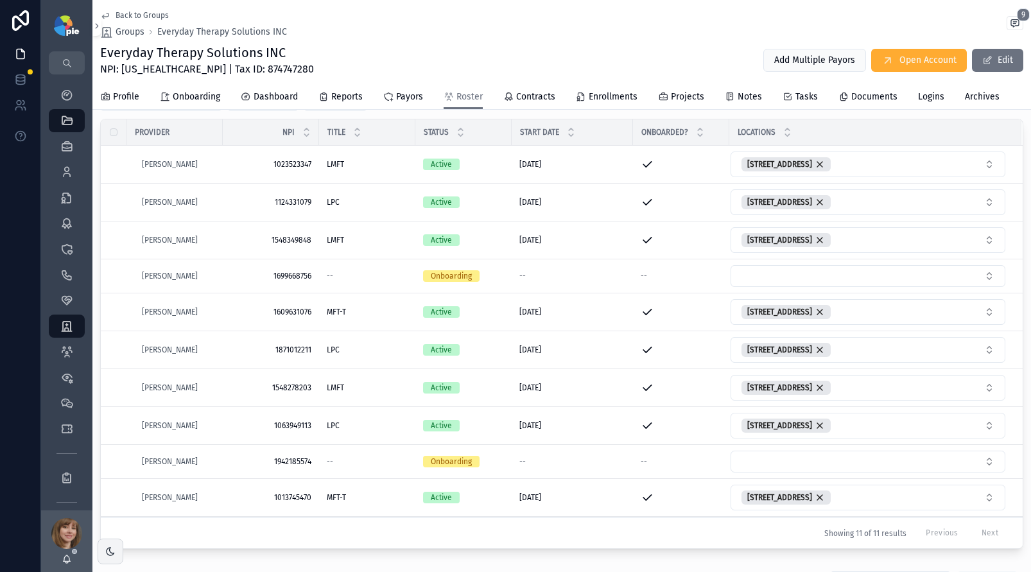
scroll to position [167, 0]
click at [63, 171] on icon "scrollable content" at bounding box center [66, 172] width 13 height 13
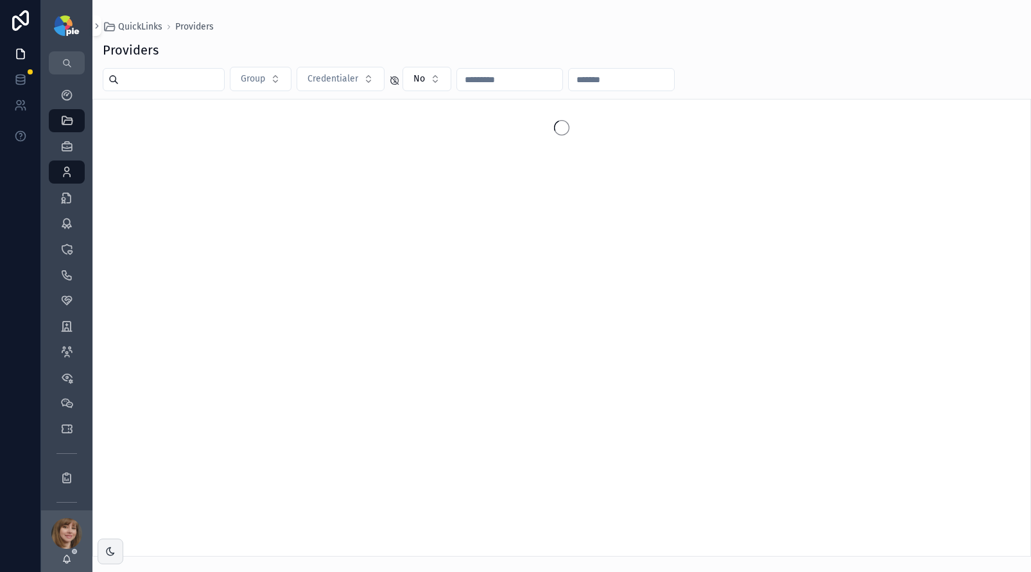
click at [165, 80] on input "scrollable content" at bounding box center [171, 80] width 105 height 18
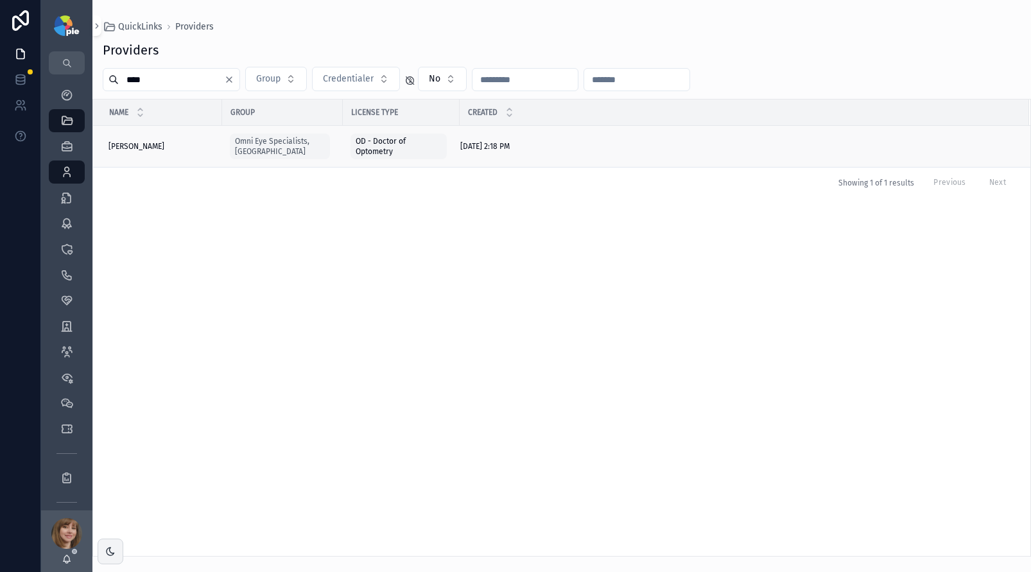
type input "****"
click at [165, 149] on div "Ning, Jason Ning, Jason" at bounding box center [162, 146] width 106 height 10
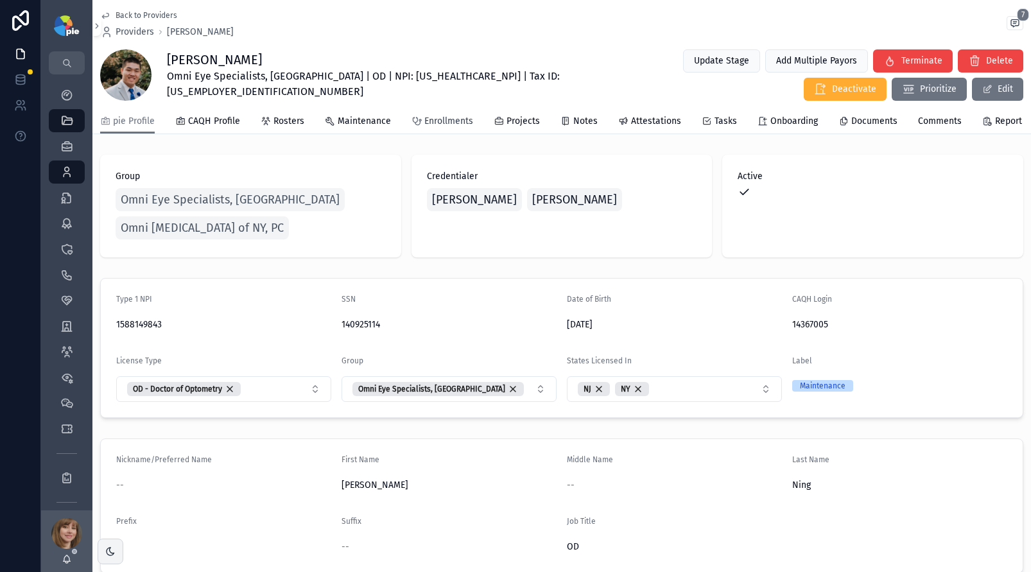
click at [424, 126] on span "Enrollments" at bounding box center [448, 121] width 49 height 13
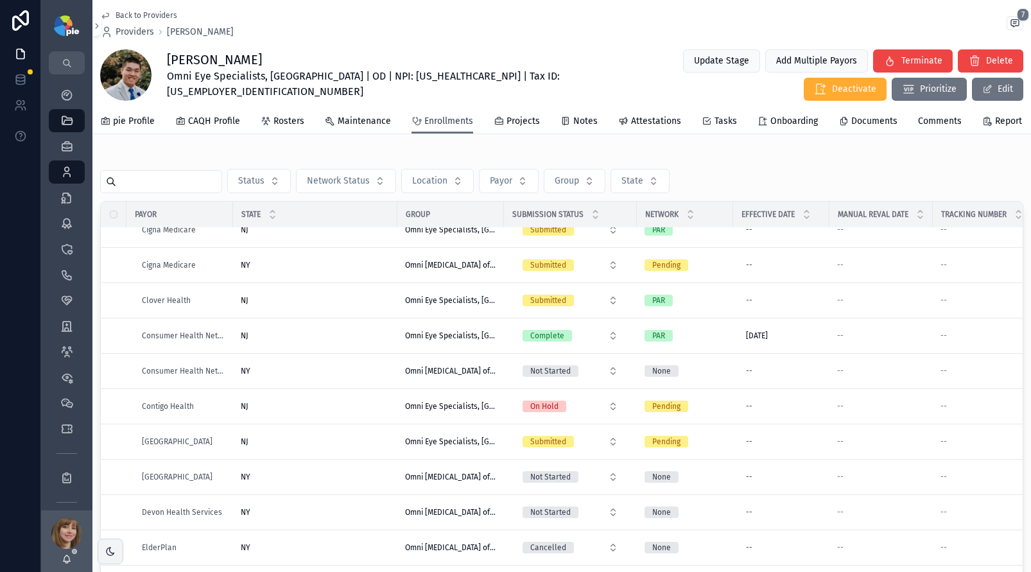
scroll to position [218, 0]
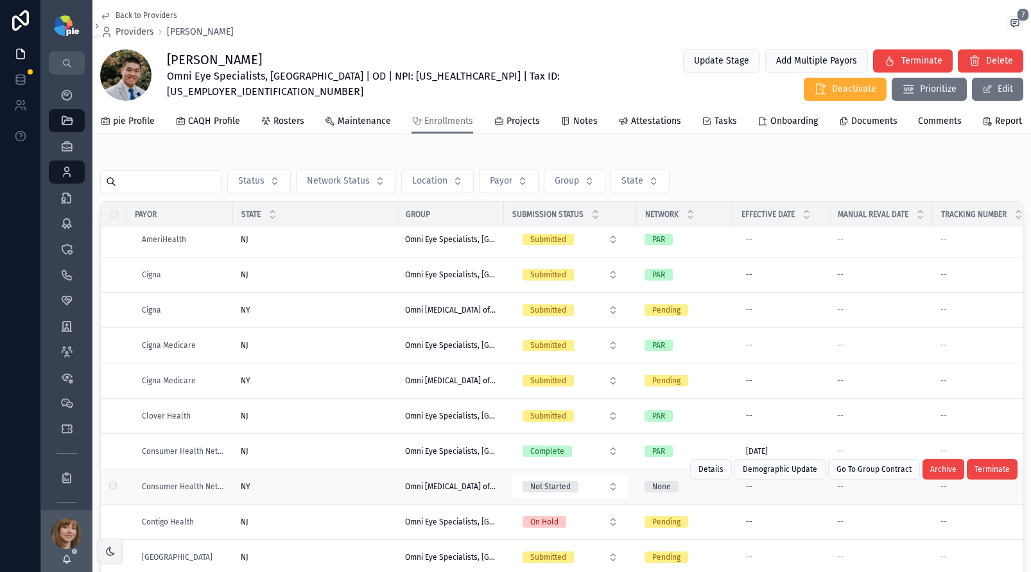
click at [324, 492] on div "NY NY" at bounding box center [315, 487] width 149 height 10
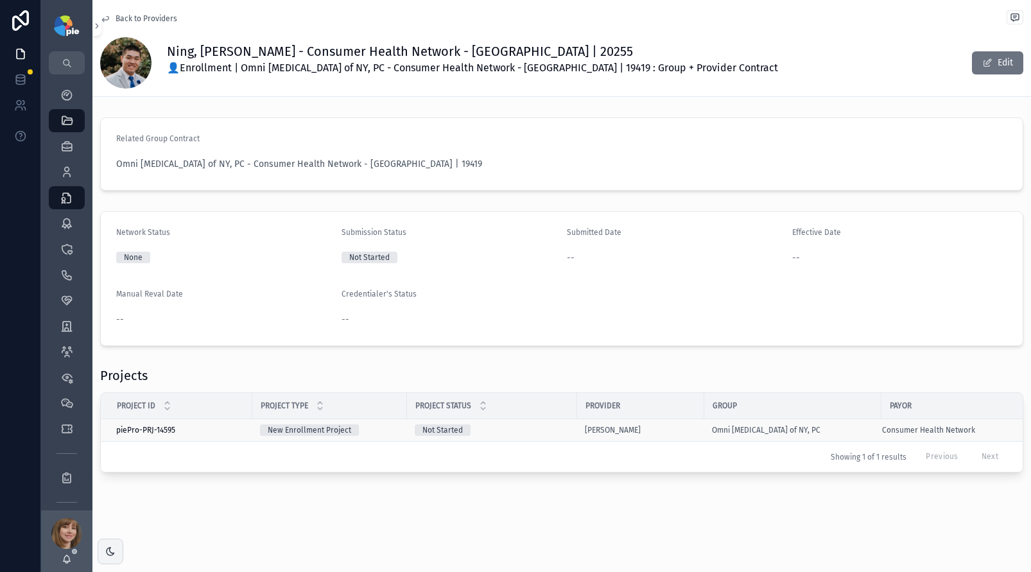
click at [665, 430] on div "[PERSON_NAME]" at bounding box center [641, 430] width 112 height 10
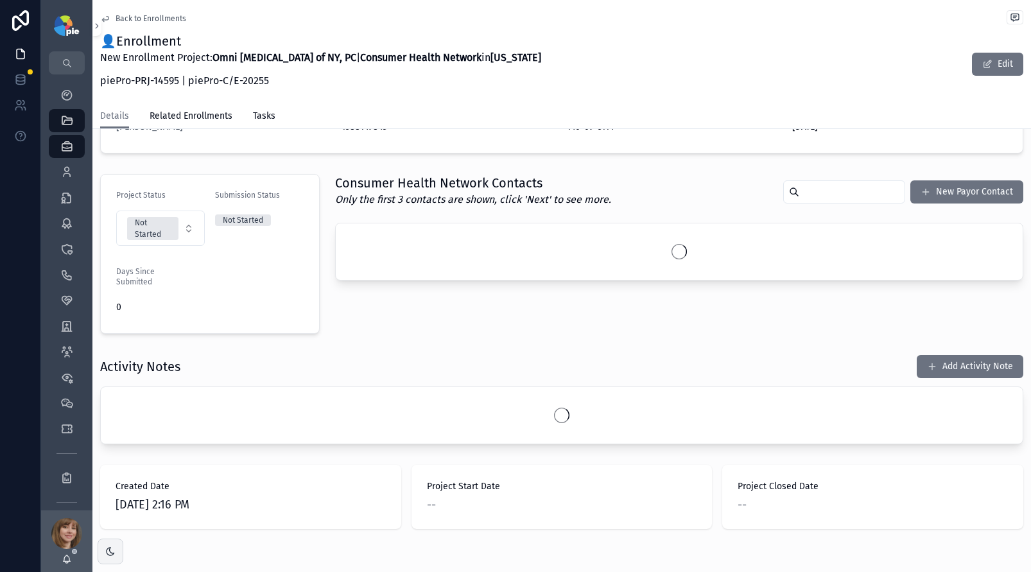
scroll to position [293, 0]
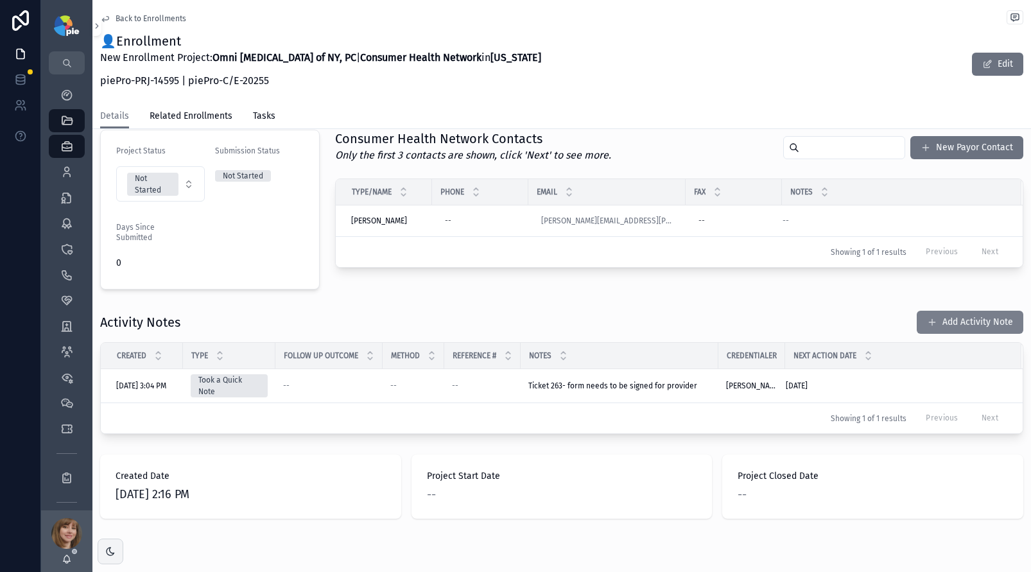
click at [954, 323] on button "Add Activity Note" at bounding box center [970, 322] width 107 height 23
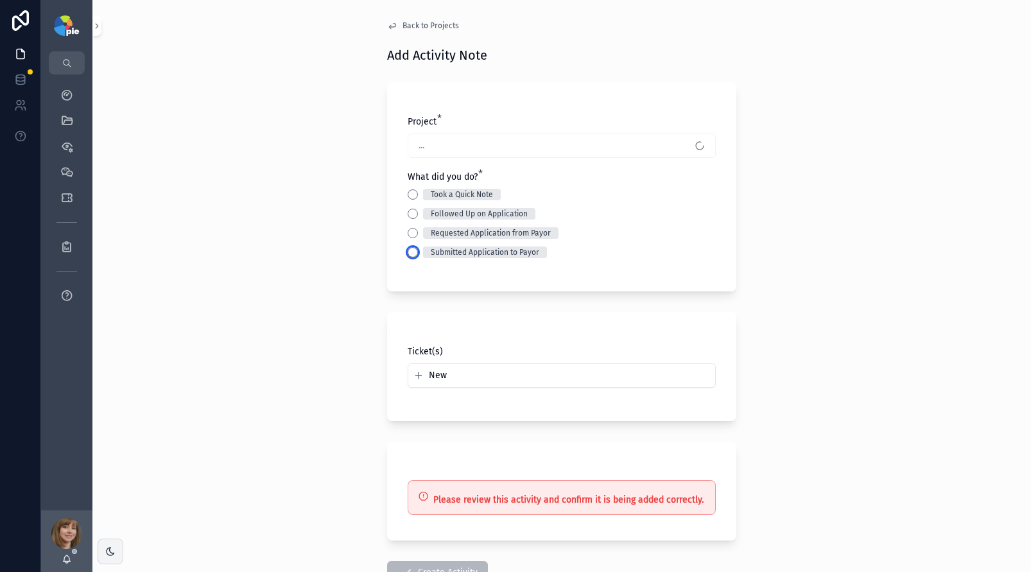
click at [410, 250] on button "Submitted Application to Payor" at bounding box center [413, 252] width 10 height 10
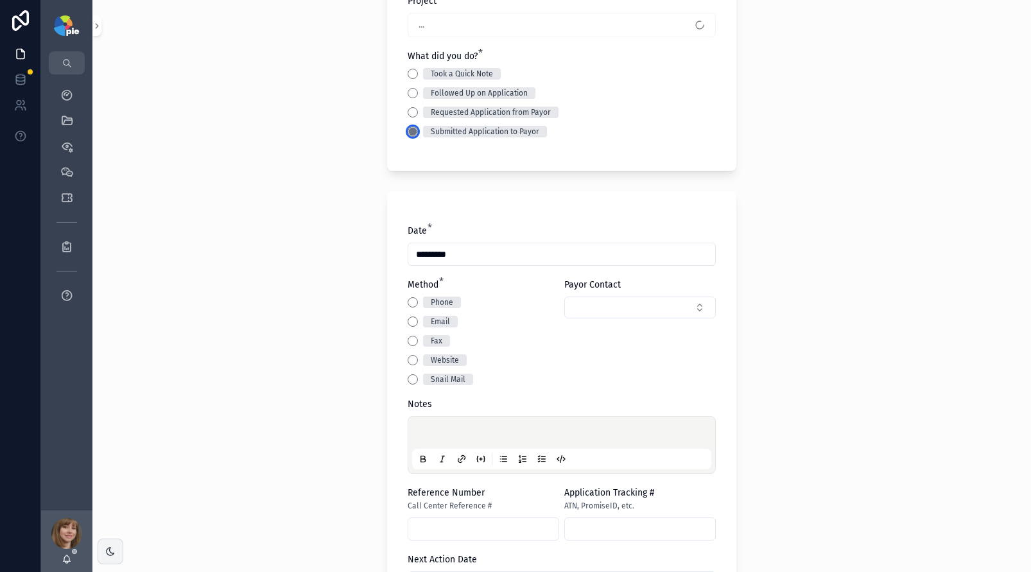
scroll to position [210, 0]
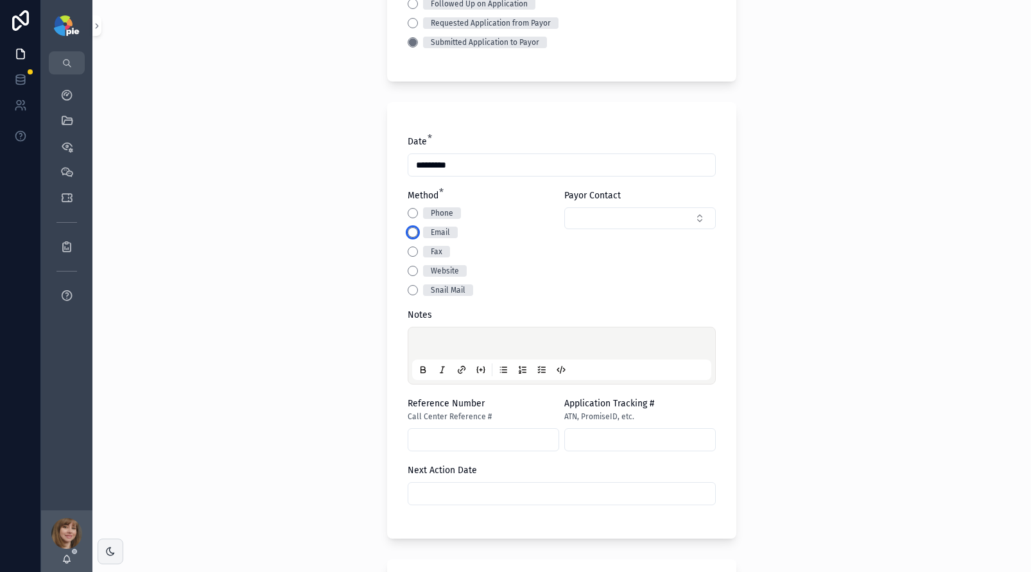
click at [408, 231] on button "Email" at bounding box center [413, 232] width 10 height 10
click at [424, 339] on p "scrollable content" at bounding box center [564, 345] width 299 height 13
click at [421, 341] on p "scrollable content" at bounding box center [564, 345] width 299 height 13
click at [475, 497] on input "scrollable content" at bounding box center [561, 494] width 307 height 18
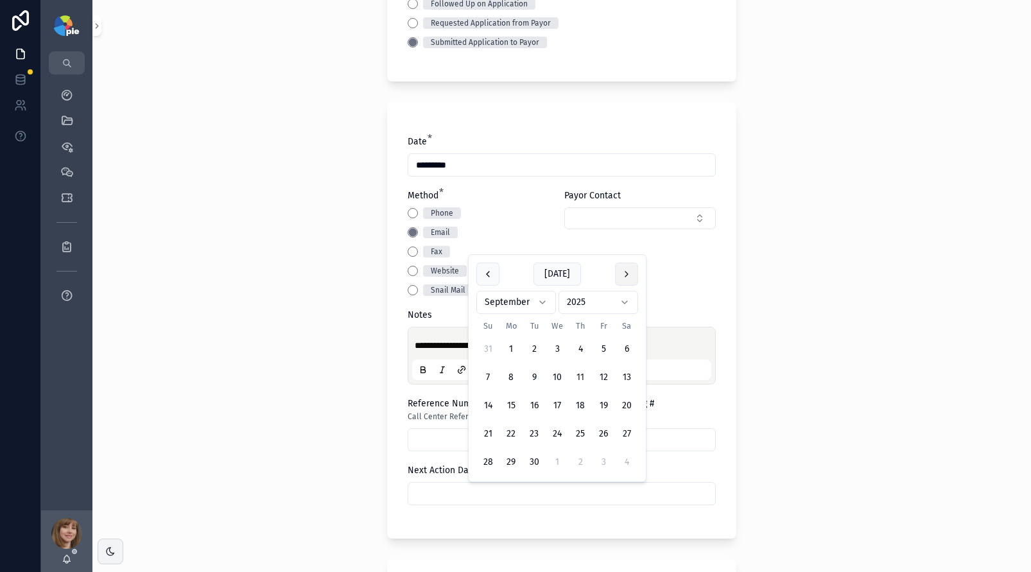
click at [632, 278] on button "scrollable content" at bounding box center [626, 274] width 23 height 23
click at [582, 379] on button "9" at bounding box center [580, 377] width 23 height 23
type input "*********"
click at [322, 408] on div "**********" at bounding box center [561, 286] width 939 height 572
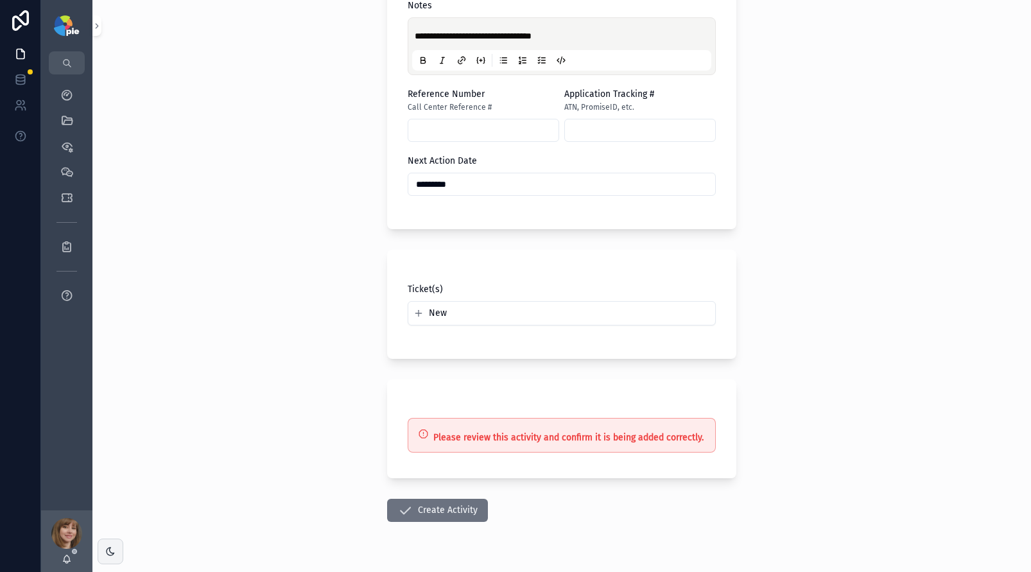
scroll to position [552, 0]
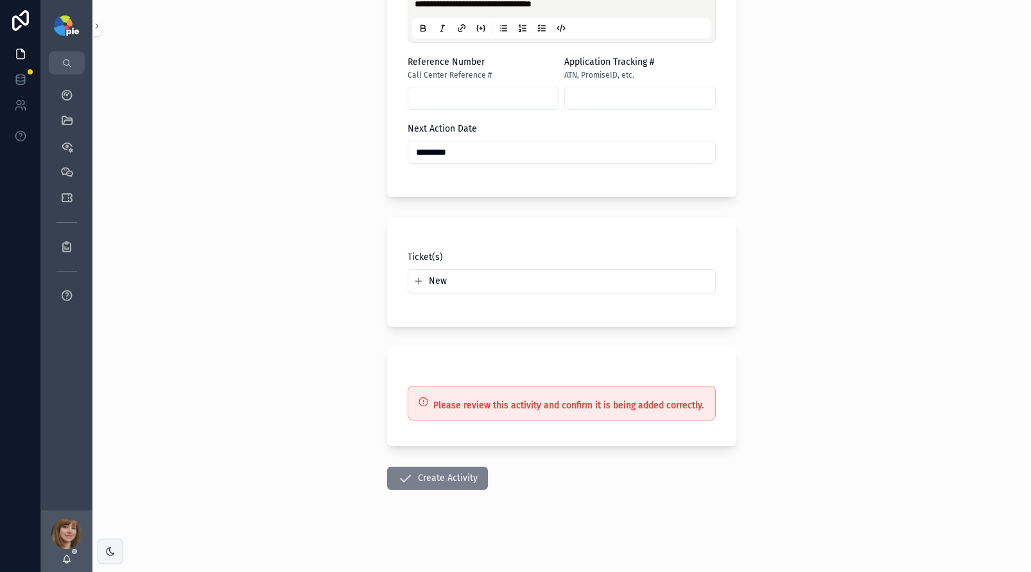
click at [440, 481] on button "Create Activity" at bounding box center [437, 478] width 101 height 23
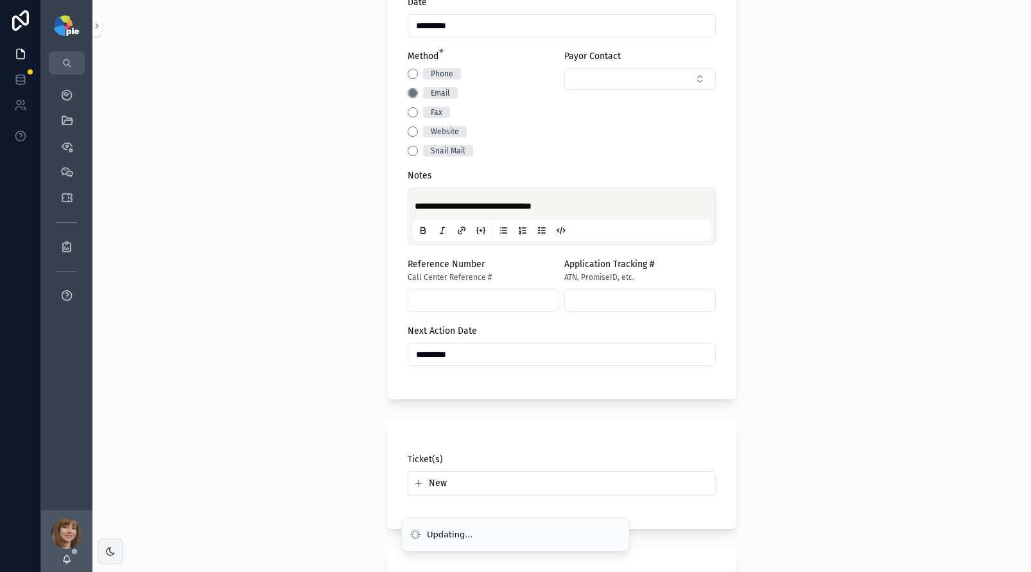
scroll to position [100, 0]
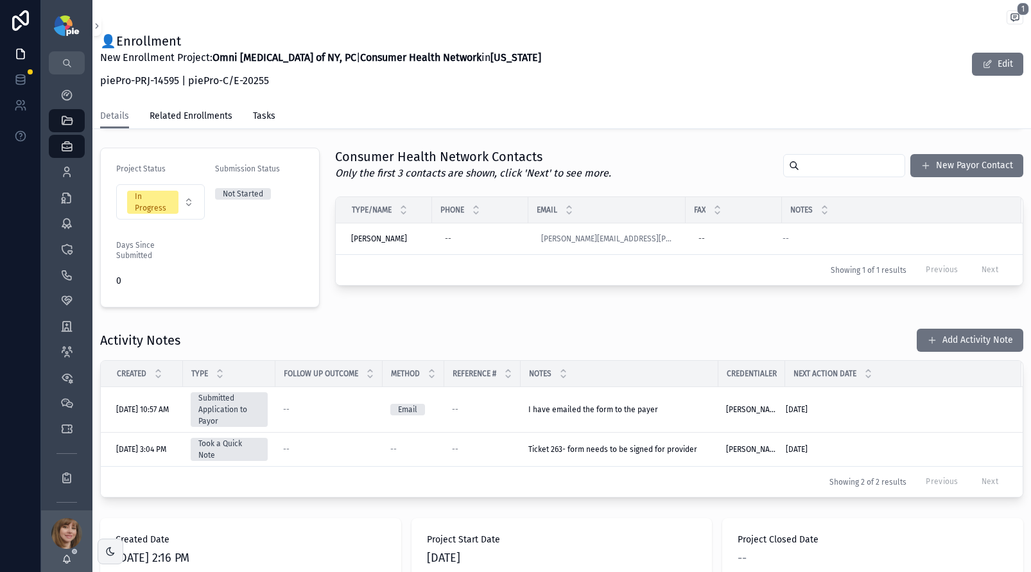
scroll to position [74, 0]
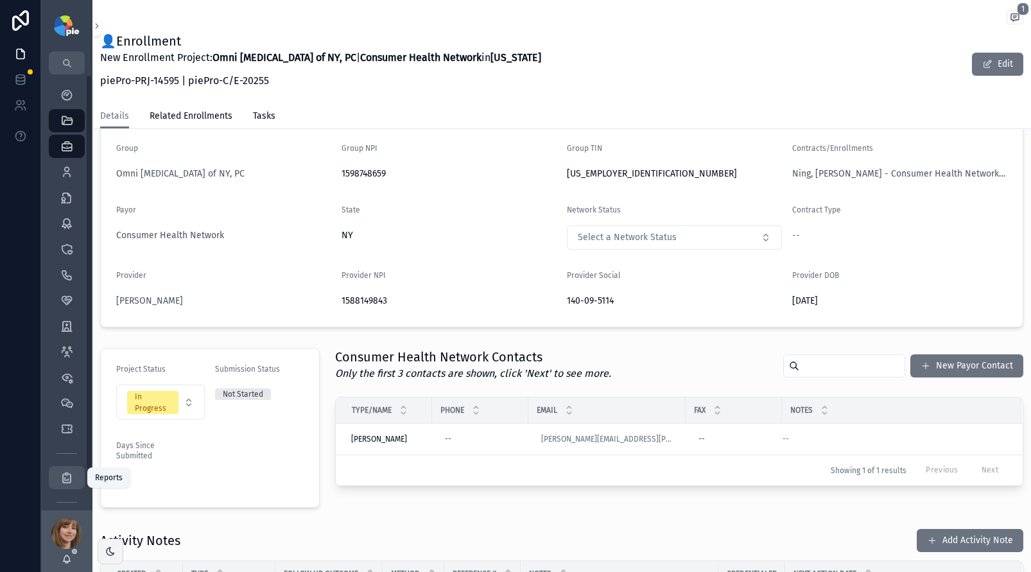
click at [60, 477] on icon "scrollable content" at bounding box center [66, 477] width 13 height 13
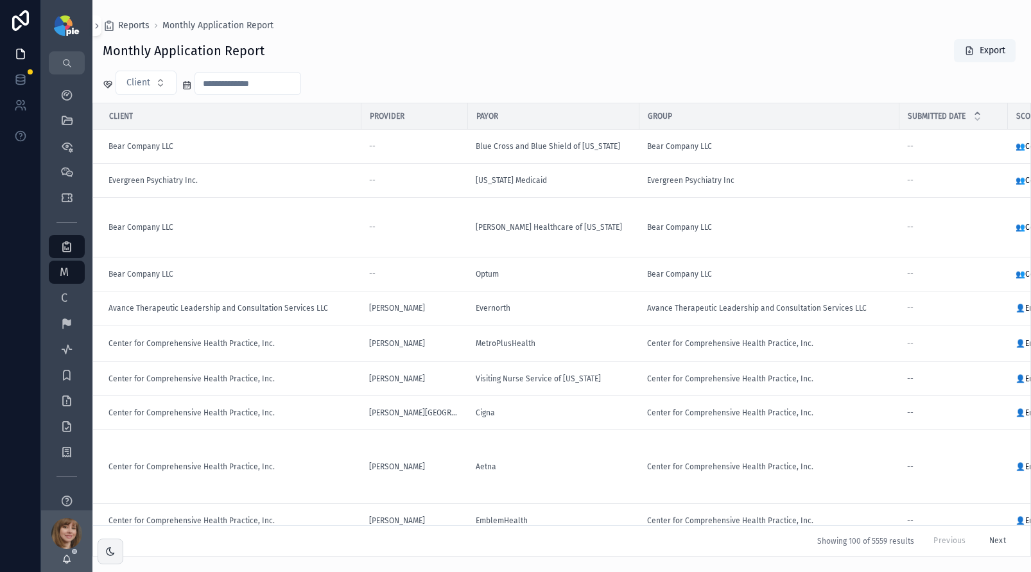
scroll to position [389, 0]
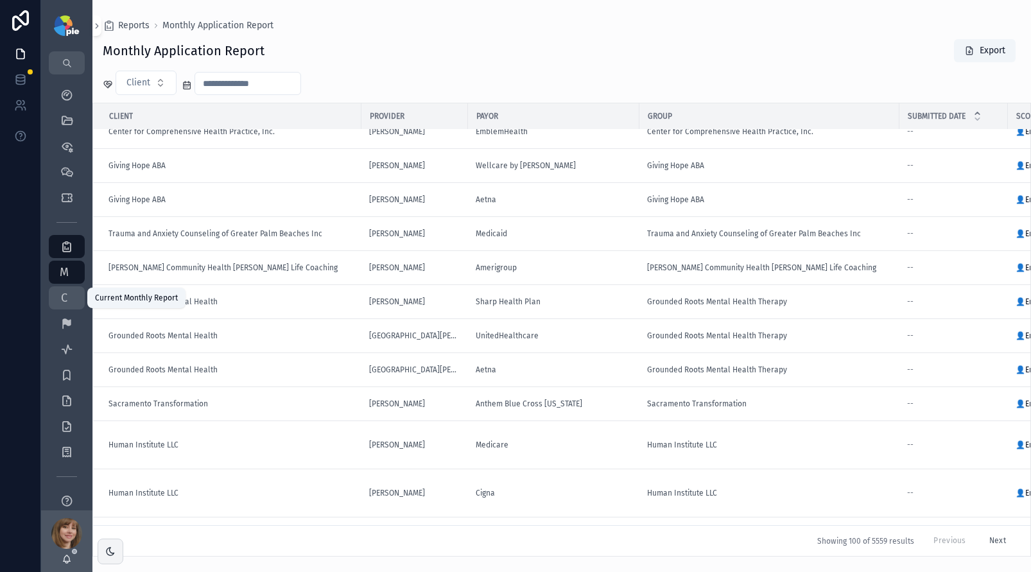
click at [65, 301] on span "C" at bounding box center [64, 298] width 13 height 13
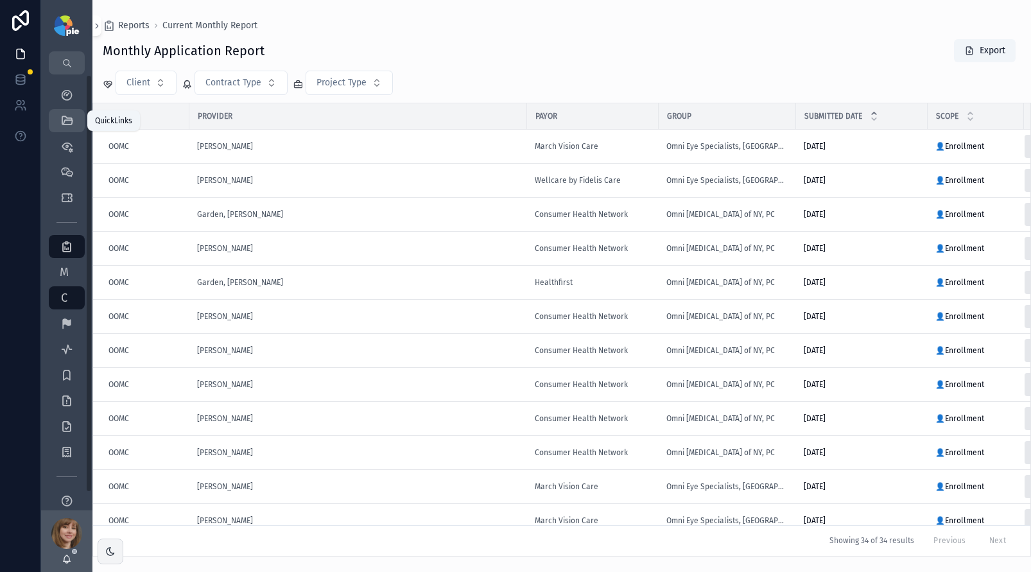
click at [60, 121] on icon "scrollable content" at bounding box center [66, 120] width 13 height 13
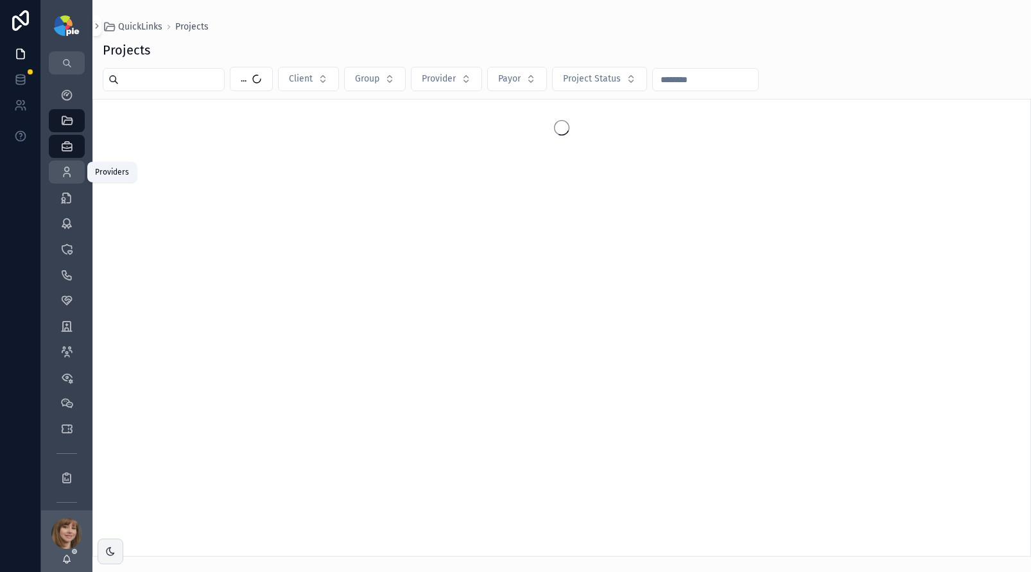
click at [68, 162] on div "Providers 298" at bounding box center [67, 172] width 21 height 21
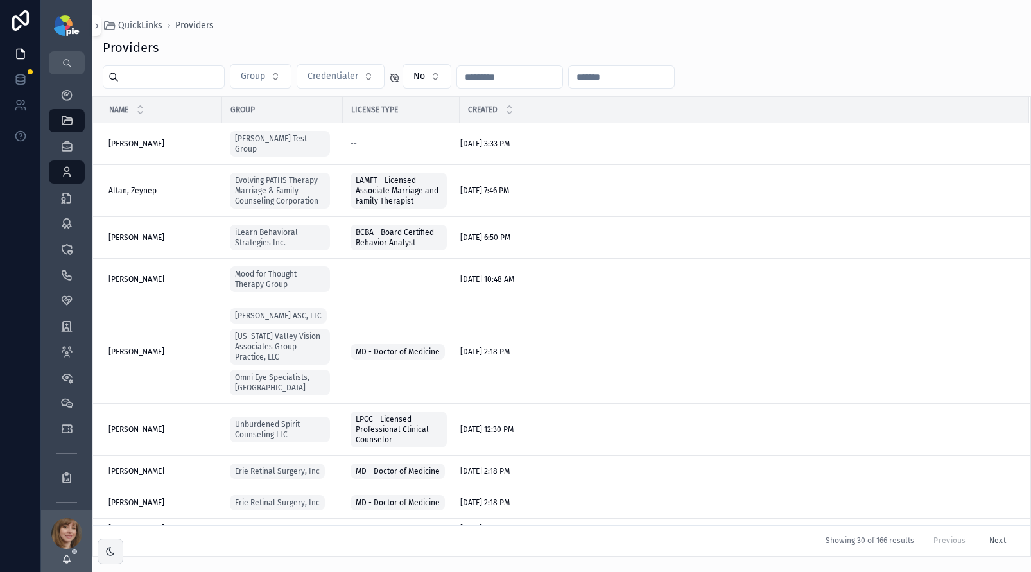
click at [143, 77] on input "scrollable content" at bounding box center [171, 77] width 105 height 18
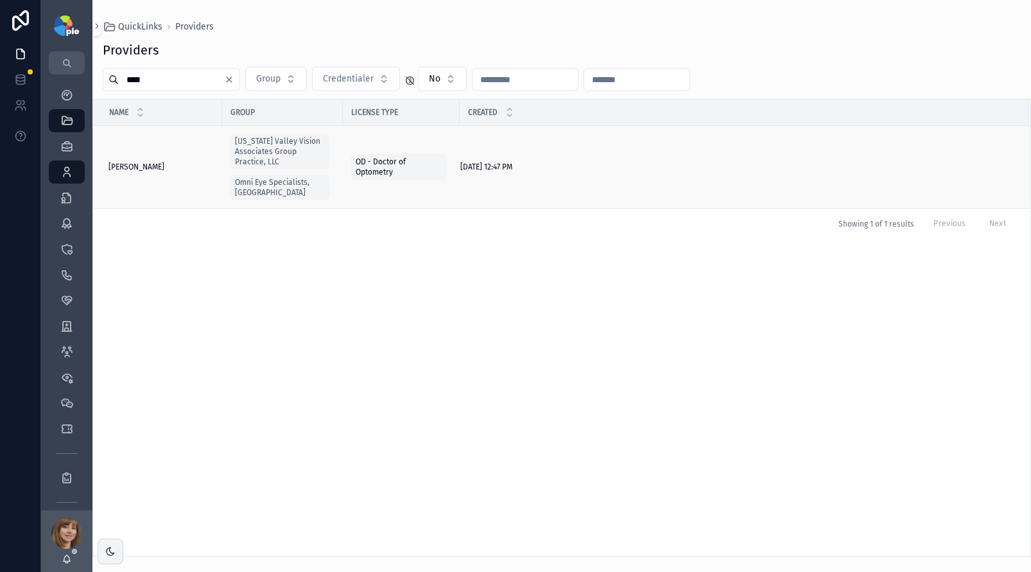
type input "****"
click at [130, 166] on span "Syed, Sabrina" at bounding box center [137, 167] width 56 height 10
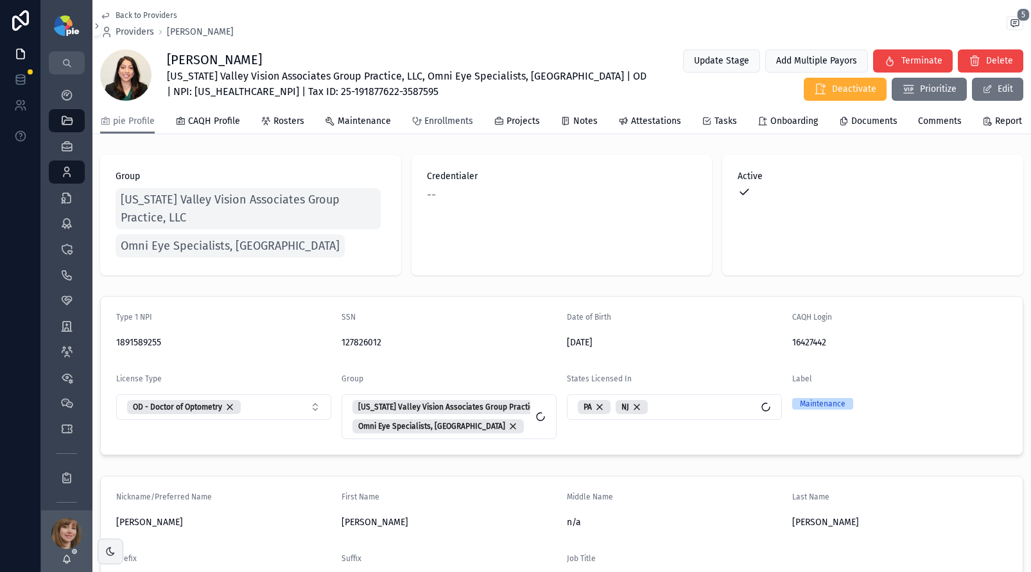
click at [462, 126] on span "Enrollments" at bounding box center [448, 121] width 49 height 13
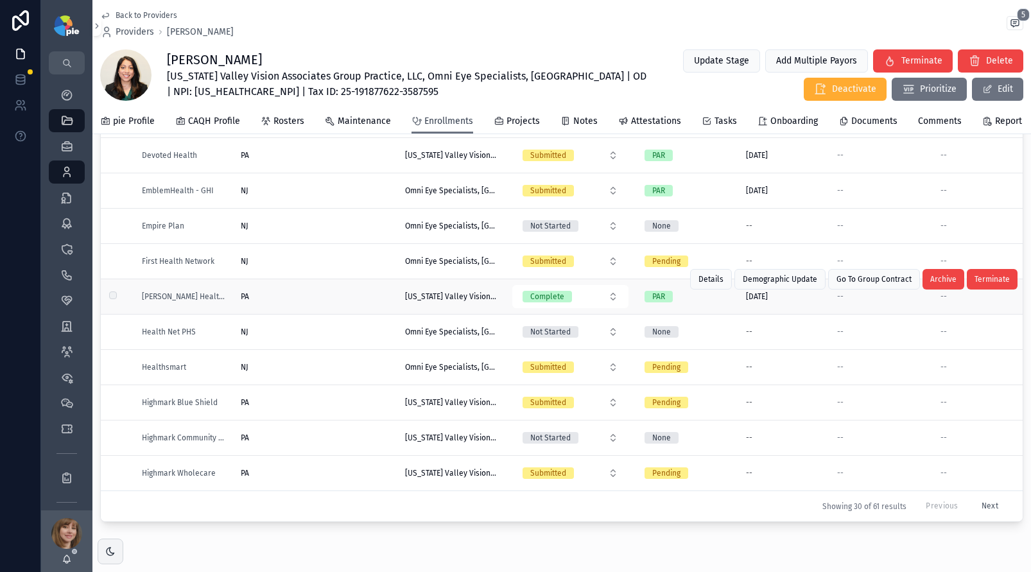
scroll to position [156, 0]
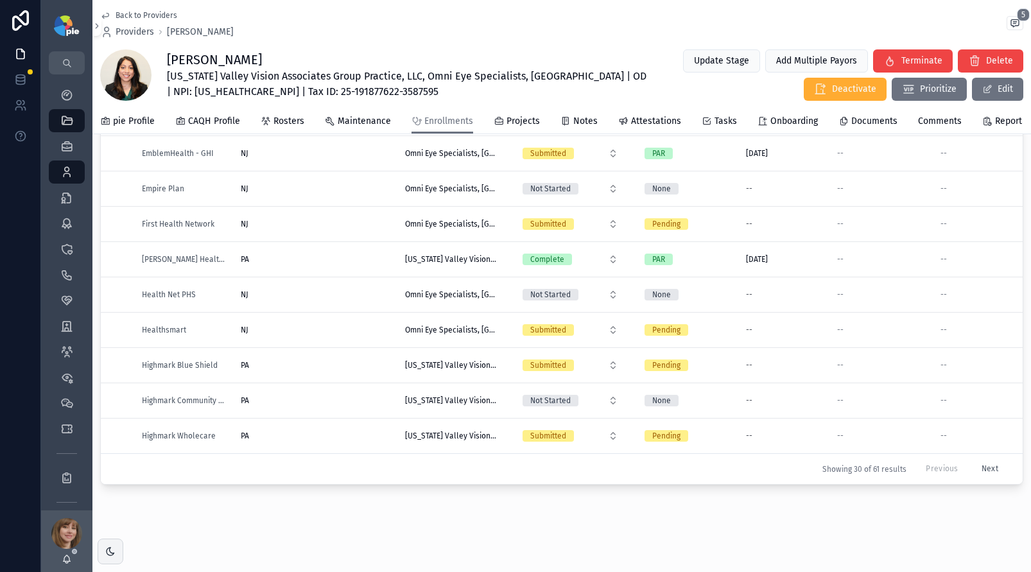
click at [973, 459] on button "Next" at bounding box center [990, 469] width 35 height 20
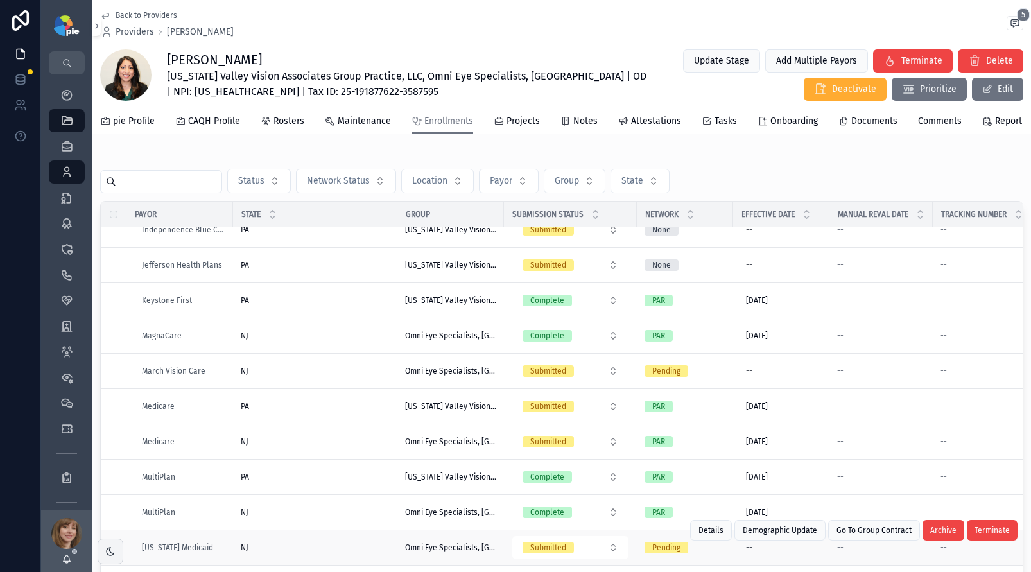
scroll to position [344, 0]
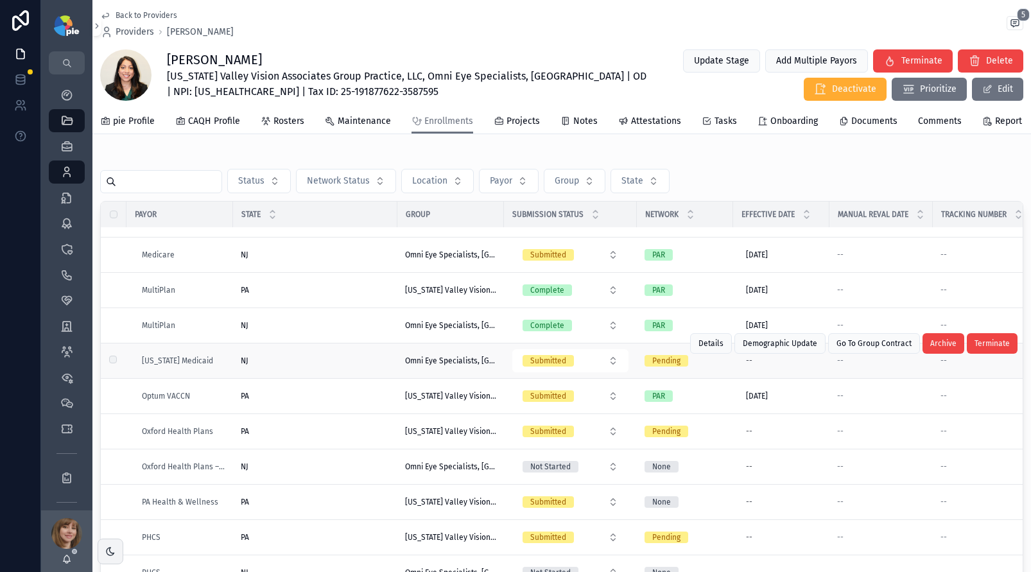
click at [321, 364] on td "NJ NJ" at bounding box center [315, 361] width 164 height 35
click at [326, 366] on div "NJ NJ" at bounding box center [315, 361] width 149 height 10
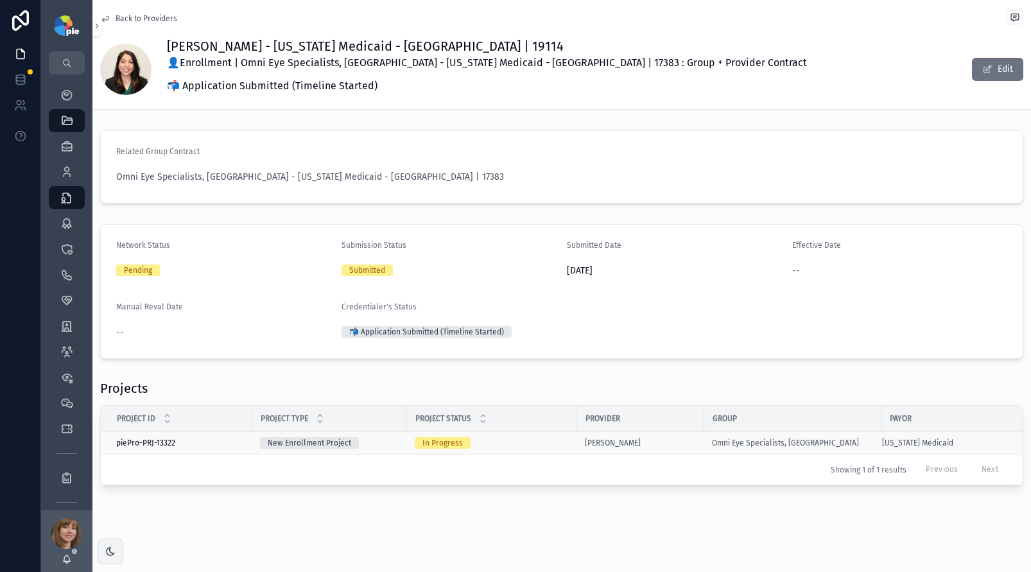
click at [500, 442] on div "In Progress" at bounding box center [492, 443] width 155 height 12
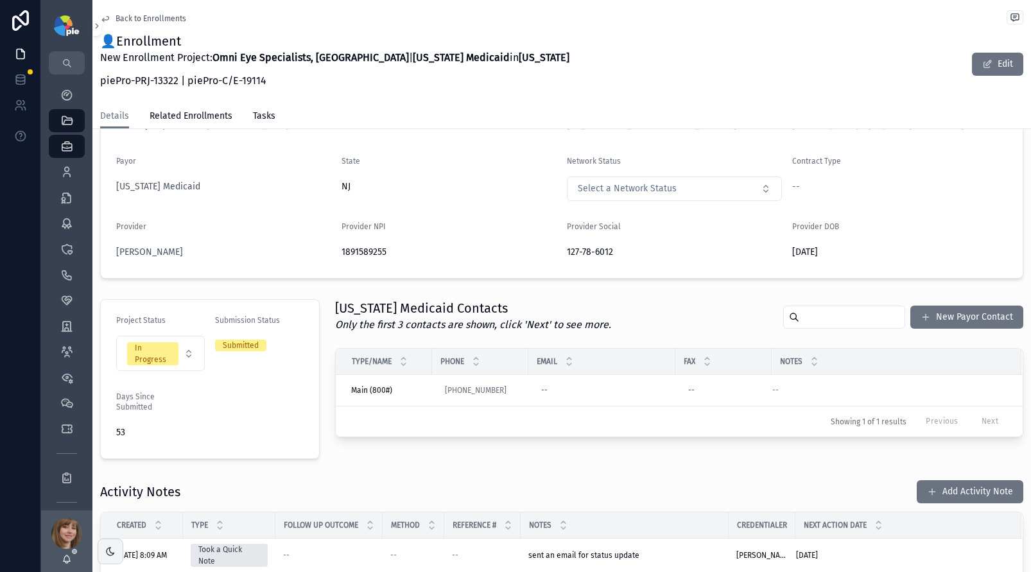
scroll to position [218, 0]
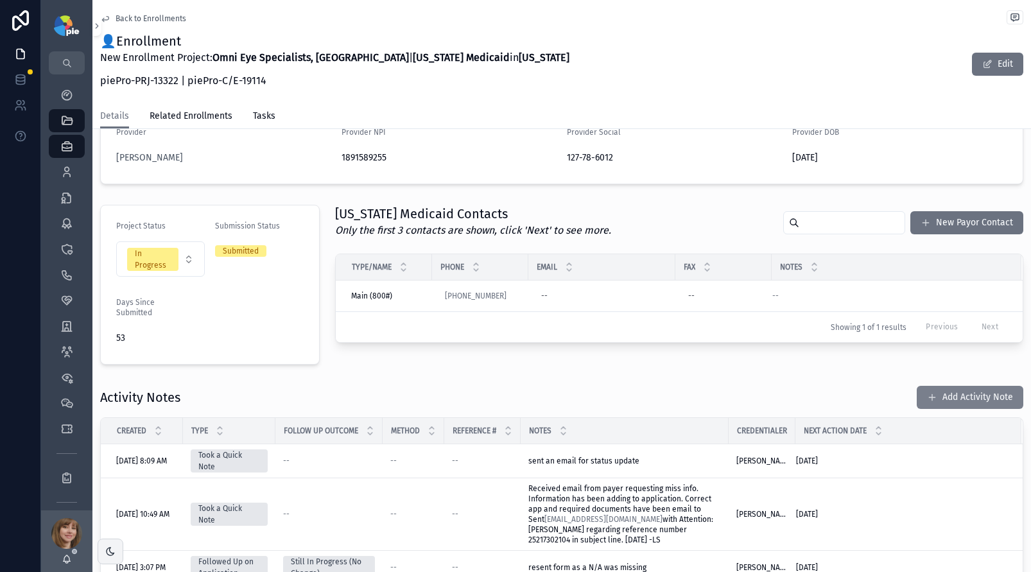
click at [982, 394] on button "Add Activity Note" at bounding box center [970, 397] width 107 height 23
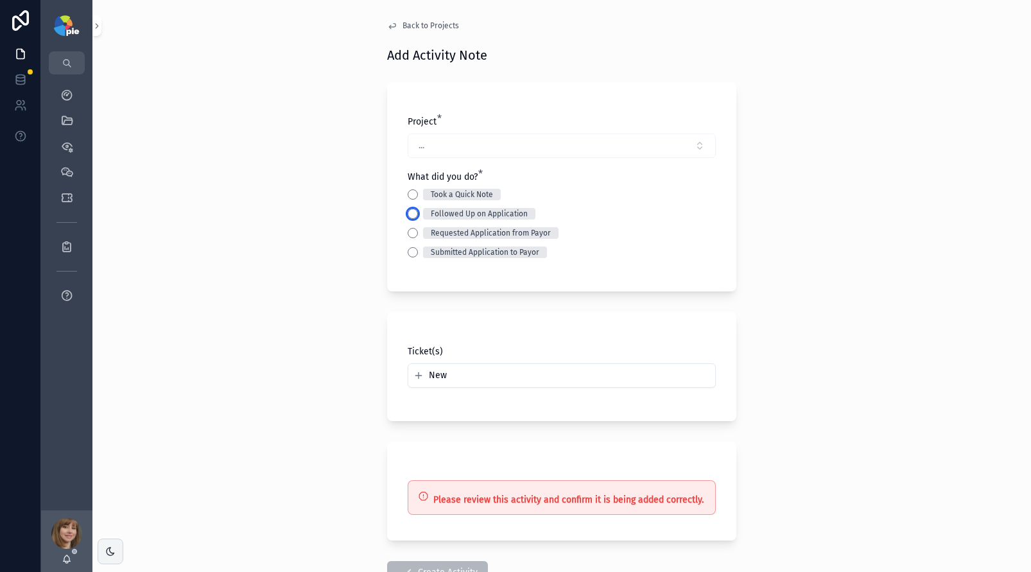
click at [408, 214] on button "Followed Up on Application" at bounding box center [413, 214] width 10 height 10
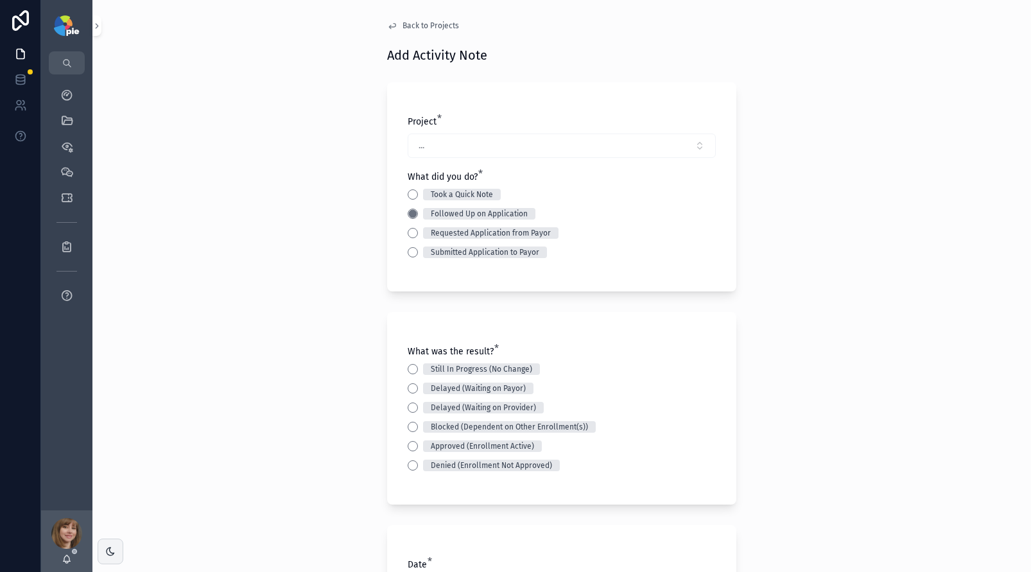
click at [408, 439] on div "Still In Progress (No Change) Delayed (Waiting on Payor) Delayed (Waiting on Pr…" at bounding box center [562, 417] width 308 height 108
click at [408, 444] on button "Approved (Enrollment Active)" at bounding box center [413, 446] width 10 height 10
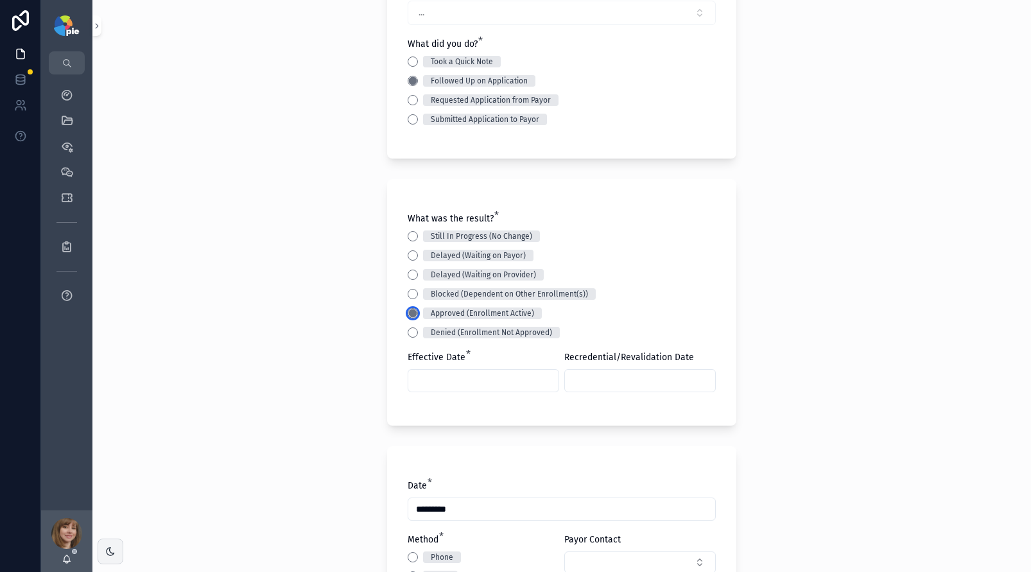
scroll to position [175, 0]
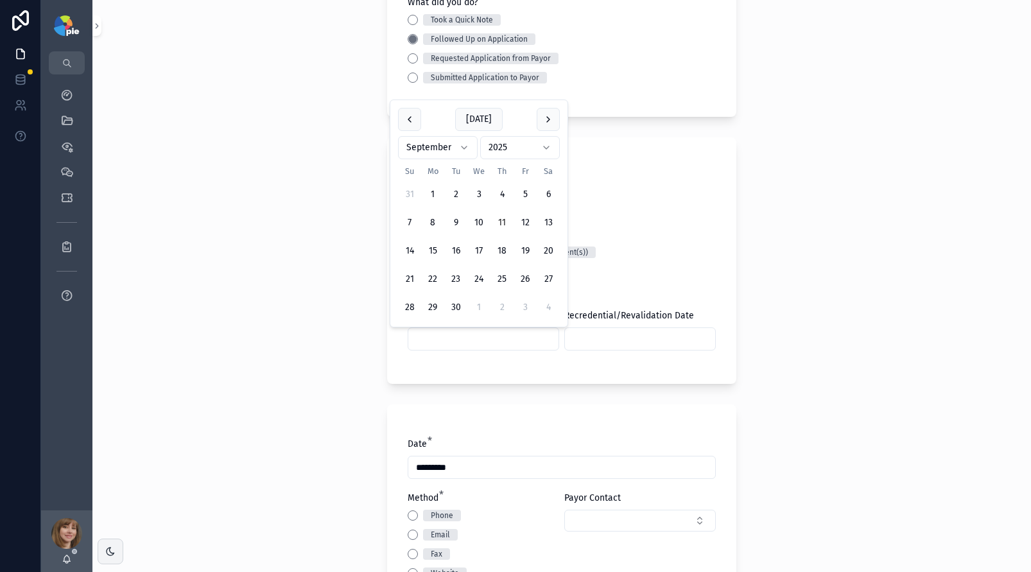
click at [435, 341] on input "scrollable content" at bounding box center [483, 339] width 150 height 18
type input "*********"
click at [341, 351] on div "Back to Projects Add Activity Note Project * ... What did you do? * Took a Quic…" at bounding box center [561, 111] width 939 height 572
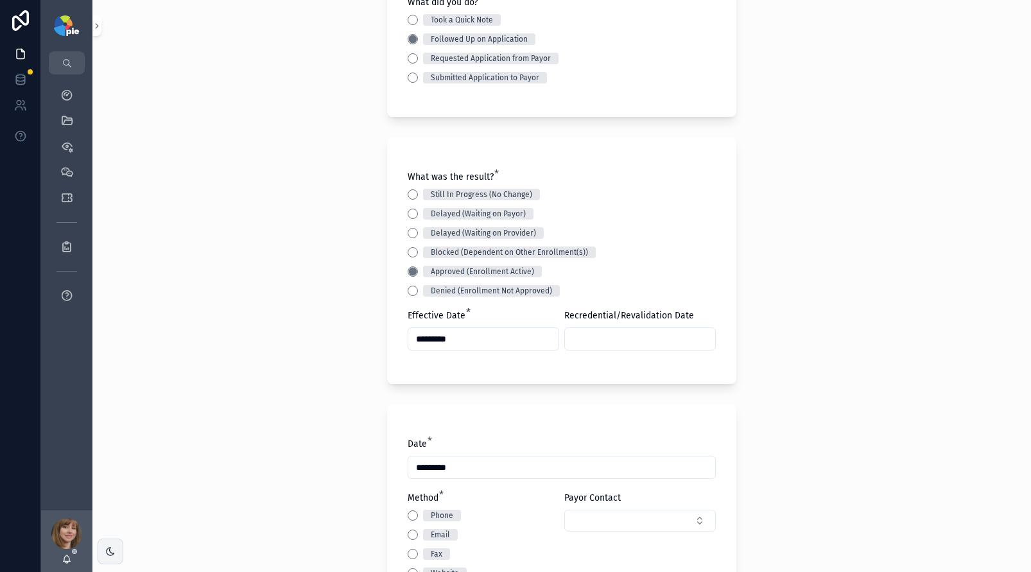
click at [596, 332] on input "scrollable content" at bounding box center [640, 339] width 150 height 18
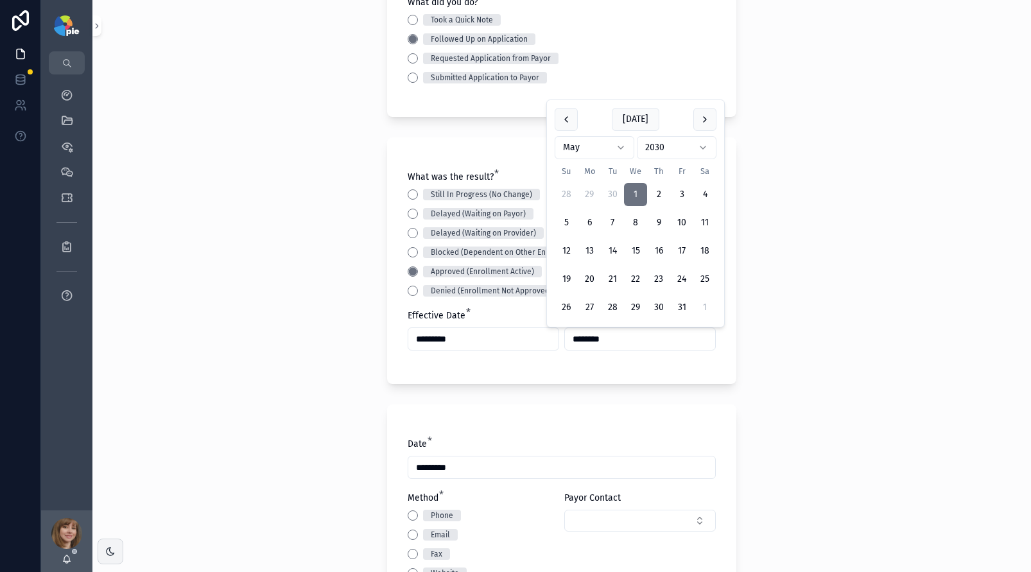
type input "********"
click at [266, 329] on div "Back to Projects Add Activity Note Project * ... What did you do? * Took a Quic…" at bounding box center [561, 111] width 939 height 572
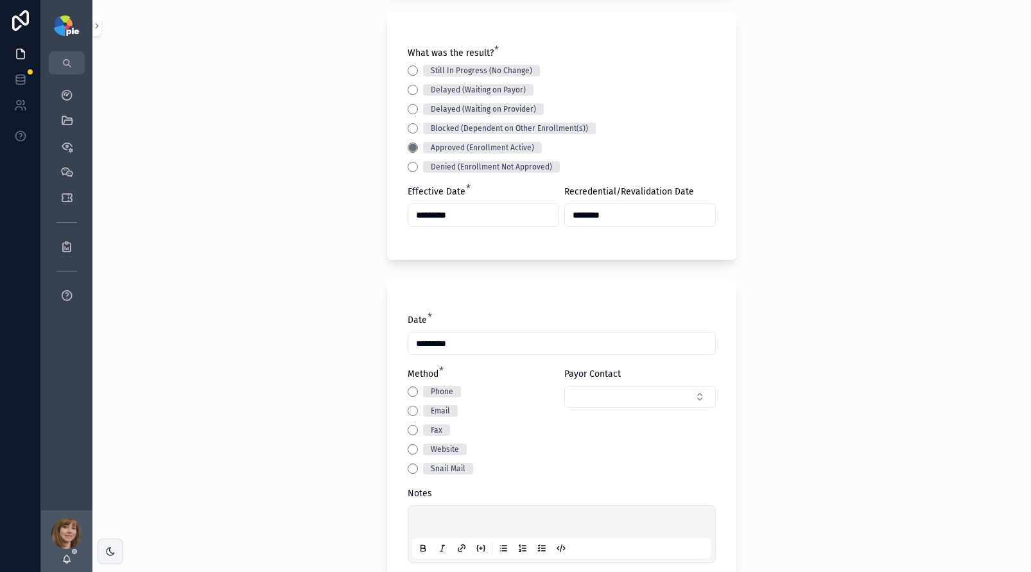
scroll to position [301, 0]
click at [408, 411] on button "Email" at bounding box center [413, 409] width 10 height 10
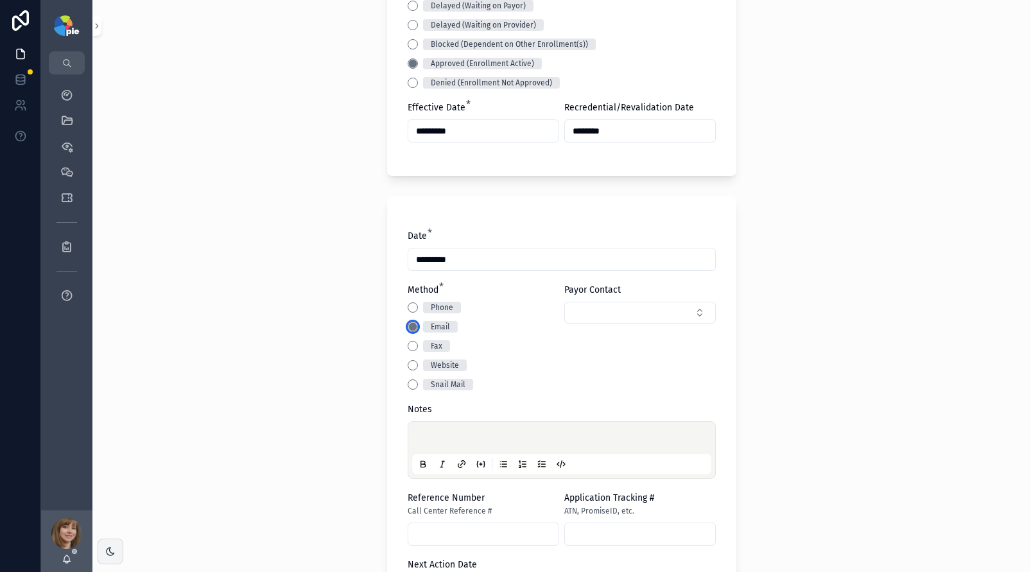
scroll to position [405, 0]
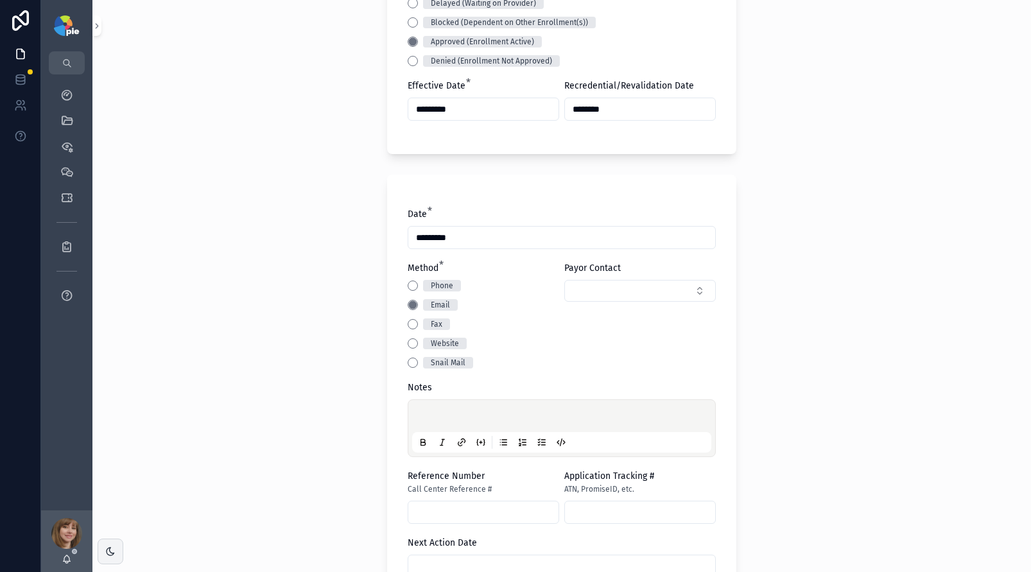
click at [437, 410] on div "scrollable content" at bounding box center [561, 428] width 299 height 49
click at [430, 417] on p "scrollable content" at bounding box center [564, 418] width 299 height 13
click at [214, 410] on div "**********" at bounding box center [561, 286] width 939 height 572
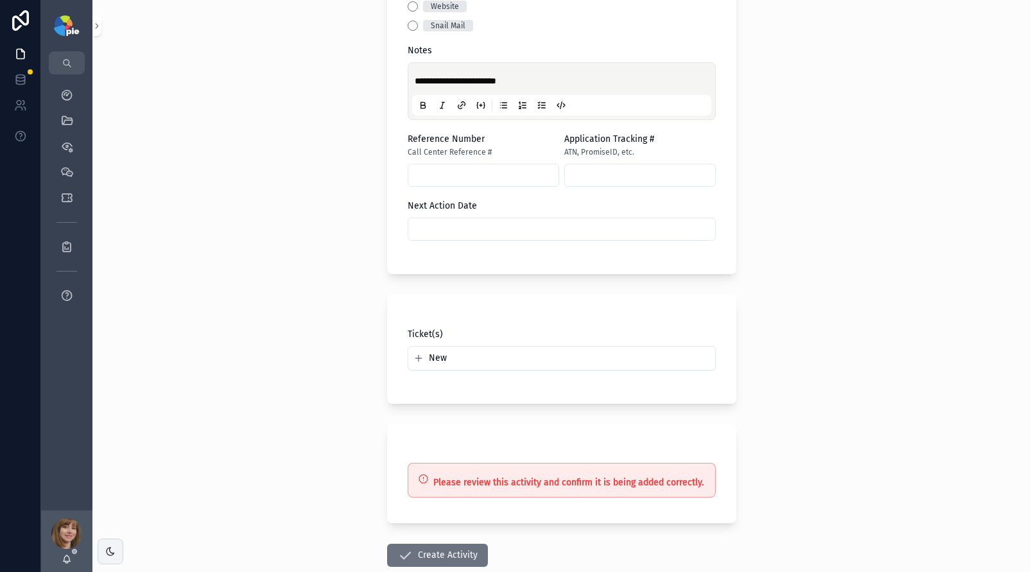
scroll to position [819, 0]
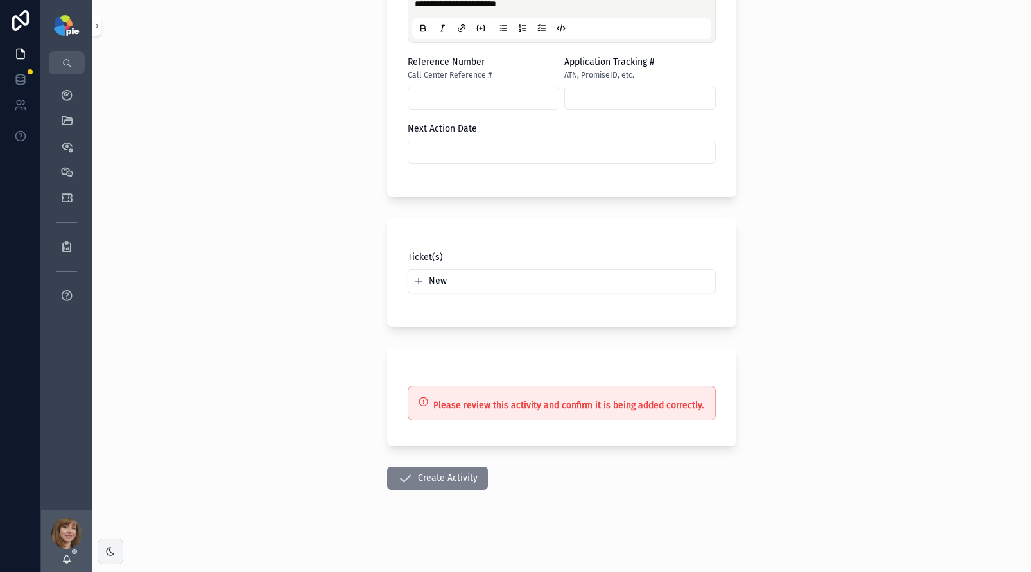
click at [417, 477] on button "Create Activity" at bounding box center [437, 478] width 101 height 23
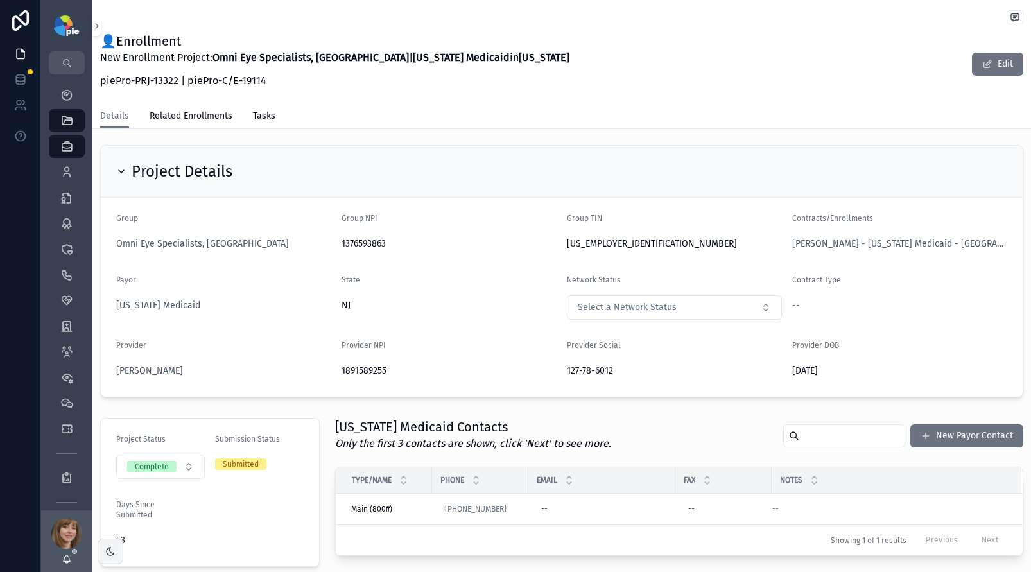
scroll to position [110, 0]
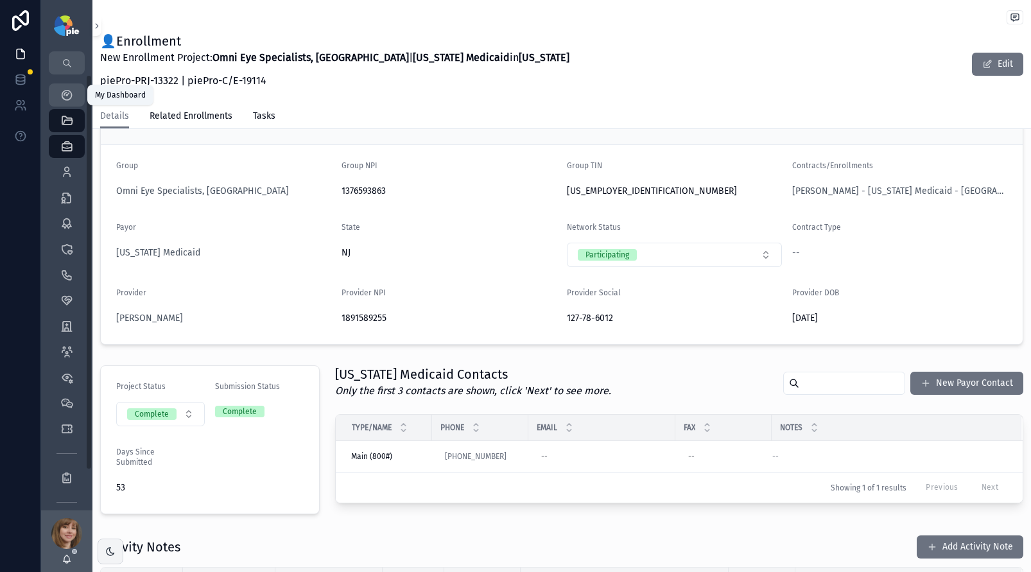
click at [62, 92] on icon "scrollable content" at bounding box center [66, 95] width 13 height 13
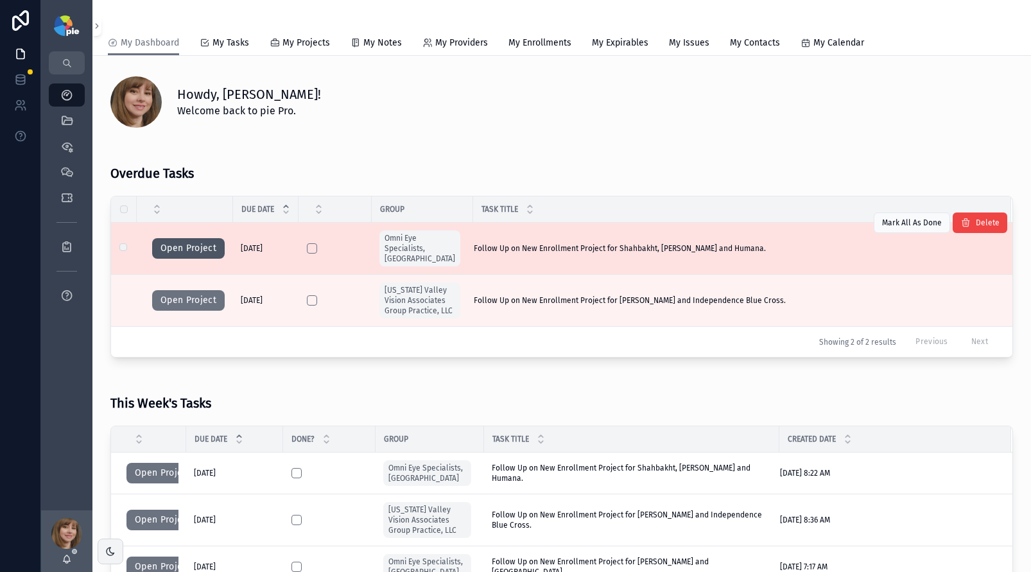
click at [188, 243] on button "Open Project" at bounding box center [188, 248] width 73 height 21
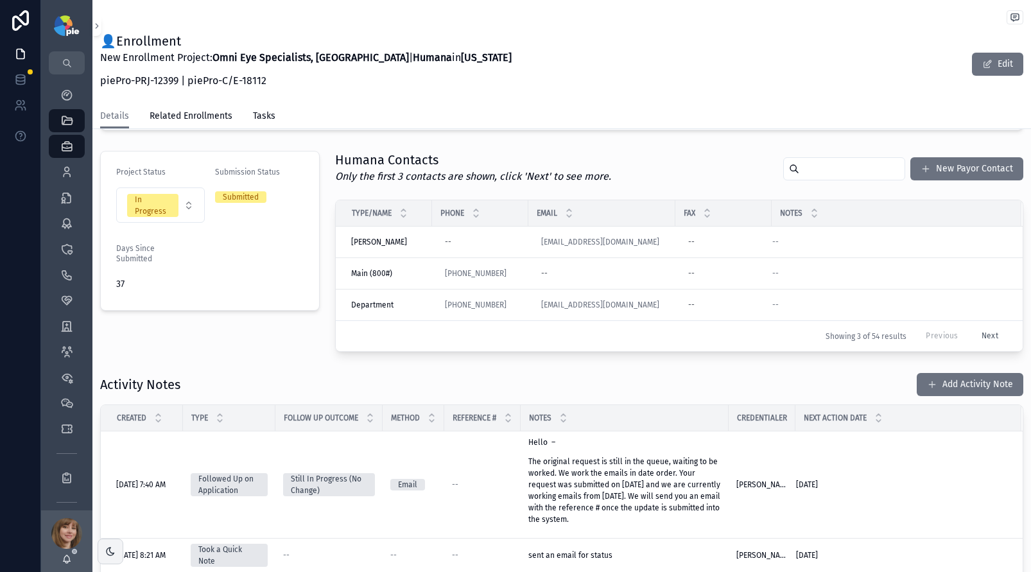
scroll to position [286, 0]
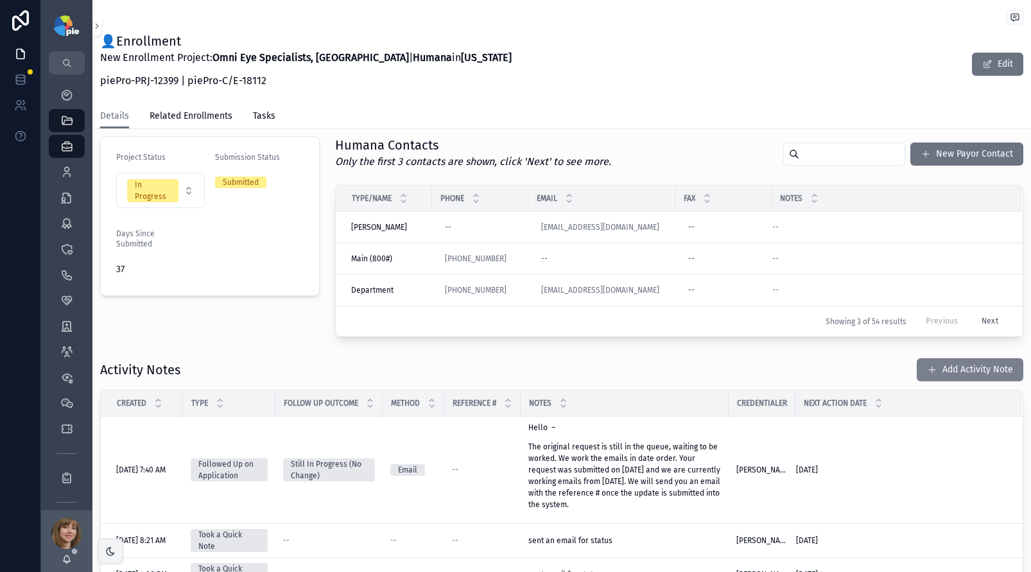
click at [968, 379] on button "Add Activity Note" at bounding box center [970, 369] width 107 height 23
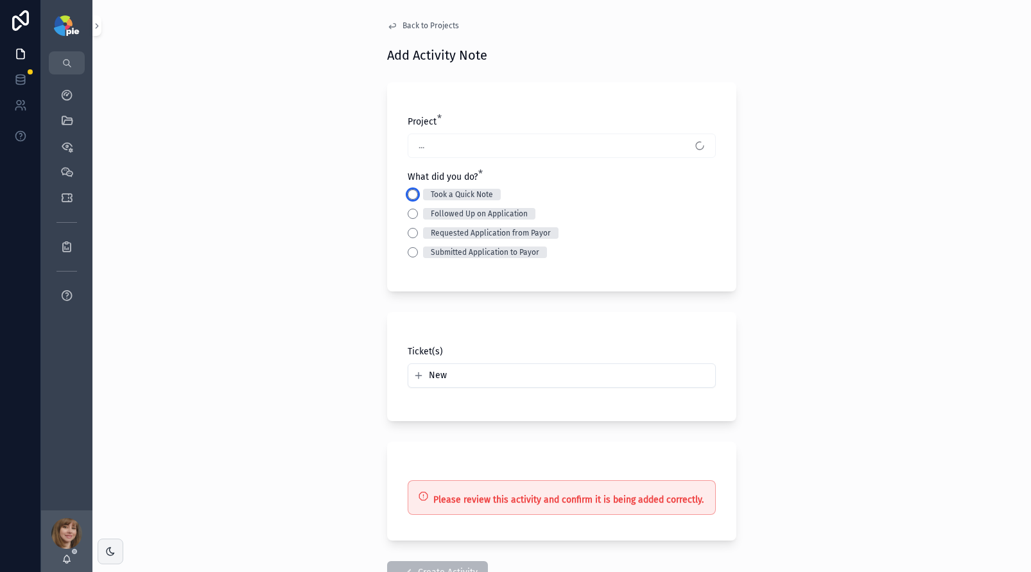
click at [408, 198] on button "Took a Quick Note" at bounding box center [413, 194] width 10 height 10
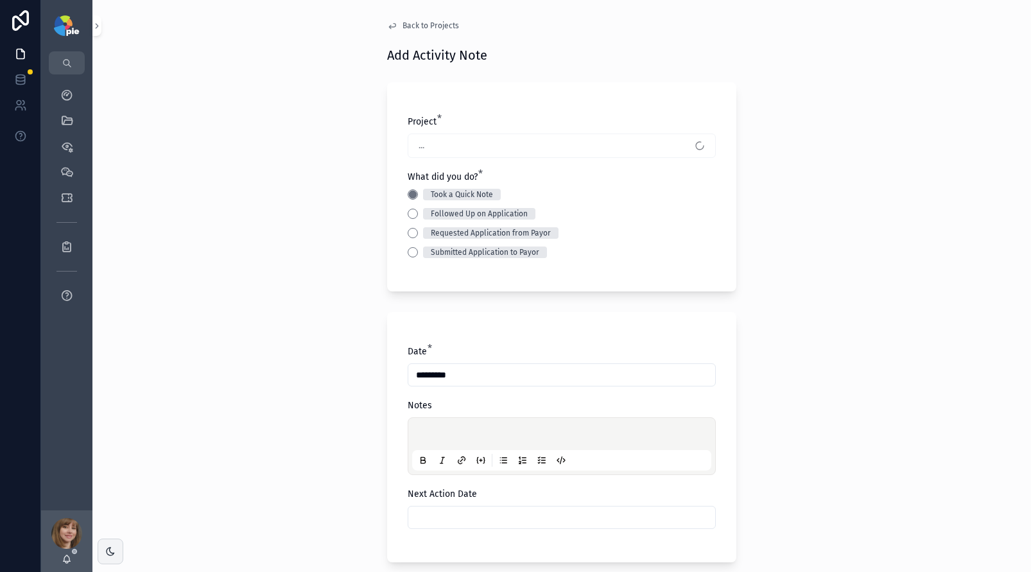
click at [433, 432] on p "scrollable content" at bounding box center [564, 436] width 299 height 13
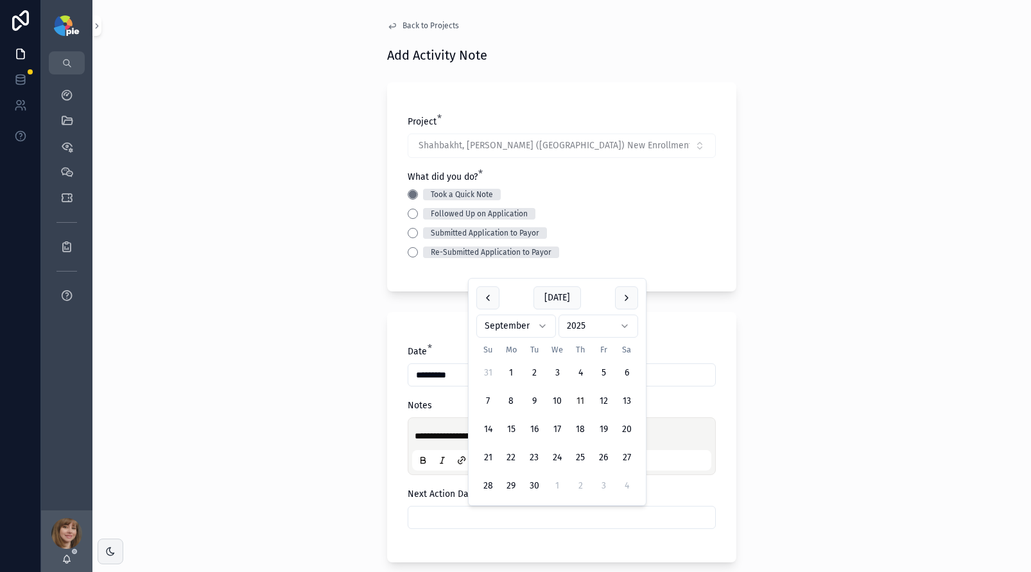
click at [458, 518] on input "scrollable content" at bounding box center [561, 518] width 307 height 18
click at [632, 303] on button "scrollable content" at bounding box center [626, 297] width 23 height 23
click at [580, 400] on button "9" at bounding box center [580, 401] width 23 height 23
type input "*********"
click at [179, 401] on div "**********" at bounding box center [561, 286] width 939 height 572
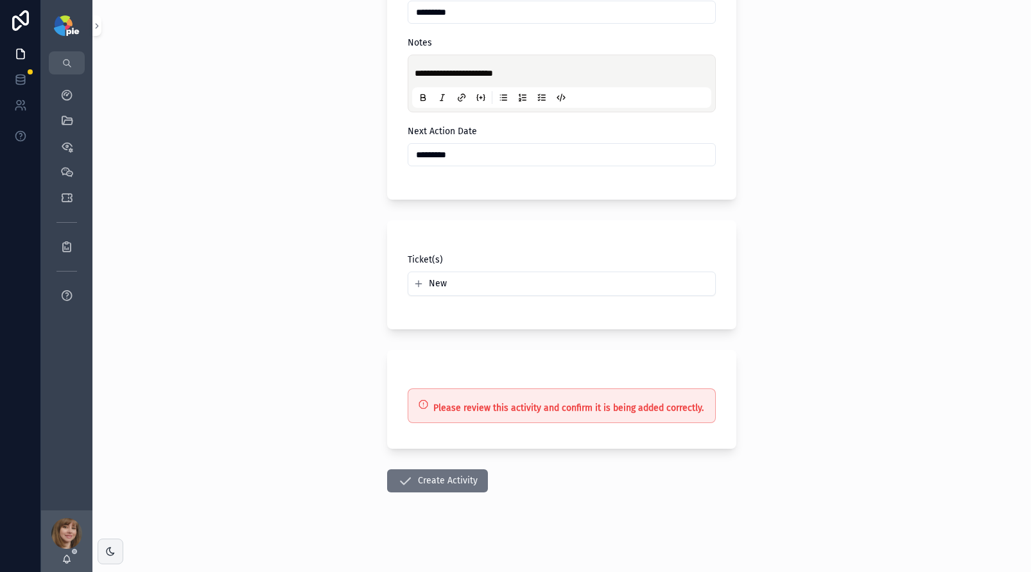
scroll to position [365, 0]
click at [424, 476] on button "Create Activity" at bounding box center [437, 478] width 101 height 23
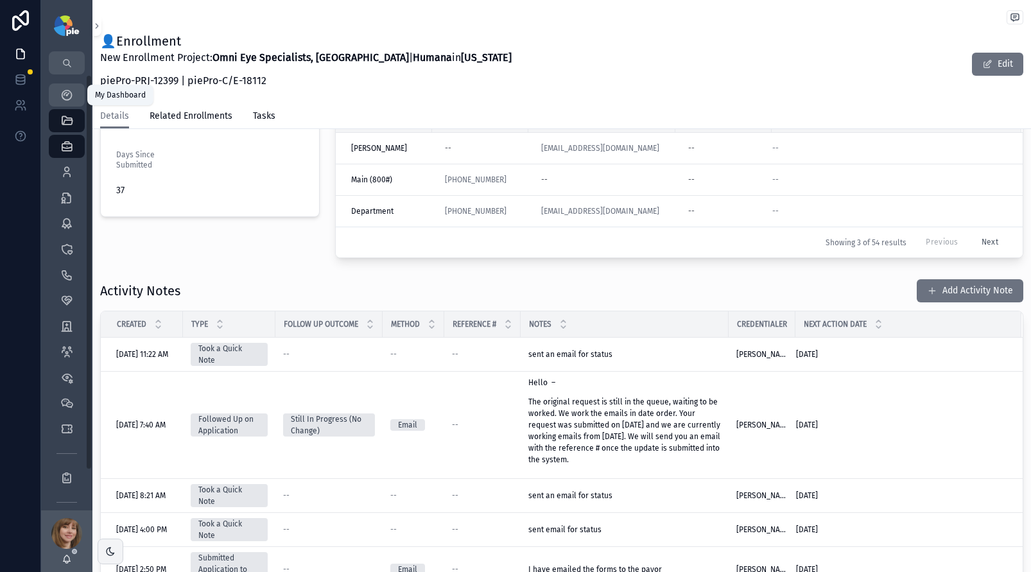
click at [76, 95] on div "My Dashboard" at bounding box center [67, 95] width 21 height 21
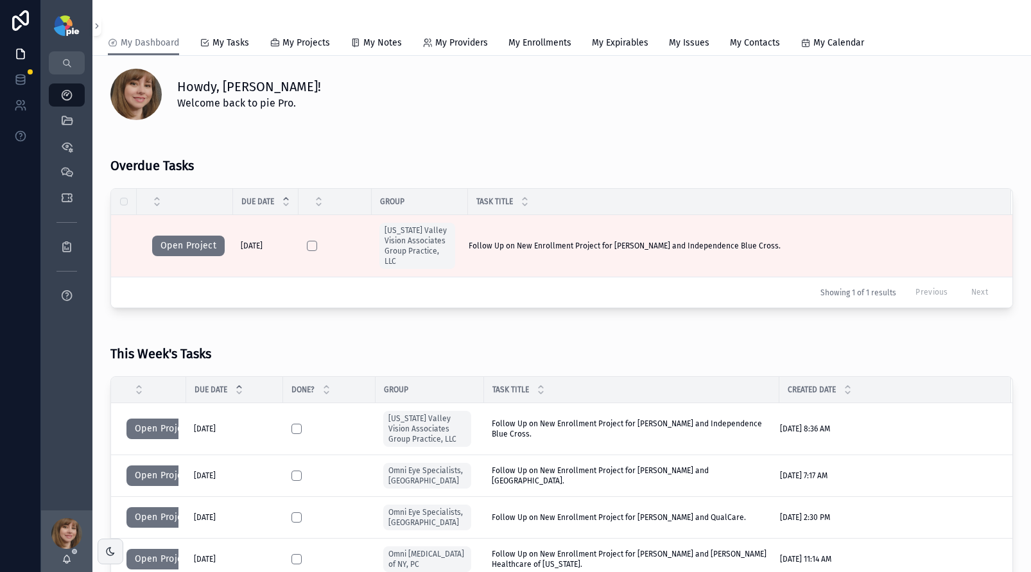
scroll to position [10, 0]
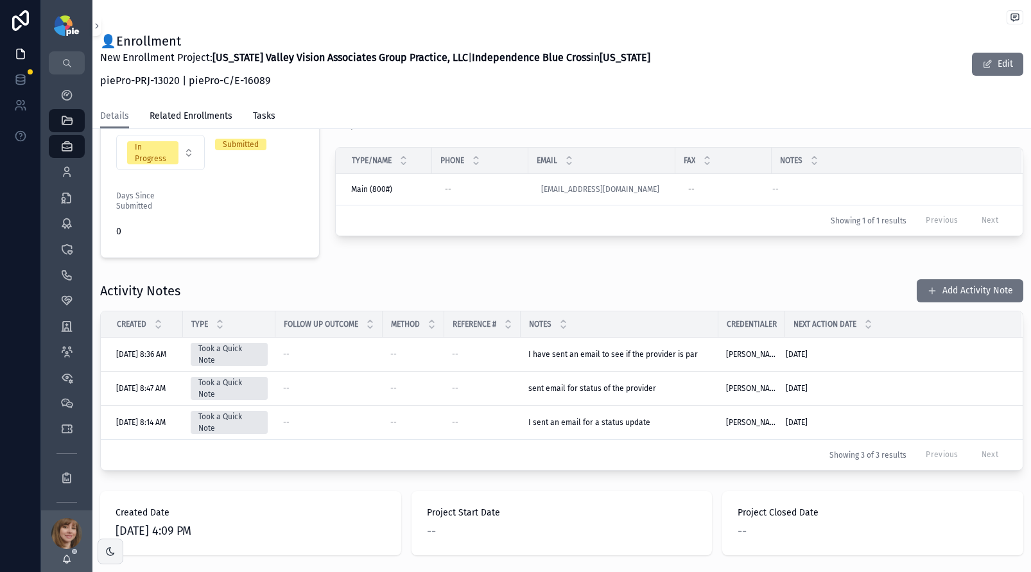
scroll to position [356, 0]
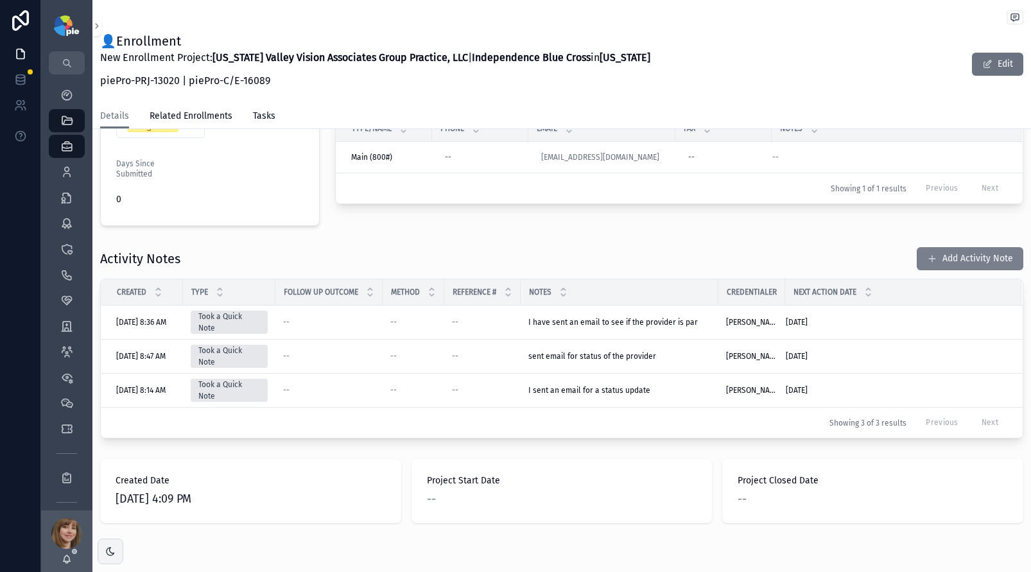
click at [954, 257] on button "Add Activity Note" at bounding box center [970, 258] width 107 height 23
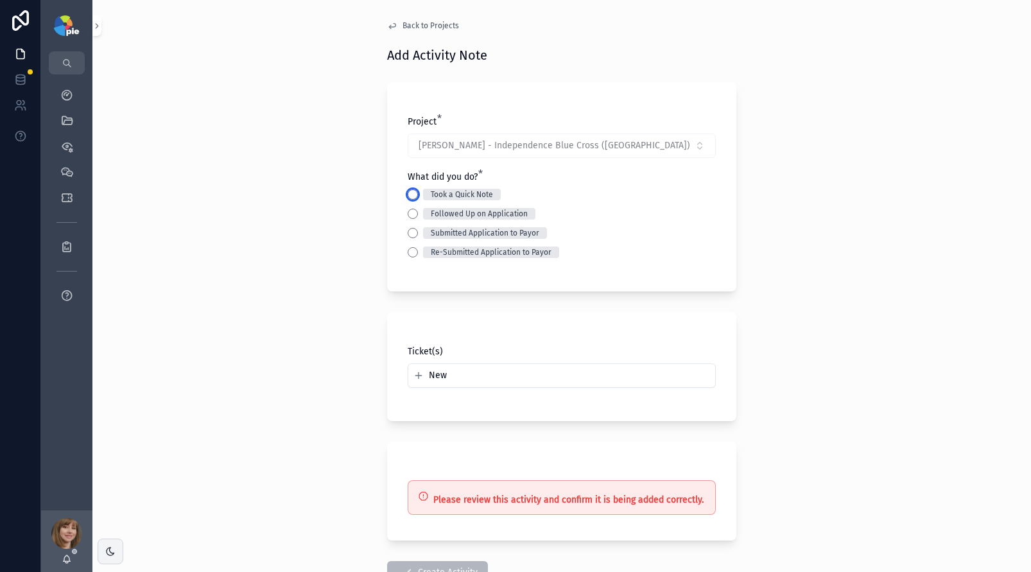
click at [410, 194] on button "Took a Quick Note" at bounding box center [413, 194] width 10 height 10
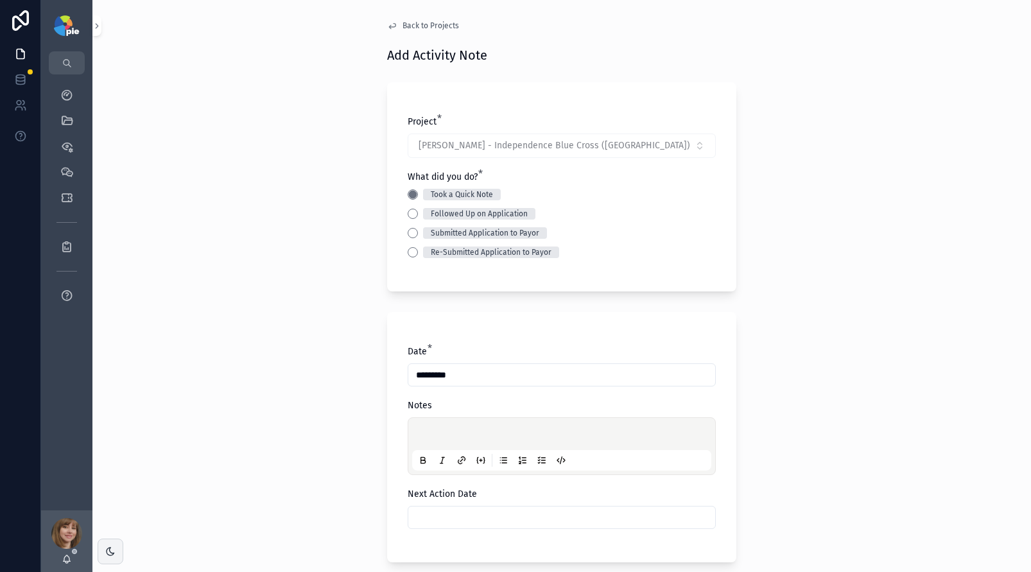
click at [425, 430] on p "scrollable content" at bounding box center [564, 436] width 299 height 13
click at [439, 522] on input "scrollable content" at bounding box center [561, 518] width 307 height 18
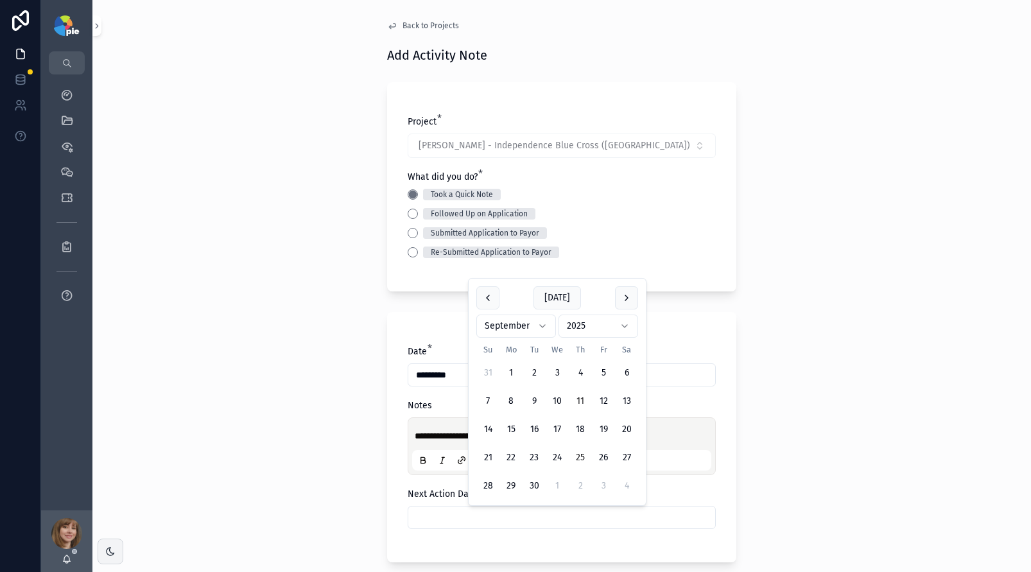
click at [577, 458] on button "25" at bounding box center [580, 457] width 23 height 23
type input "*********"
click at [274, 430] on div "**********" at bounding box center [561, 286] width 939 height 572
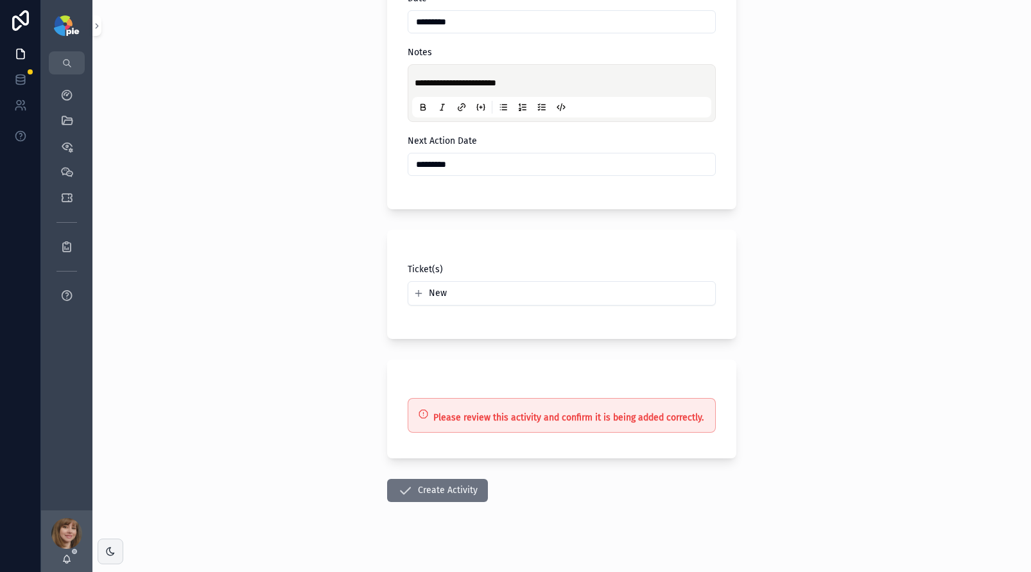
scroll to position [365, 0]
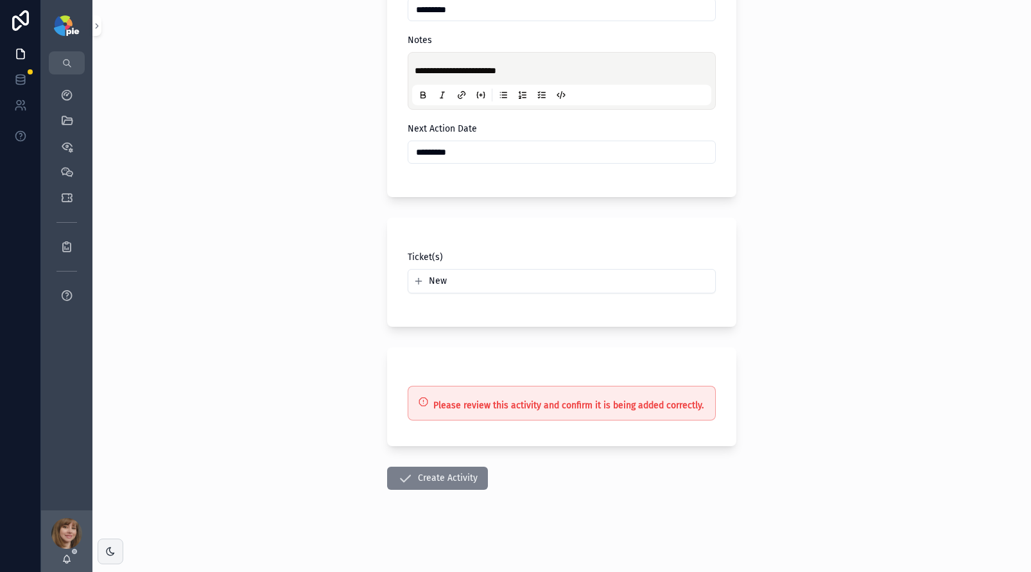
click at [401, 474] on icon "scrollable content" at bounding box center [404, 478] width 15 height 15
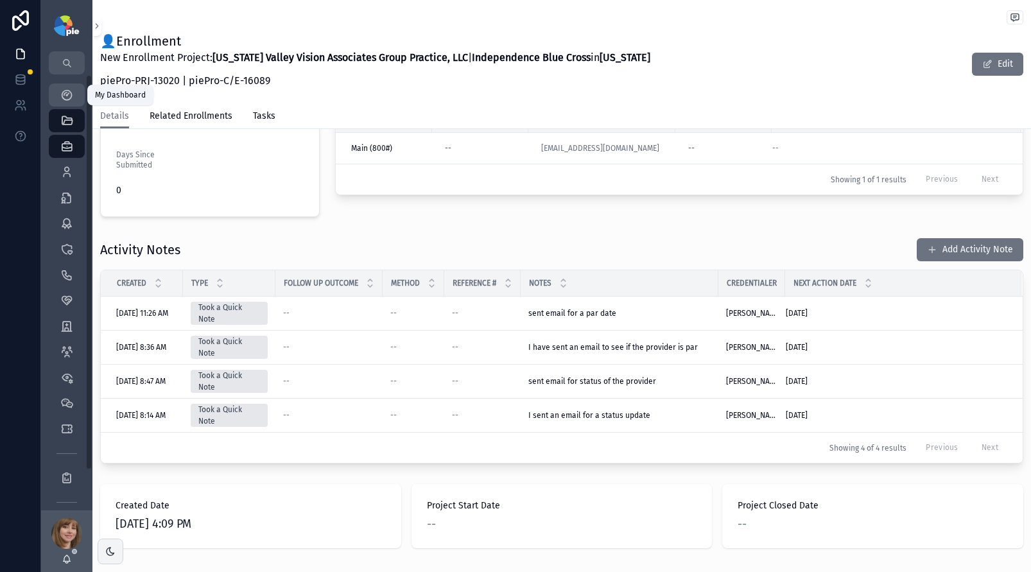
click at [67, 91] on icon "scrollable content" at bounding box center [66, 95] width 13 height 13
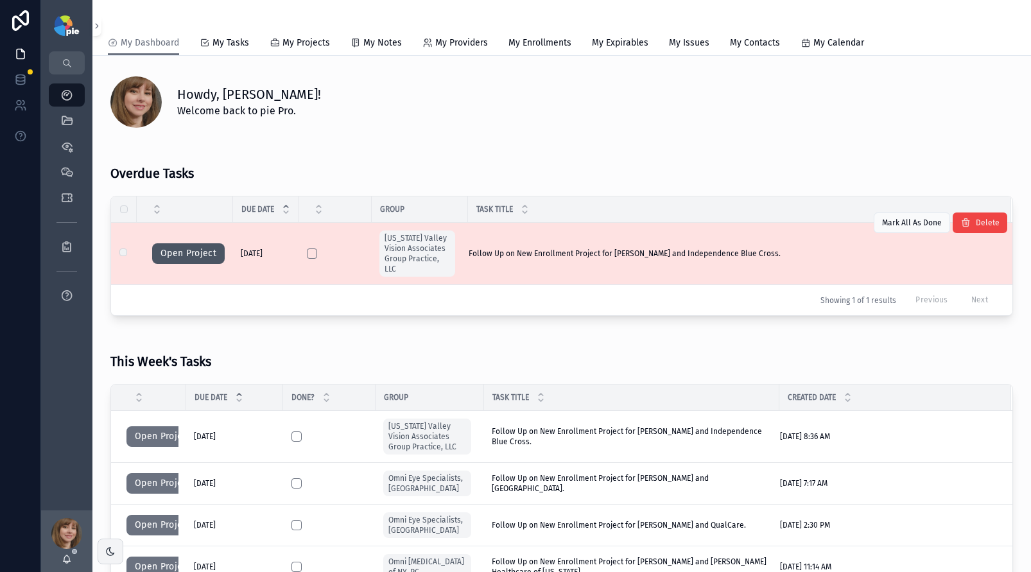
click at [165, 252] on button "Open Project" at bounding box center [188, 253] width 73 height 21
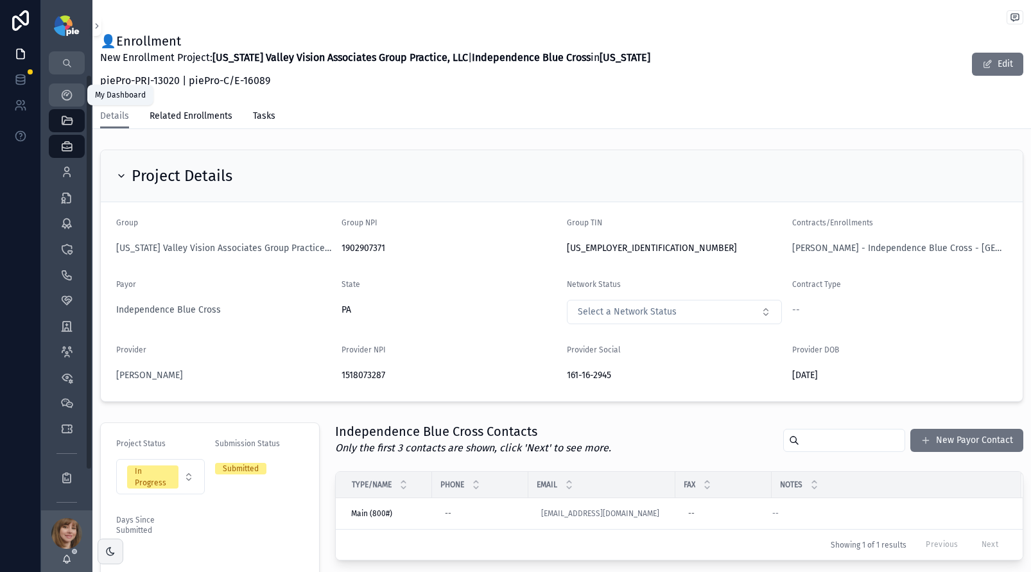
click at [63, 92] on icon "scrollable content" at bounding box center [66, 95] width 13 height 13
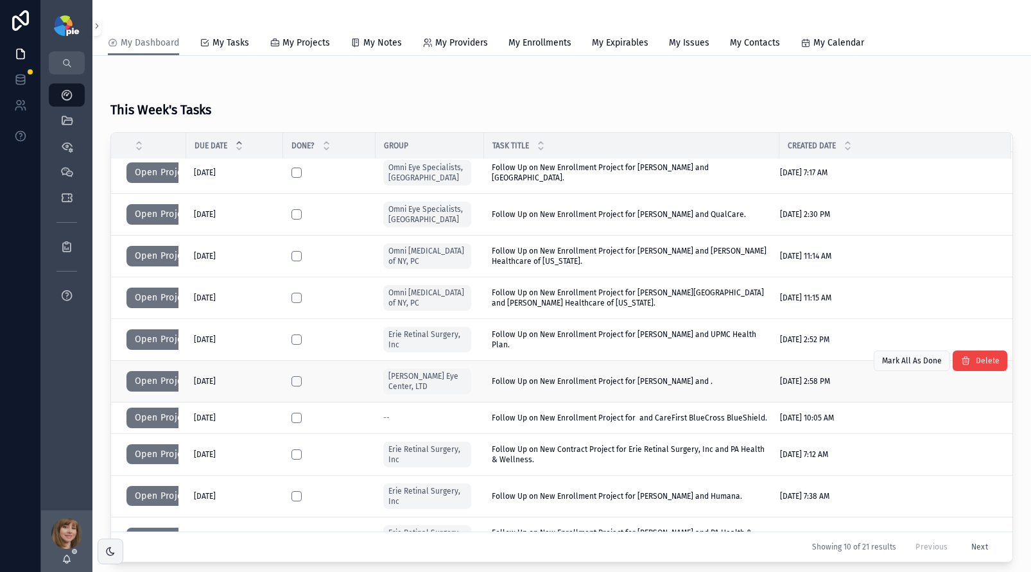
scroll to position [6, 0]
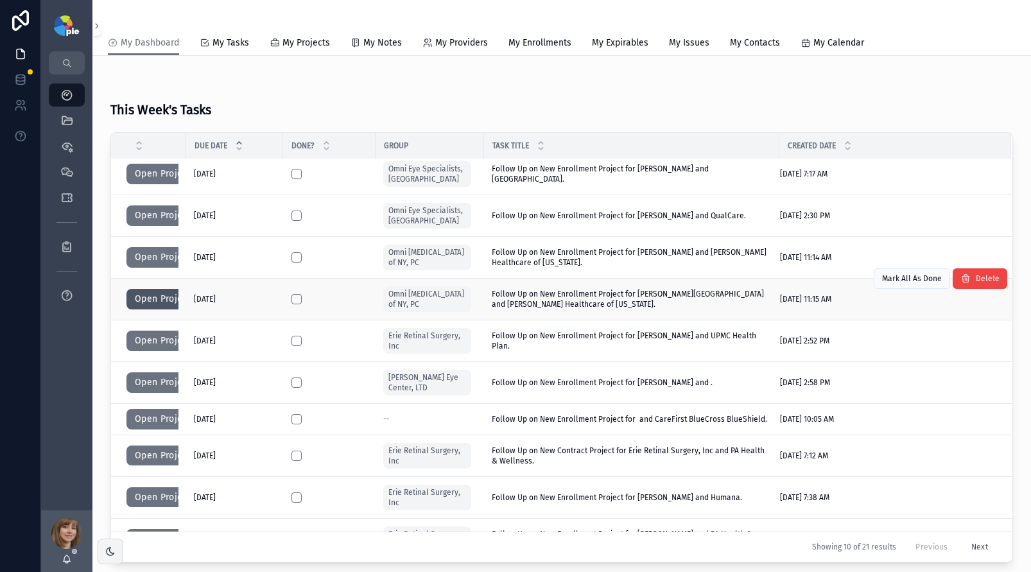
click at [159, 297] on button "Open Project" at bounding box center [162, 299] width 73 height 21
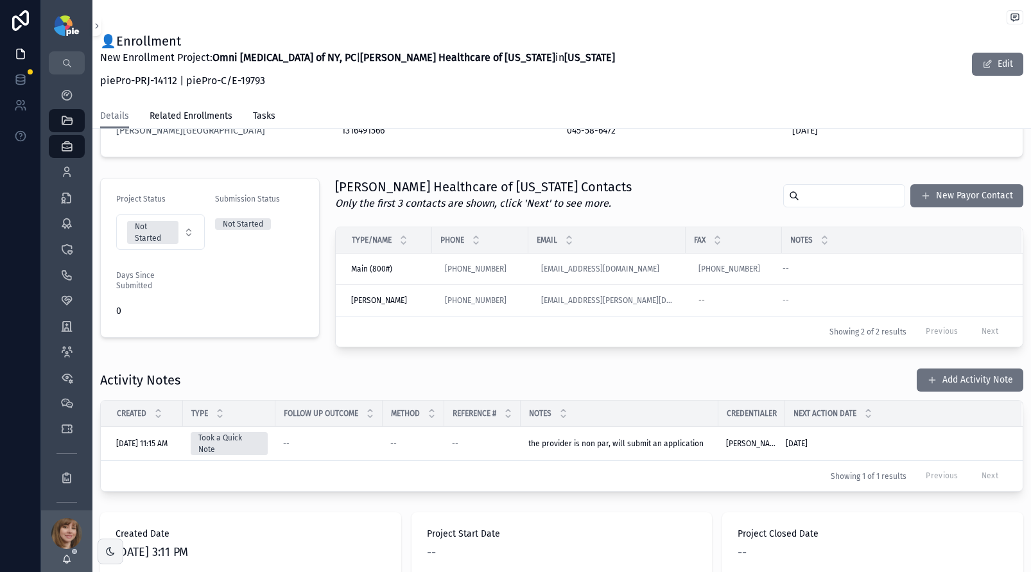
scroll to position [227, 0]
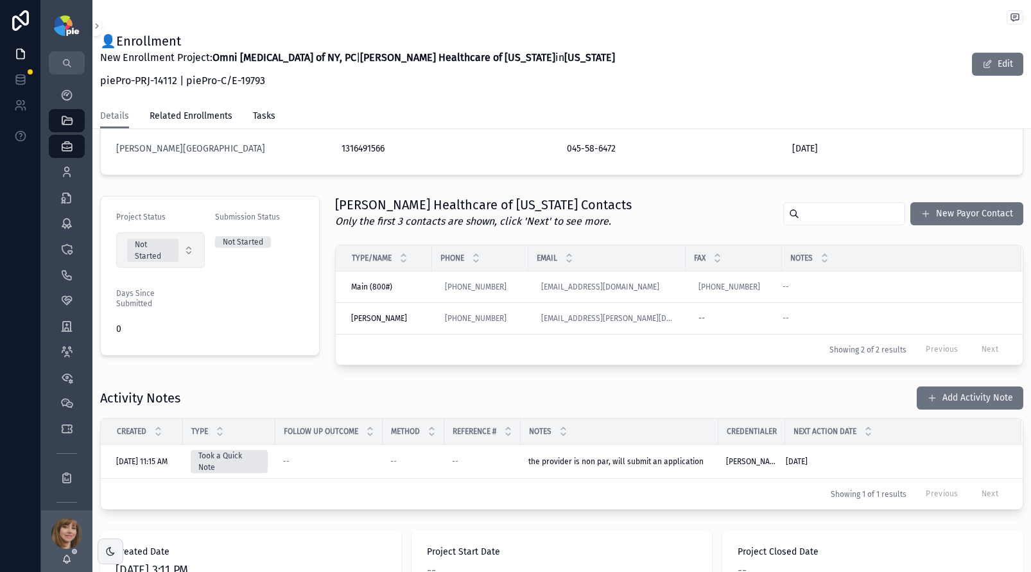
click at [178, 249] on button "Not Started" at bounding box center [160, 249] width 89 height 35
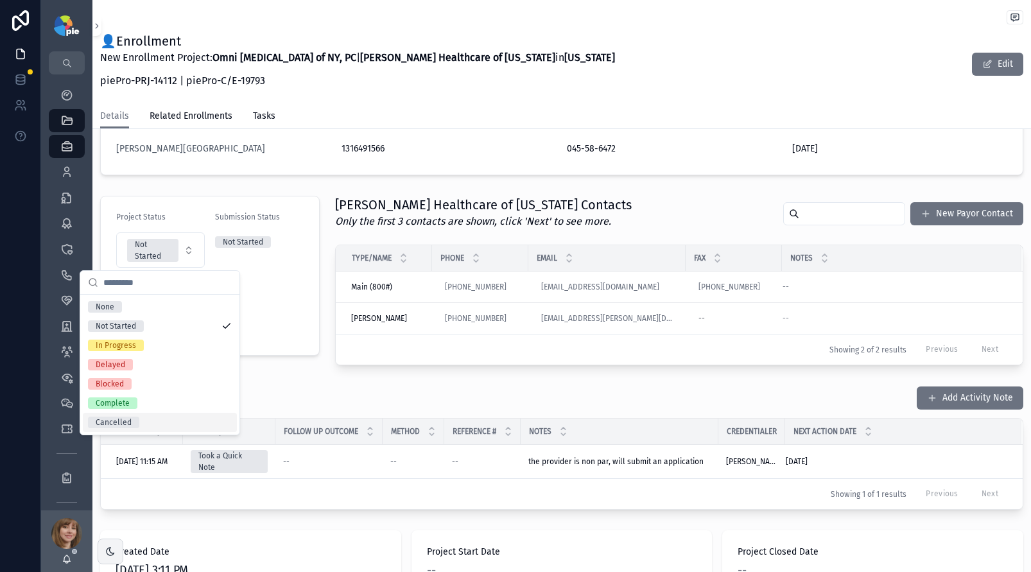
click at [144, 425] on div "Cancelled" at bounding box center [160, 422] width 154 height 19
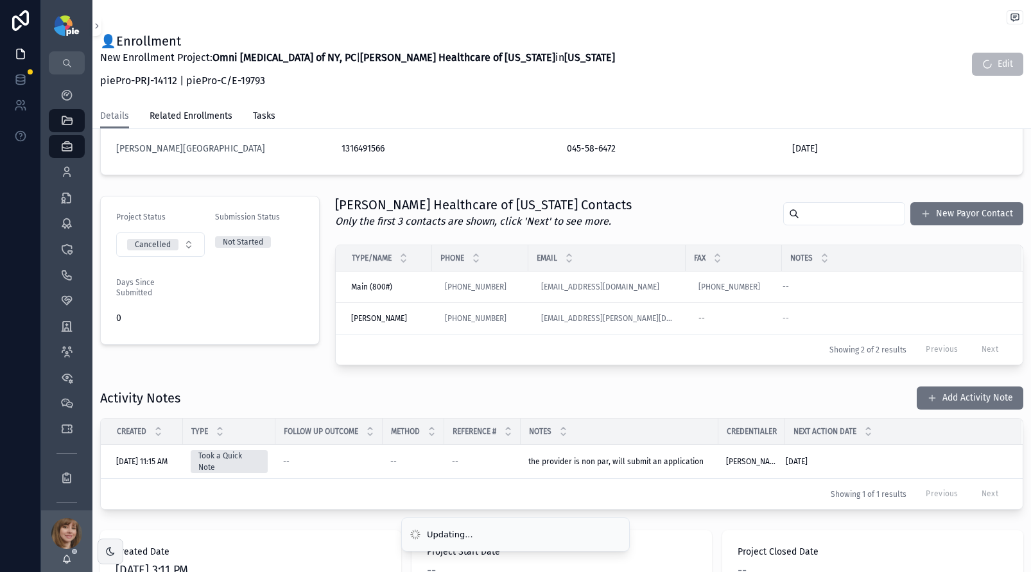
click at [261, 375] on div "Project Details Group Omni Eye Surgery of NY, PC Group NPI 1598748659 Group TIN…" at bounding box center [561, 259] width 939 height 682
click at [943, 398] on button "Add Activity Note" at bounding box center [970, 398] width 107 height 23
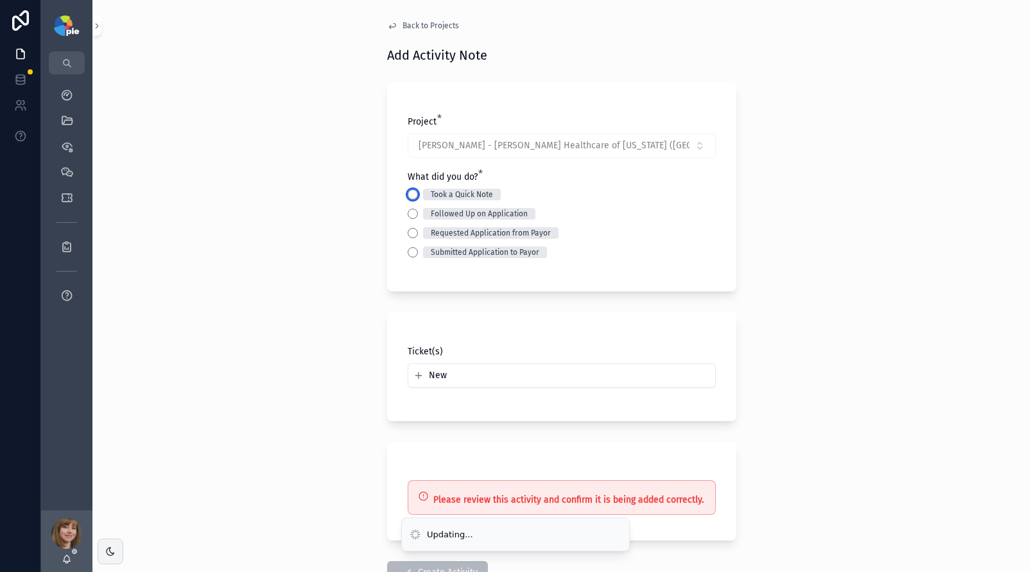
click at [410, 192] on button "Took a Quick Note" at bounding box center [413, 194] width 10 height 10
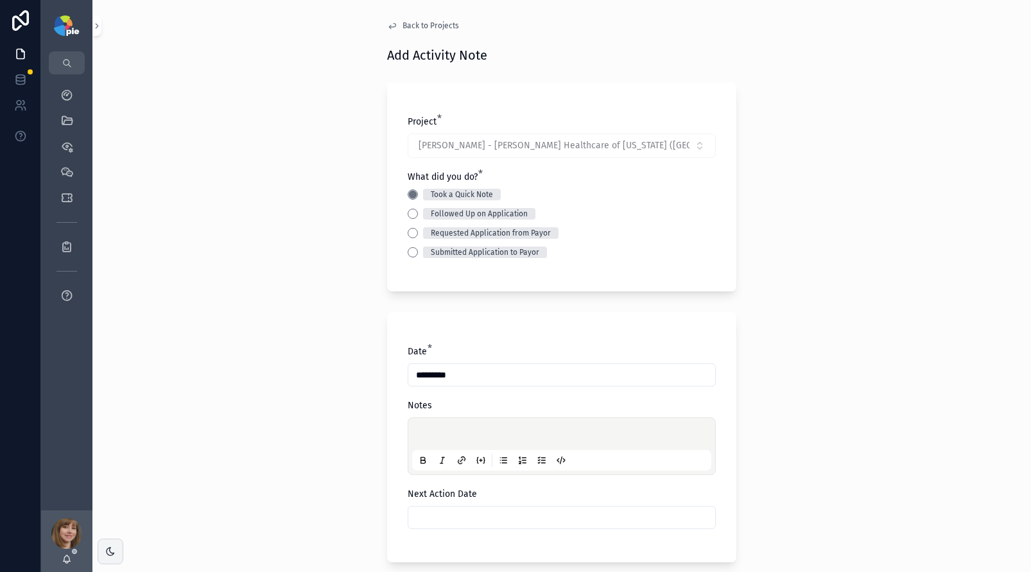
click at [439, 426] on div "scrollable content" at bounding box center [561, 446] width 299 height 49
click at [436, 438] on p "scrollable content" at bounding box center [564, 436] width 299 height 13
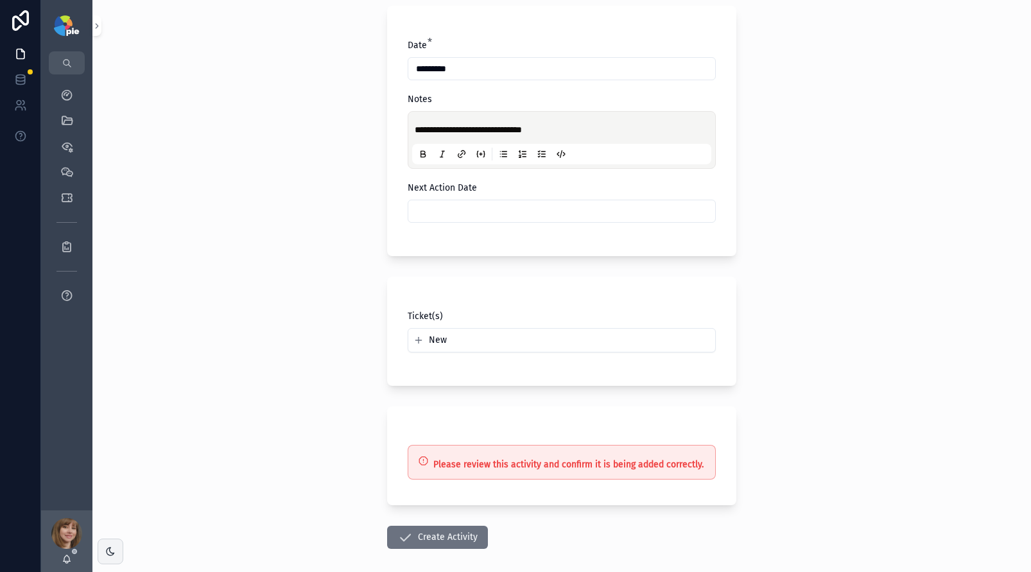
scroll to position [309, 0]
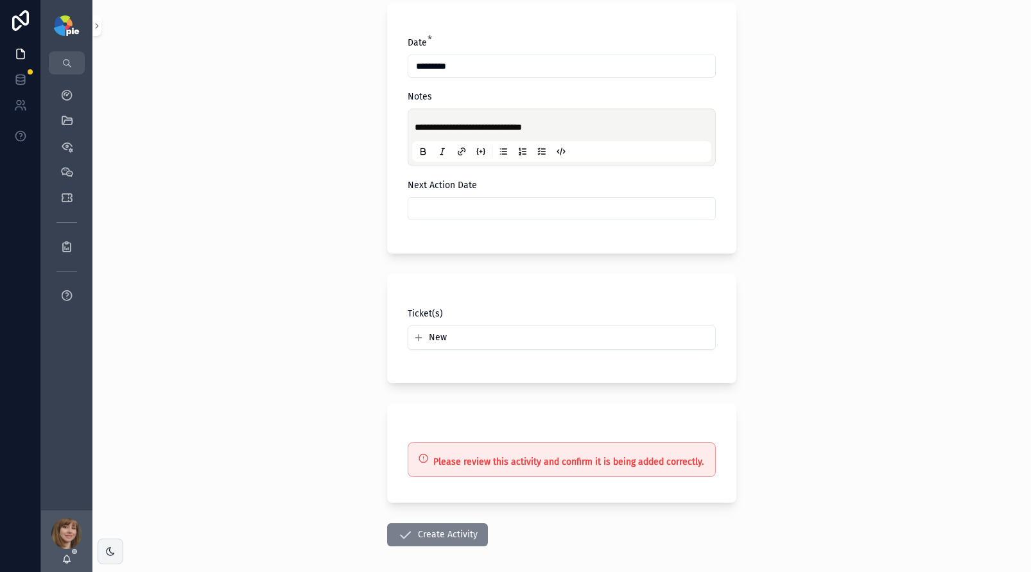
click at [408, 528] on icon "scrollable content" at bounding box center [404, 534] width 15 height 15
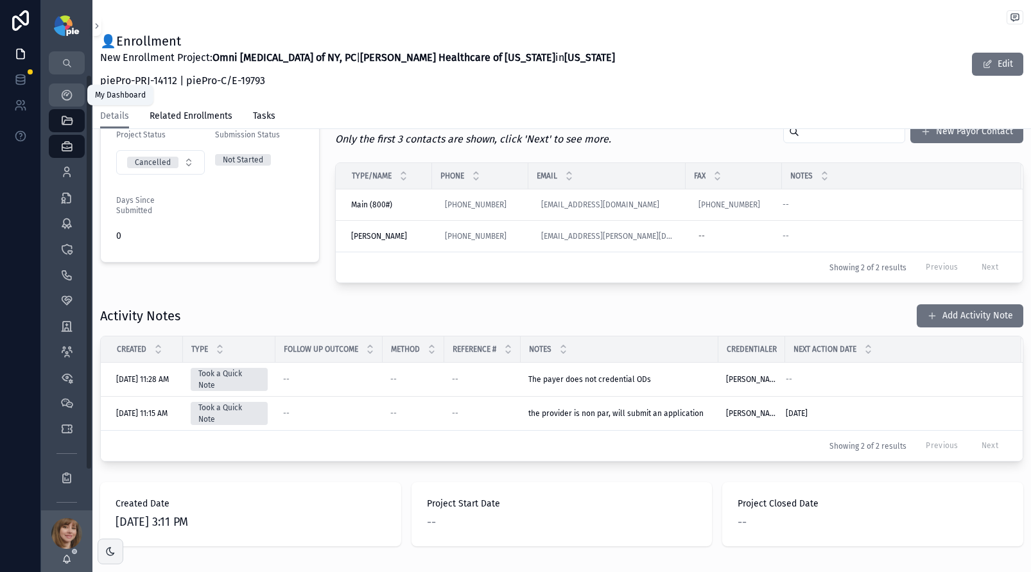
click at [57, 94] on div "My Dashboard" at bounding box center [67, 95] width 21 height 21
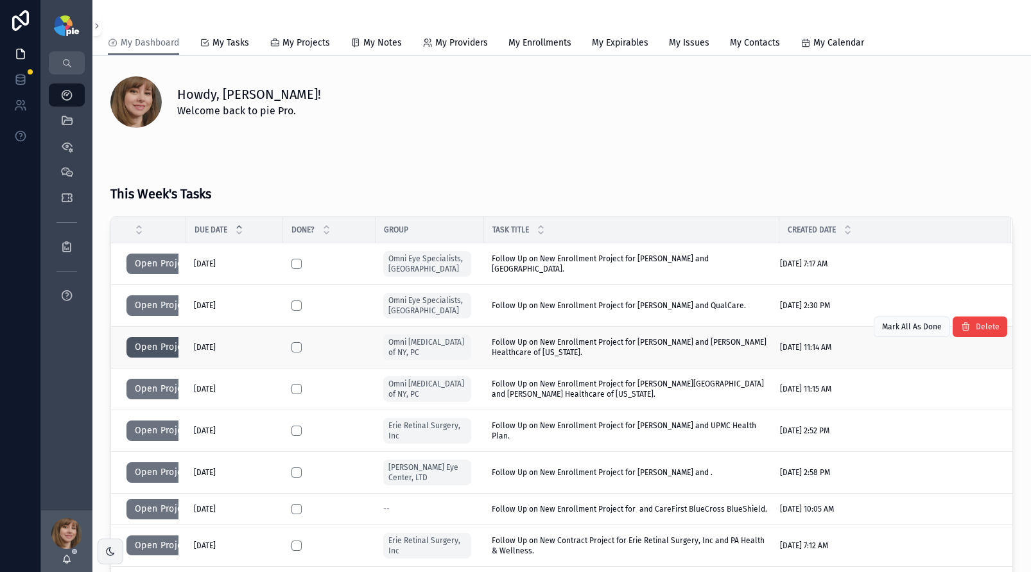
click at [161, 342] on button "Open Project" at bounding box center [162, 347] width 73 height 21
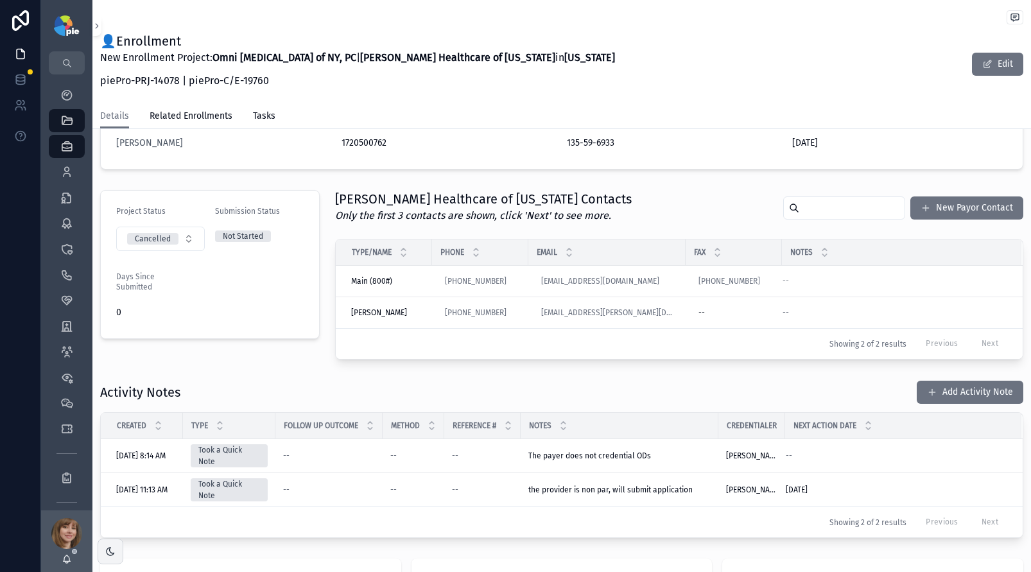
scroll to position [74, 0]
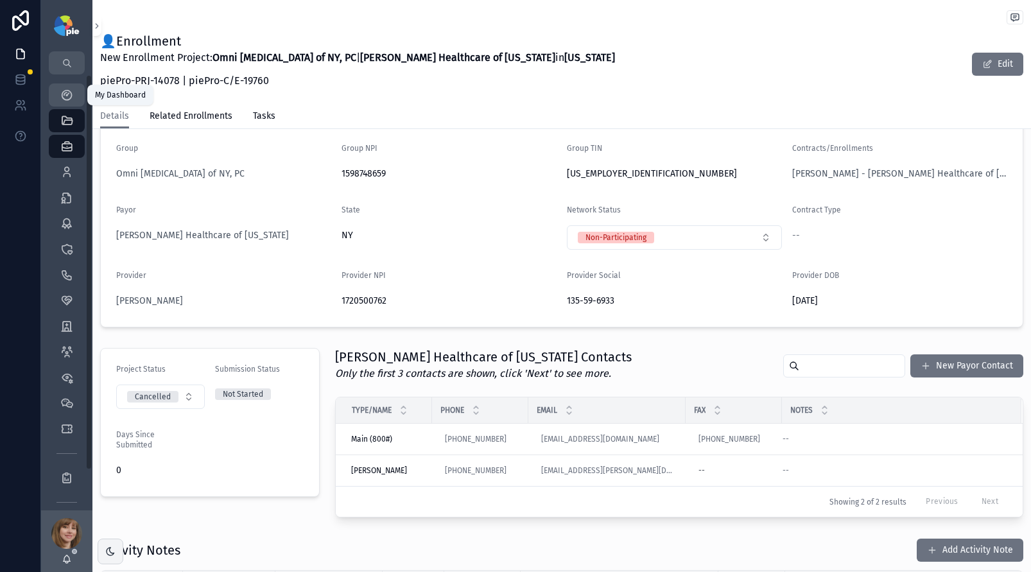
click at [70, 97] on icon "scrollable content" at bounding box center [66, 95] width 13 height 13
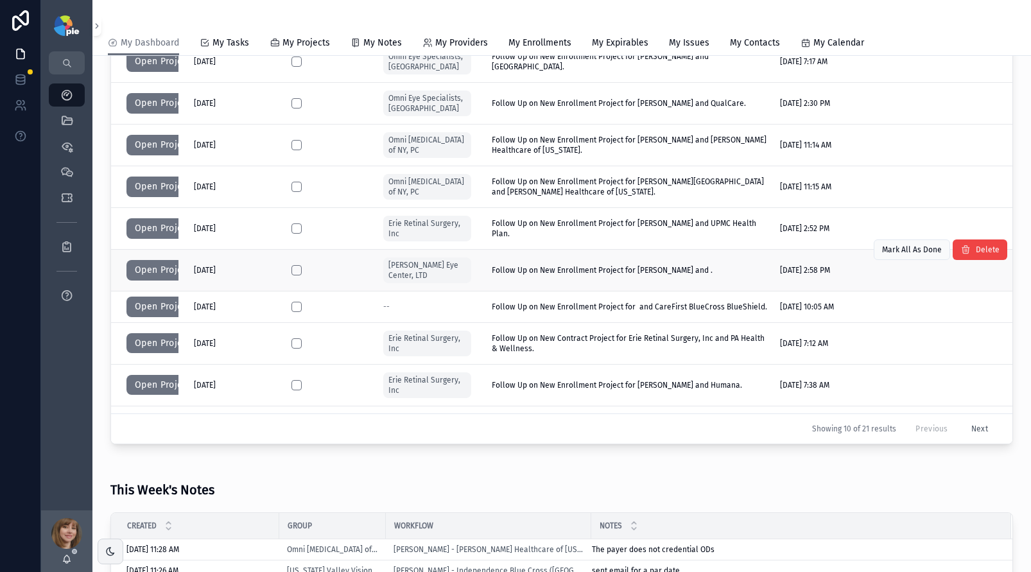
scroll to position [200, 0]
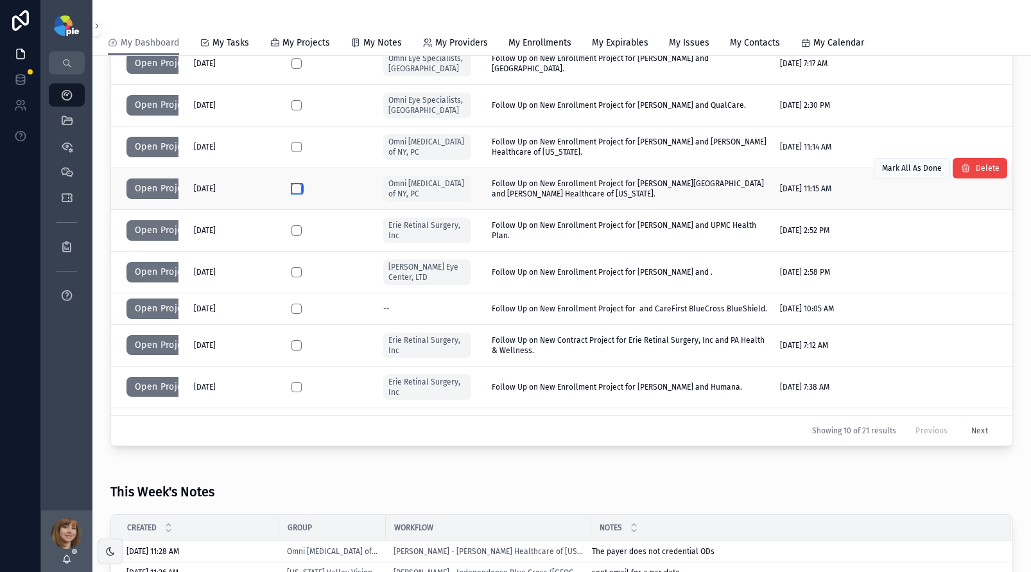
click at [300, 187] on button "scrollable content" at bounding box center [297, 189] width 10 height 10
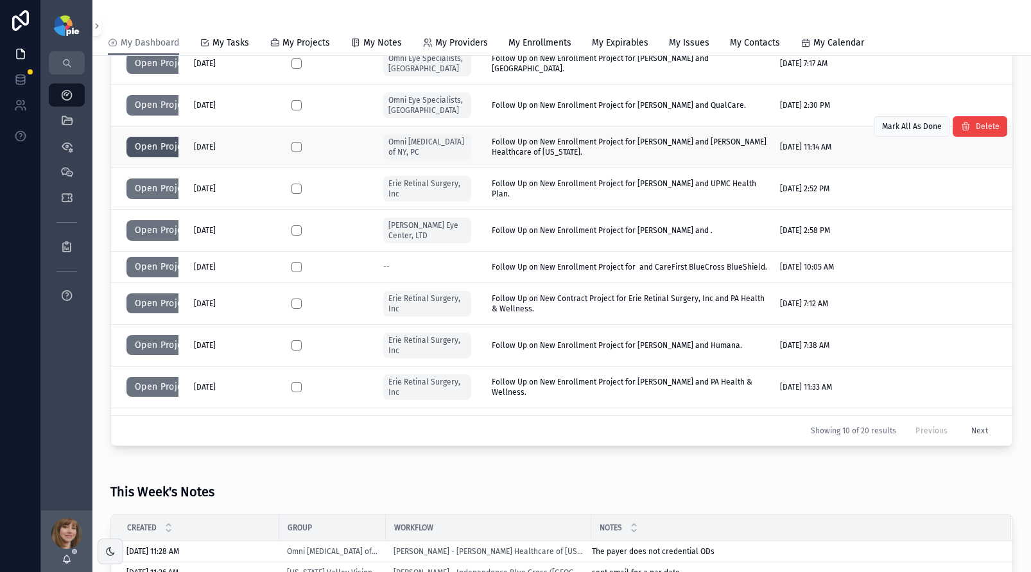
click at [149, 141] on button "Open Project" at bounding box center [162, 147] width 73 height 21
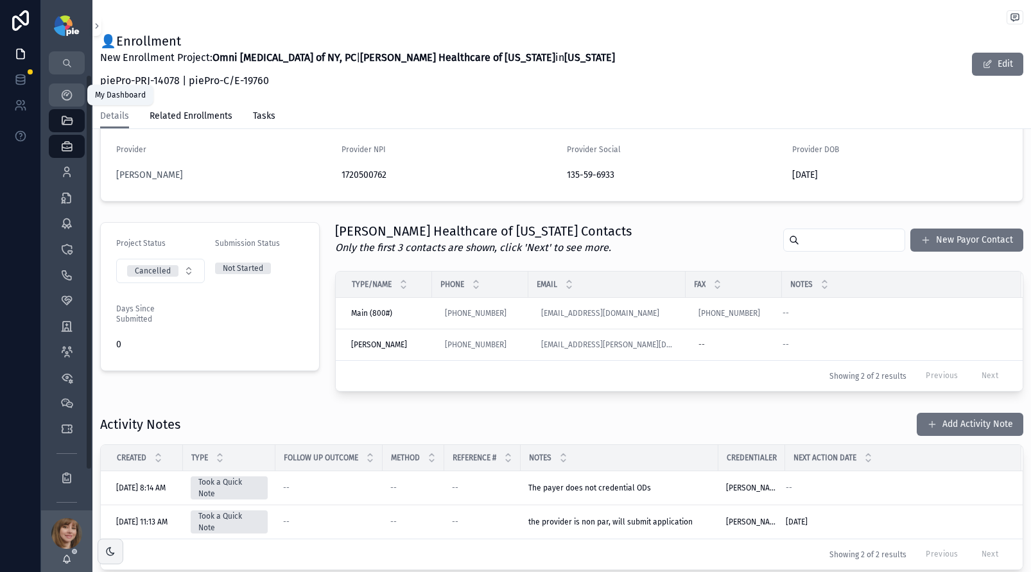
click at [73, 90] on icon "scrollable content" at bounding box center [66, 95] width 13 height 13
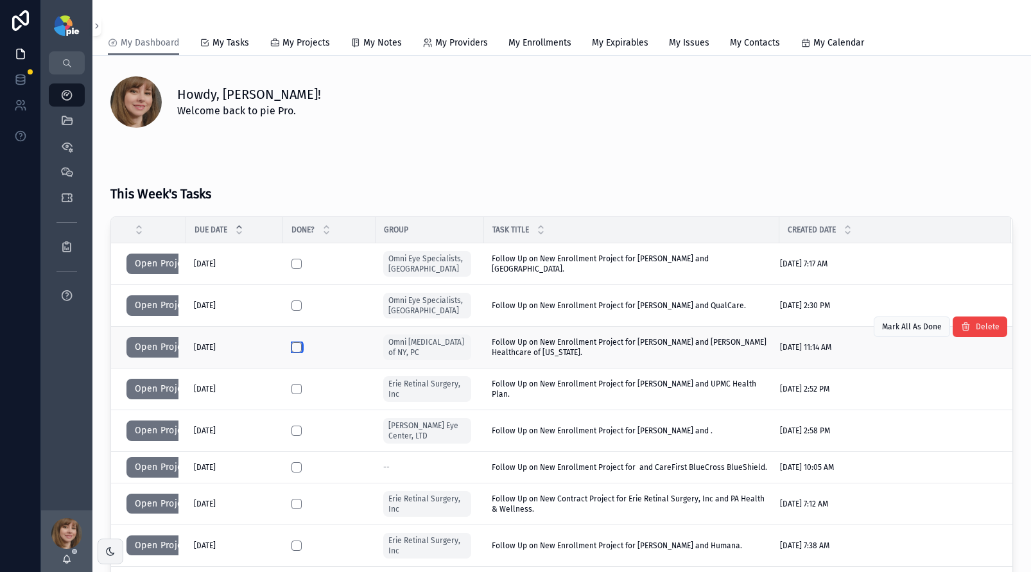
click at [297, 347] on button "scrollable content" at bounding box center [297, 347] width 10 height 10
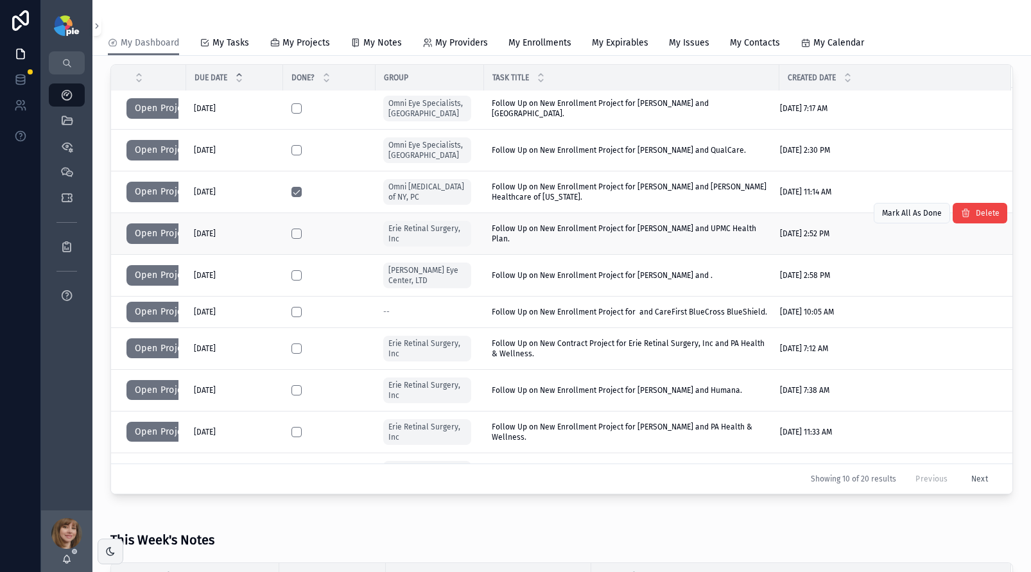
scroll to position [1, 0]
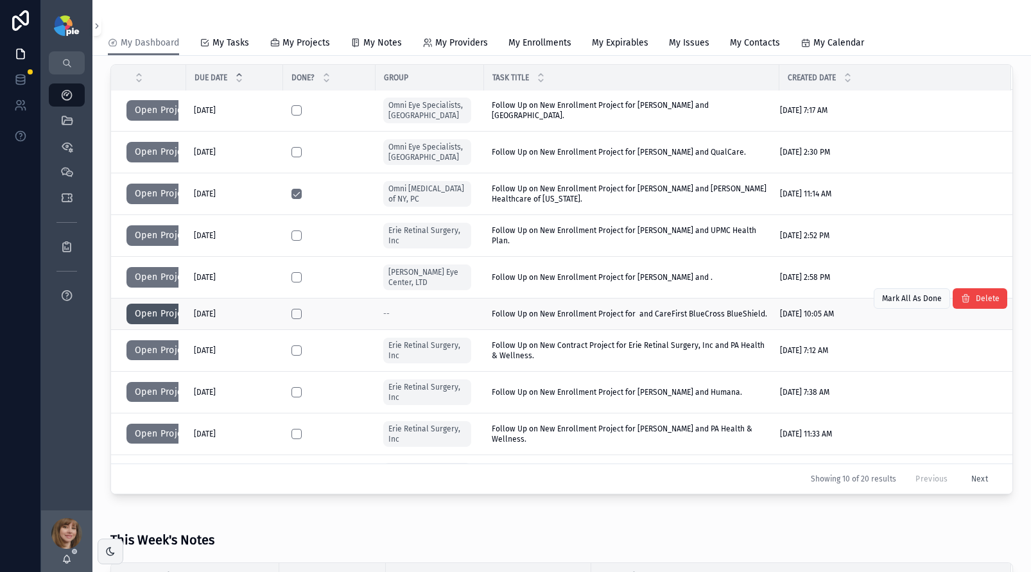
click at [155, 313] on button "Open Project" at bounding box center [162, 314] width 73 height 21
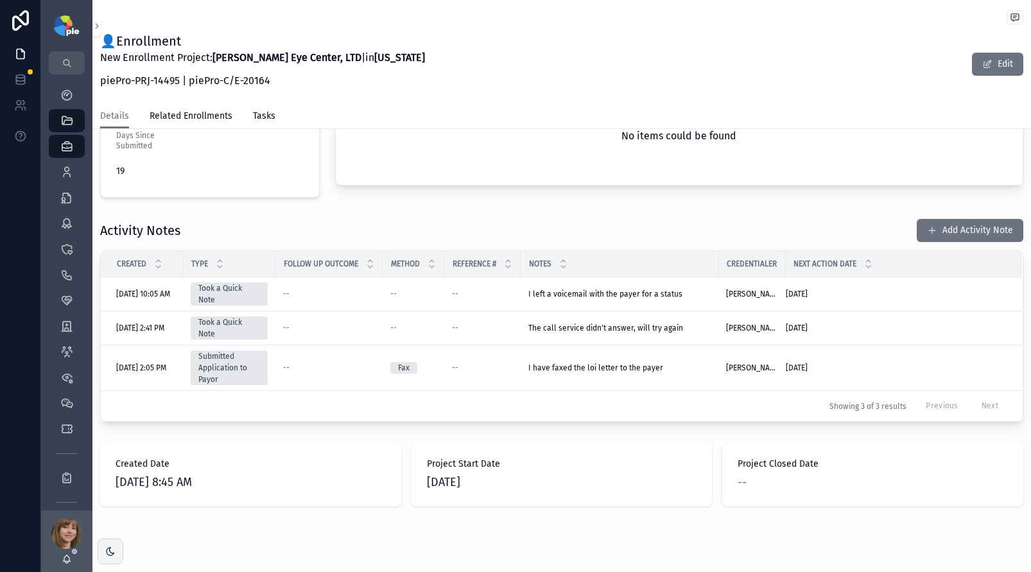
scroll to position [406, 0]
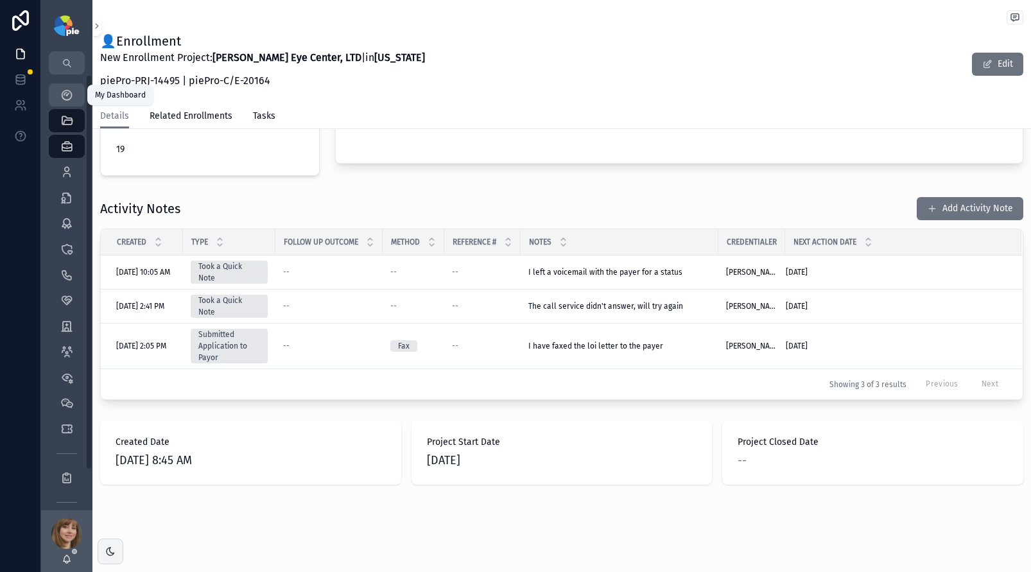
click at [69, 91] on icon "scrollable content" at bounding box center [66, 95] width 13 height 13
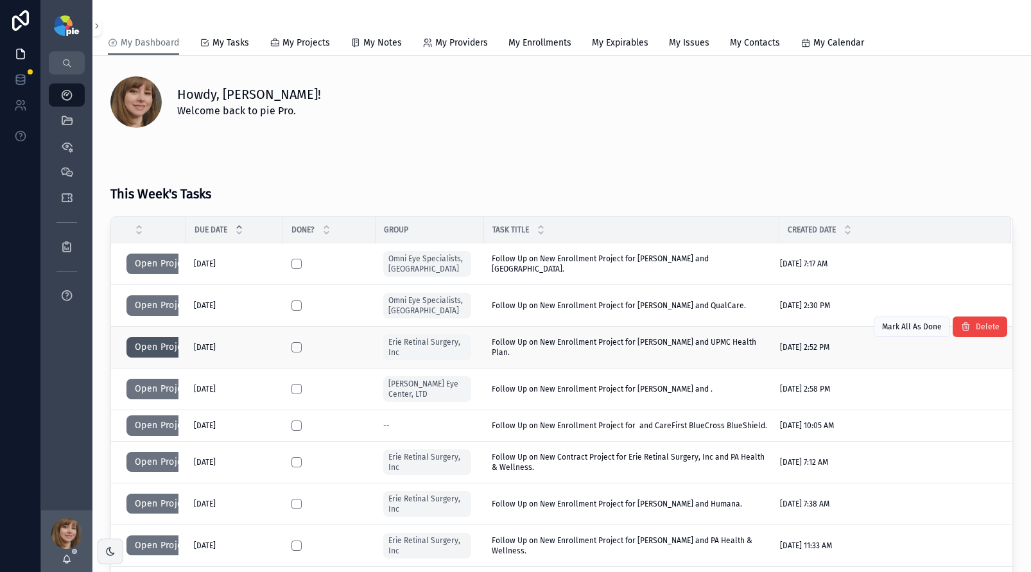
click at [152, 350] on button "Open Project" at bounding box center [162, 347] width 73 height 21
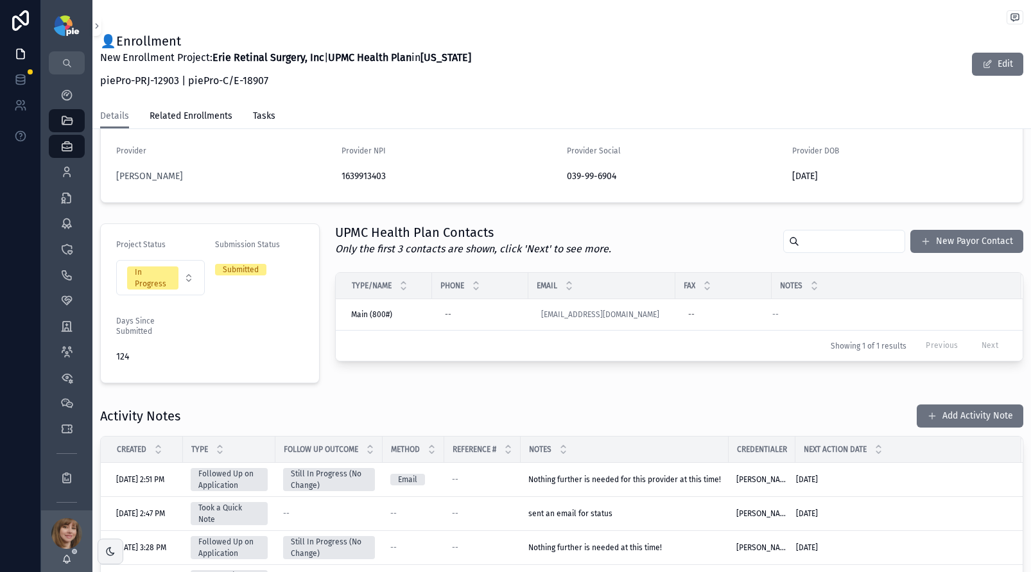
scroll to position [223, 0]
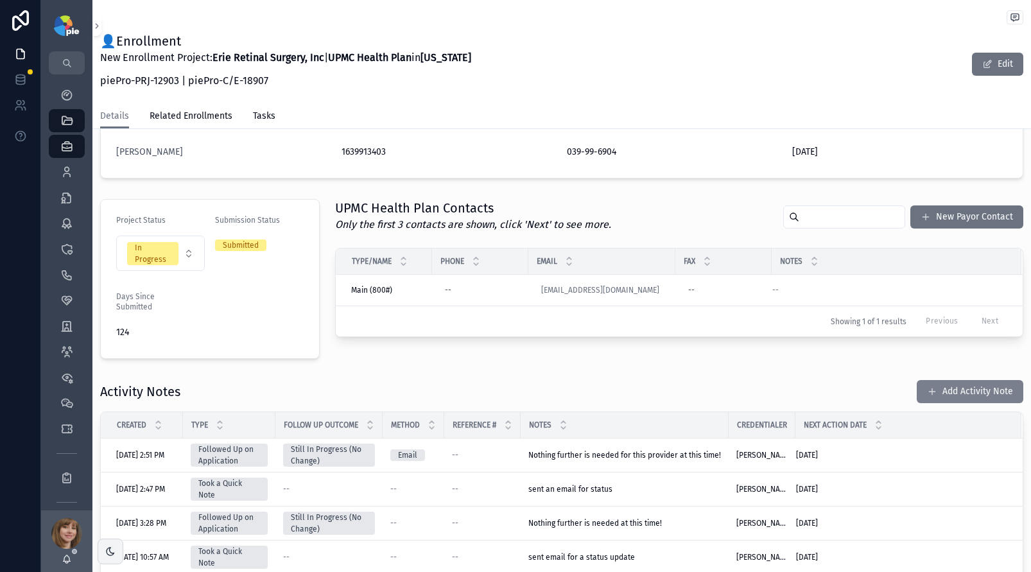
click at [957, 401] on button "Add Activity Note" at bounding box center [970, 391] width 107 height 23
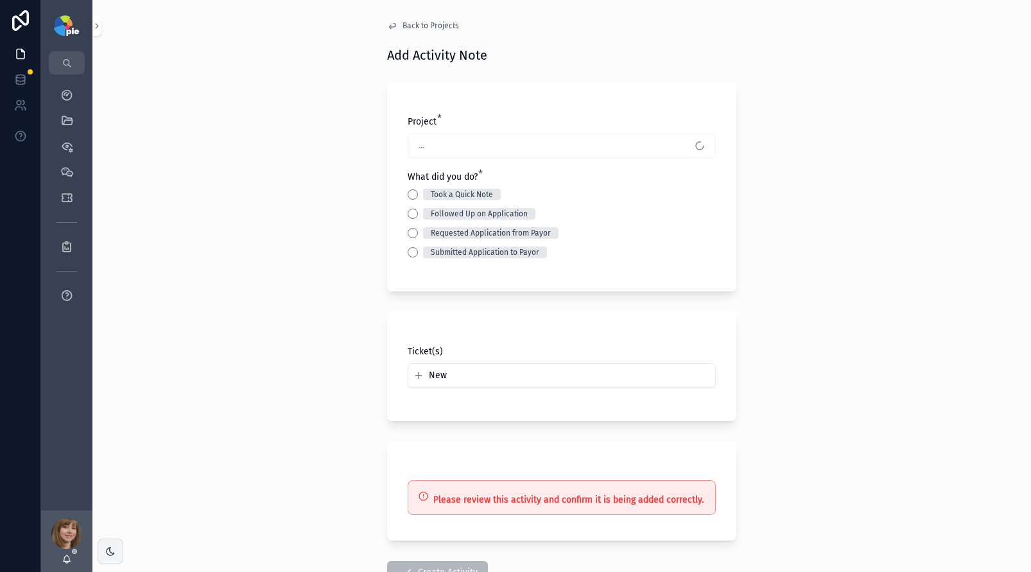
click at [408, 199] on div "Took a Quick Note" at bounding box center [562, 195] width 308 height 12
click at [408, 198] on button "Took a Quick Note" at bounding box center [413, 194] width 10 height 10
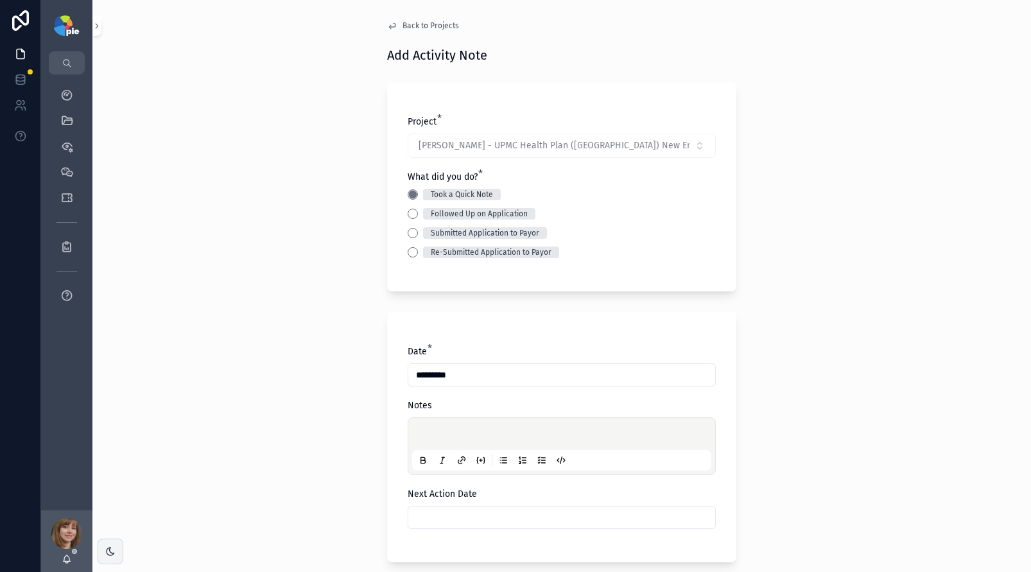
click at [422, 435] on p "scrollable content" at bounding box center [564, 436] width 299 height 13
click at [464, 509] on input "scrollable content" at bounding box center [561, 518] width 307 height 18
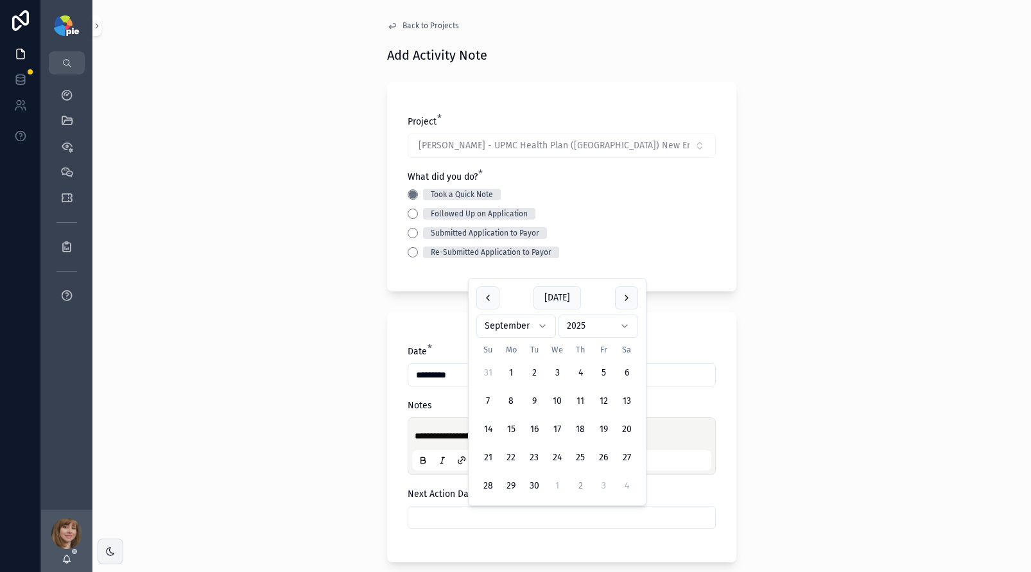
click at [573, 484] on button "2" at bounding box center [580, 486] width 23 height 23
click at [602, 374] on button "3" at bounding box center [603, 373] width 23 height 23
type input "*********"
click at [279, 409] on div "**********" at bounding box center [561, 286] width 939 height 572
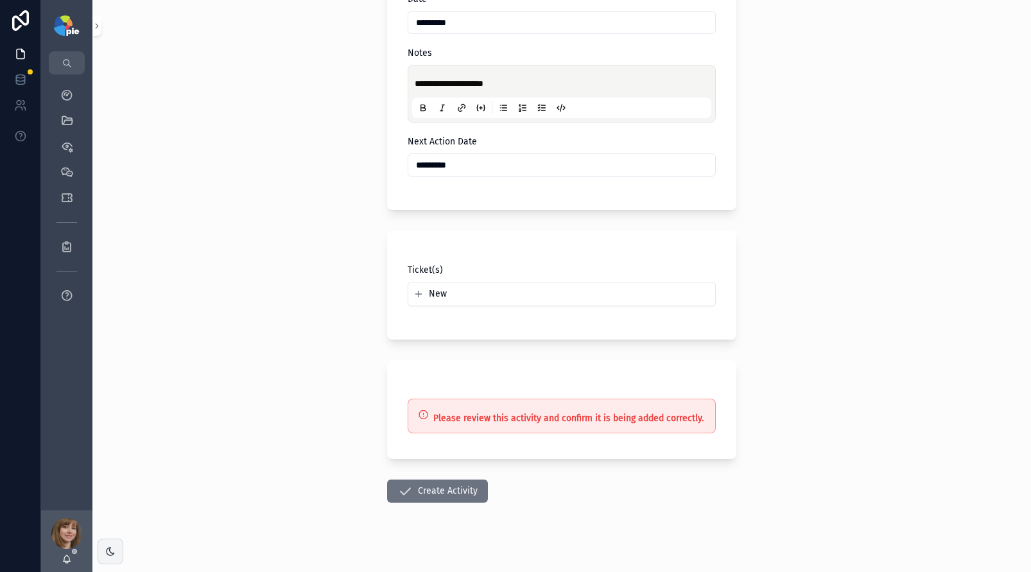
scroll to position [365, 0]
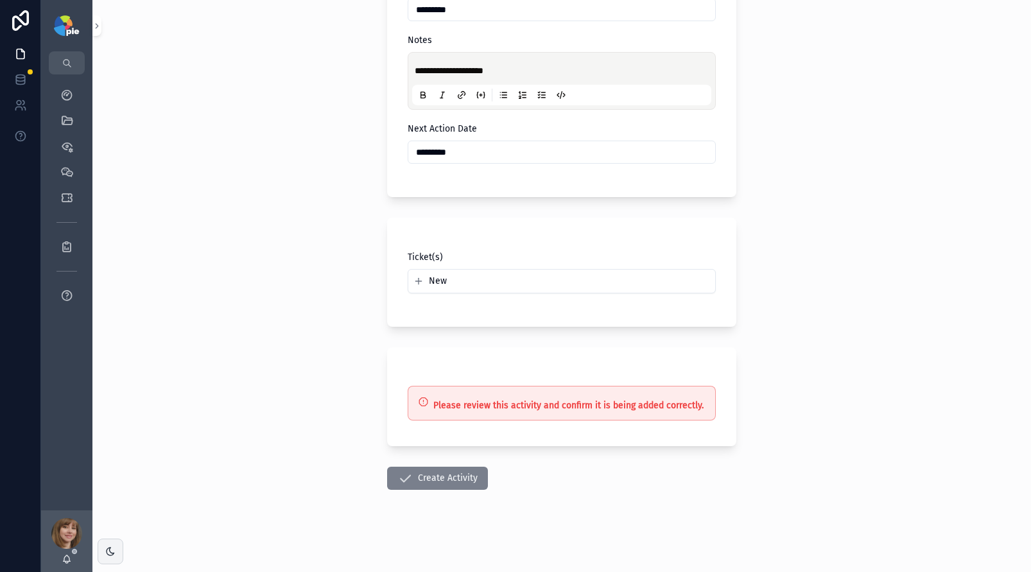
click at [444, 479] on button "Create Activity" at bounding box center [437, 478] width 101 height 23
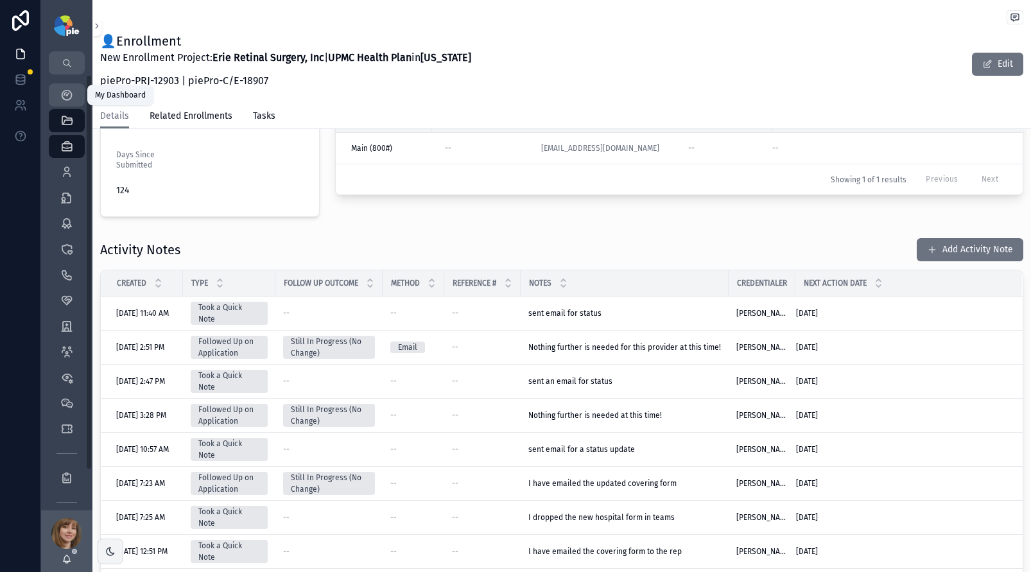
click at [71, 93] on icon "scrollable content" at bounding box center [66, 95] width 13 height 13
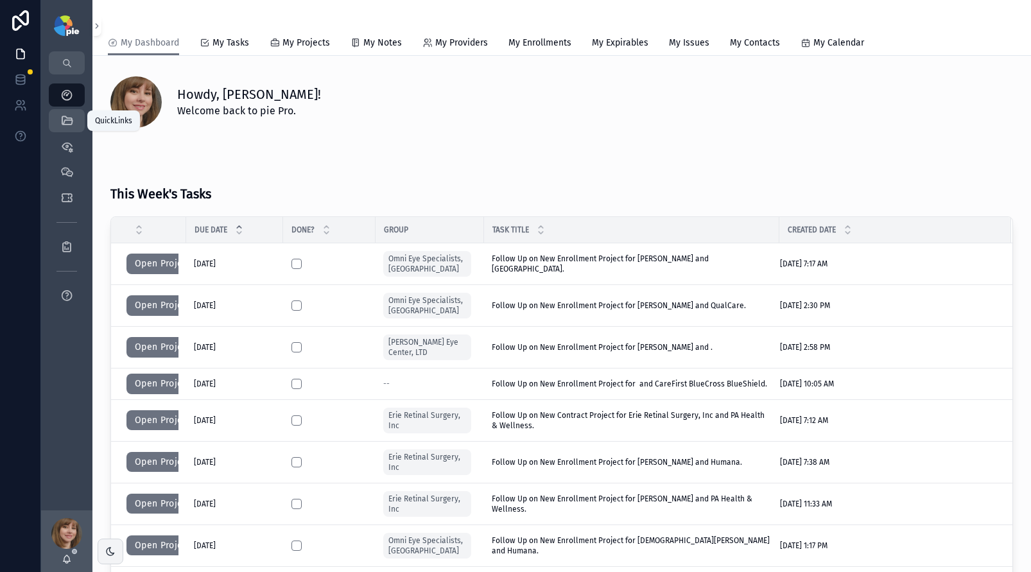
click at [68, 121] on icon "scrollable content" at bounding box center [66, 120] width 13 height 13
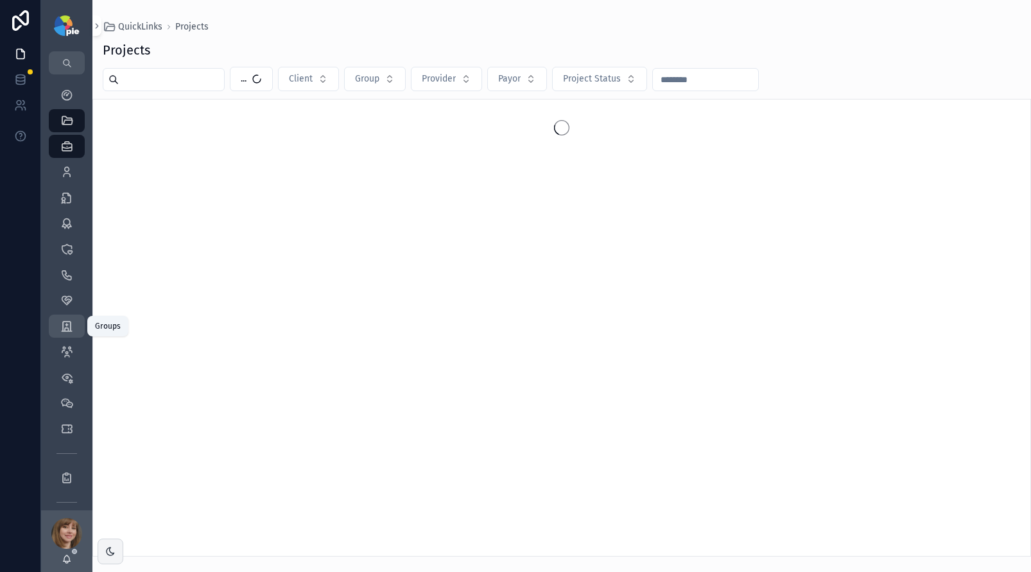
click at [57, 323] on div "Groups 52" at bounding box center [67, 326] width 21 height 21
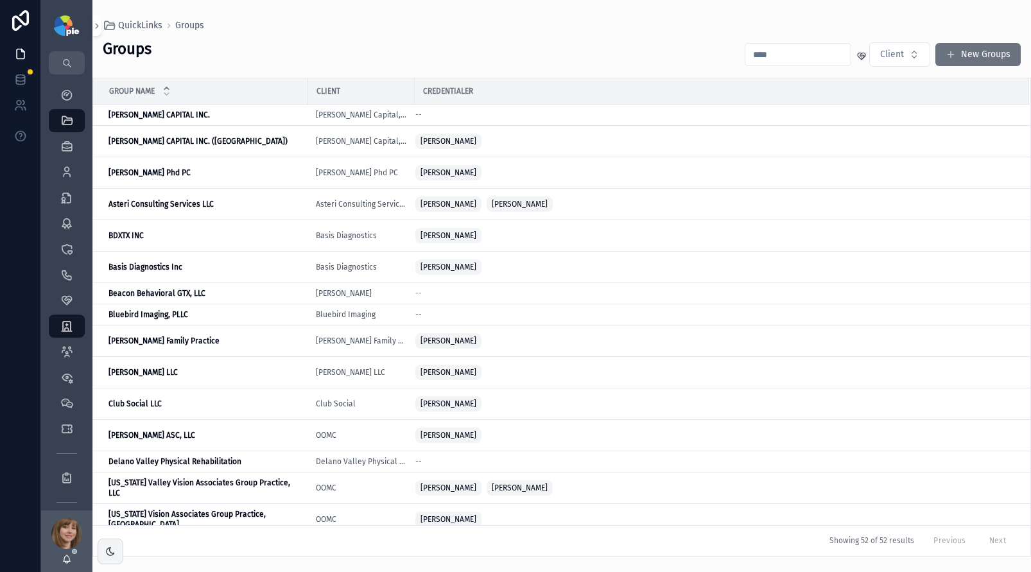
click at [767, 55] on input "scrollable content" at bounding box center [797, 55] width 105 height 18
type input "*"
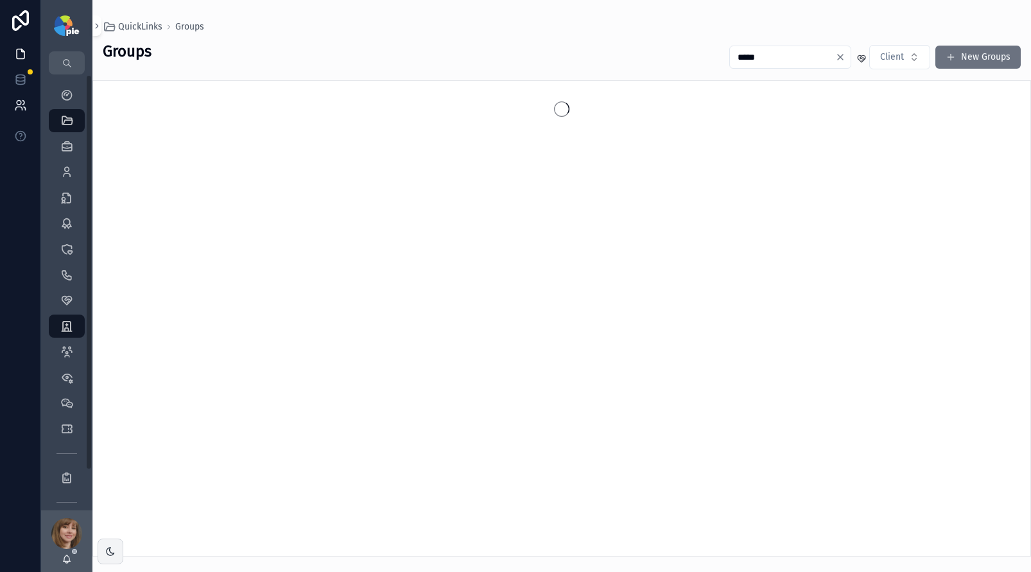
type input "*****"
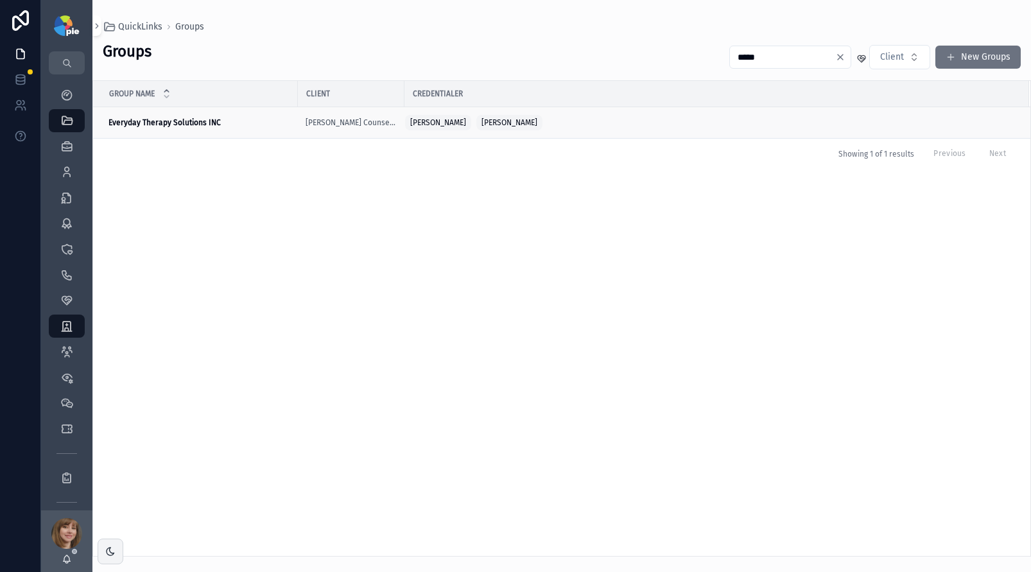
click at [140, 124] on strong "Everyday Therapy Solutions INC" at bounding box center [165, 122] width 112 height 9
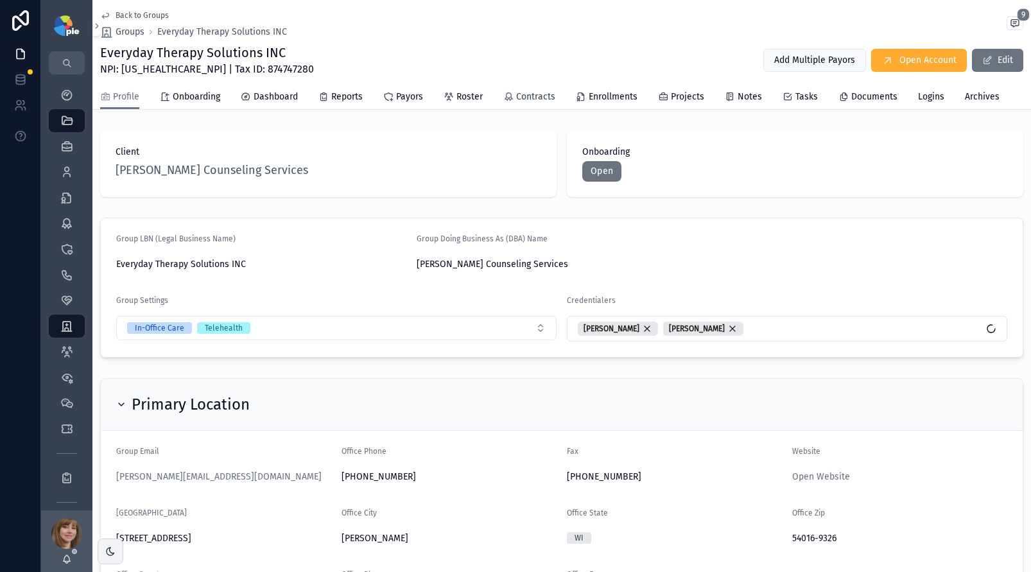
click at [524, 96] on span "Contracts" at bounding box center [535, 97] width 39 height 13
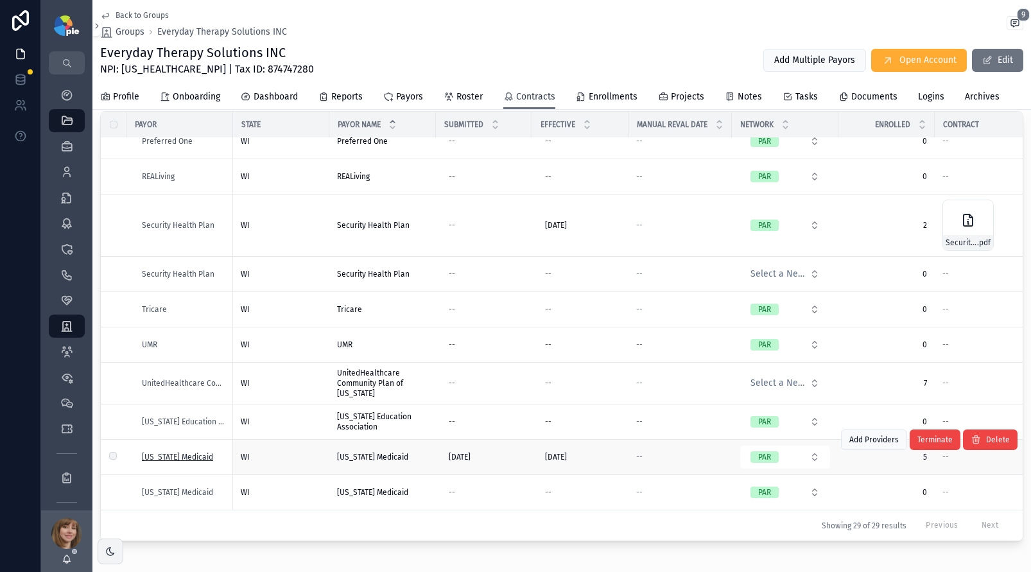
scroll to position [145, 0]
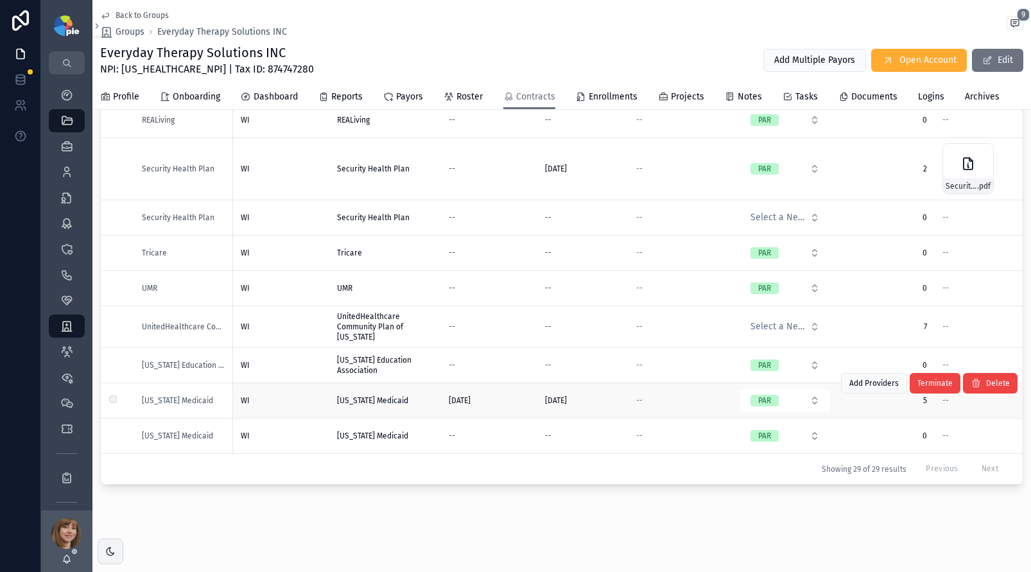
click at [305, 396] on div "WI" at bounding box center [281, 401] width 81 height 10
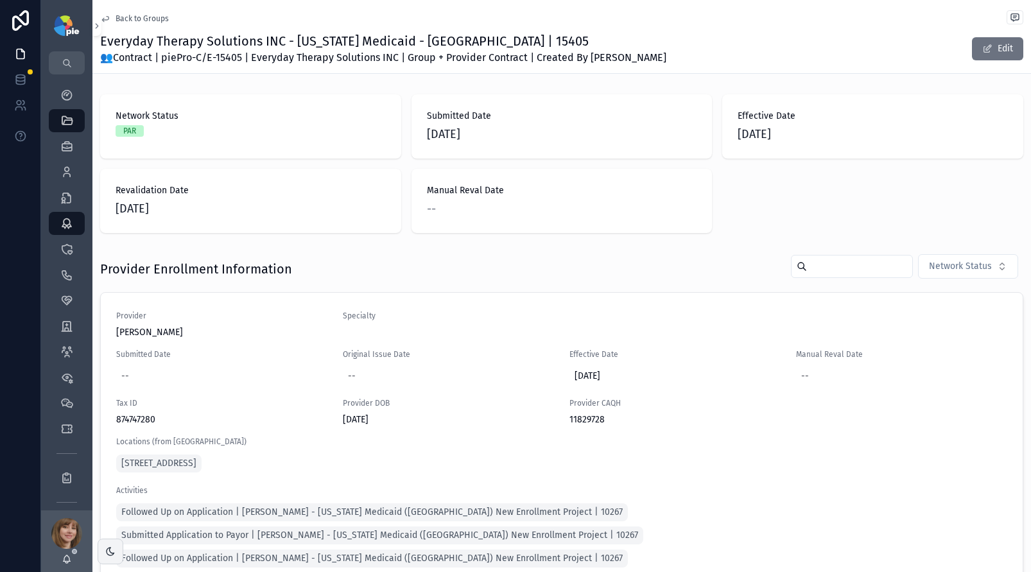
click at [141, 19] on span "Back to Groups" at bounding box center [142, 18] width 53 height 10
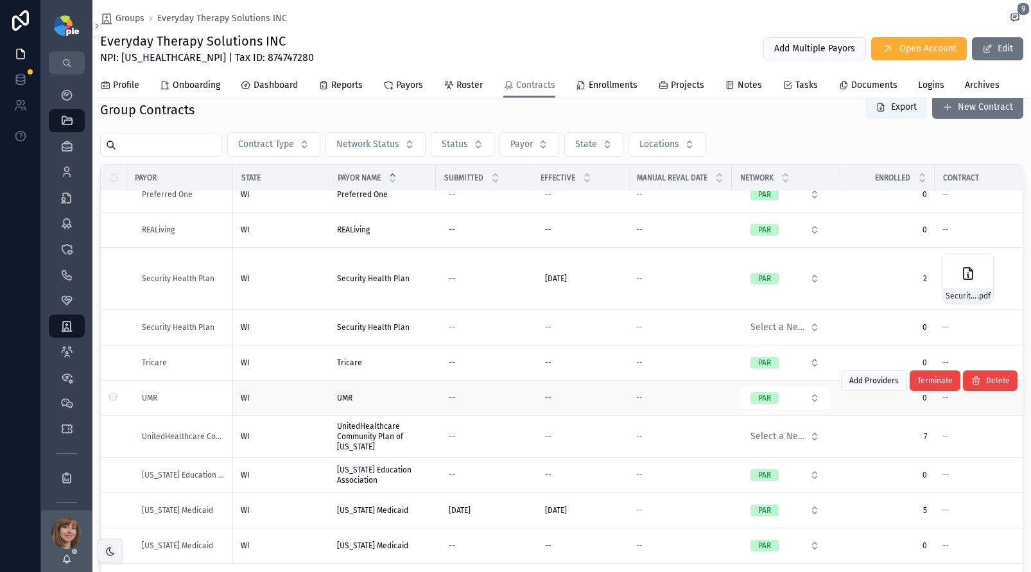
scroll to position [84, 0]
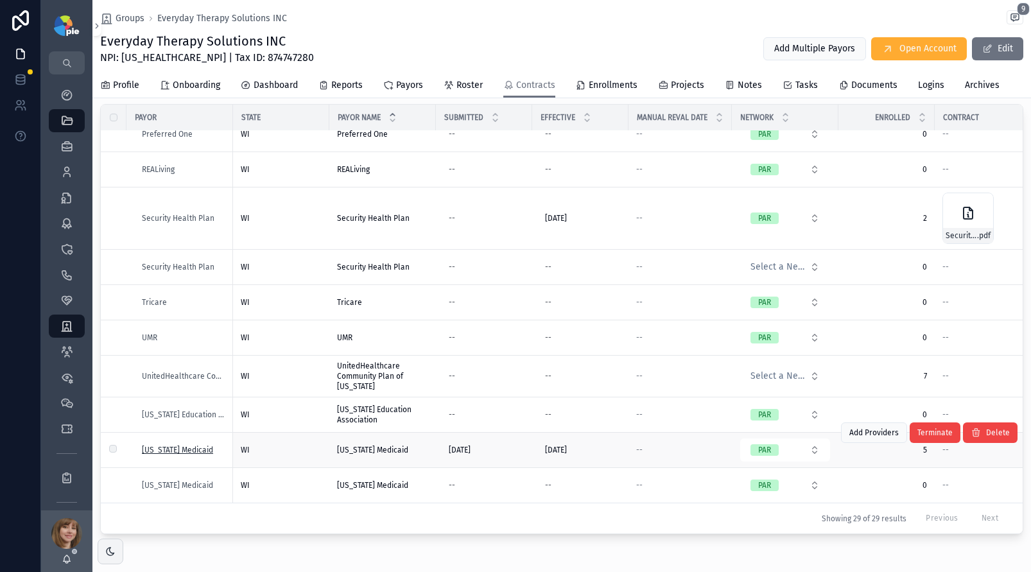
click at [180, 445] on span "Wisconsin Medicaid" at bounding box center [177, 450] width 71 height 10
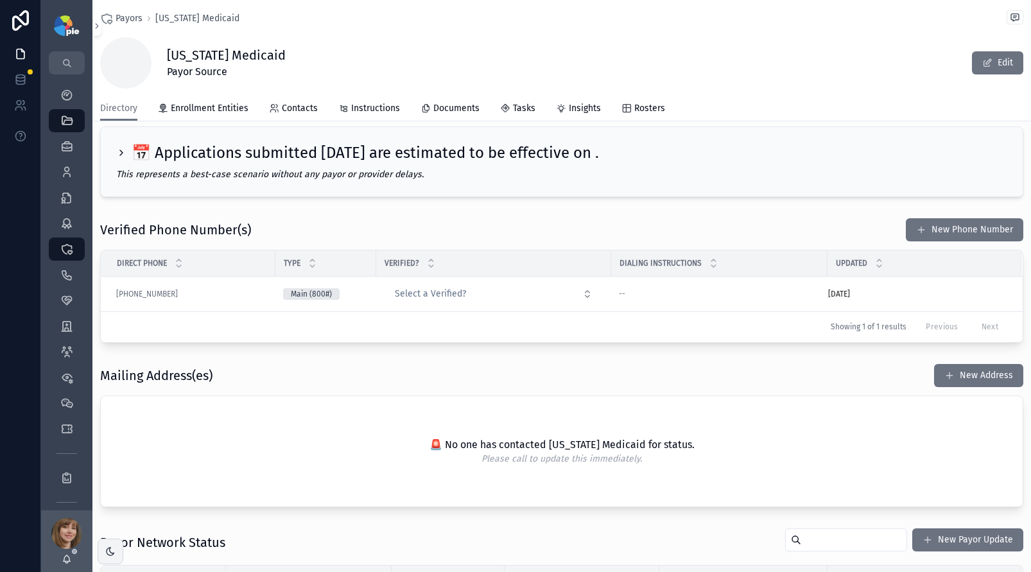
scroll to position [57, 0]
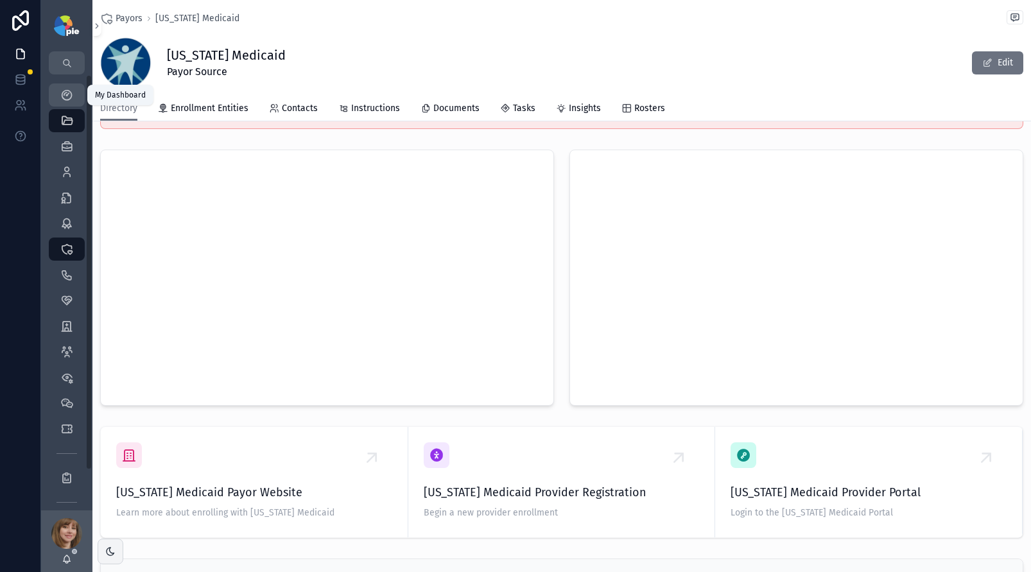
click at [70, 92] on icon "scrollable content" at bounding box center [66, 95] width 13 height 13
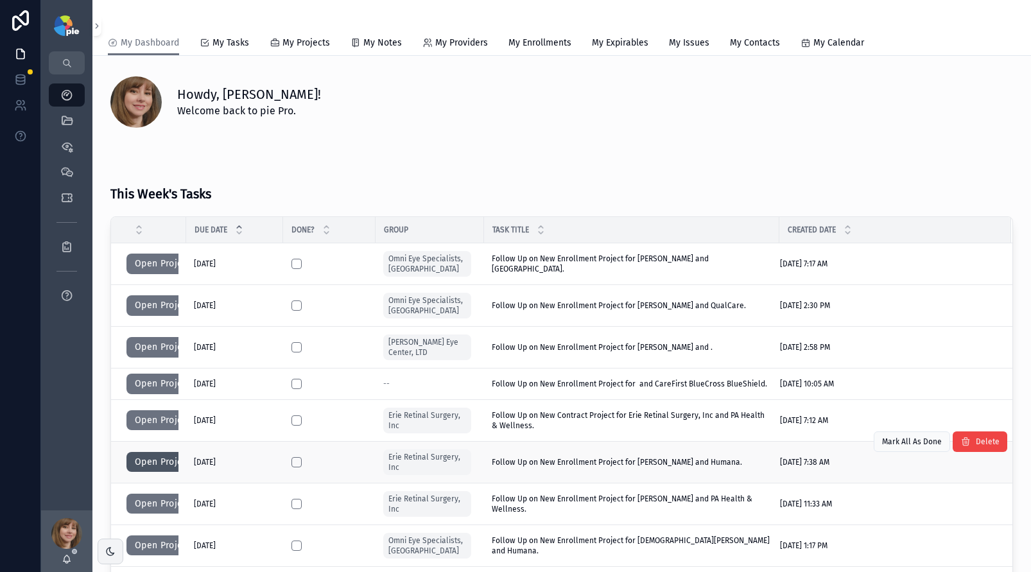
click at [157, 461] on button "Open Project" at bounding box center [162, 462] width 73 height 21
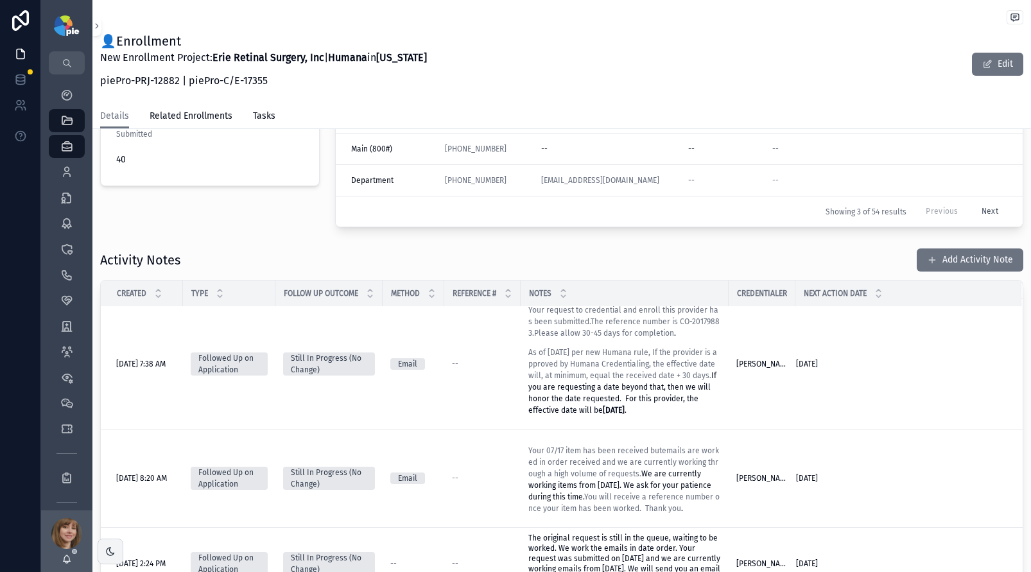
scroll to position [8, 0]
click at [972, 258] on button "Add Activity Note" at bounding box center [970, 259] width 107 height 23
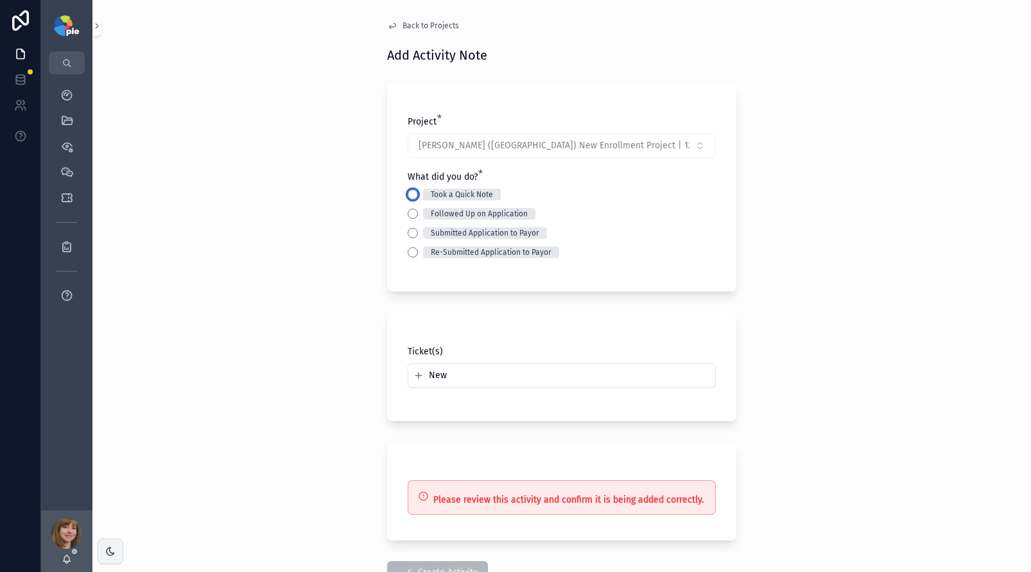
click at [409, 191] on button "Took a Quick Note" at bounding box center [413, 194] width 10 height 10
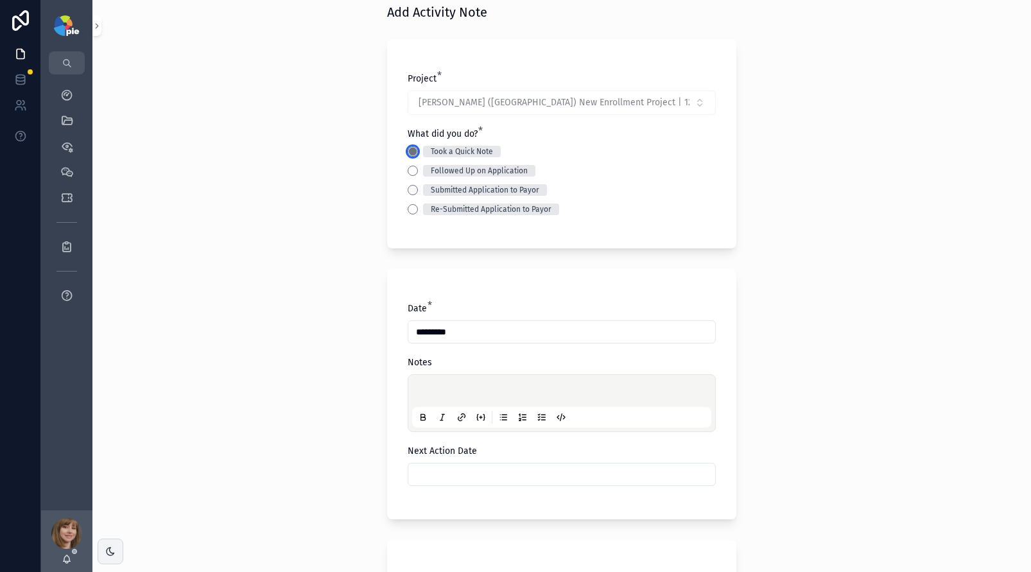
scroll to position [88, 0]
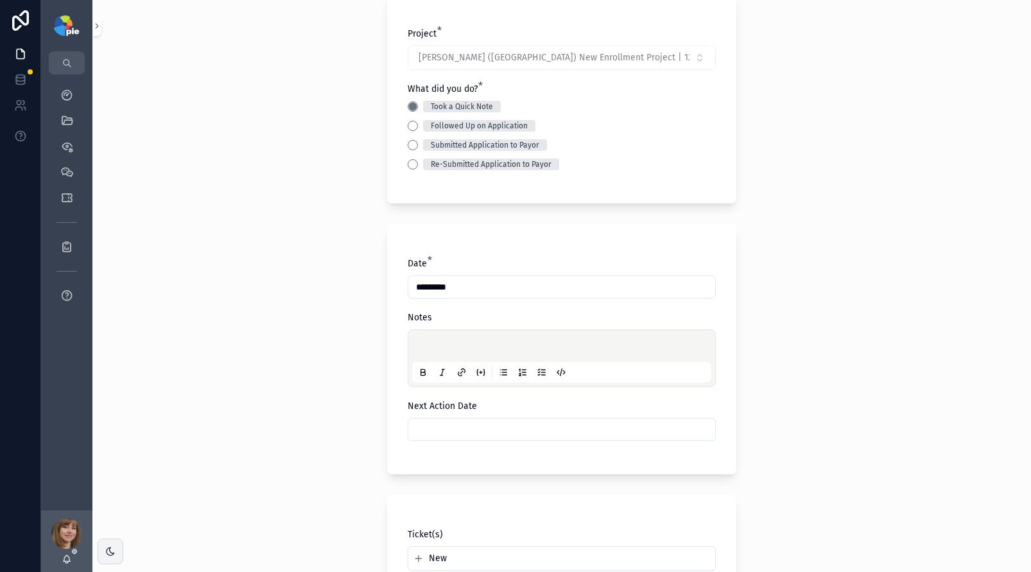
click at [429, 352] on p "scrollable content" at bounding box center [564, 348] width 299 height 13
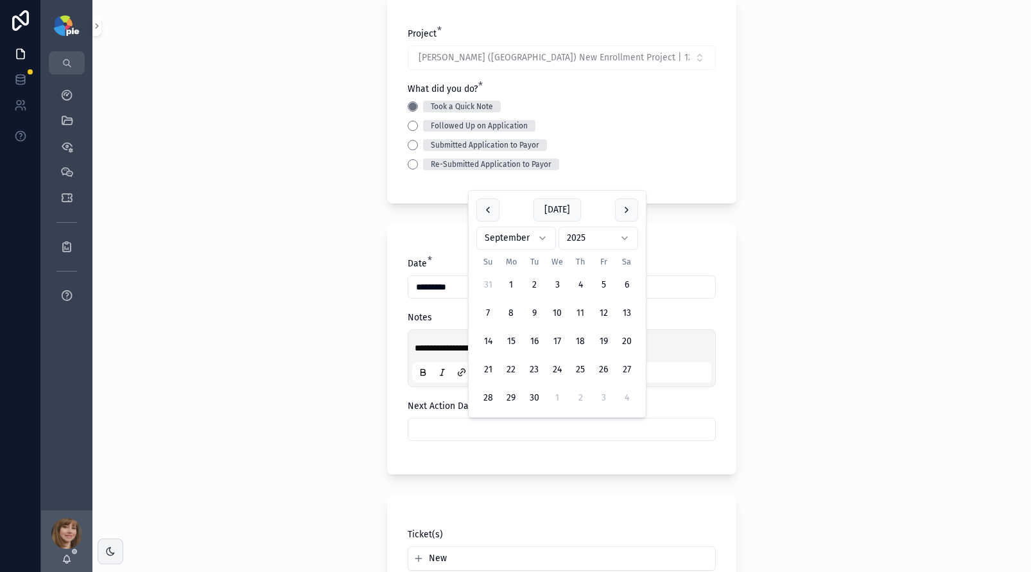
click at [535, 429] on input "scrollable content" at bounding box center [561, 430] width 307 height 18
click at [599, 394] on button "3" at bounding box center [603, 398] width 23 height 23
type input "*********"
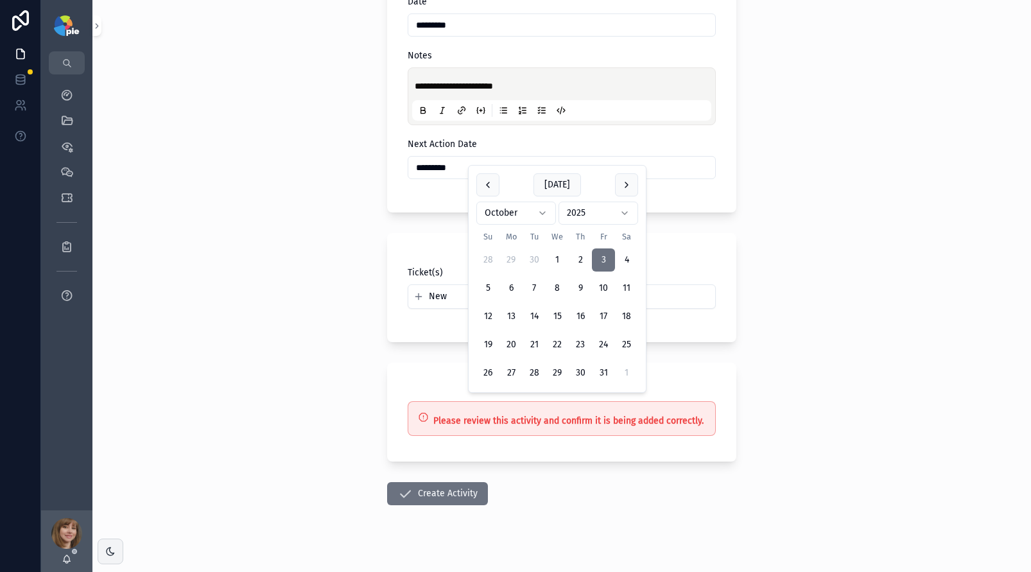
scroll to position [365, 0]
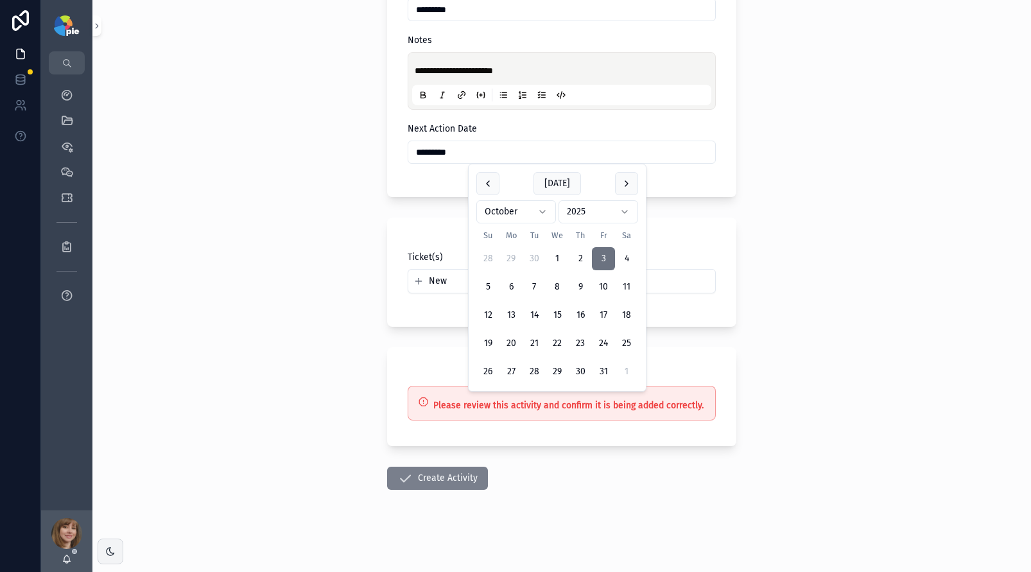
click at [434, 484] on button "Create Activity" at bounding box center [437, 478] width 101 height 23
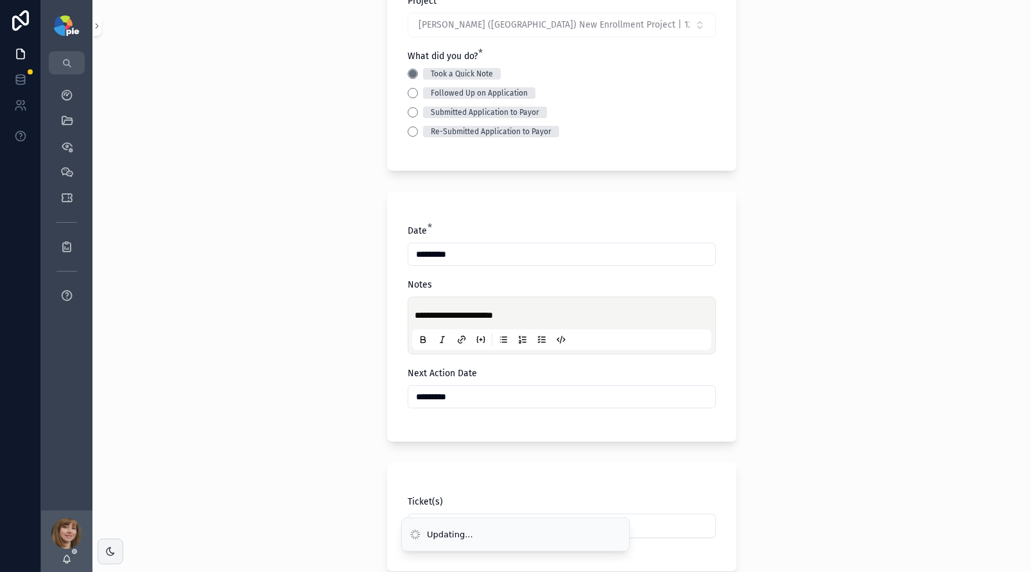
scroll to position [0, 0]
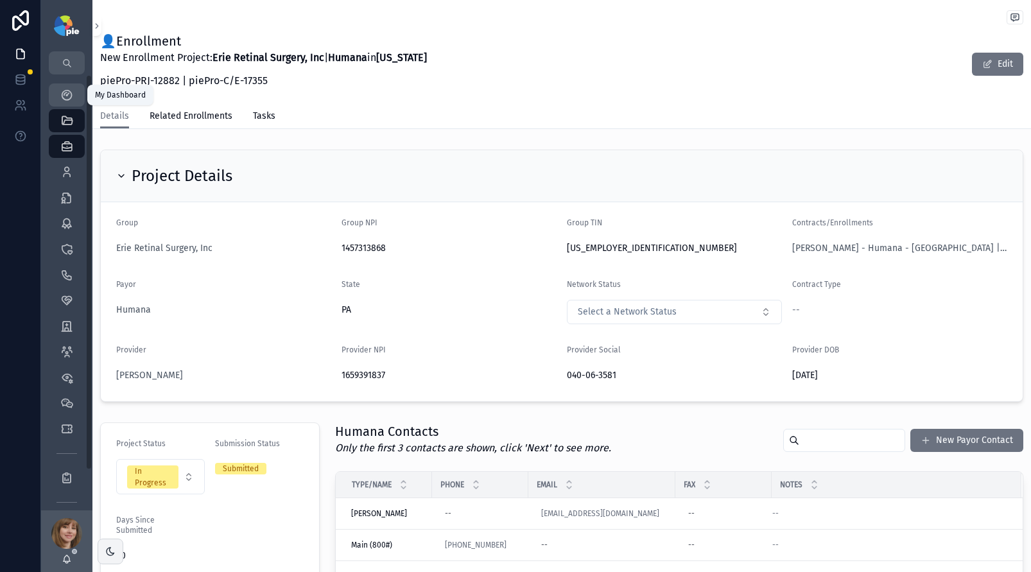
click at [62, 95] on icon "scrollable content" at bounding box center [66, 95] width 13 height 13
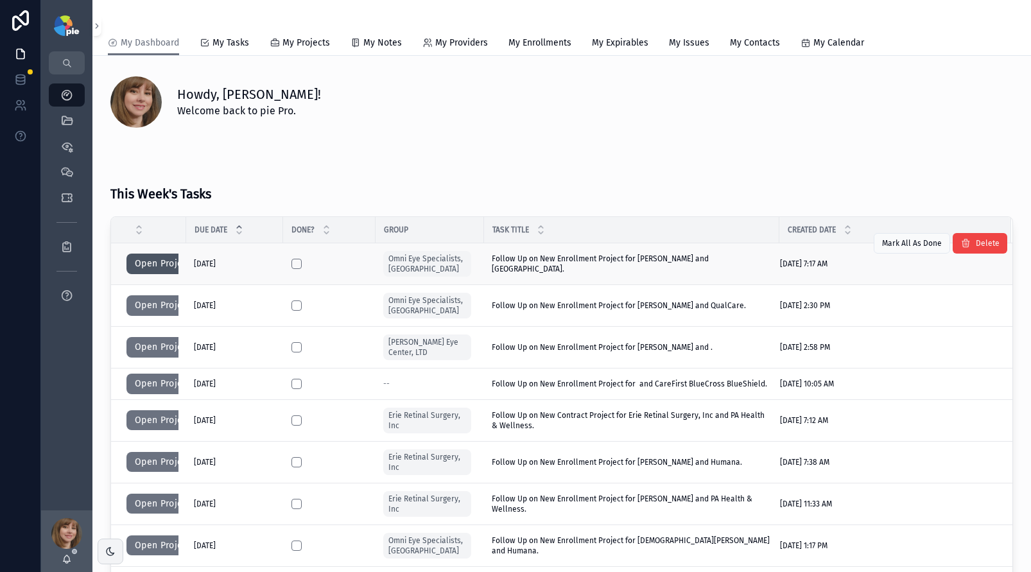
click at [146, 260] on button "Open Project" at bounding box center [162, 264] width 73 height 21
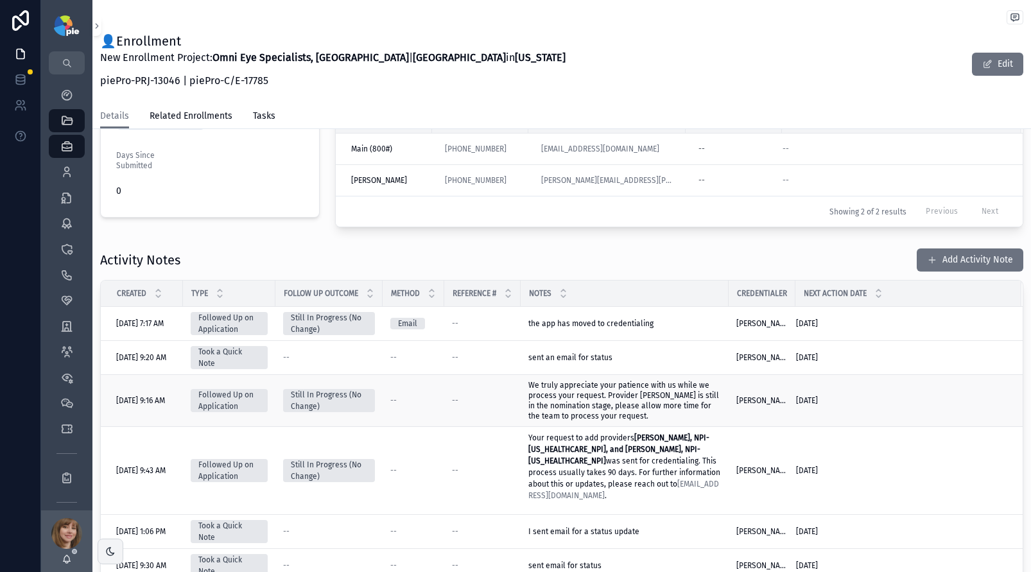
scroll to position [364, 0]
click at [62, 91] on icon "scrollable content" at bounding box center [66, 95] width 13 height 13
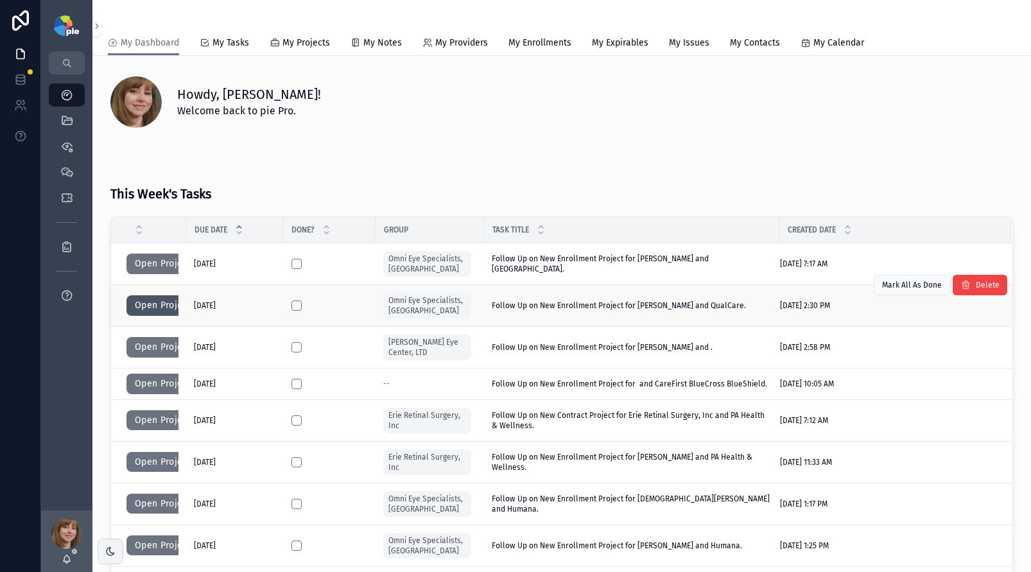
click at [154, 304] on button "Open Project" at bounding box center [162, 305] width 73 height 21
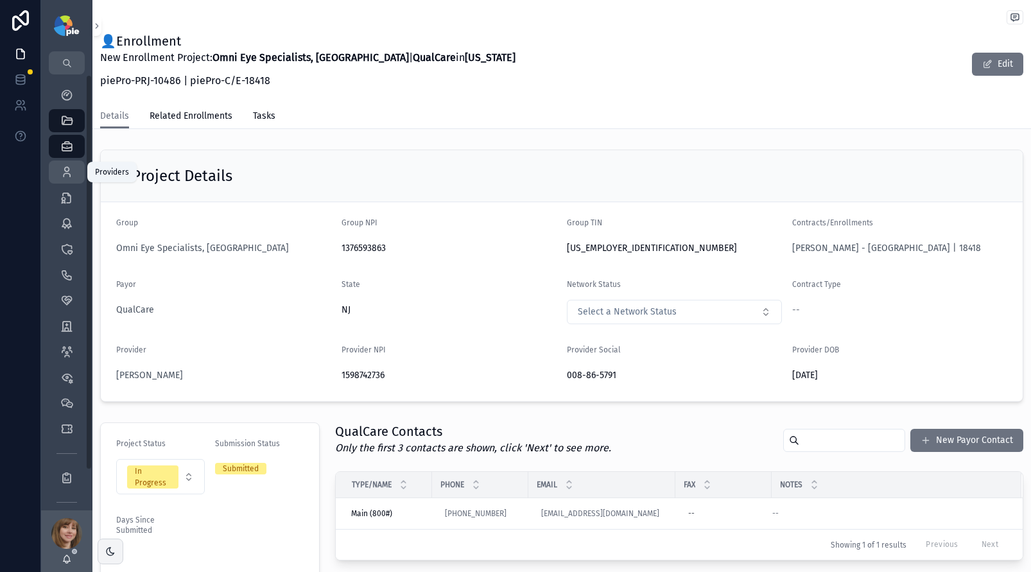
click at [67, 170] on icon "scrollable content" at bounding box center [66, 172] width 13 height 13
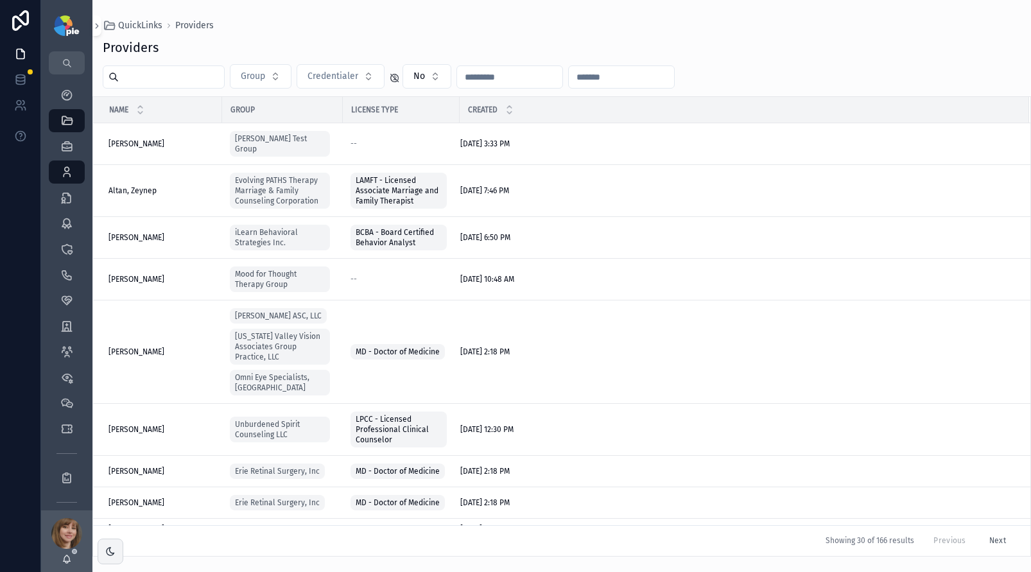
click at [176, 72] on input "scrollable content" at bounding box center [171, 77] width 105 height 18
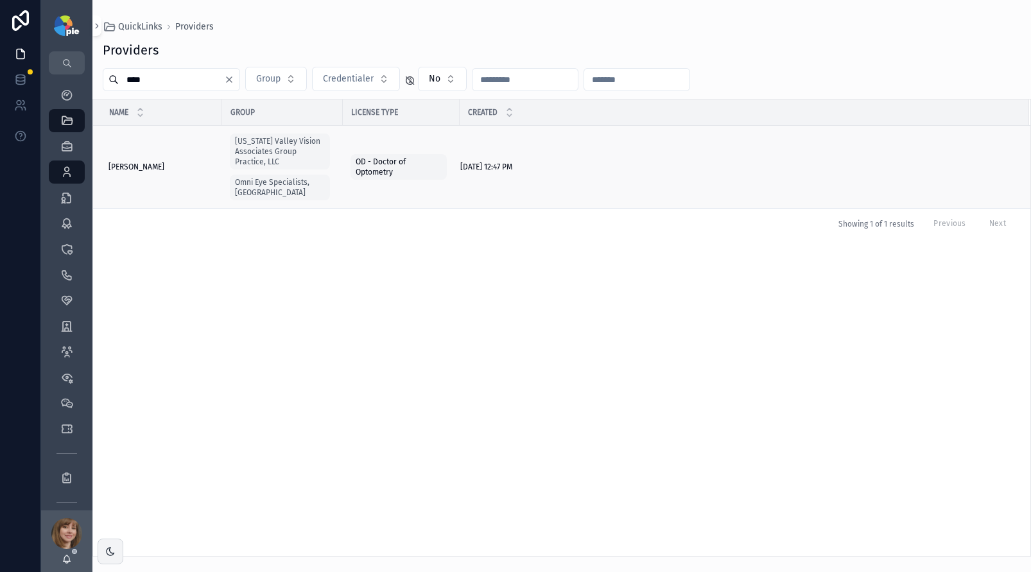
type input "****"
click at [141, 164] on span "Syed, Sabrina" at bounding box center [137, 167] width 56 height 10
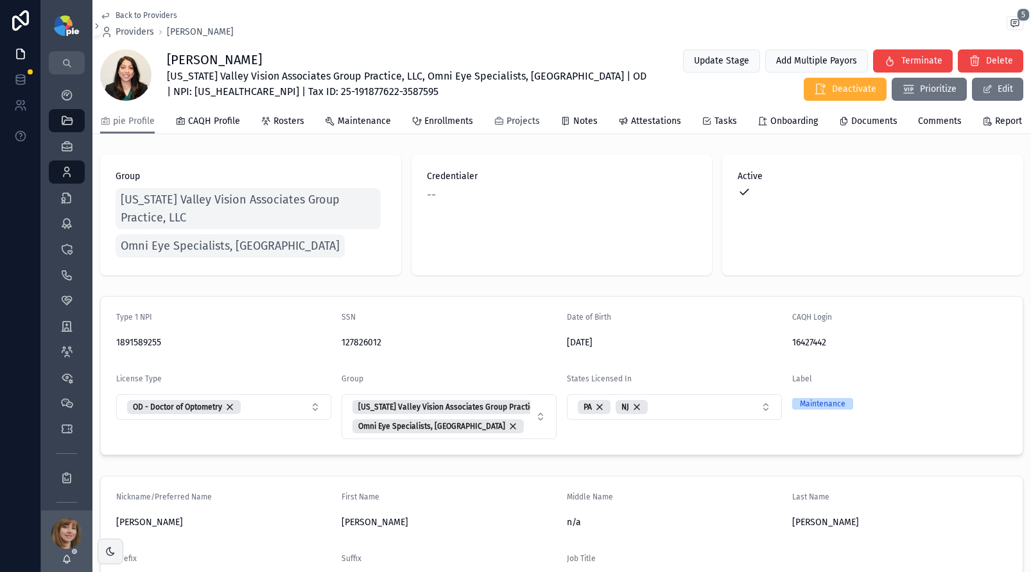
click at [521, 127] on span "Projects" at bounding box center [523, 121] width 33 height 13
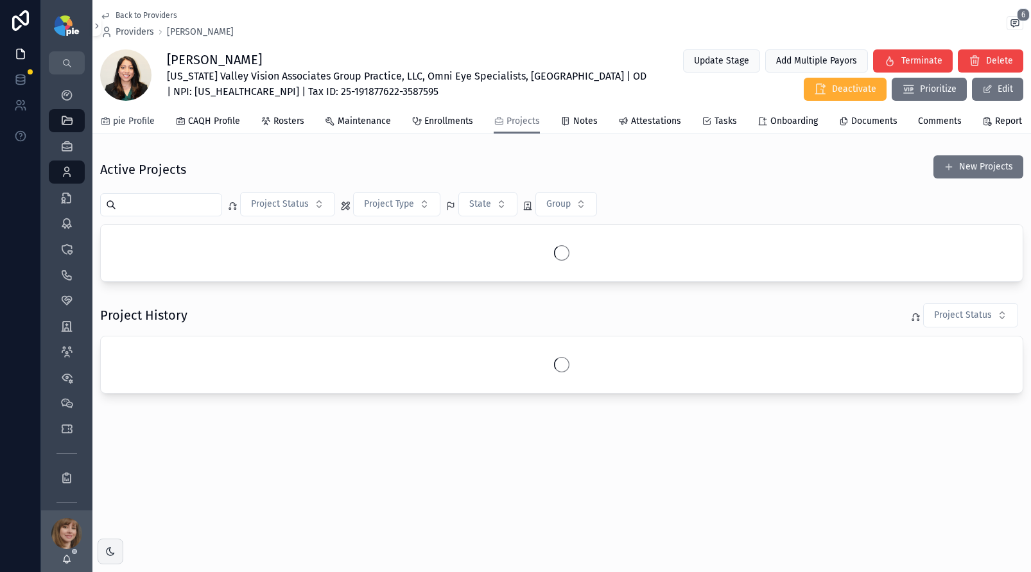
click at [148, 121] on span "pie Profile" at bounding box center [134, 121] width 42 height 13
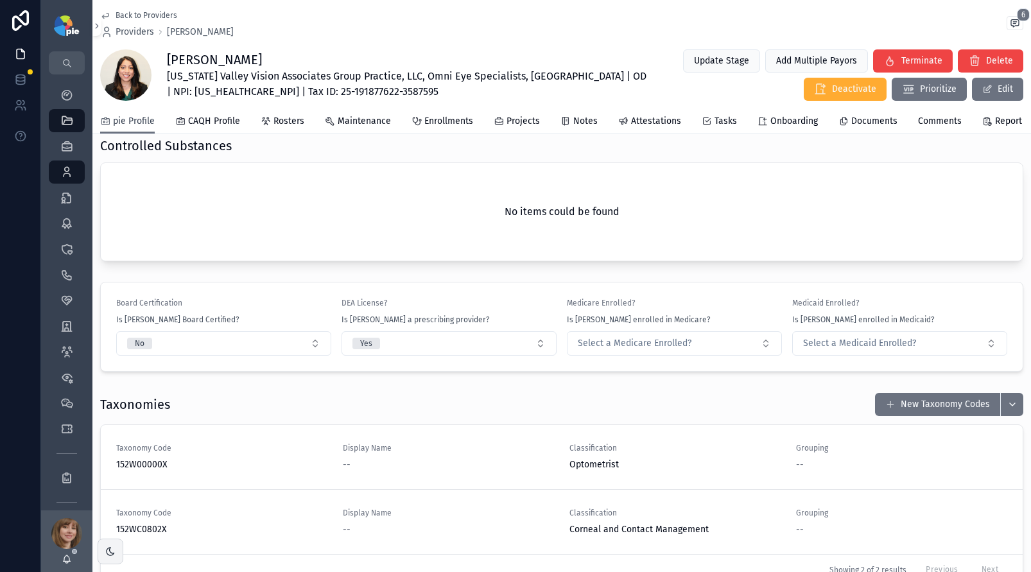
scroll to position [1352, 0]
click at [721, 358] on button "Select a Medicare Enrolled?" at bounding box center [674, 345] width 215 height 24
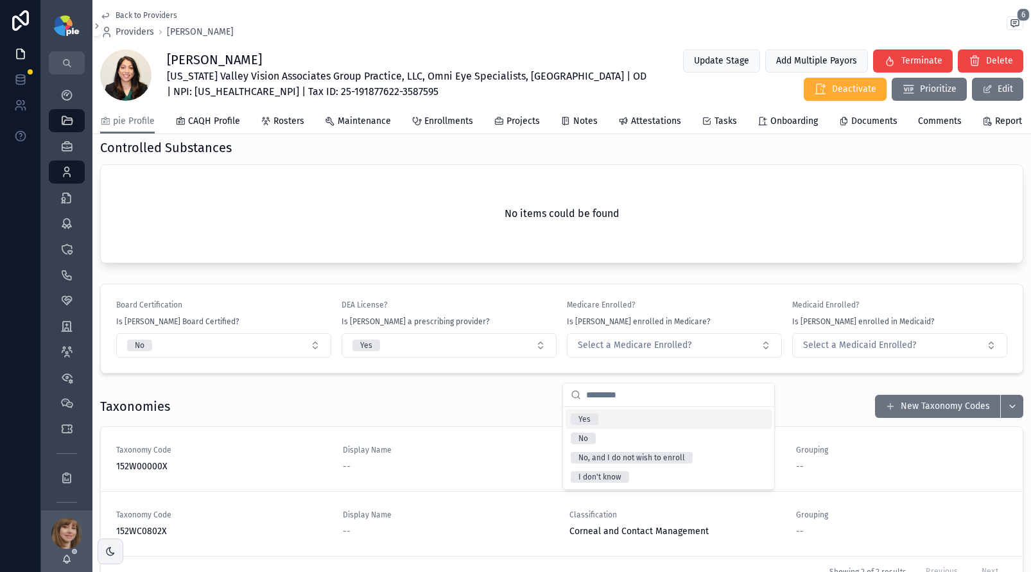
click at [638, 419] on div "Yes" at bounding box center [669, 419] width 206 height 19
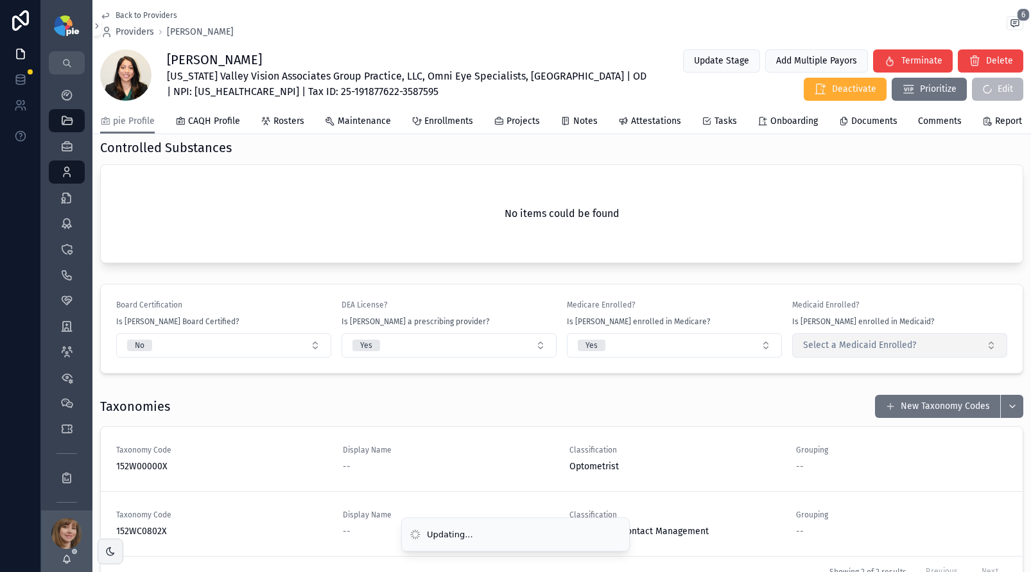
click at [813, 352] on span "Select a Medicaid Enrolled?" at bounding box center [859, 345] width 113 height 13
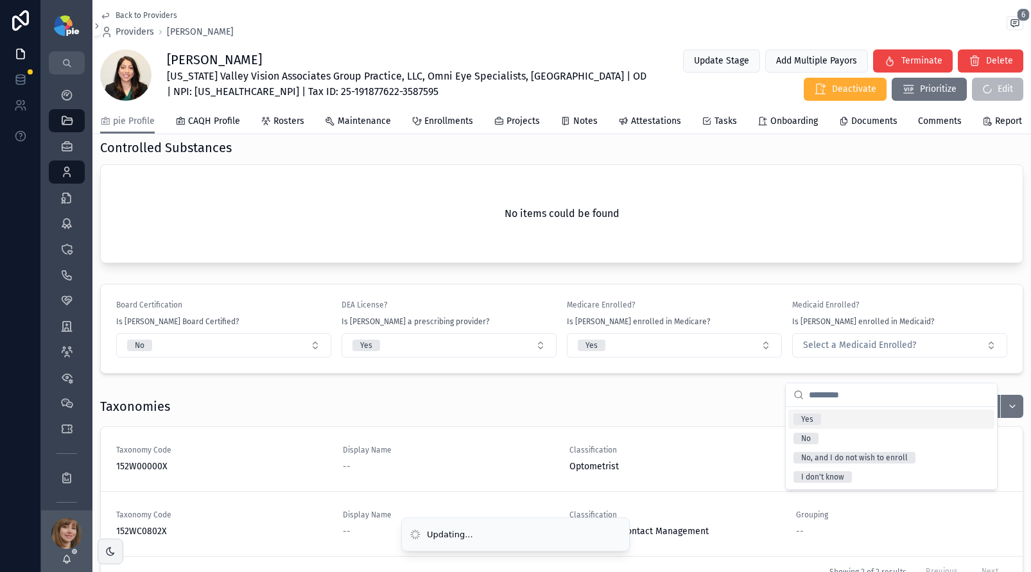
click at [807, 414] on div "Yes" at bounding box center [807, 420] width 12 height 12
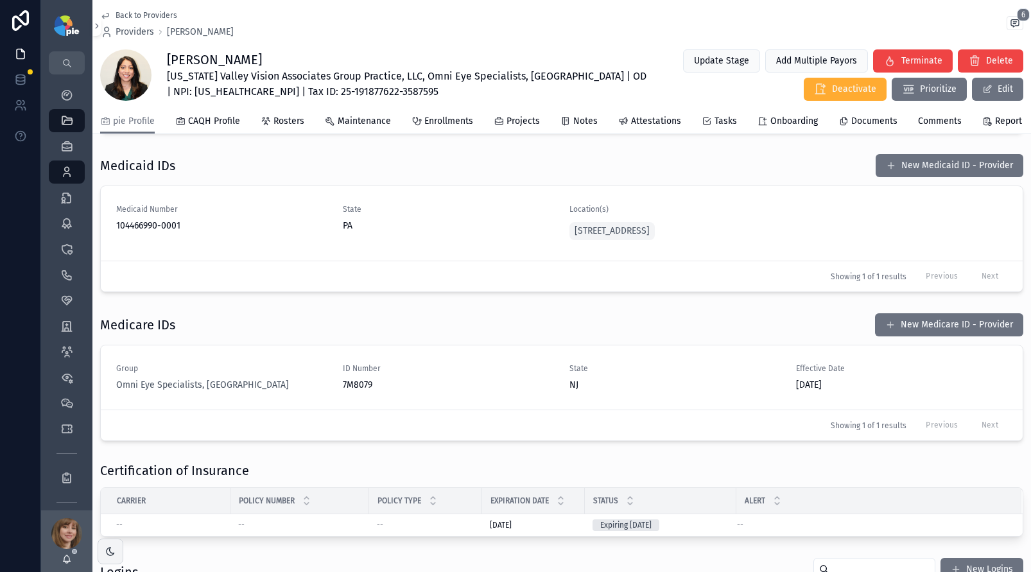
scroll to position [1802, 0]
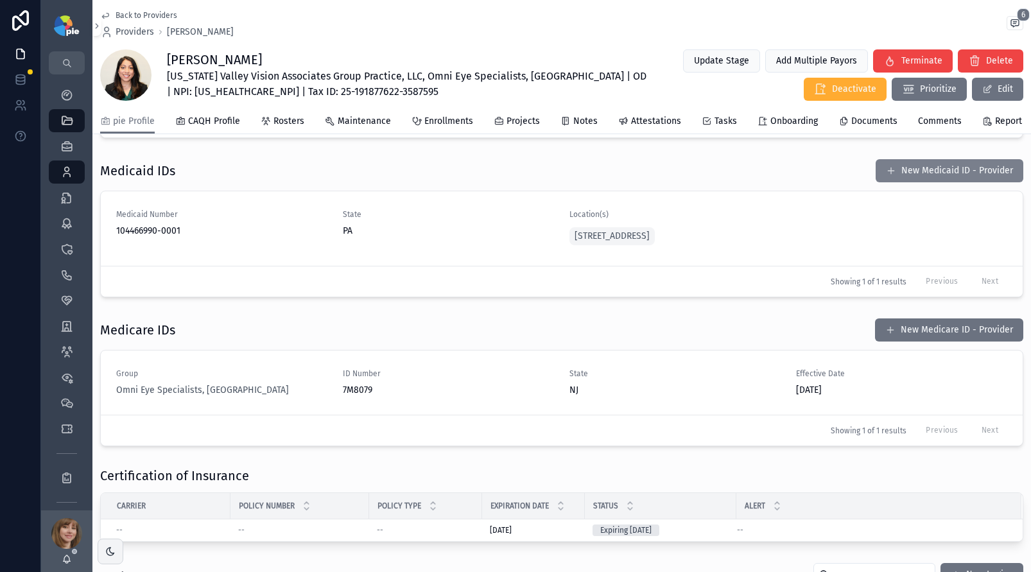
click at [951, 182] on button "New Medicaid ID - Provider" at bounding box center [950, 170] width 148 height 23
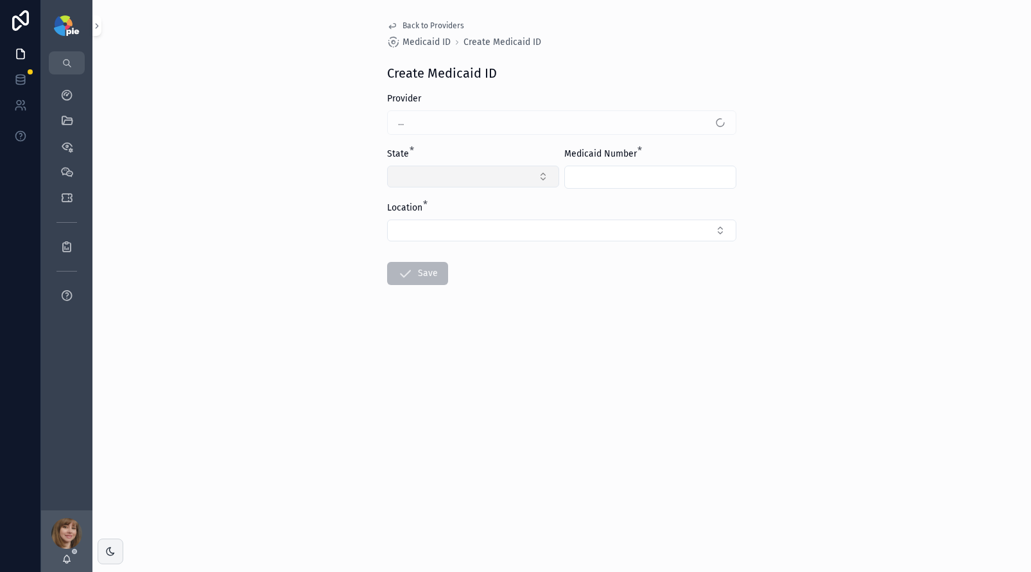
click at [457, 175] on button "Select Button" at bounding box center [473, 177] width 172 height 22
type input "**"
click at [421, 225] on div "NJ" at bounding box center [473, 227] width 166 height 21
click at [593, 174] on input "scrollable content" at bounding box center [650, 177] width 171 height 18
type input "*******"
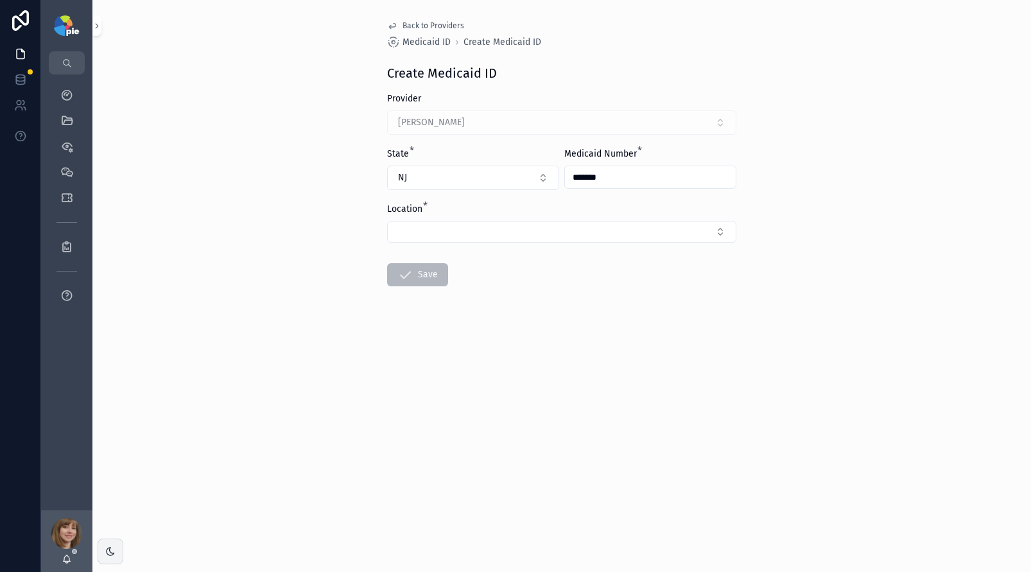
click at [827, 246] on div "Back to Providers Medicaid ID Create Medicaid ID Create Medicaid ID Provider Sy…" at bounding box center [561, 286] width 939 height 572
click at [426, 236] on button "Select Button" at bounding box center [561, 232] width 349 height 22
type input "****"
click at [432, 282] on span "1820 Chapel Avenue West Suite 100, Cherry Hill, NJ 08002-4610" at bounding box center [433, 282] width 75 height 13
click at [415, 348] on form "Provider Syed, Sabrina State * NJ Medicaid Number * ******* Location * 1820 Cha…" at bounding box center [561, 232] width 349 height 280
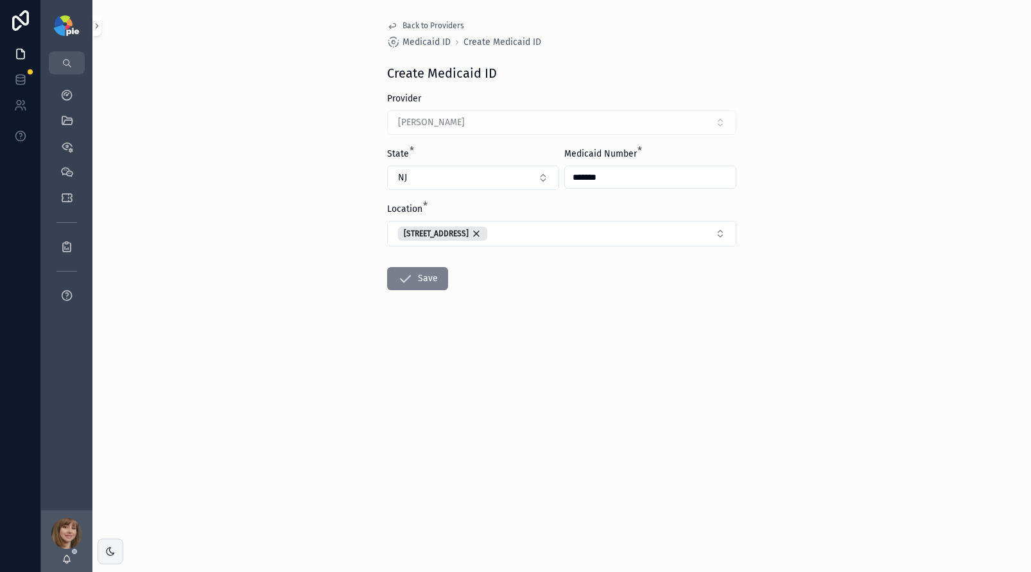
click at [415, 281] on button "Save" at bounding box center [417, 278] width 61 height 23
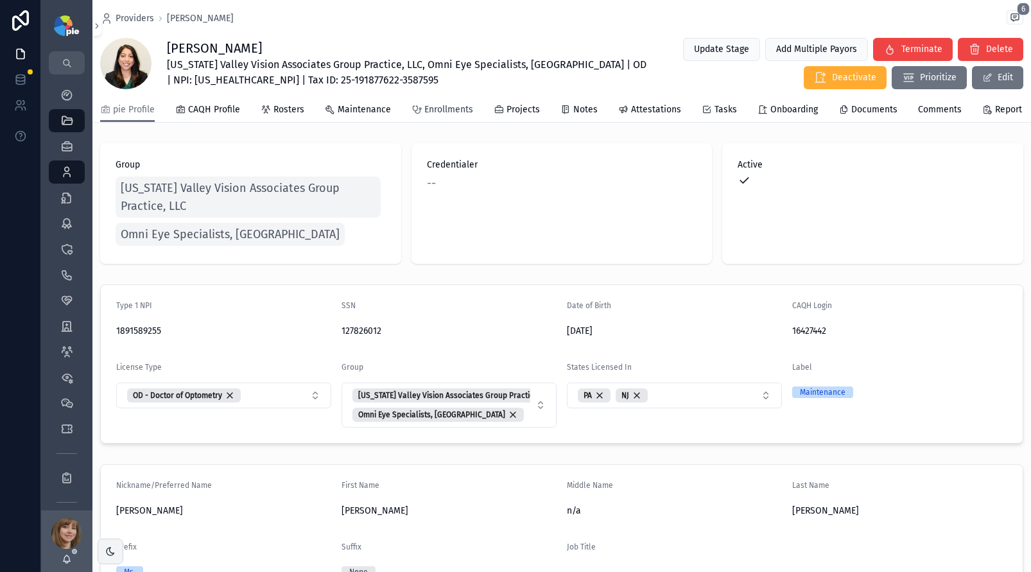
click at [435, 123] on link "Enrollments" at bounding box center [443, 111] width 62 height 26
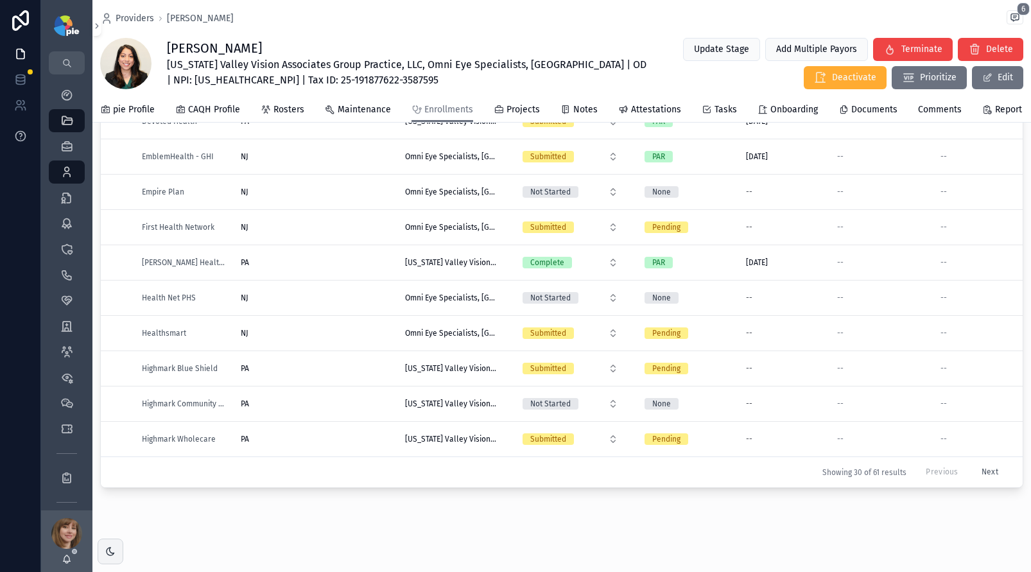
scroll to position [144, 0]
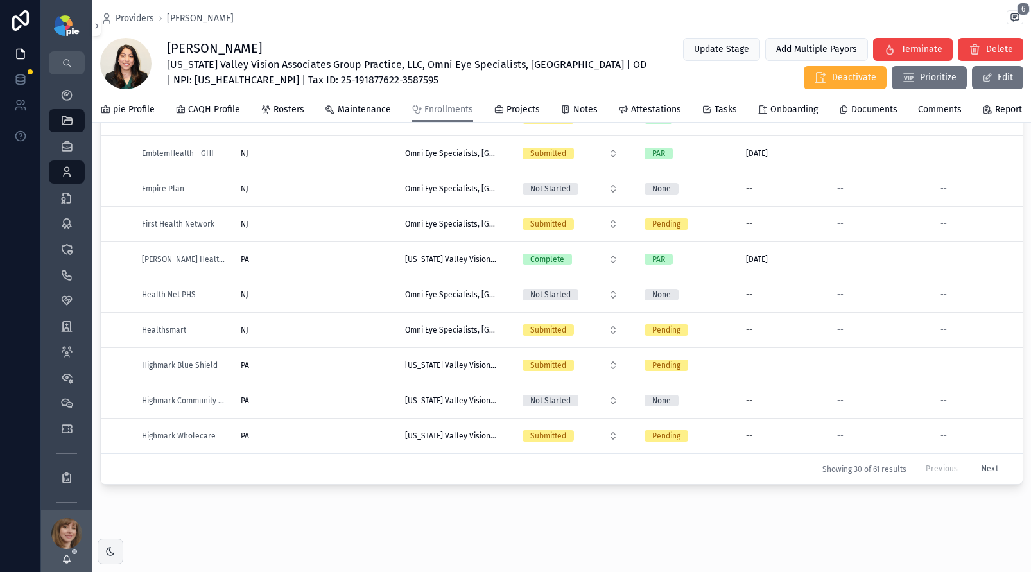
click at [973, 459] on button "Next" at bounding box center [990, 469] width 35 height 20
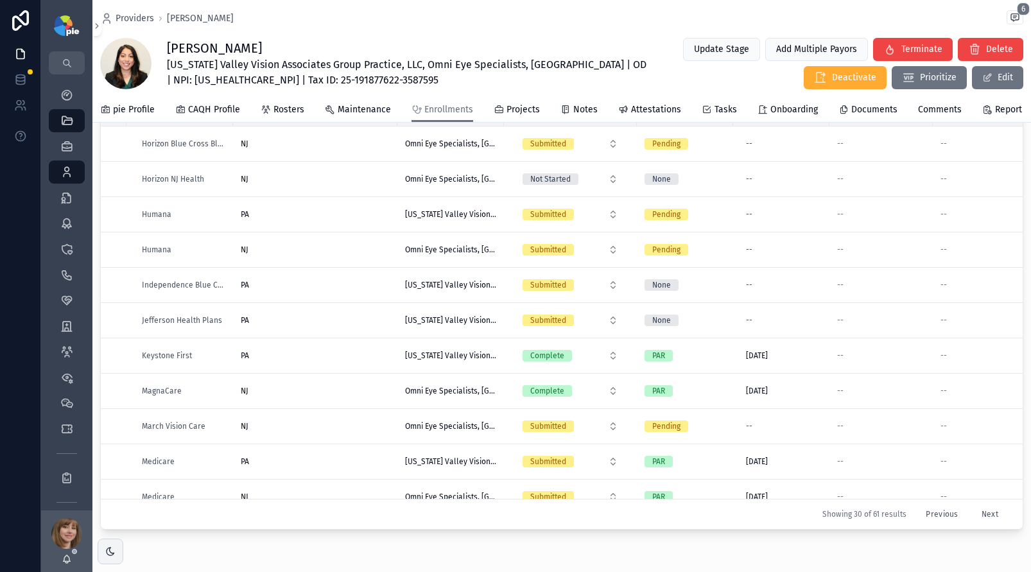
scroll to position [87, 0]
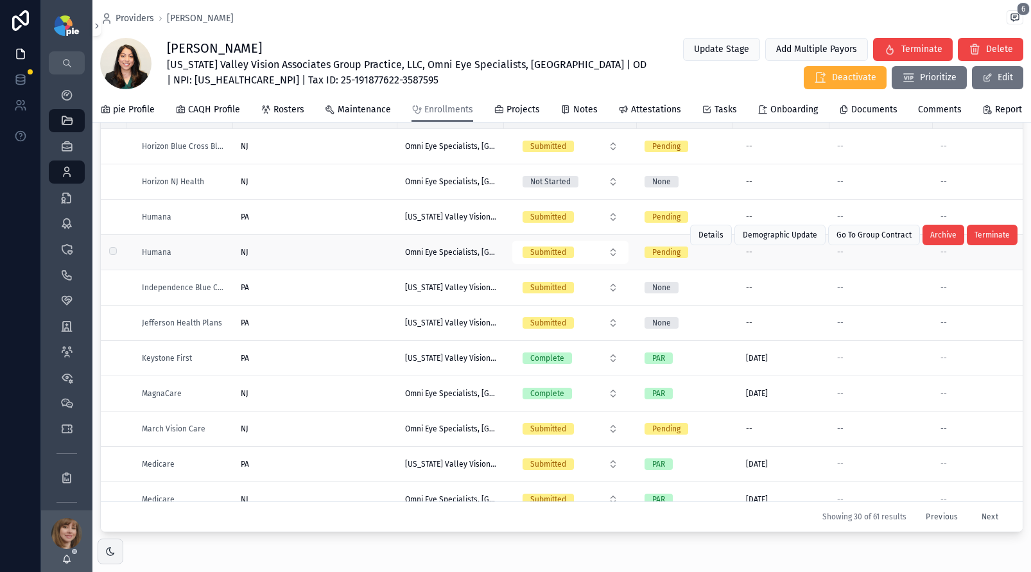
click at [311, 257] on div "NJ NJ" at bounding box center [315, 252] width 149 height 10
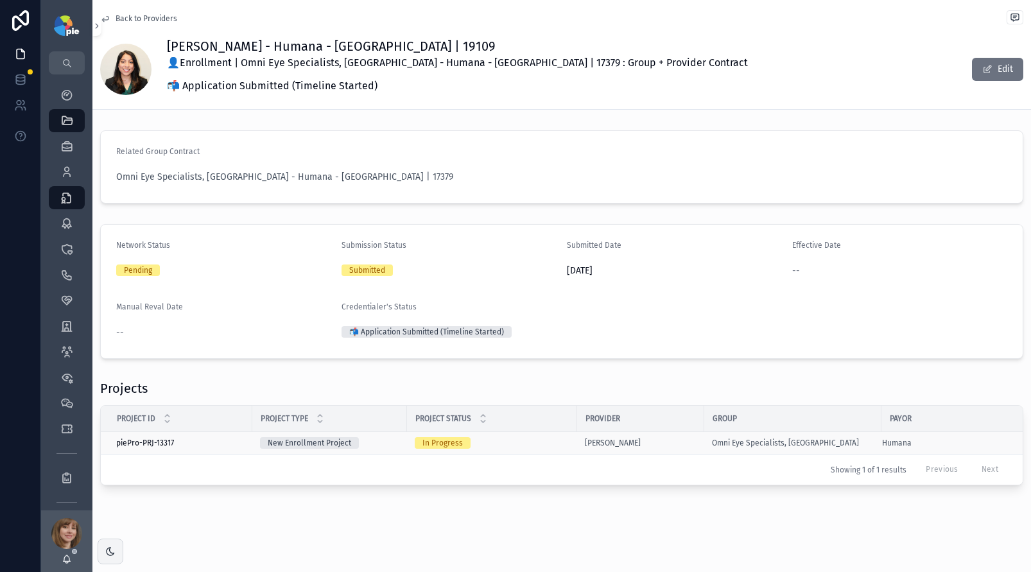
click at [519, 442] on div "In Progress" at bounding box center [492, 443] width 155 height 12
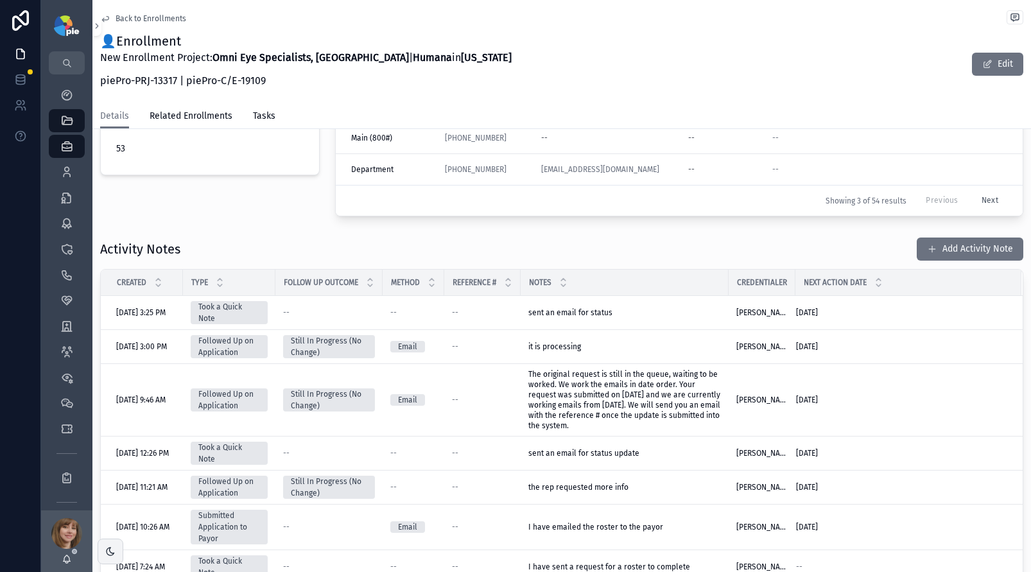
scroll to position [408, 0]
click at [946, 244] on button "Add Activity Note" at bounding box center [970, 248] width 107 height 23
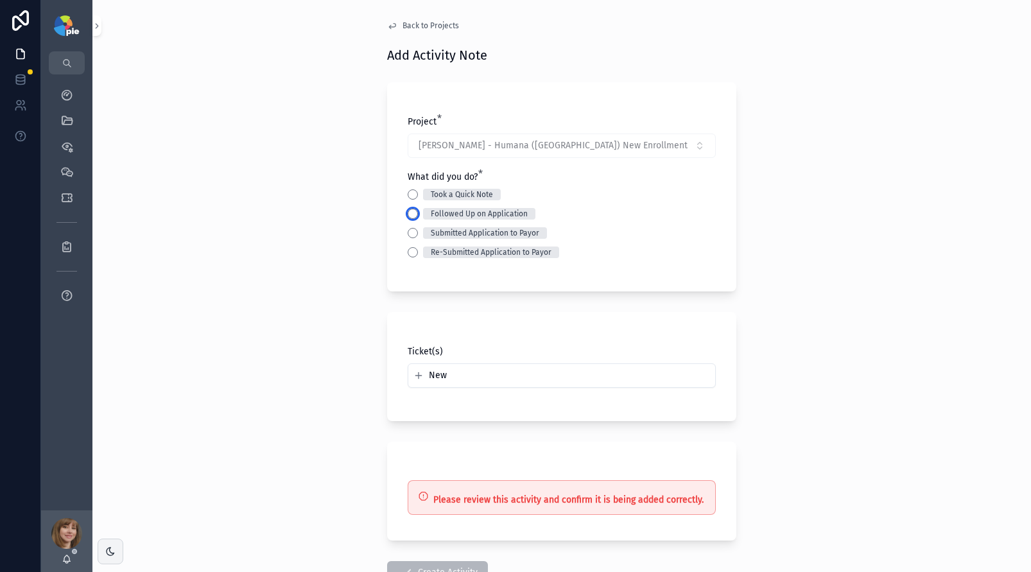
click at [408, 213] on button "Followed Up on Application" at bounding box center [413, 214] width 10 height 10
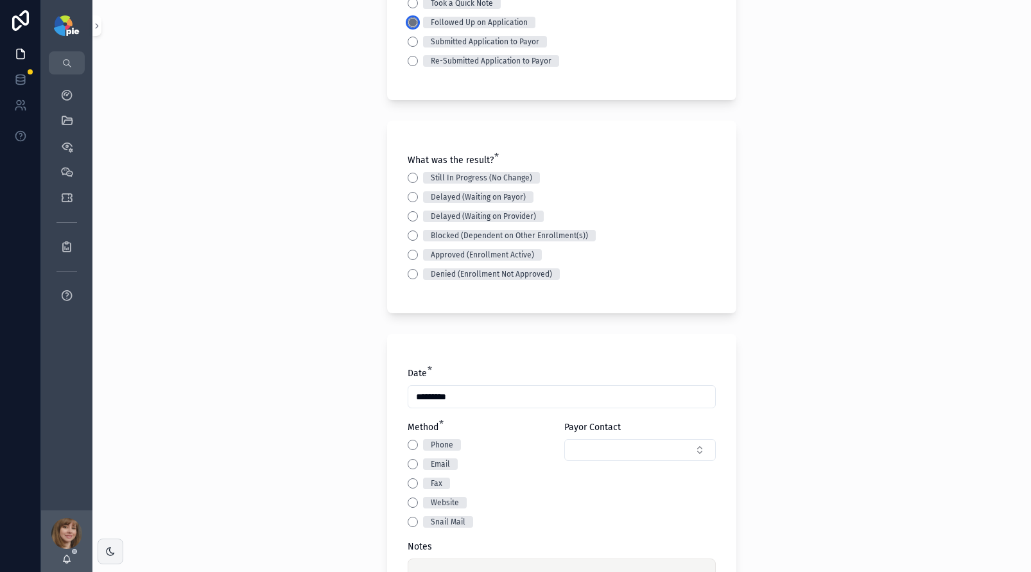
scroll to position [247, 0]
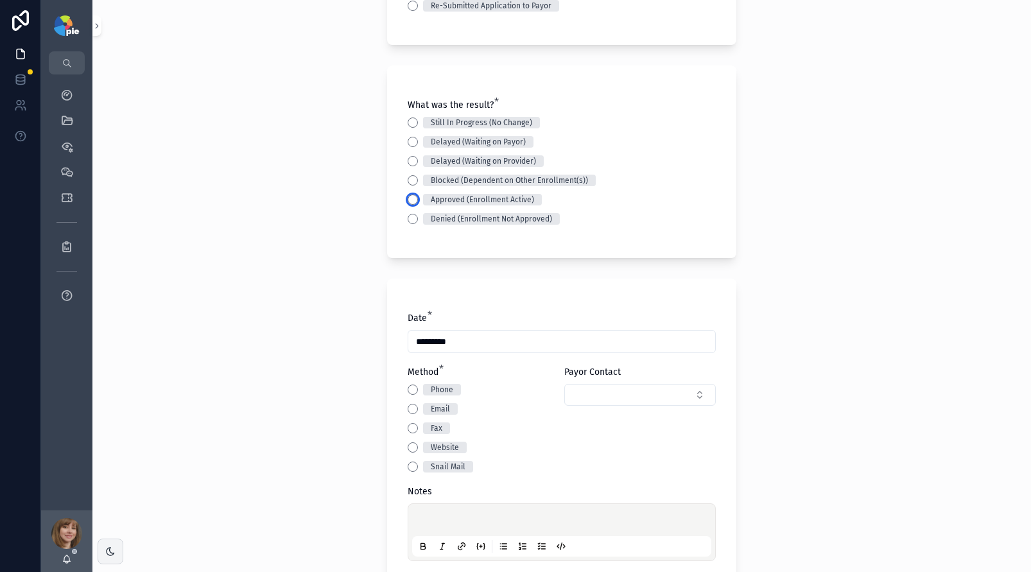
click at [408, 198] on button "Approved (Enrollment Active)" at bounding box center [413, 200] width 10 height 10
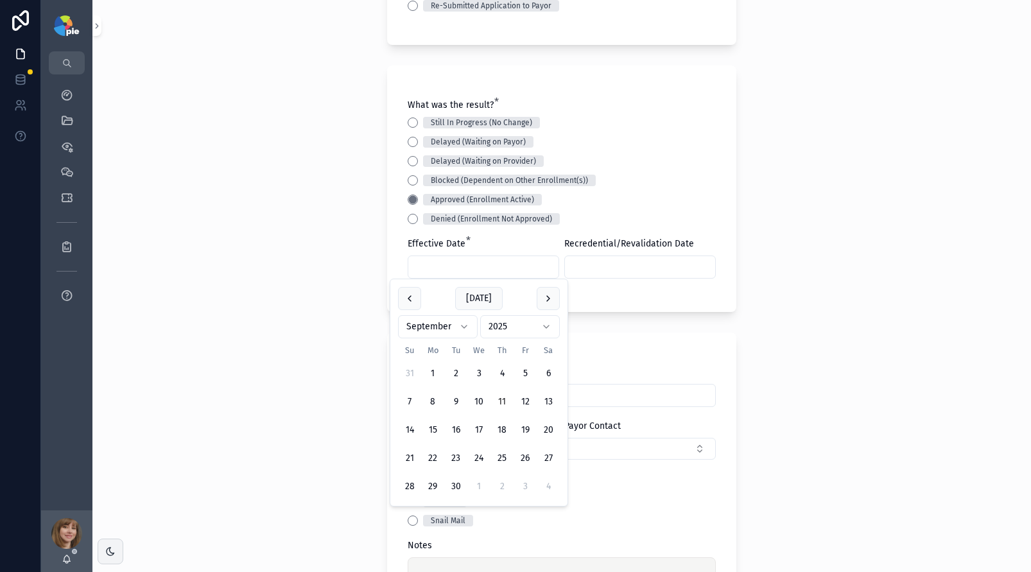
click at [440, 268] on input "scrollable content" at bounding box center [483, 267] width 150 height 18
type input "*********"
click at [272, 294] on div "Back to Projects Add Activity Note Project * Syed, Sabrina - Humana (NJ) New En…" at bounding box center [561, 39] width 939 height 572
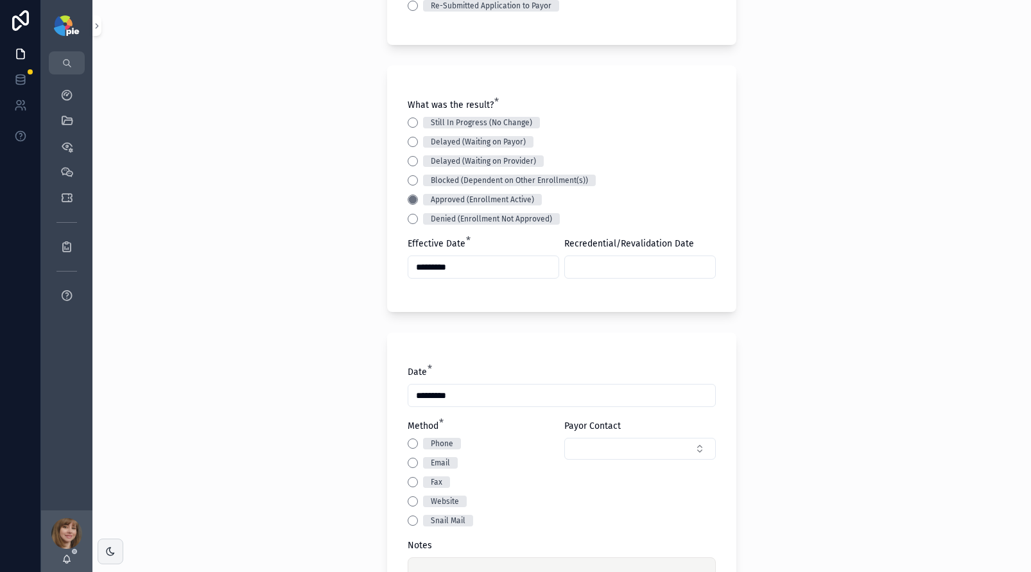
click at [580, 268] on input "scrollable content" at bounding box center [640, 267] width 150 height 18
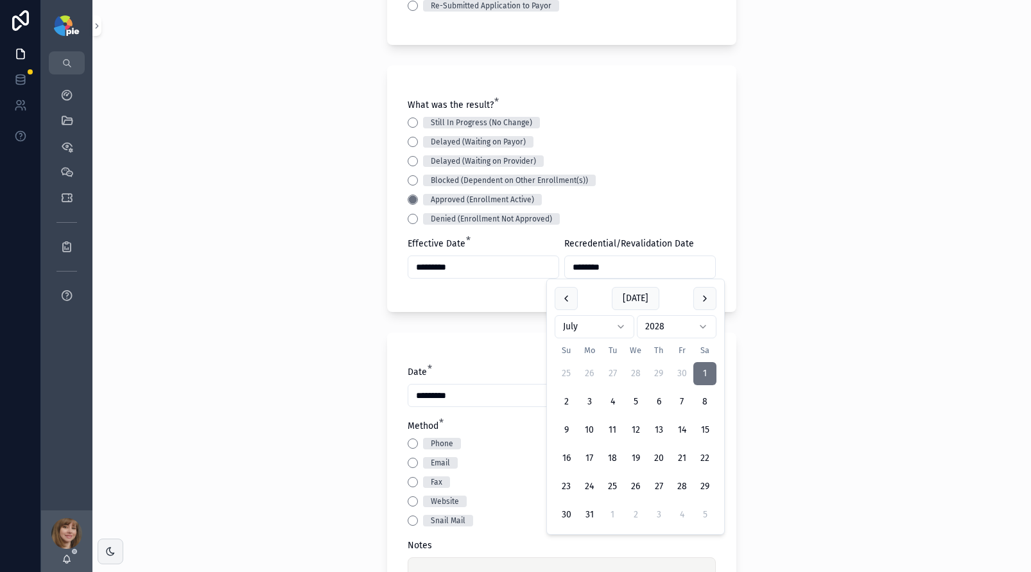
type input "********"
click at [306, 225] on div "Back to Projects Add Activity Note Project * Syed, Sabrina - Humana (NJ) New En…" at bounding box center [561, 39] width 939 height 572
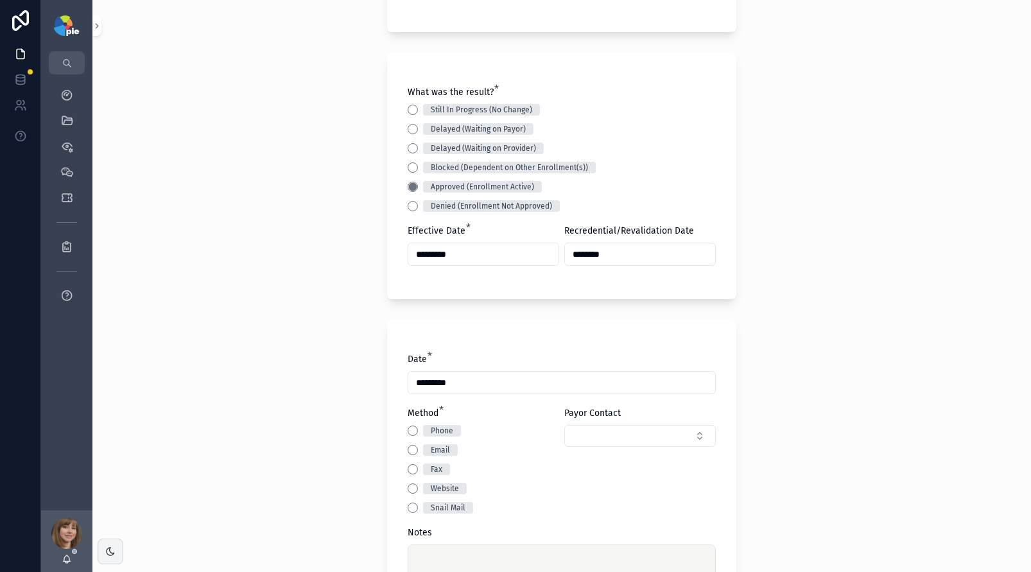
scroll to position [287, 0]
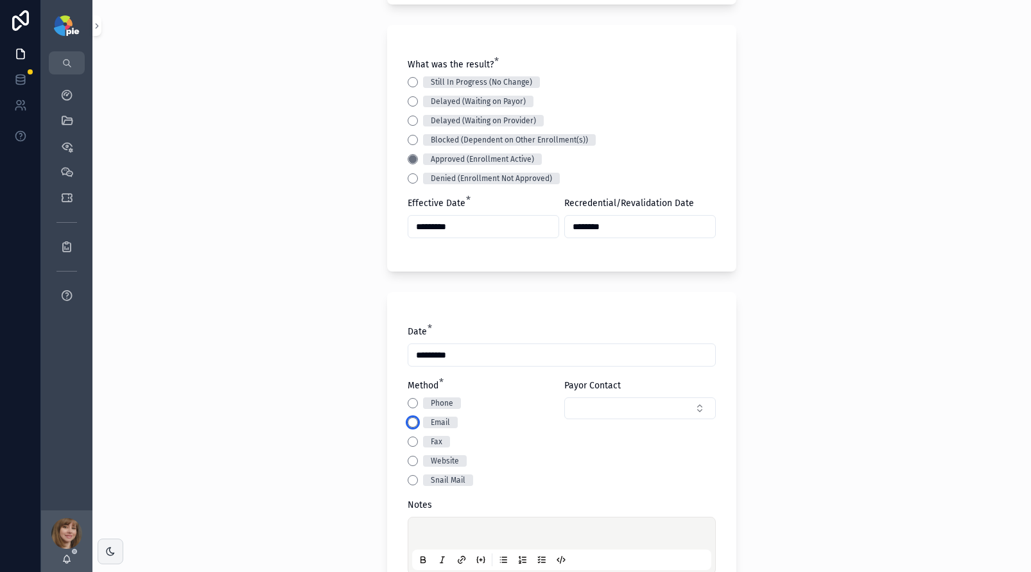
click at [408, 419] on button "Email" at bounding box center [413, 422] width 10 height 10
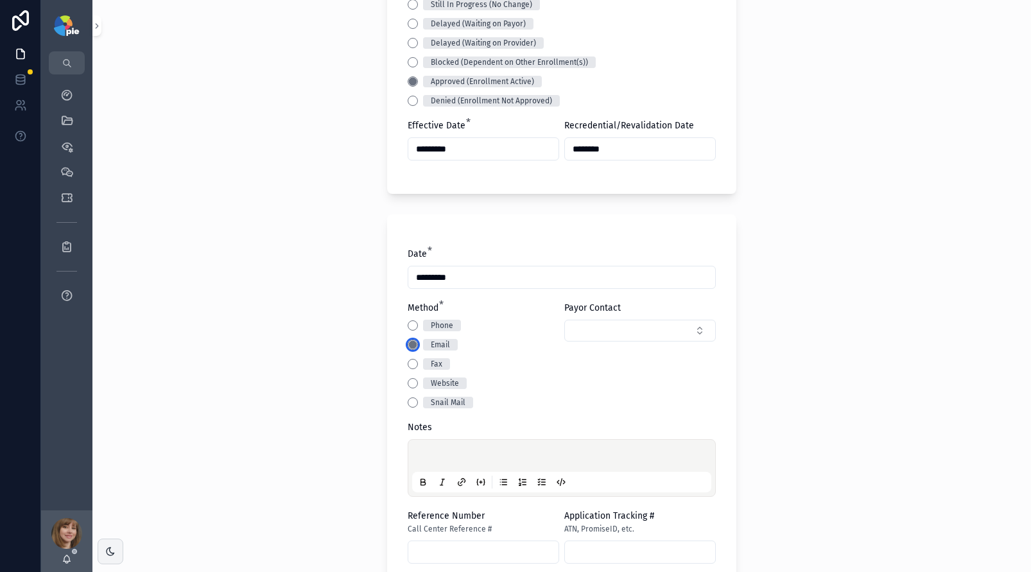
scroll to position [387, 0]
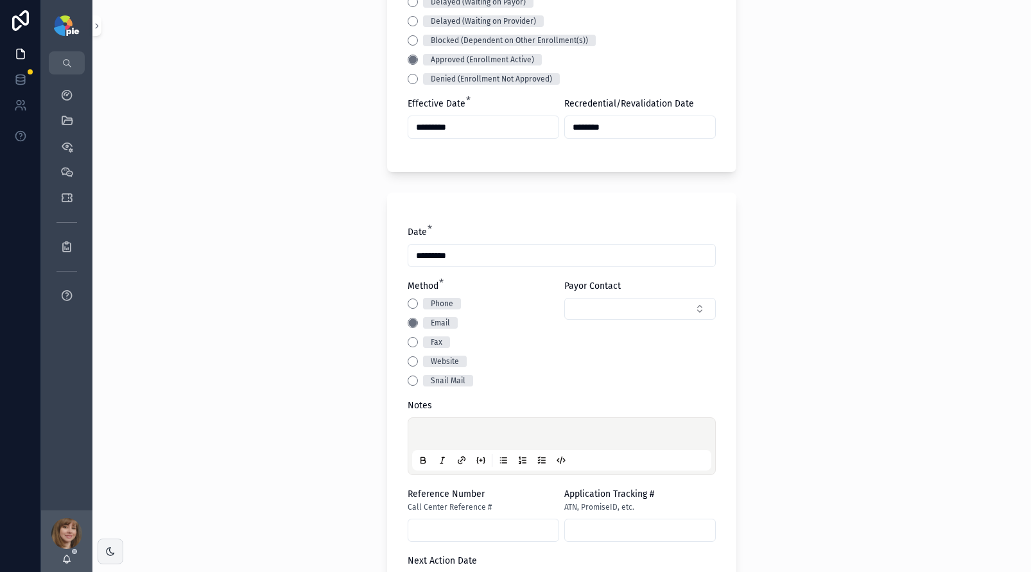
click at [435, 423] on div "scrollable content" at bounding box center [561, 446] width 299 height 49
click at [433, 428] on div "scrollable content" at bounding box center [561, 446] width 299 height 49
click at [428, 430] on p "scrollable content" at bounding box center [564, 436] width 299 height 13
click at [158, 268] on div "**********" at bounding box center [561, 286] width 939 height 572
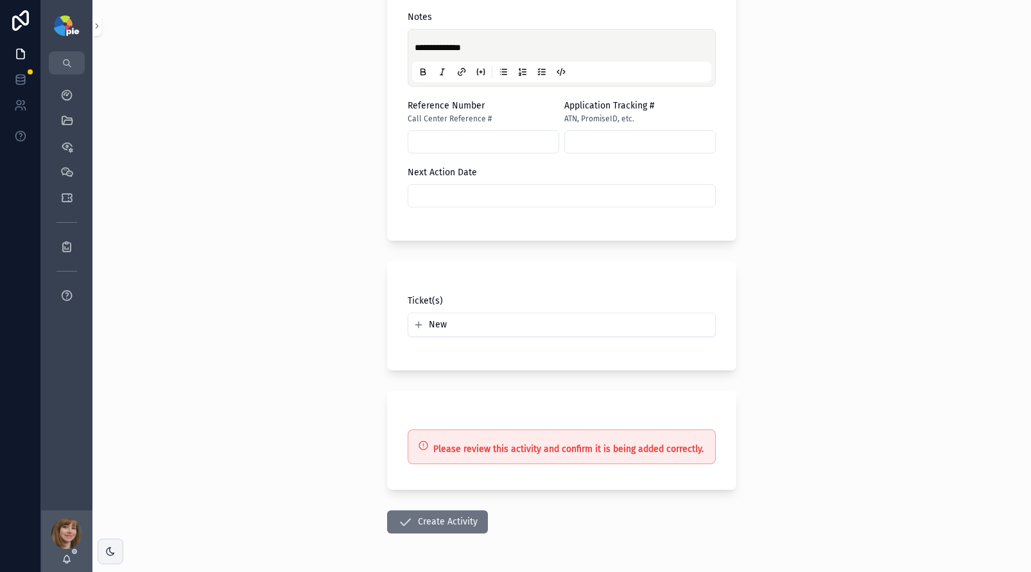
scroll to position [805, 0]
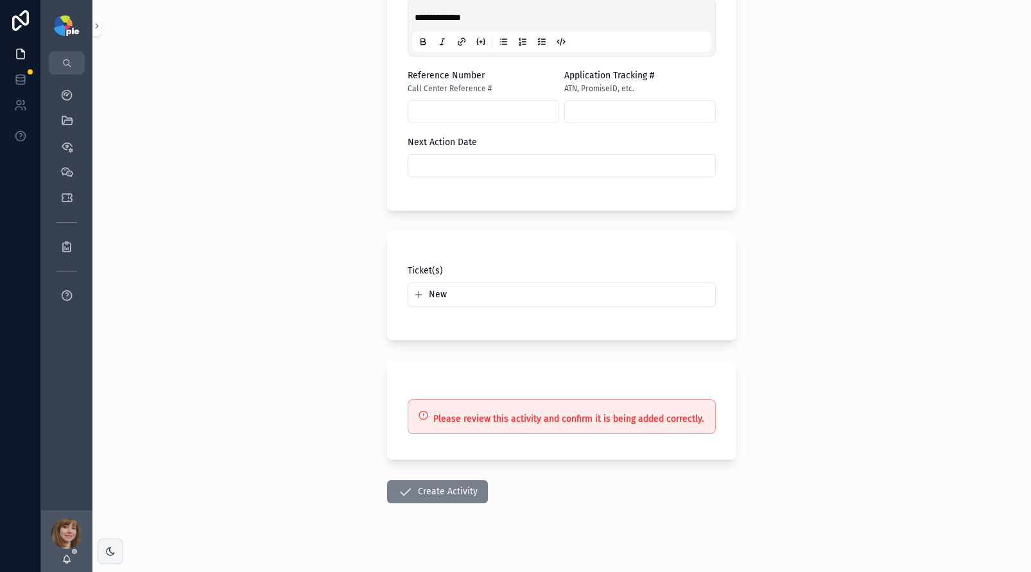
click at [424, 496] on button "Create Activity" at bounding box center [437, 491] width 101 height 23
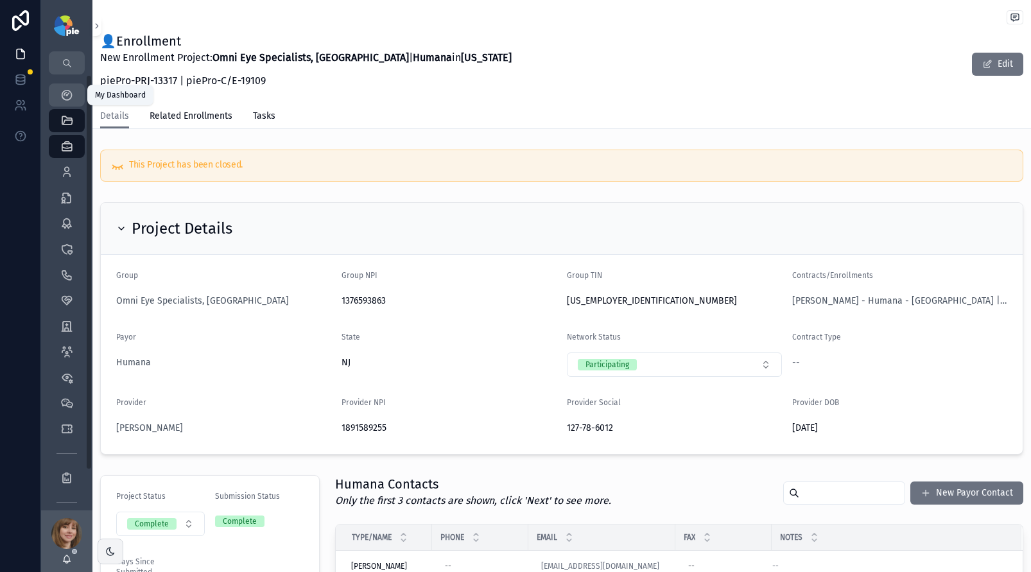
click at [61, 105] on div "My Dashboard" at bounding box center [67, 95] width 21 height 21
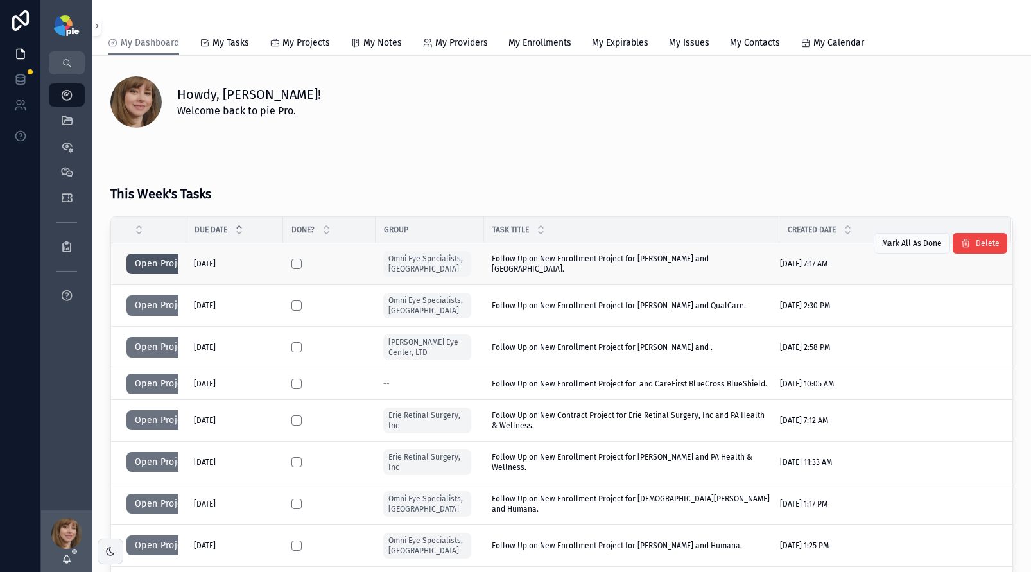
click at [164, 265] on button "Open Project" at bounding box center [162, 264] width 73 height 21
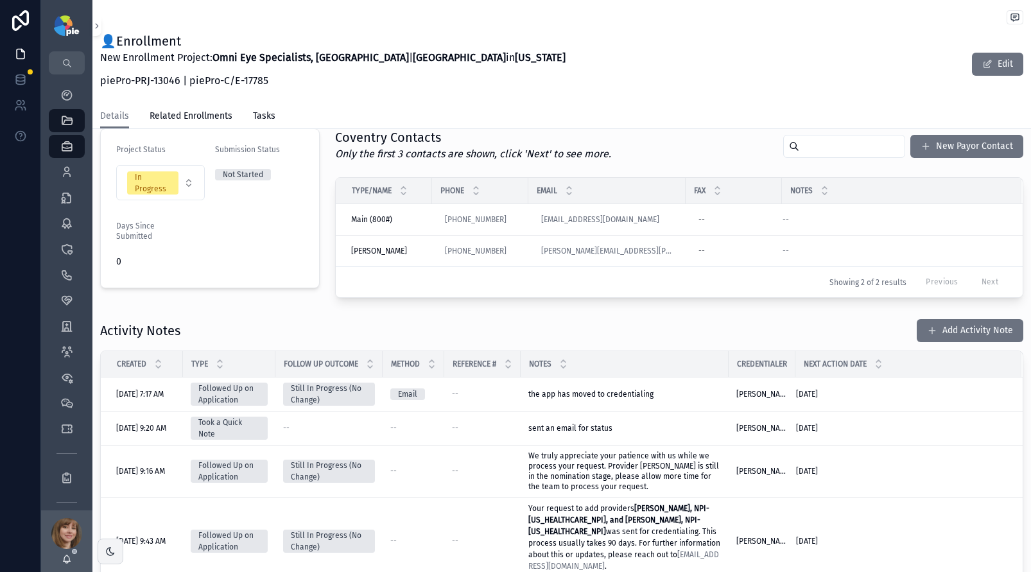
scroll to position [295, 0]
click at [281, 312] on div "Activity Notes Add Activity Note Created Type Follow Up Outcome Method Referenc…" at bounding box center [561, 548] width 939 height 473
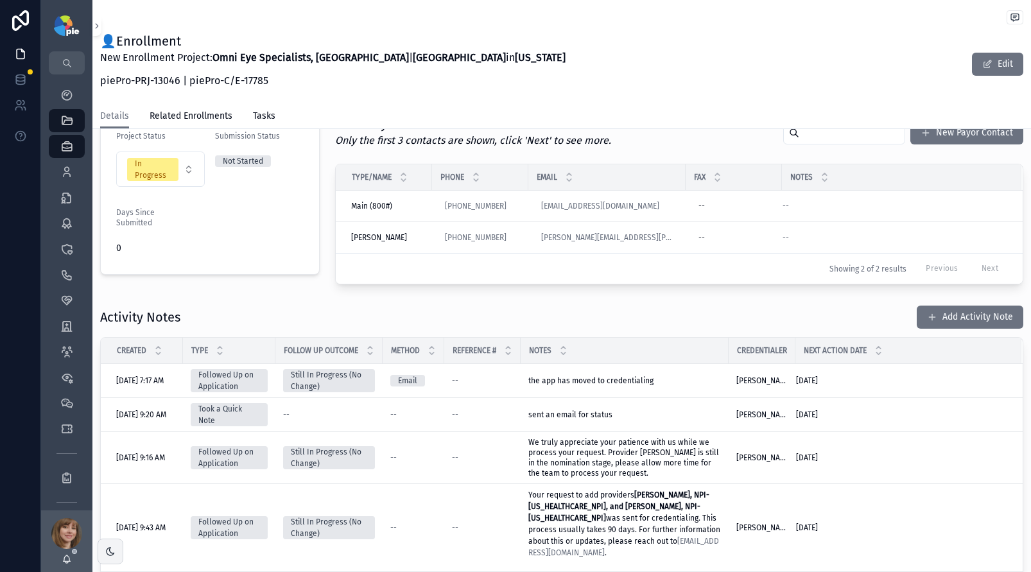
scroll to position [415, 0]
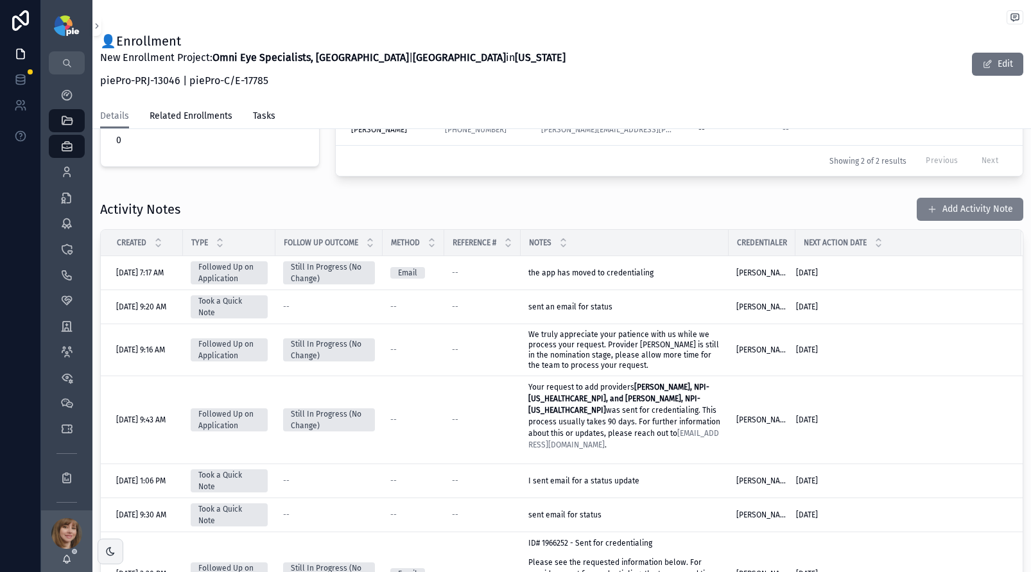
click at [947, 208] on button "Add Activity Note" at bounding box center [970, 209] width 107 height 23
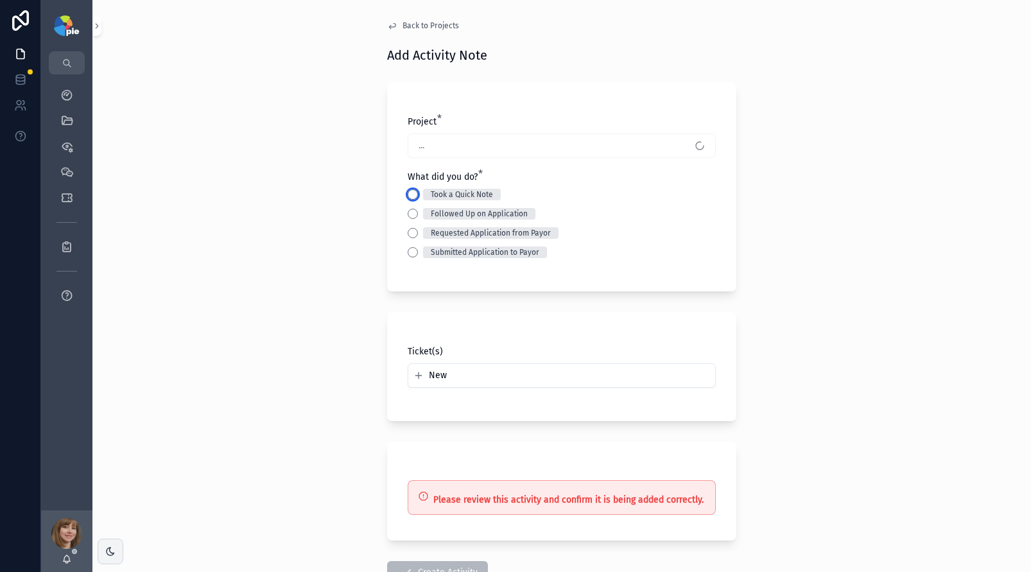
click at [408, 197] on button "Took a Quick Note" at bounding box center [413, 194] width 10 height 10
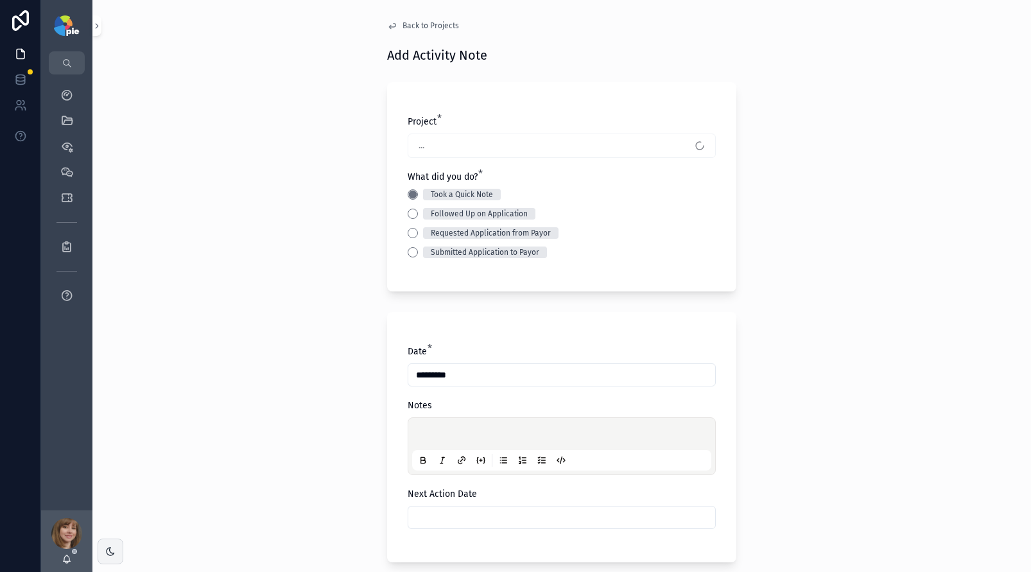
click at [432, 430] on p "scrollable content" at bounding box center [564, 436] width 299 height 13
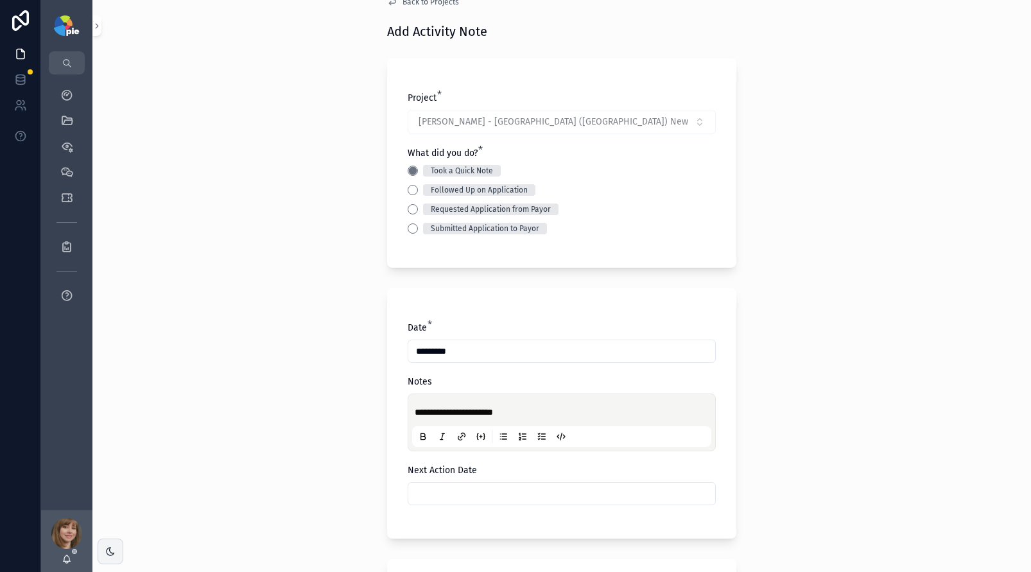
scroll to position [173, 0]
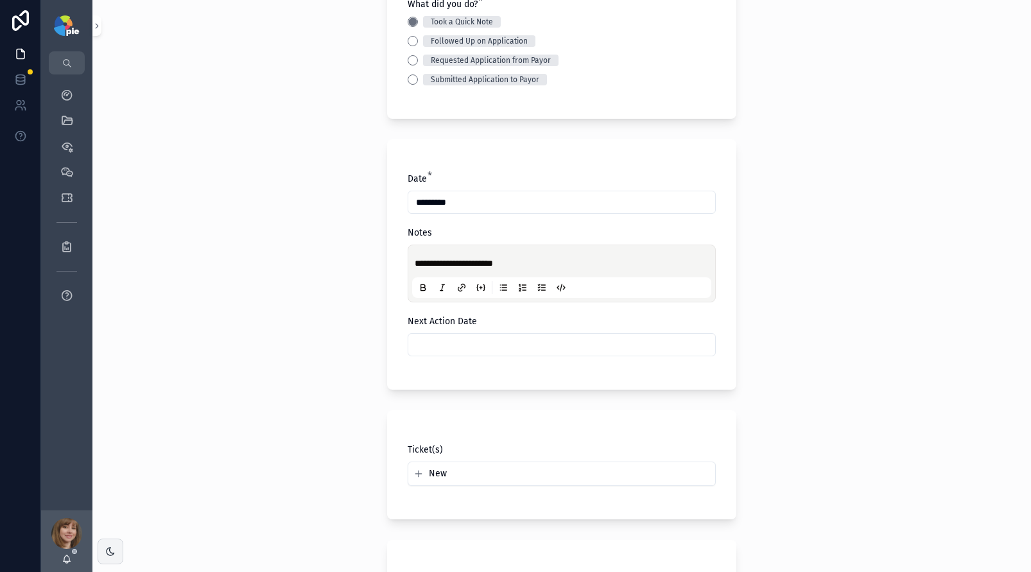
click at [479, 347] on input "scrollable content" at bounding box center [561, 345] width 307 height 18
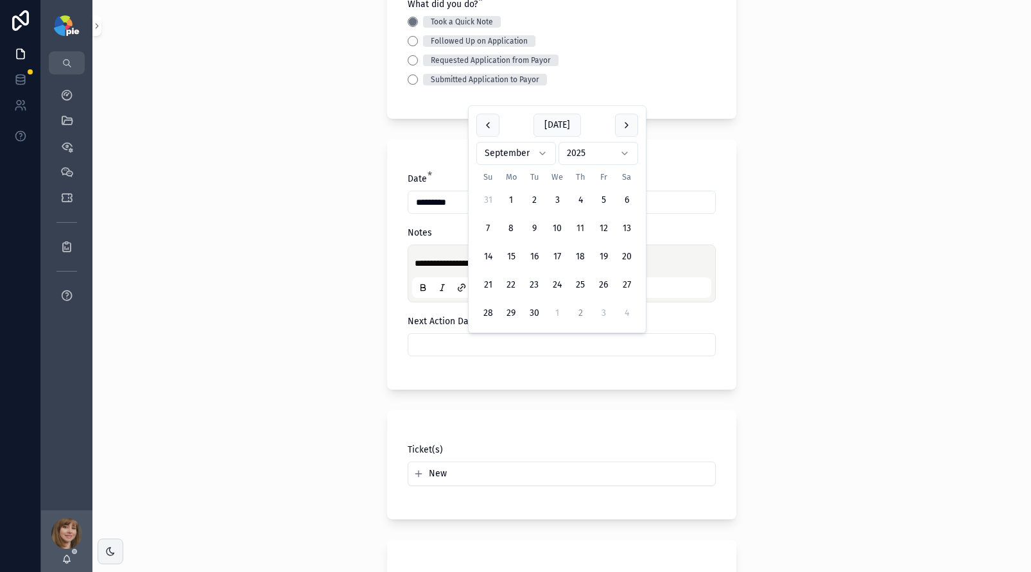
click at [584, 310] on button "2" at bounding box center [580, 313] width 23 height 23
click at [600, 191] on button "3" at bounding box center [603, 200] width 23 height 23
type input "*********"
click at [301, 255] on div "**********" at bounding box center [561, 113] width 939 height 572
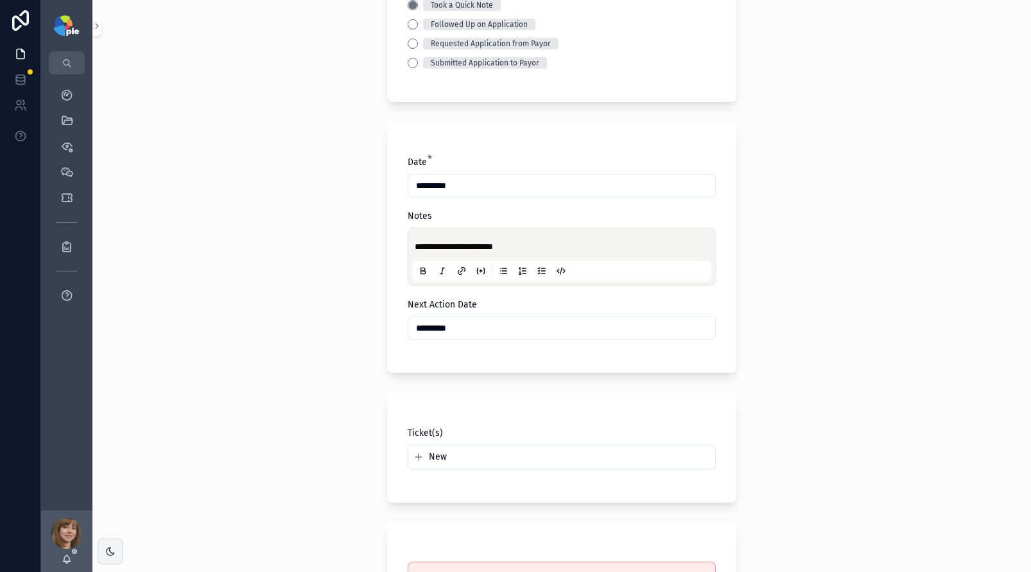
scroll to position [365, 0]
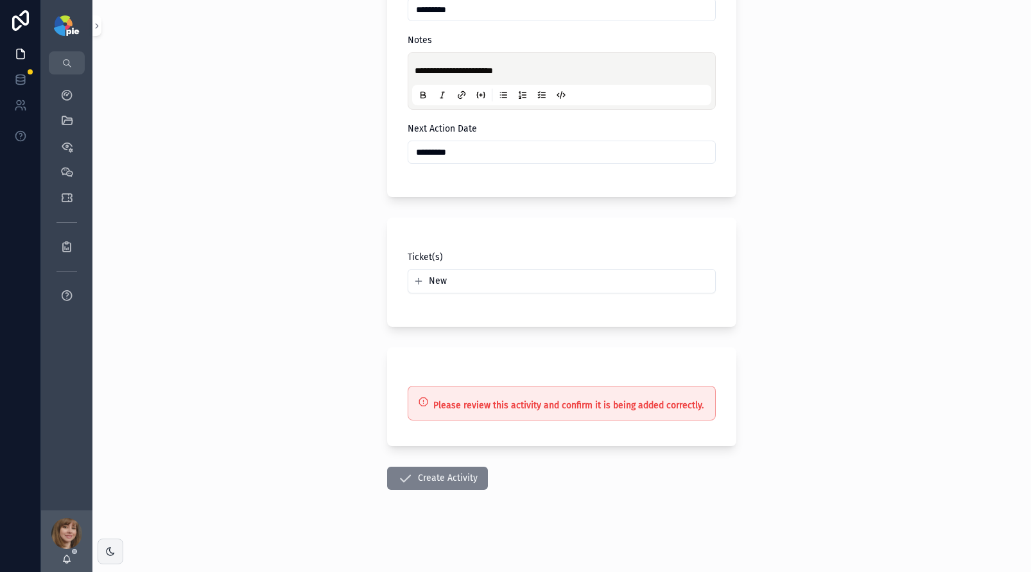
click at [464, 476] on button "Create Activity" at bounding box center [437, 478] width 101 height 23
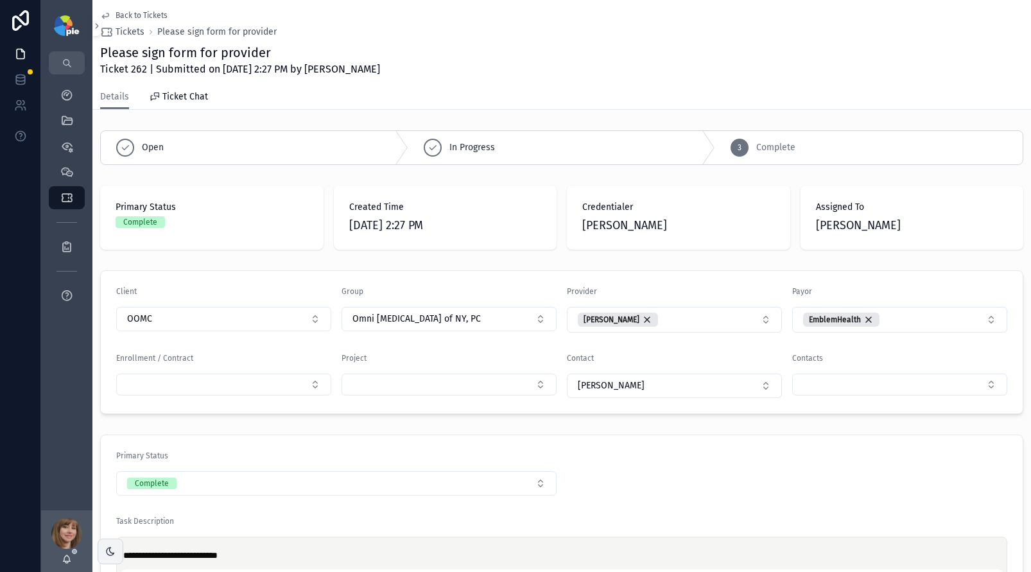
scroll to position [38, 0]
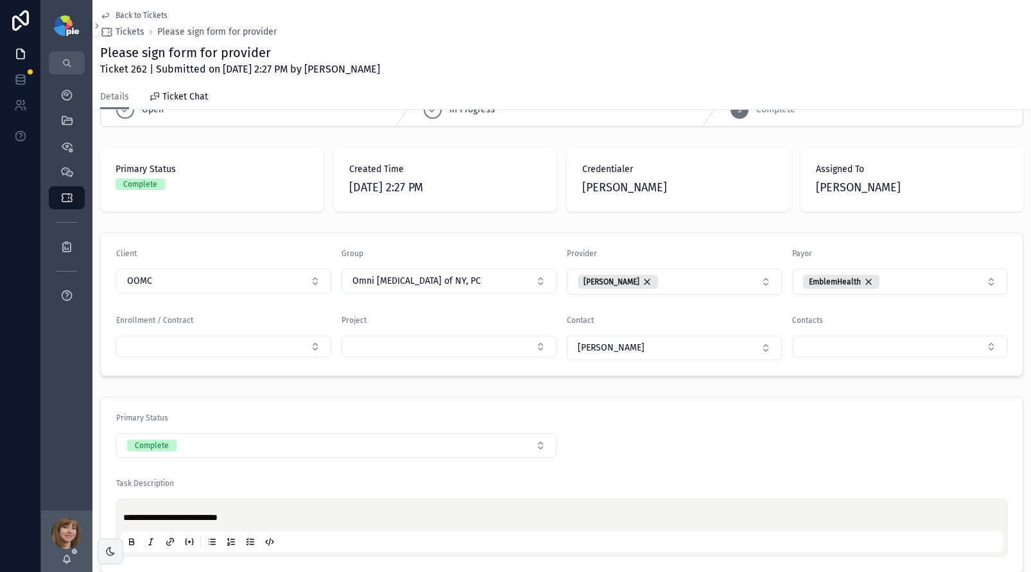
click at [121, 11] on span "Back to Tickets" at bounding box center [142, 15] width 52 height 10
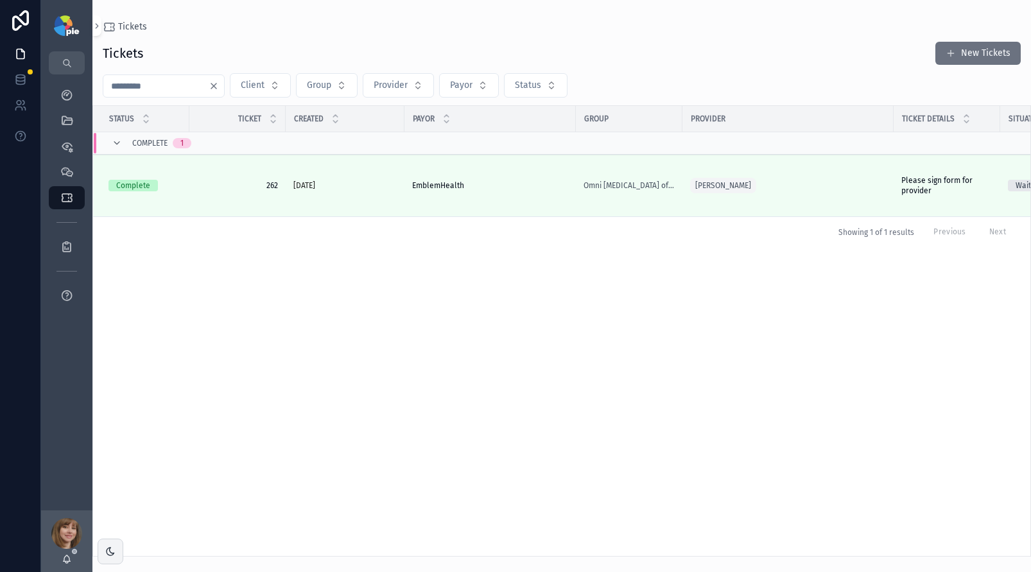
click at [158, 81] on input "***" at bounding box center [155, 86] width 105 height 18
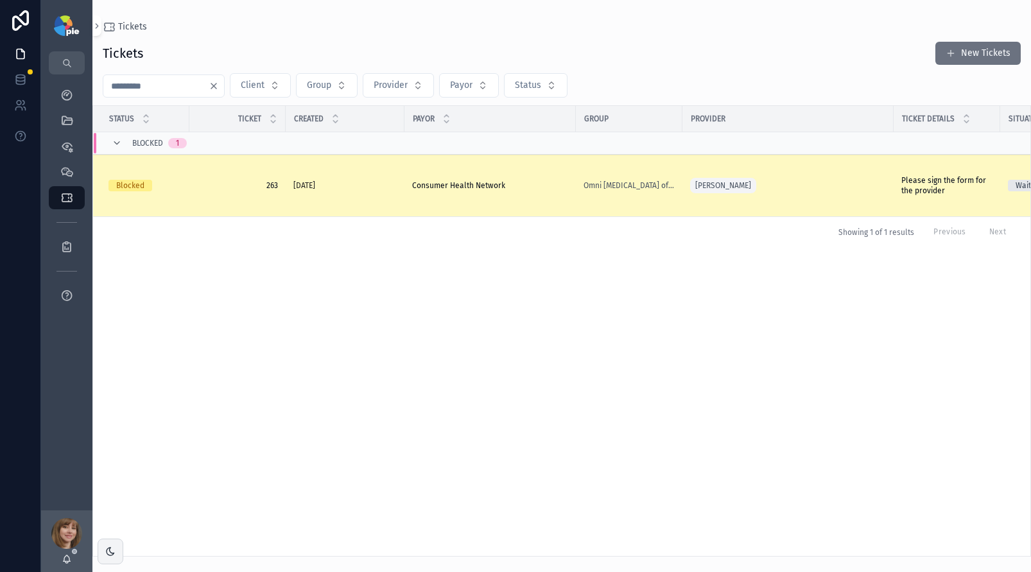
type input "***"
click at [927, 184] on span "Please sign the form for the provider" at bounding box center [947, 185] width 91 height 21
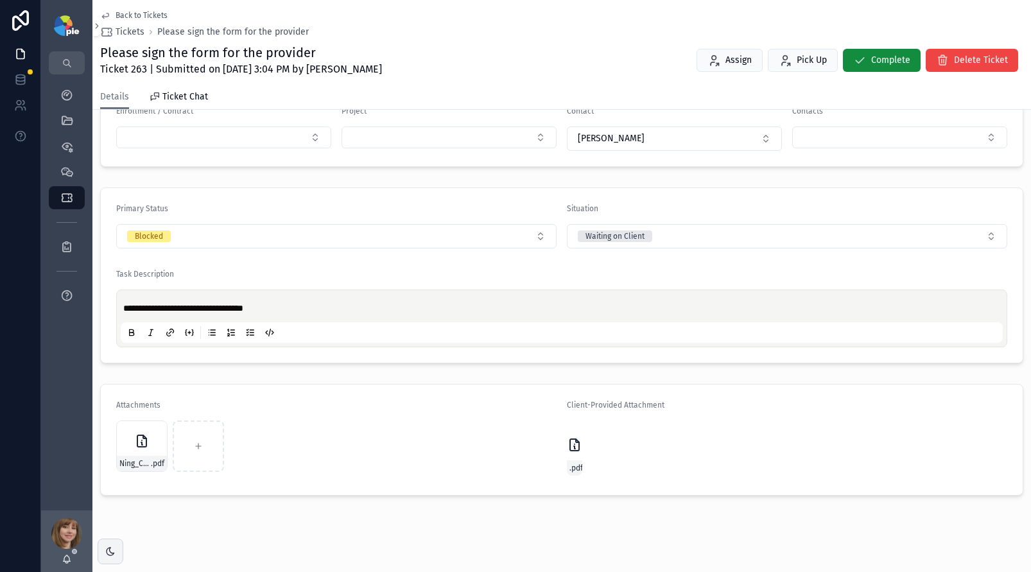
scroll to position [258, 0]
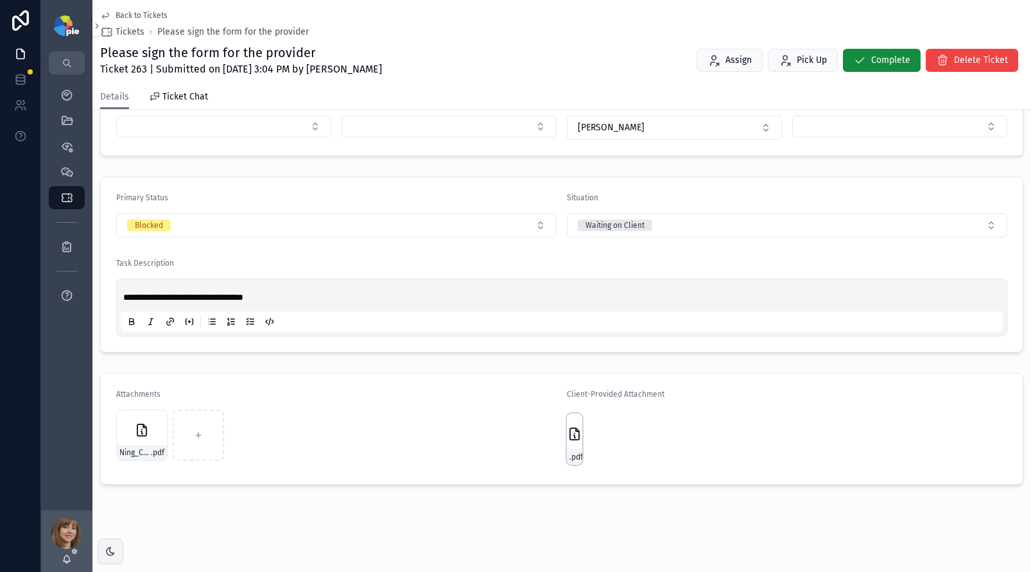
click at [577, 446] on div "CHN_App .pdf" at bounding box center [574, 439] width 15 height 51
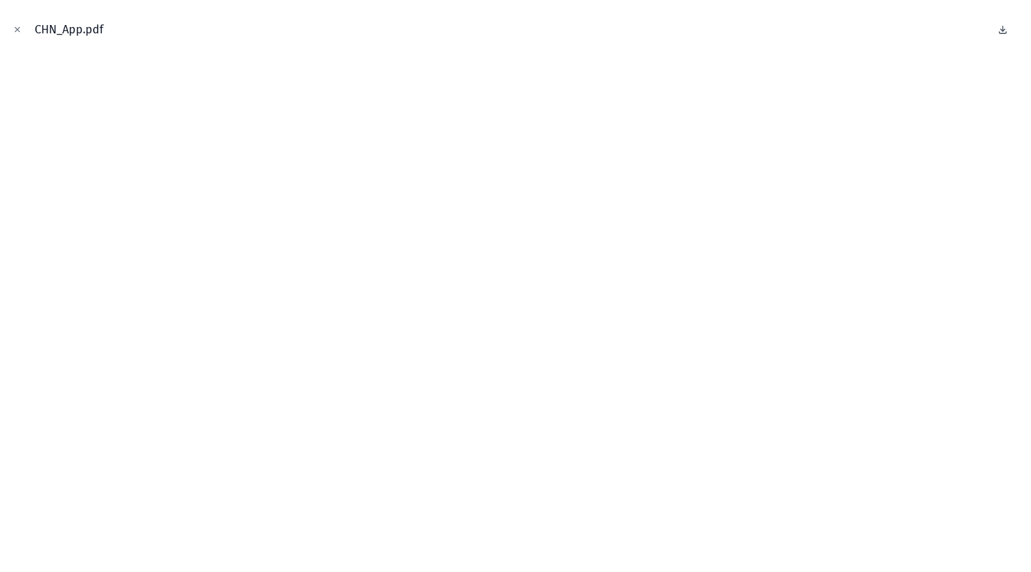
click at [1001, 30] on icon at bounding box center [1003, 29] width 10 height 10
click at [17, 31] on icon "Close modal" at bounding box center [17, 29] width 9 height 9
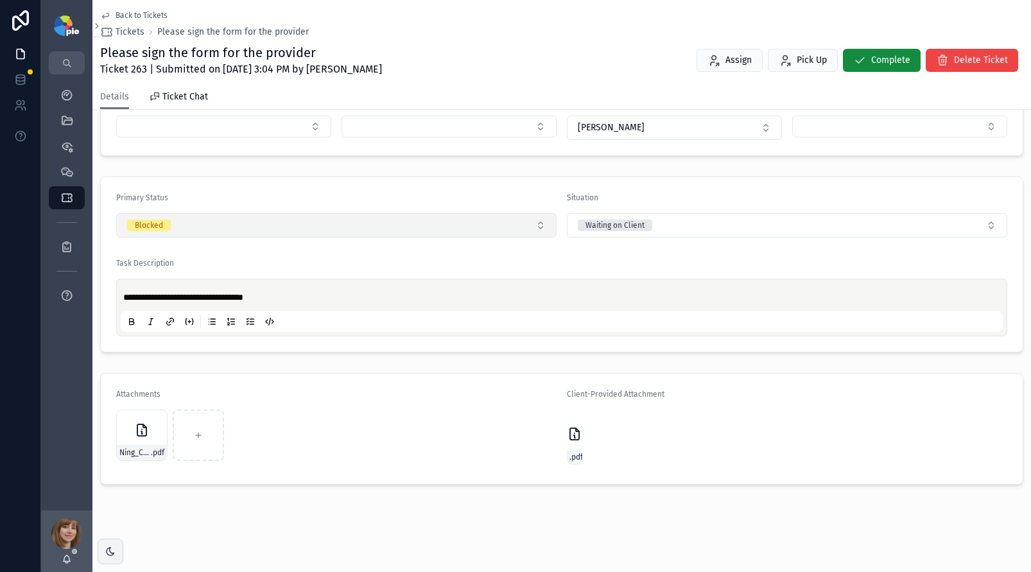
click at [266, 231] on button "Blocked" at bounding box center [336, 225] width 440 height 24
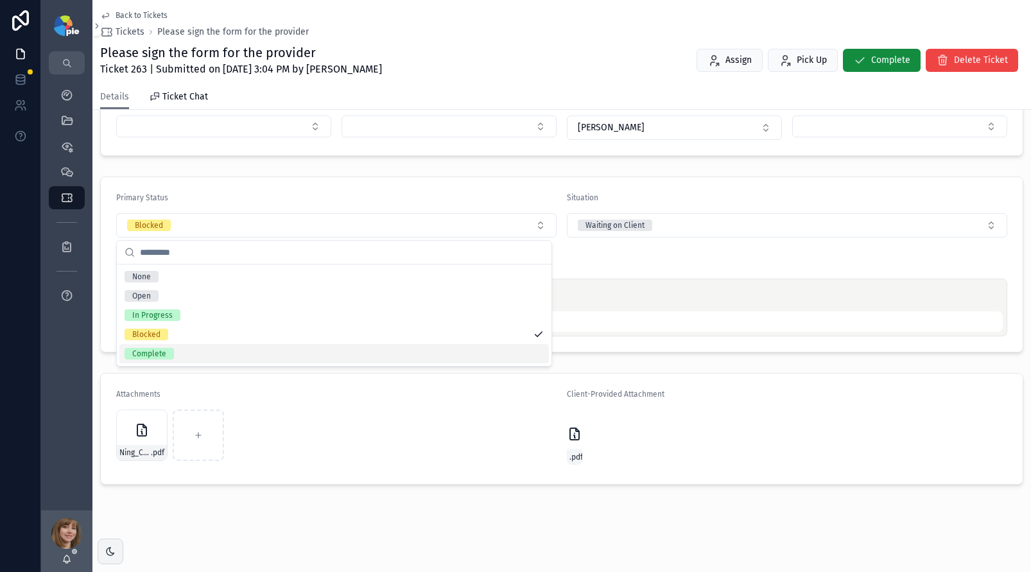
click at [192, 357] on div "Complete" at bounding box center [334, 353] width 430 height 19
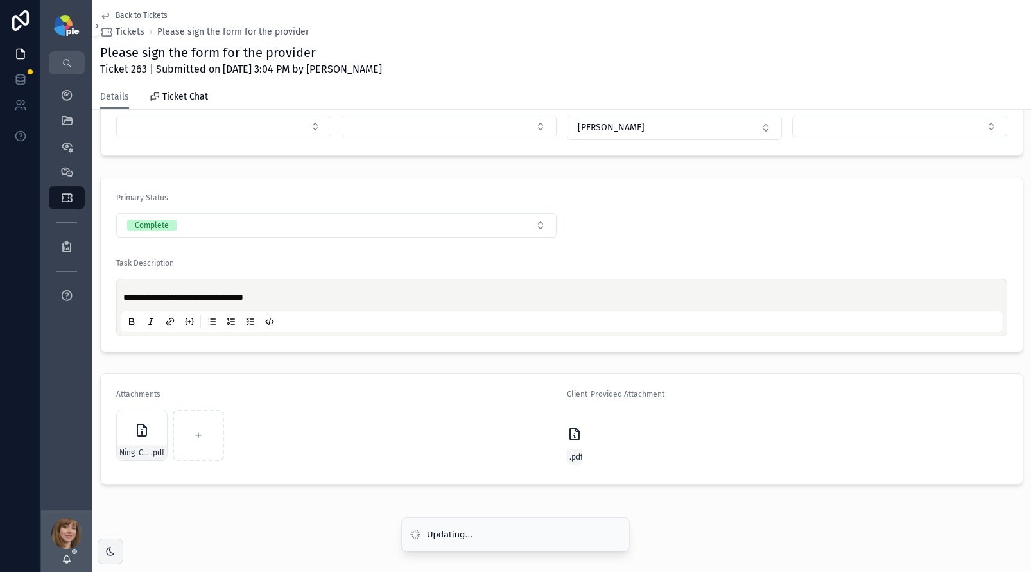
click at [130, 15] on span "Back to Tickets" at bounding box center [142, 15] width 52 height 10
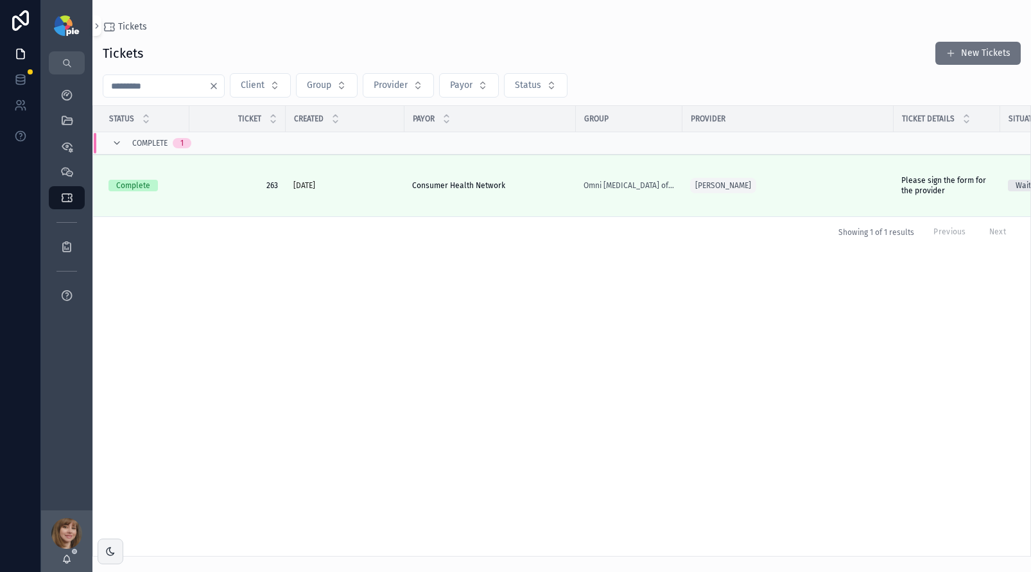
click at [130, 83] on input "***" at bounding box center [155, 86] width 105 height 18
type input "*"
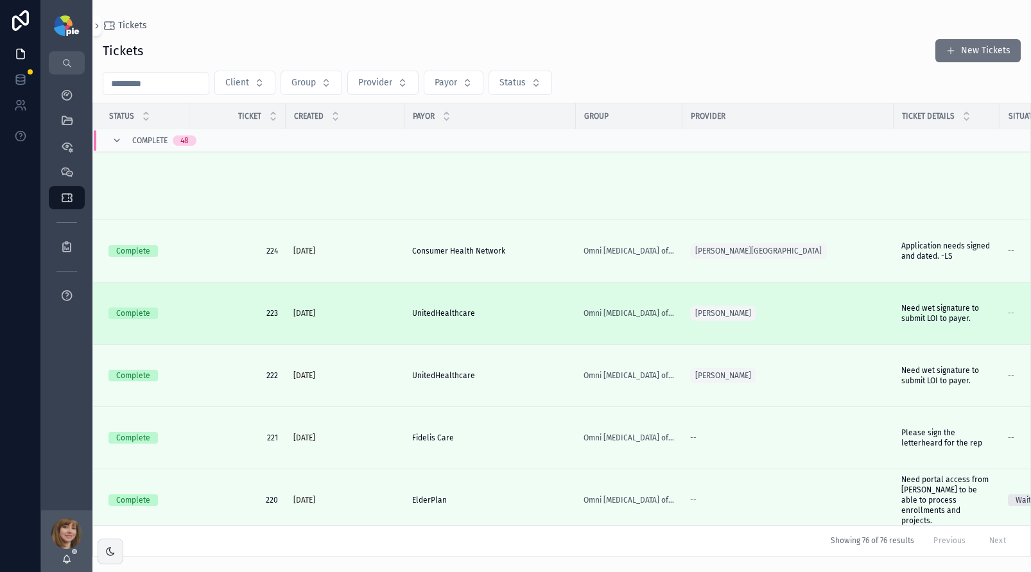
scroll to position [5477, 0]
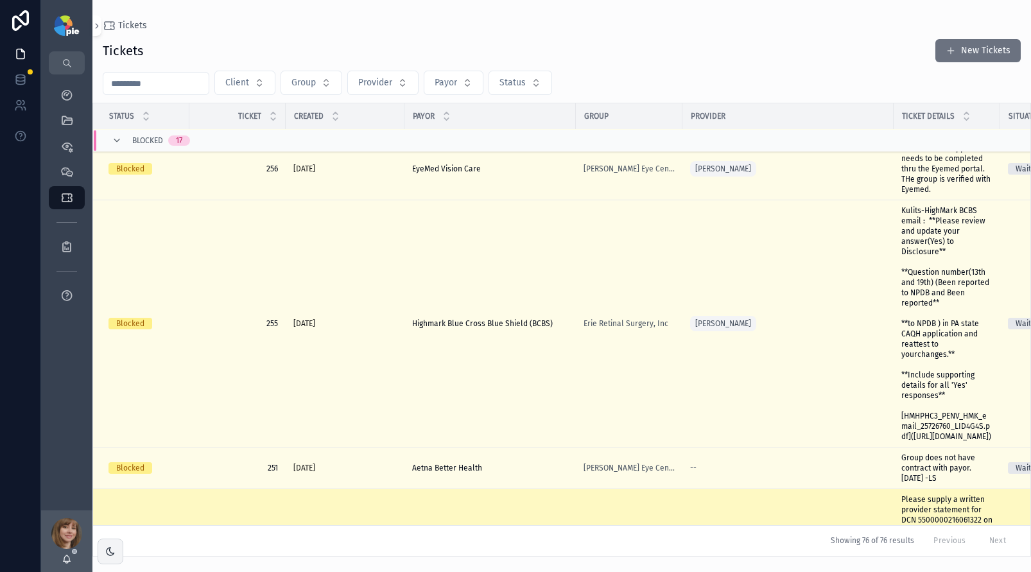
scroll to position [688, 0]
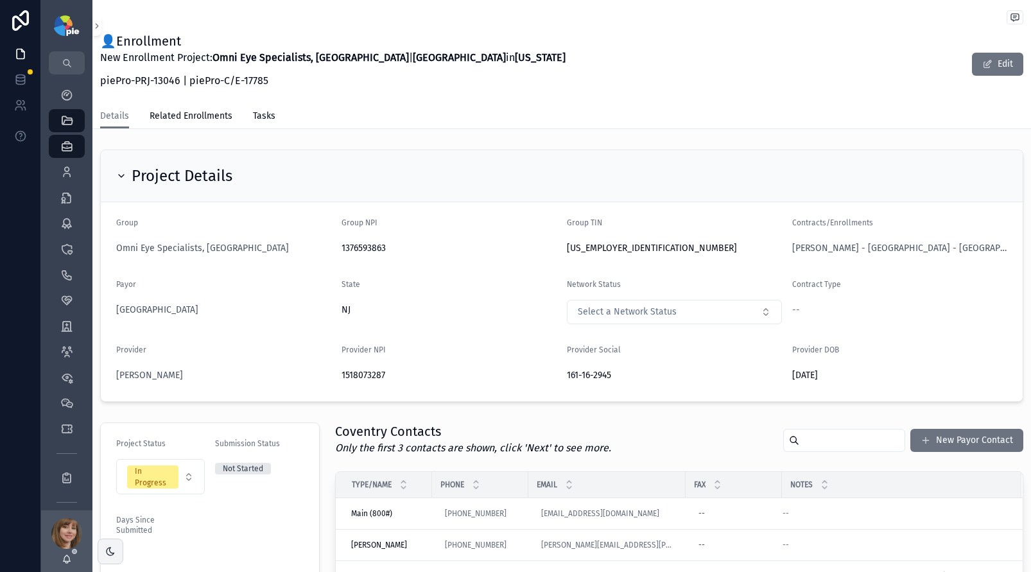
scroll to position [365, 0]
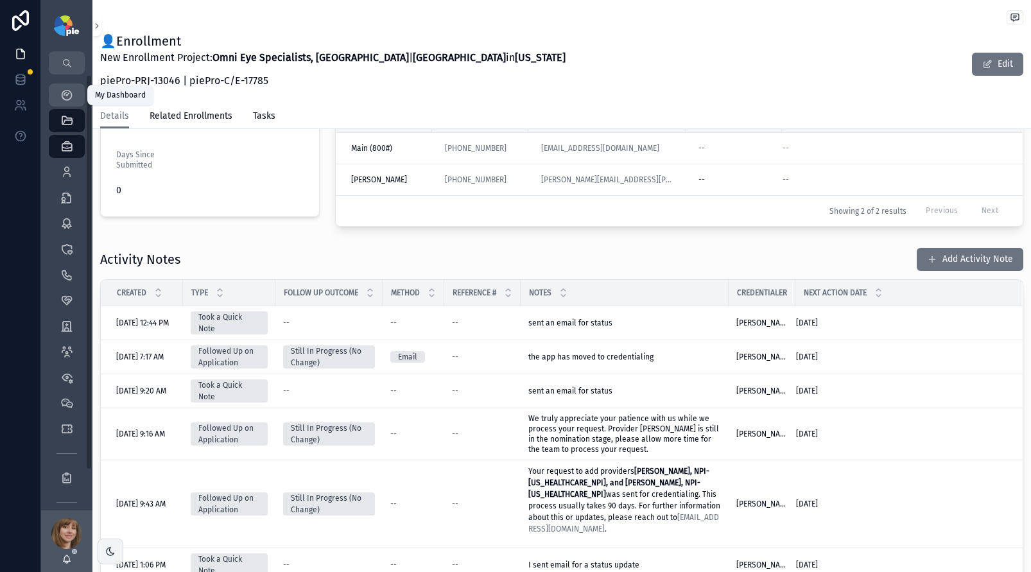
click at [69, 91] on icon "scrollable content" at bounding box center [66, 95] width 13 height 13
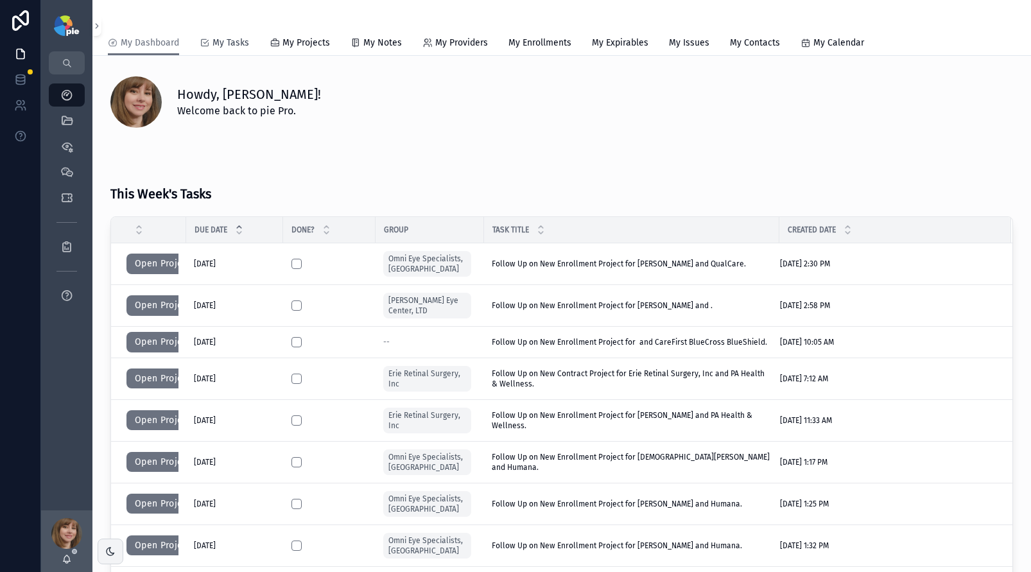
click at [213, 51] on link "My Tasks" at bounding box center [224, 44] width 49 height 26
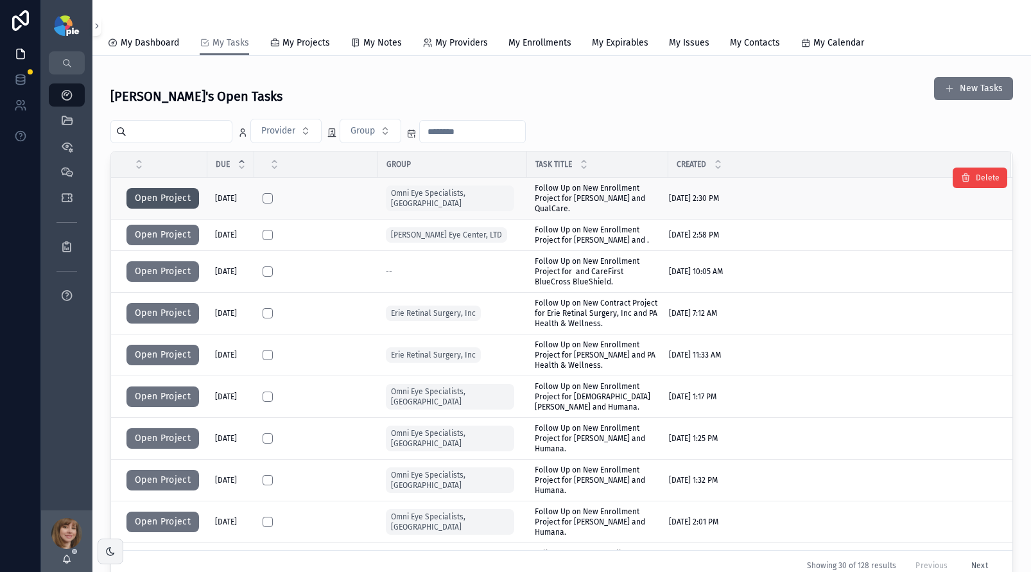
click at [168, 196] on button "Open Project" at bounding box center [162, 198] width 73 height 21
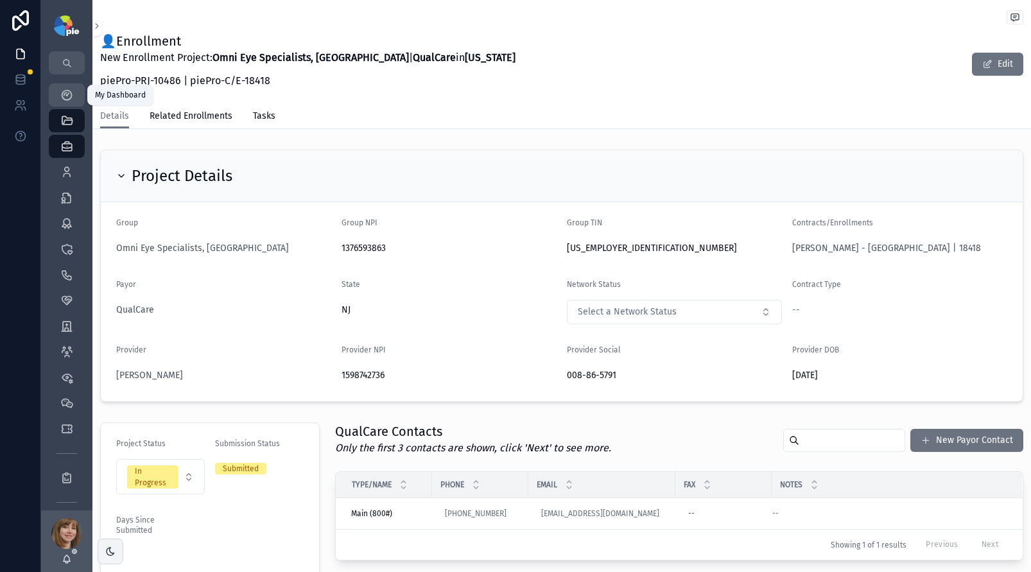
click at [70, 92] on icon "scrollable content" at bounding box center [66, 95] width 13 height 13
